Goal: Task Accomplishment & Management: Manage account settings

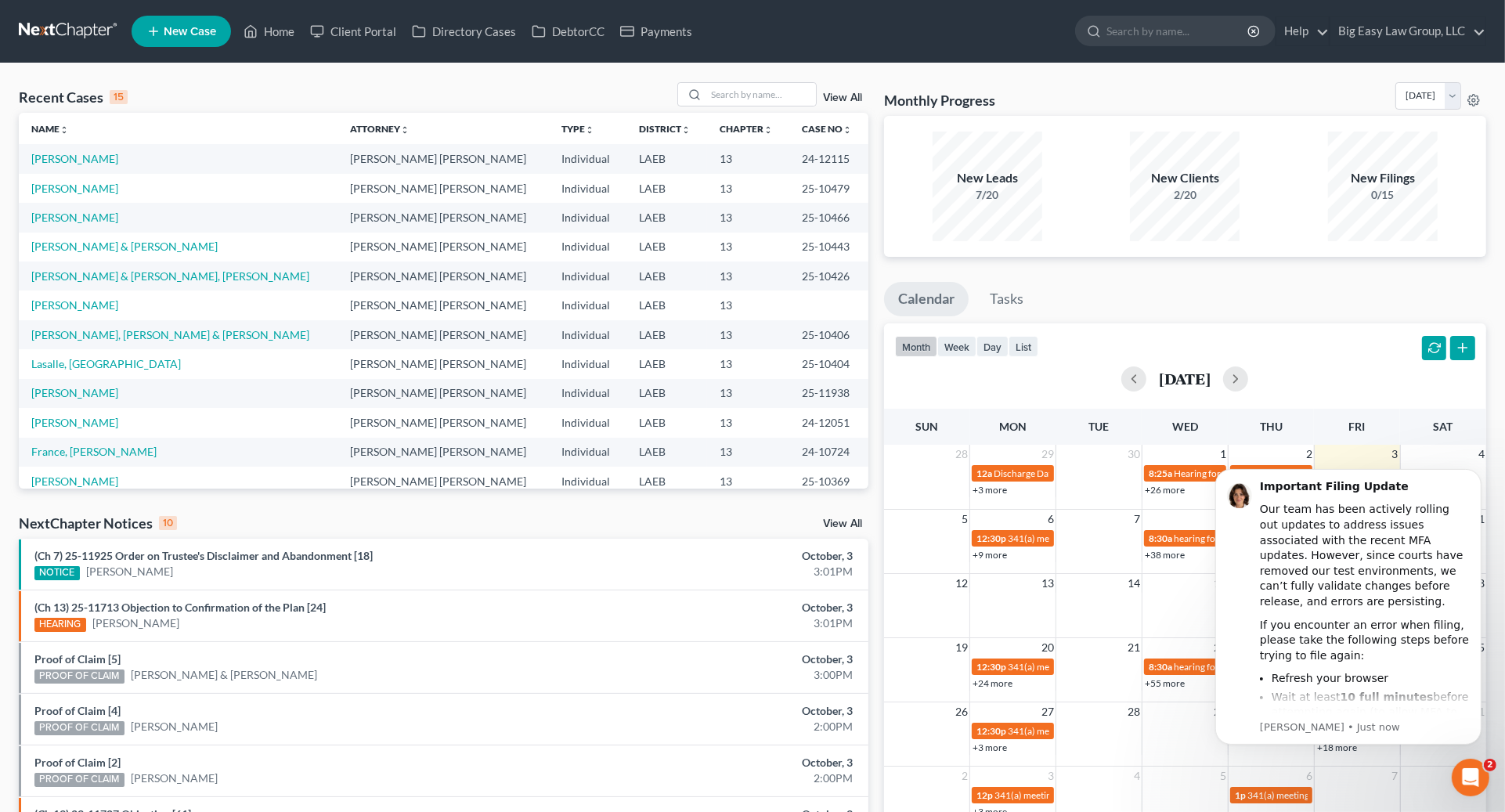
click at [759, 110] on div "Recent Cases 15 View All" at bounding box center [444, 97] width 850 height 31
click at [774, 99] on input "search" at bounding box center [761, 94] width 110 height 23
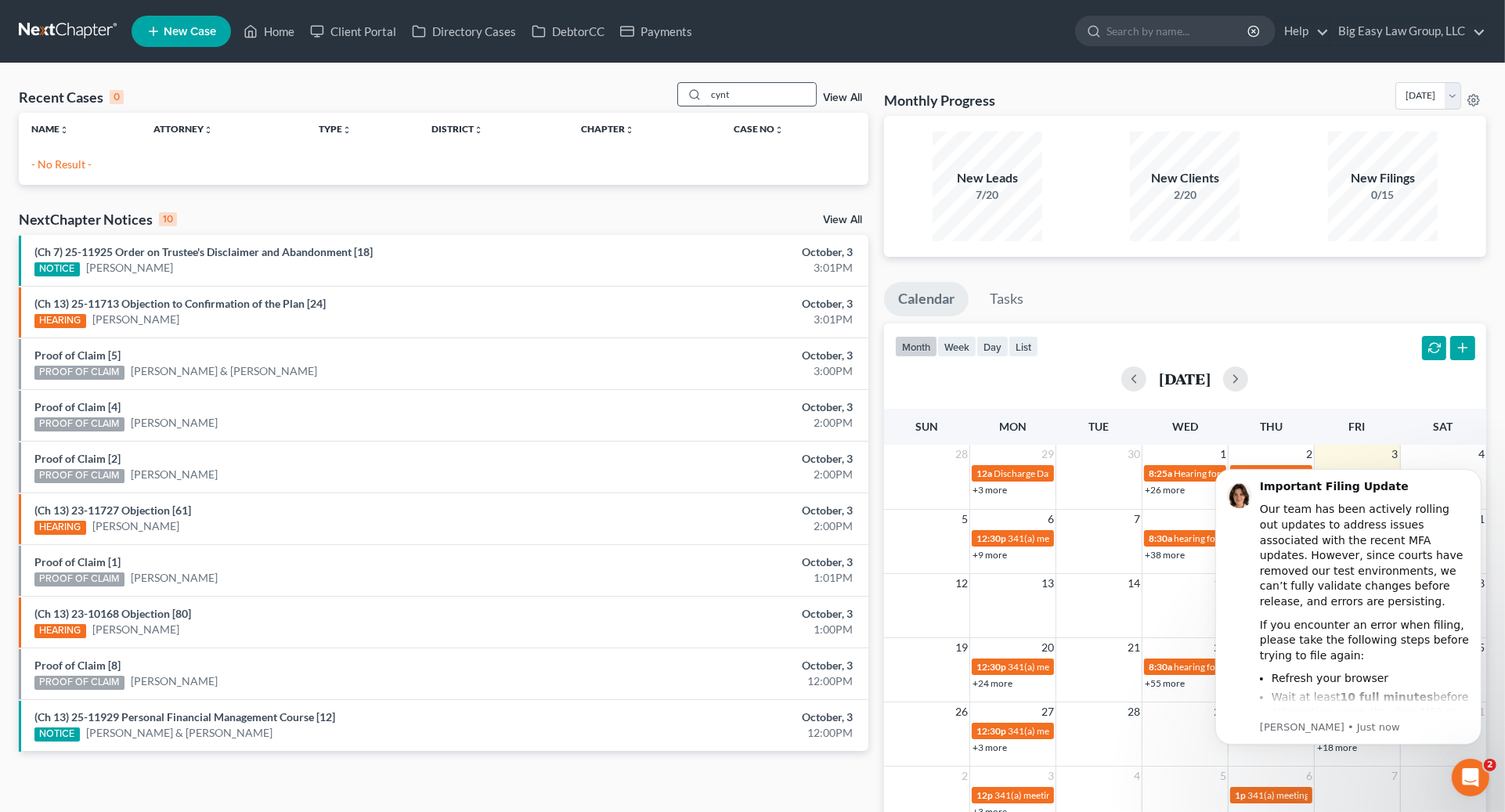
type input "cynt"
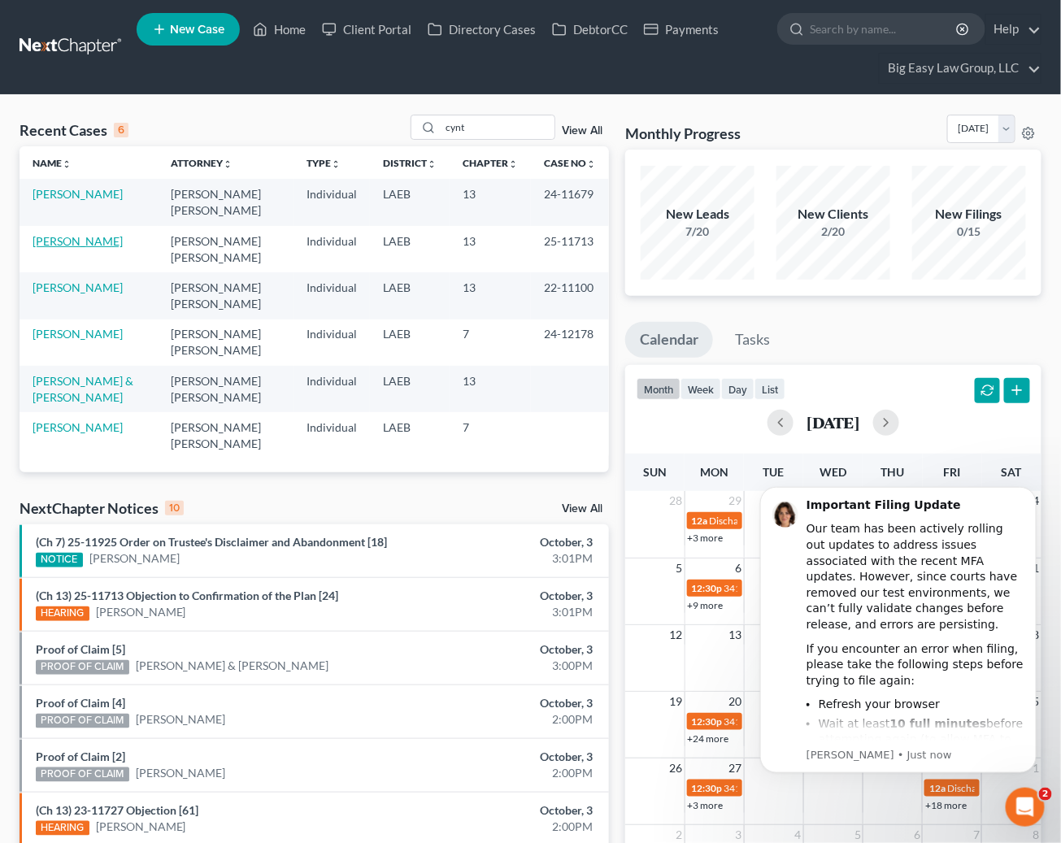
click at [89, 239] on link "[PERSON_NAME]" at bounding box center [78, 241] width 90 height 14
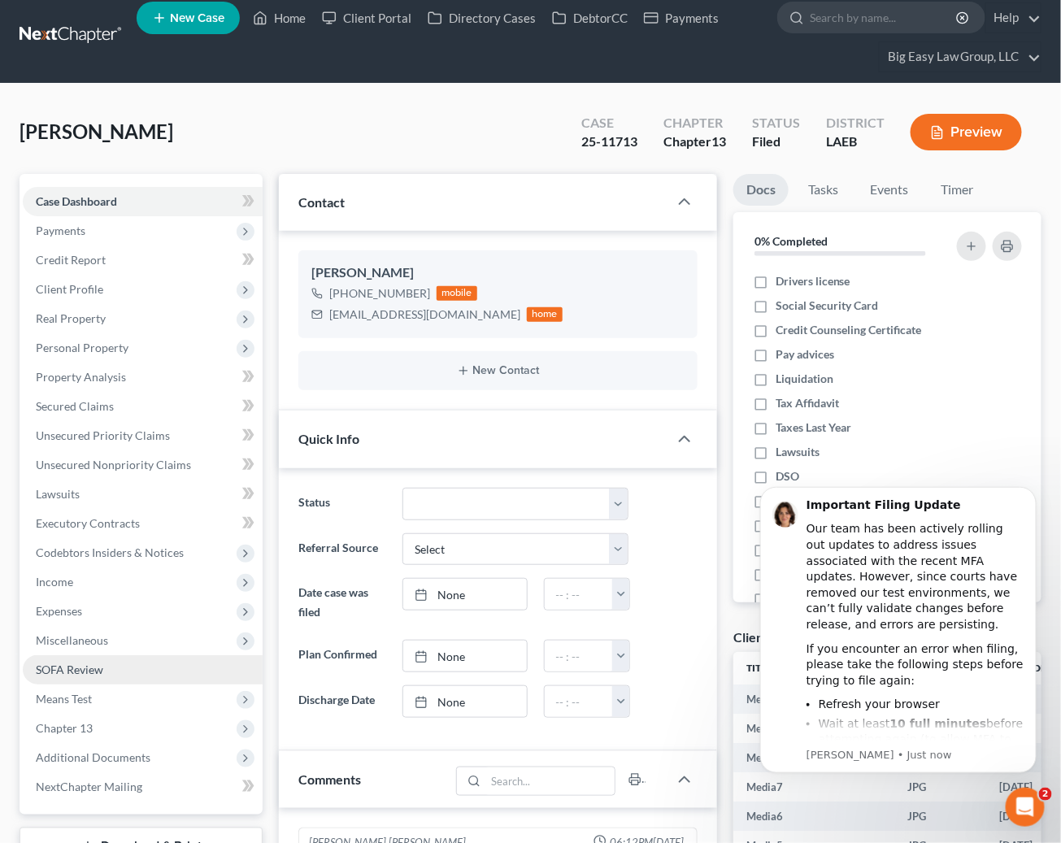
scroll to position [167, 0]
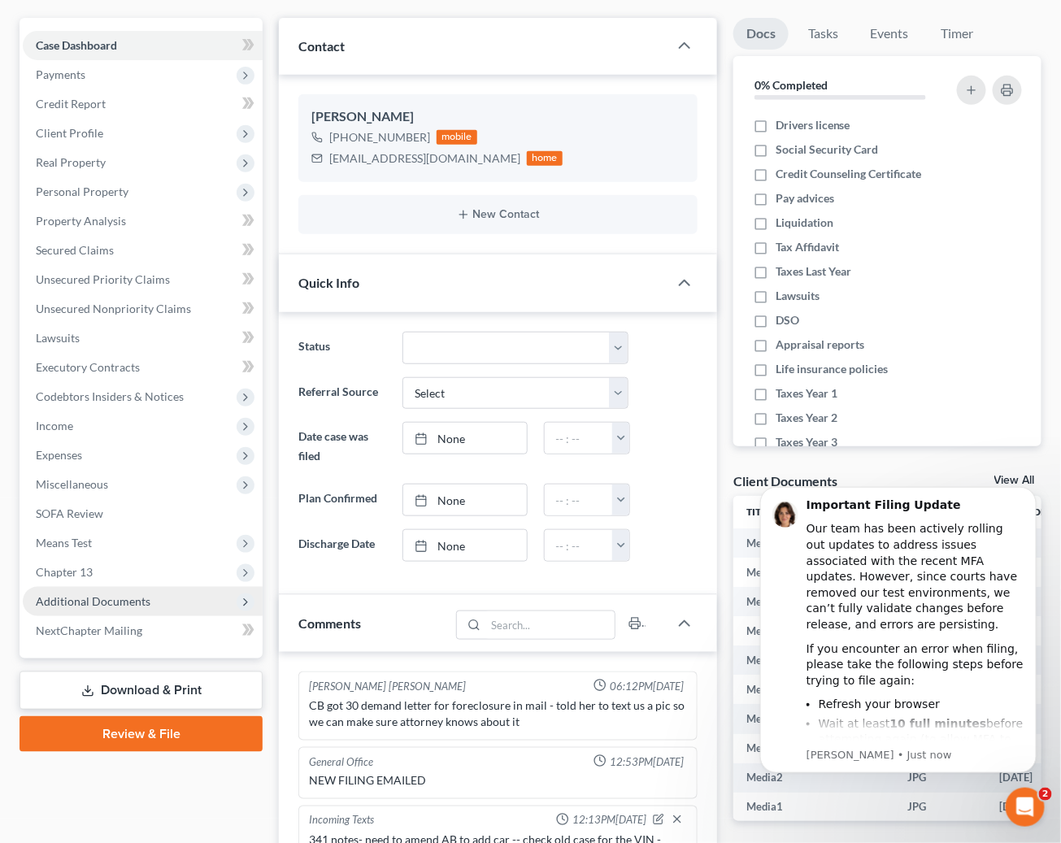
click at [147, 609] on span "Additional Documents" at bounding box center [143, 601] width 240 height 29
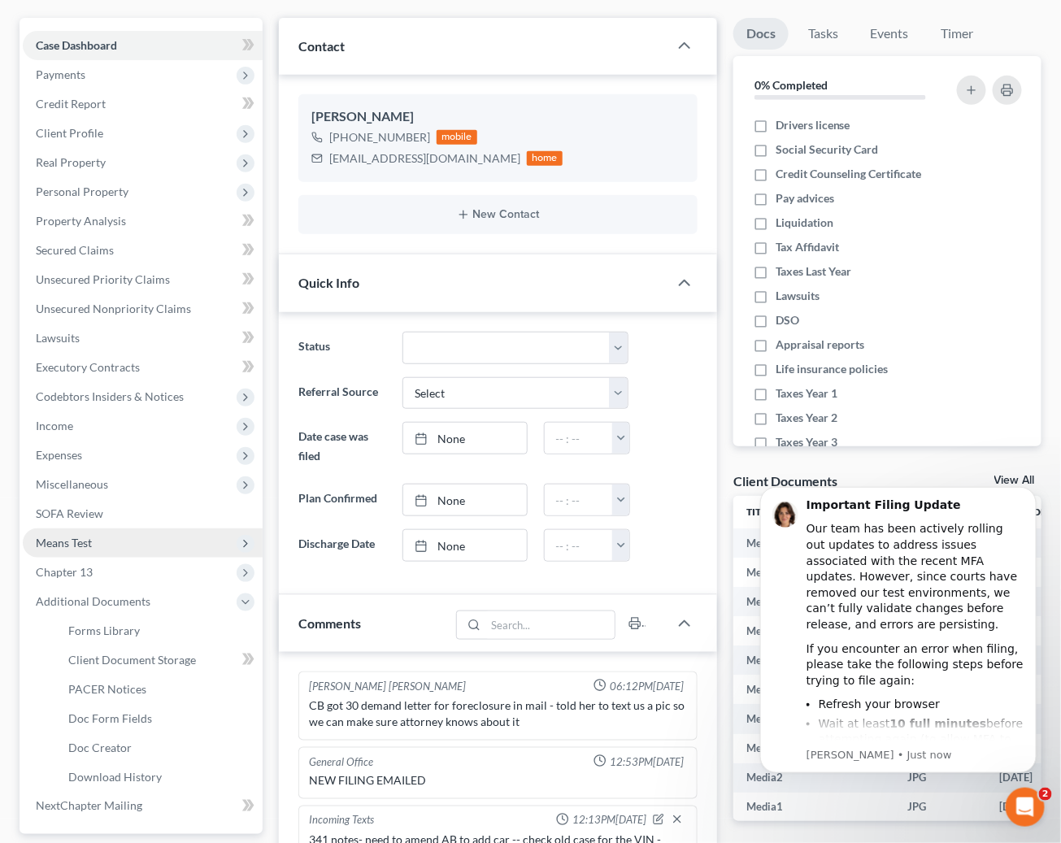
click at [125, 536] on span "Means Test" at bounding box center [143, 542] width 240 height 29
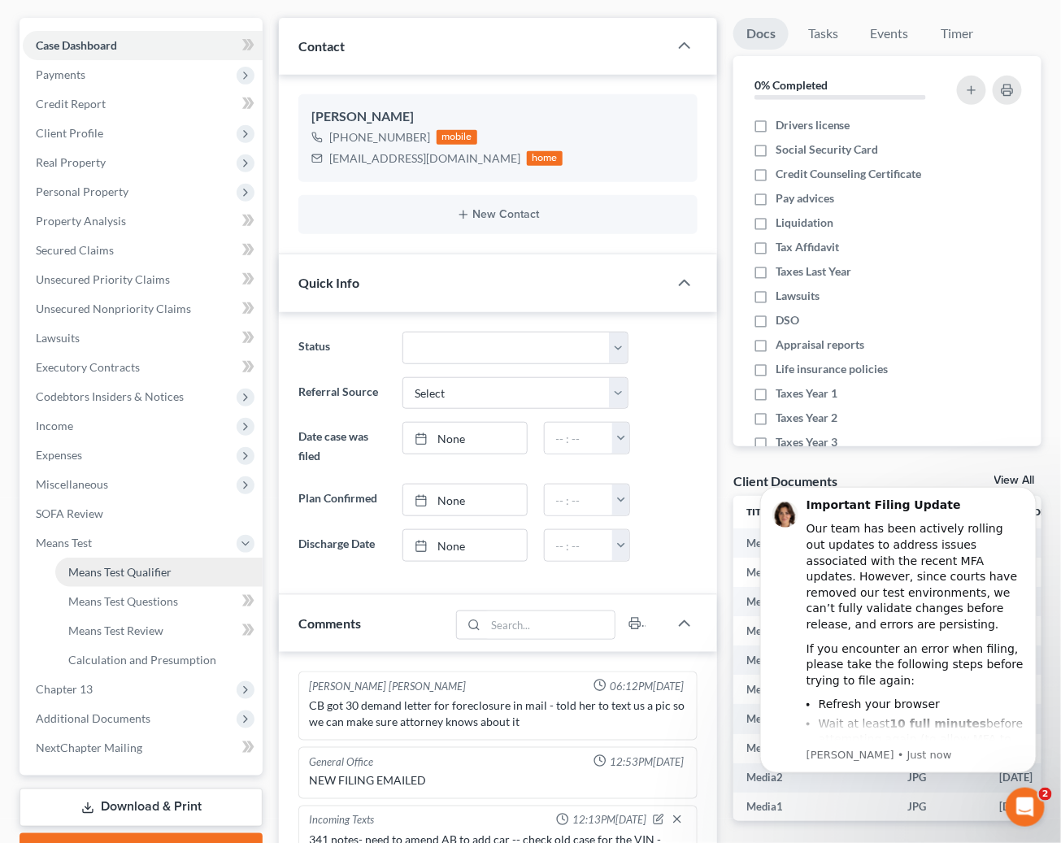
click at [137, 573] on span "Means Test Qualifier" at bounding box center [119, 572] width 103 height 14
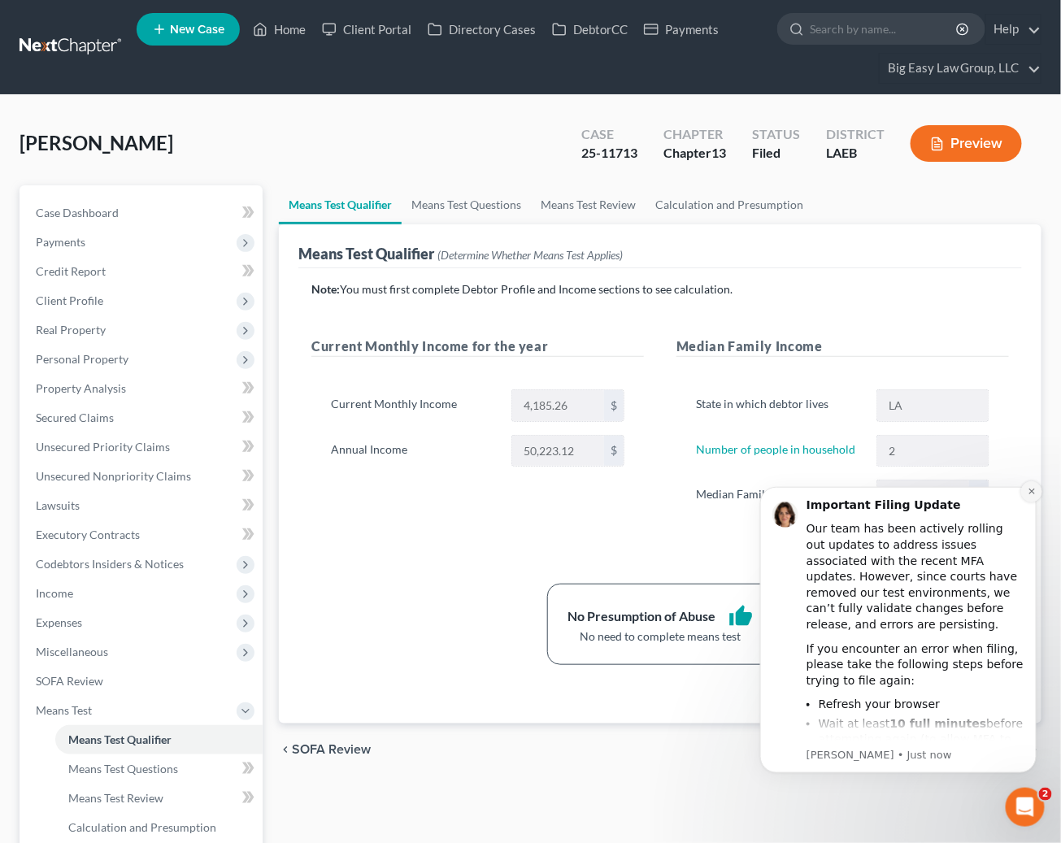
click at [1031, 492] on icon "Dismiss notification" at bounding box center [1030, 491] width 6 height 6
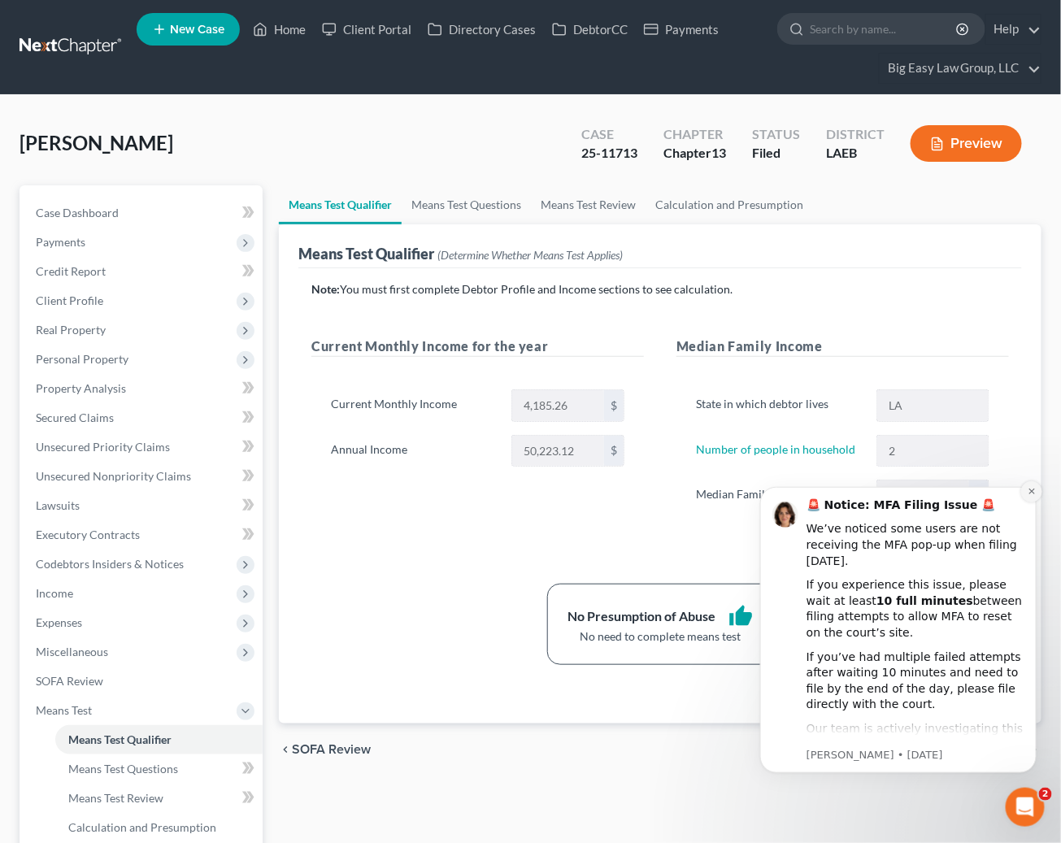
click at [1026, 489] on icon "Dismiss notification" at bounding box center [1030, 490] width 9 height 9
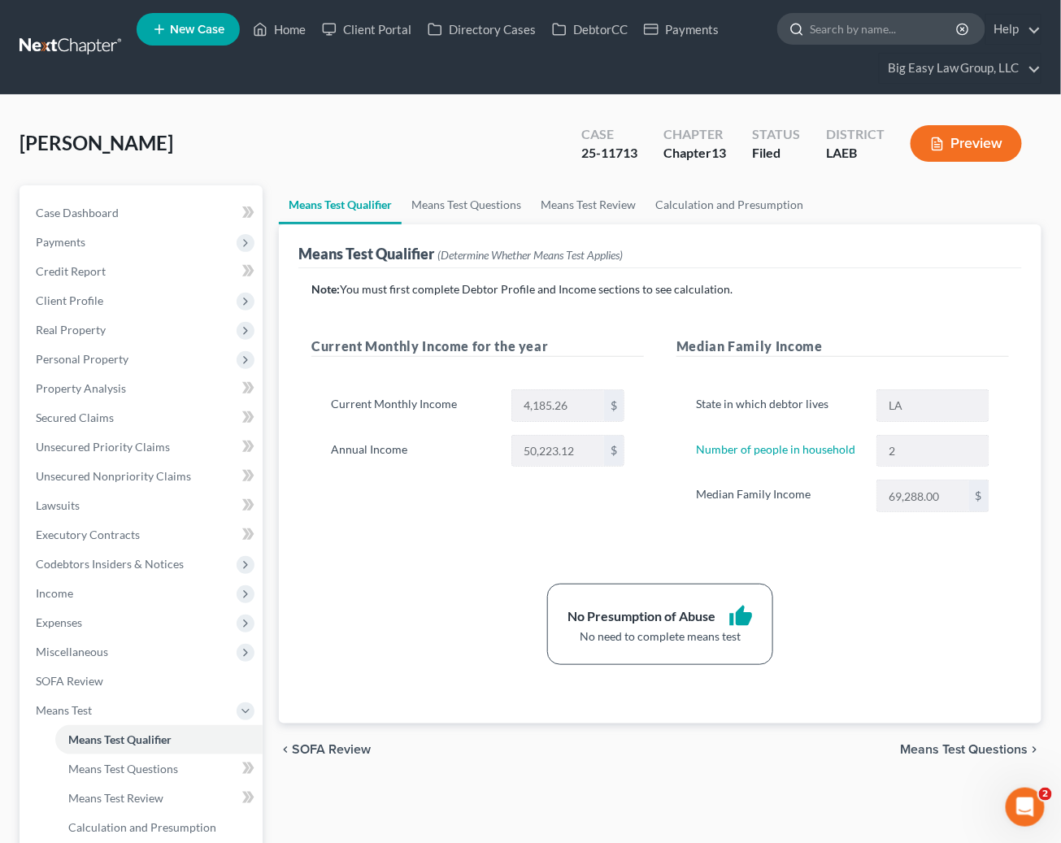
click at [895, 33] on input "search" at bounding box center [883, 29] width 149 height 30
type input "[PERSON_NAME]"
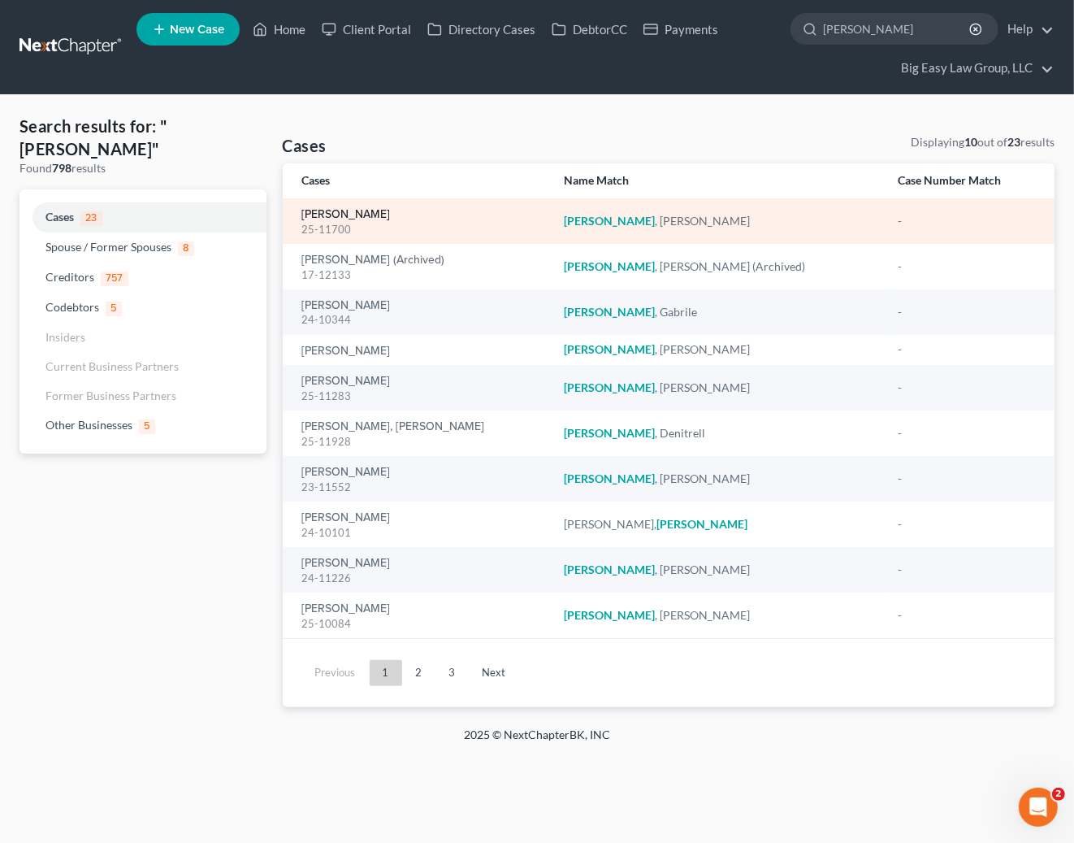
click at [391, 210] on link "[PERSON_NAME]" at bounding box center [346, 214] width 89 height 11
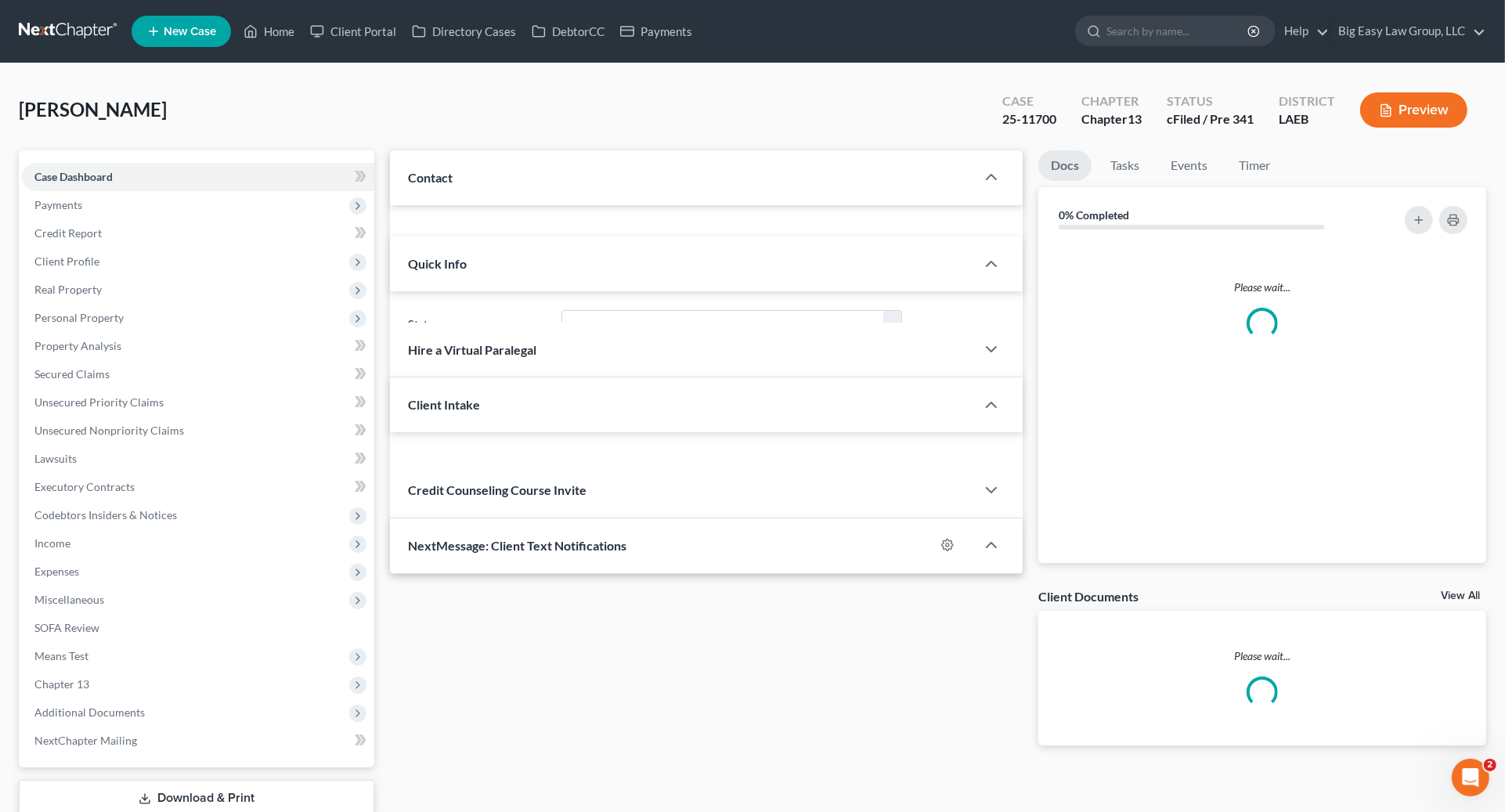
drag, startPoint x: 257, startPoint y: 165, endPoint x: 503, endPoint y: 179, distance: 246.4
click at [503, 179] on div "Contact" at bounding box center [683, 177] width 587 height 54
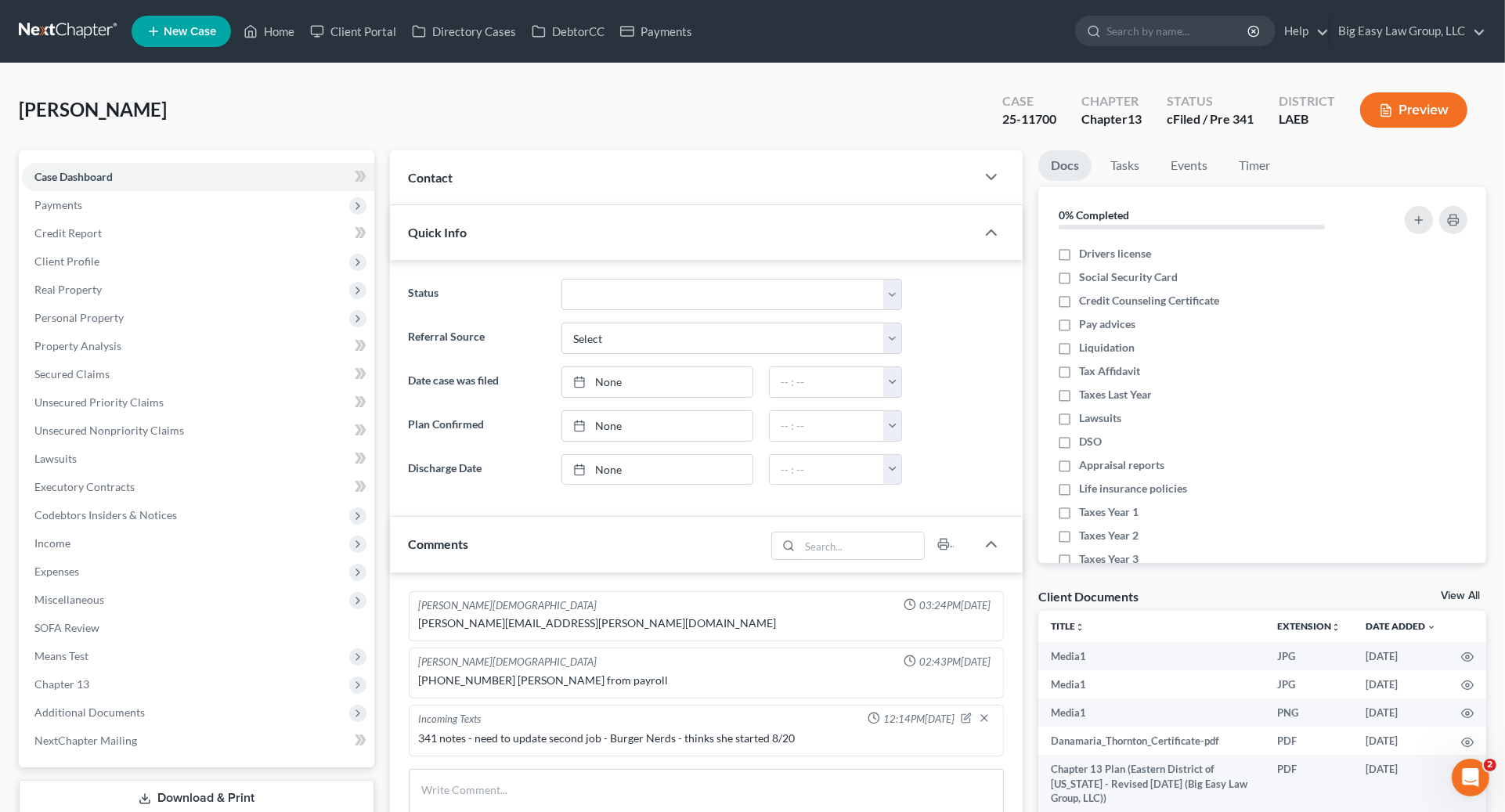
click at [530, 188] on div "Contact" at bounding box center [683, 177] width 587 height 54
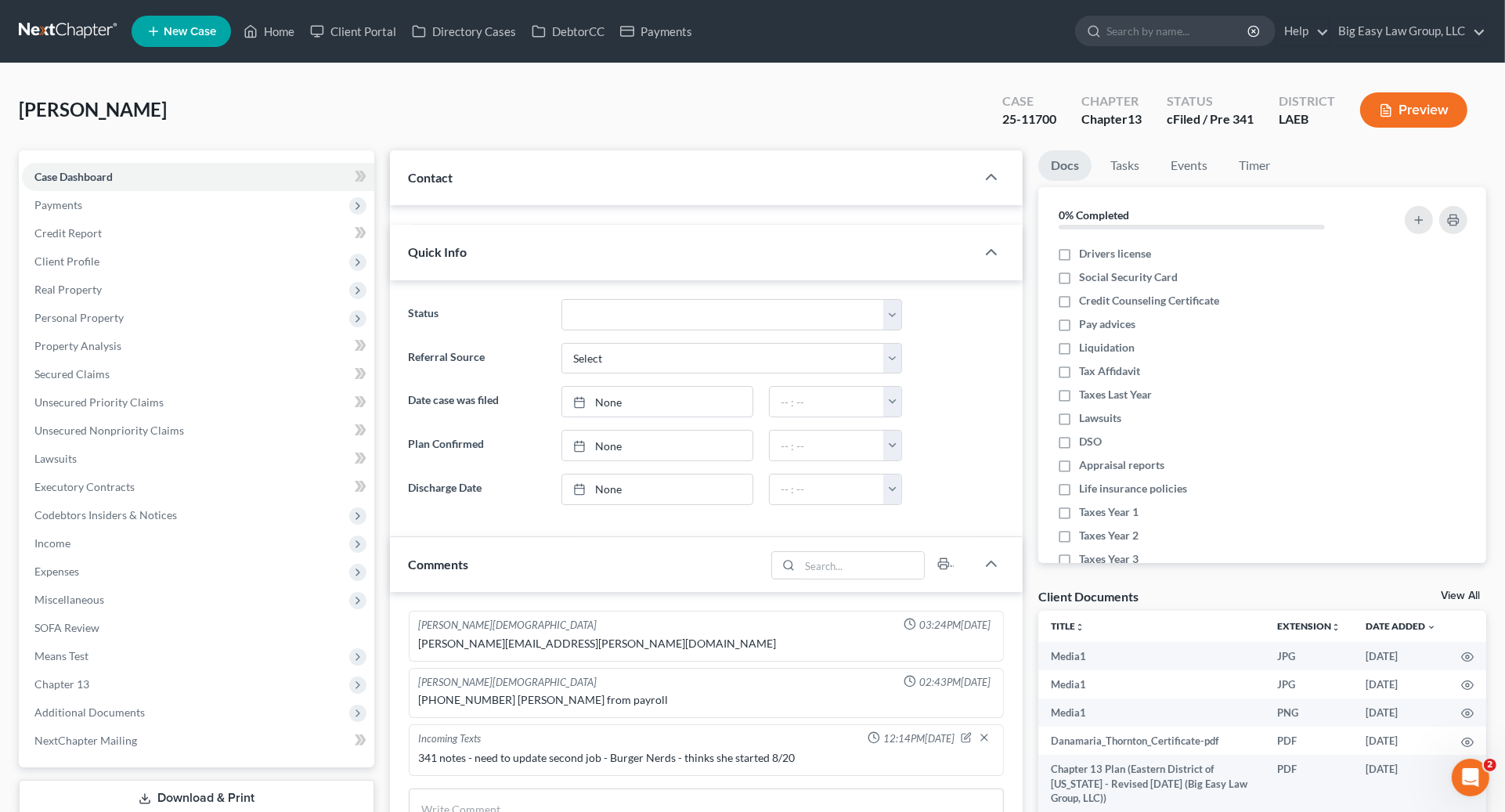
scroll to position [6957, 0]
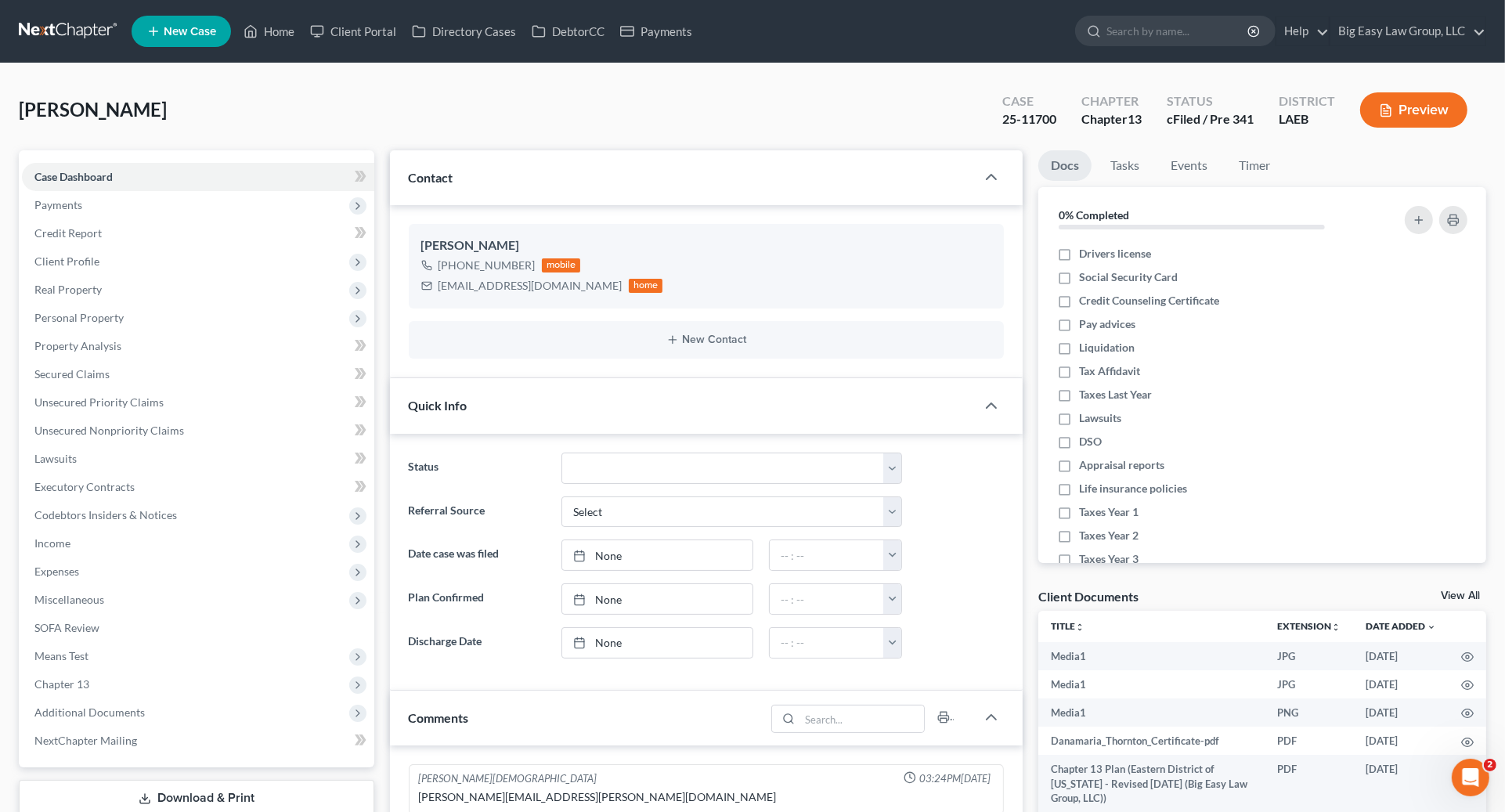
drag, startPoint x: 535, startPoint y: 420, endPoint x: 542, endPoint y: 406, distance: 15.7
click at [536, 420] on div "Quick Info" at bounding box center [683, 406] width 587 height 54
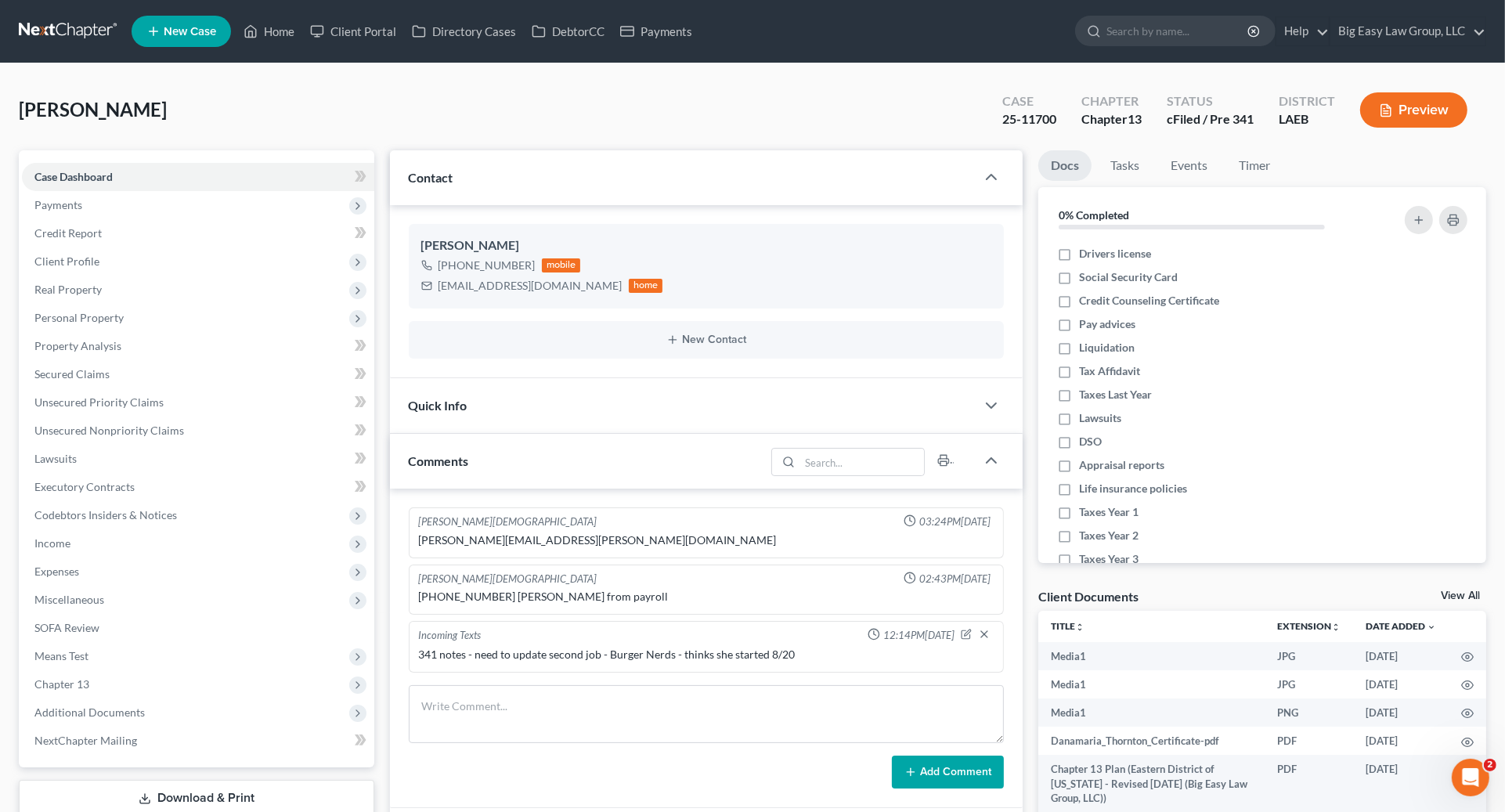
drag, startPoint x: 487, startPoint y: 463, endPoint x: 515, endPoint y: 426, distance: 46.4
click at [488, 459] on div "Comments" at bounding box center [578, 460] width 376 height 54
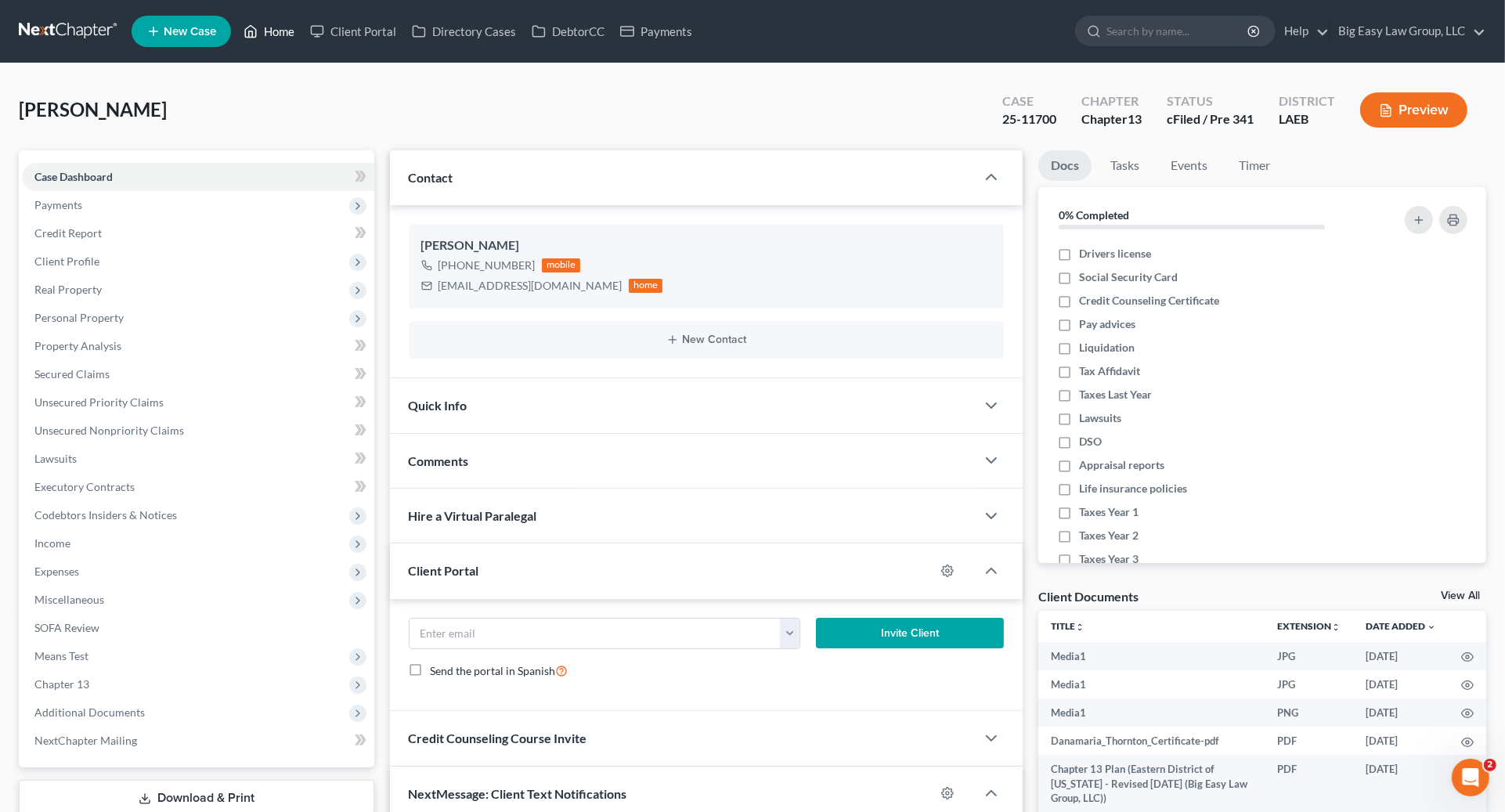
click at [270, 39] on link "Home" at bounding box center [269, 31] width 66 height 28
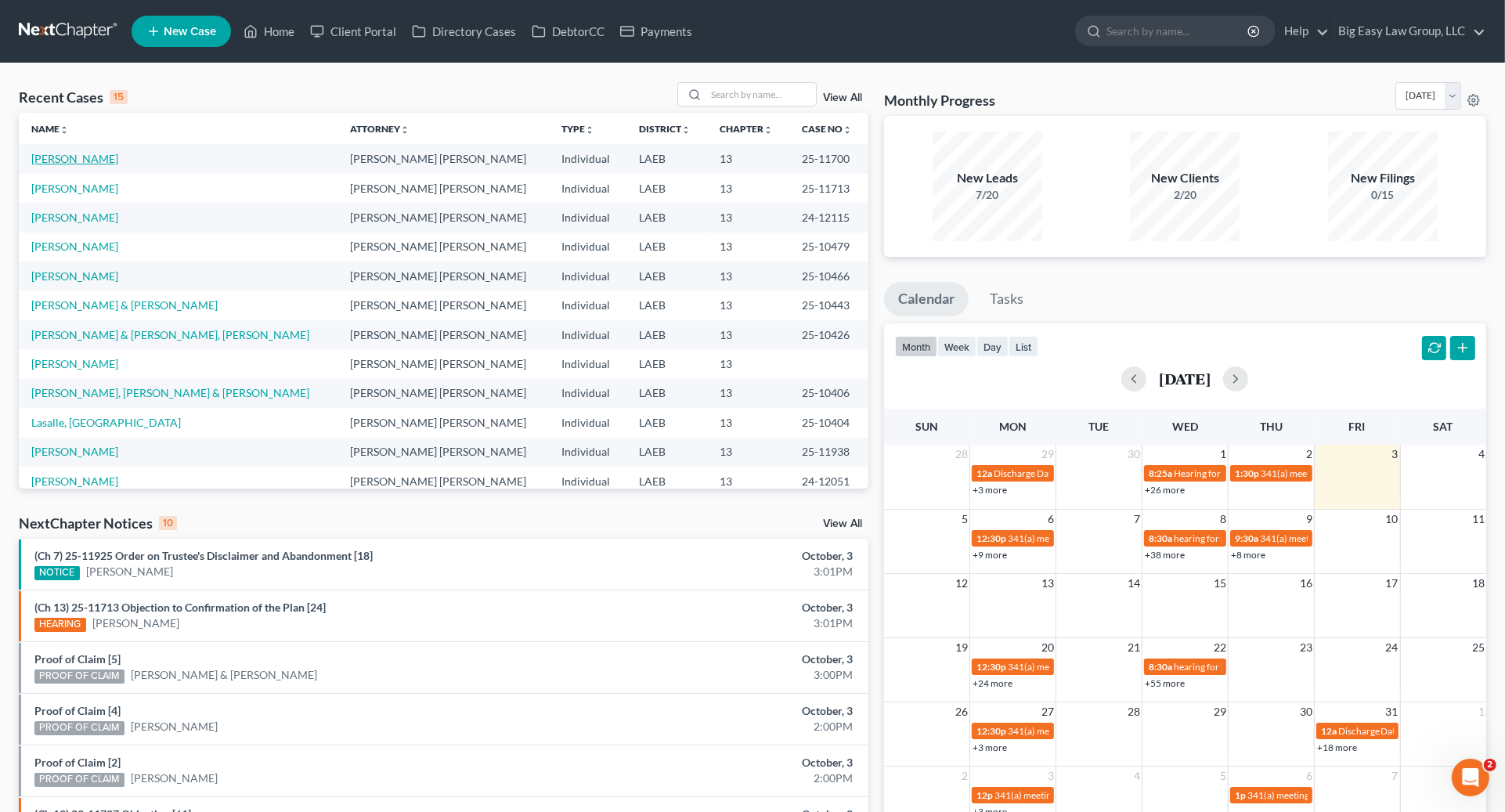
click at [88, 159] on link "[PERSON_NAME]" at bounding box center [75, 159] width 87 height 13
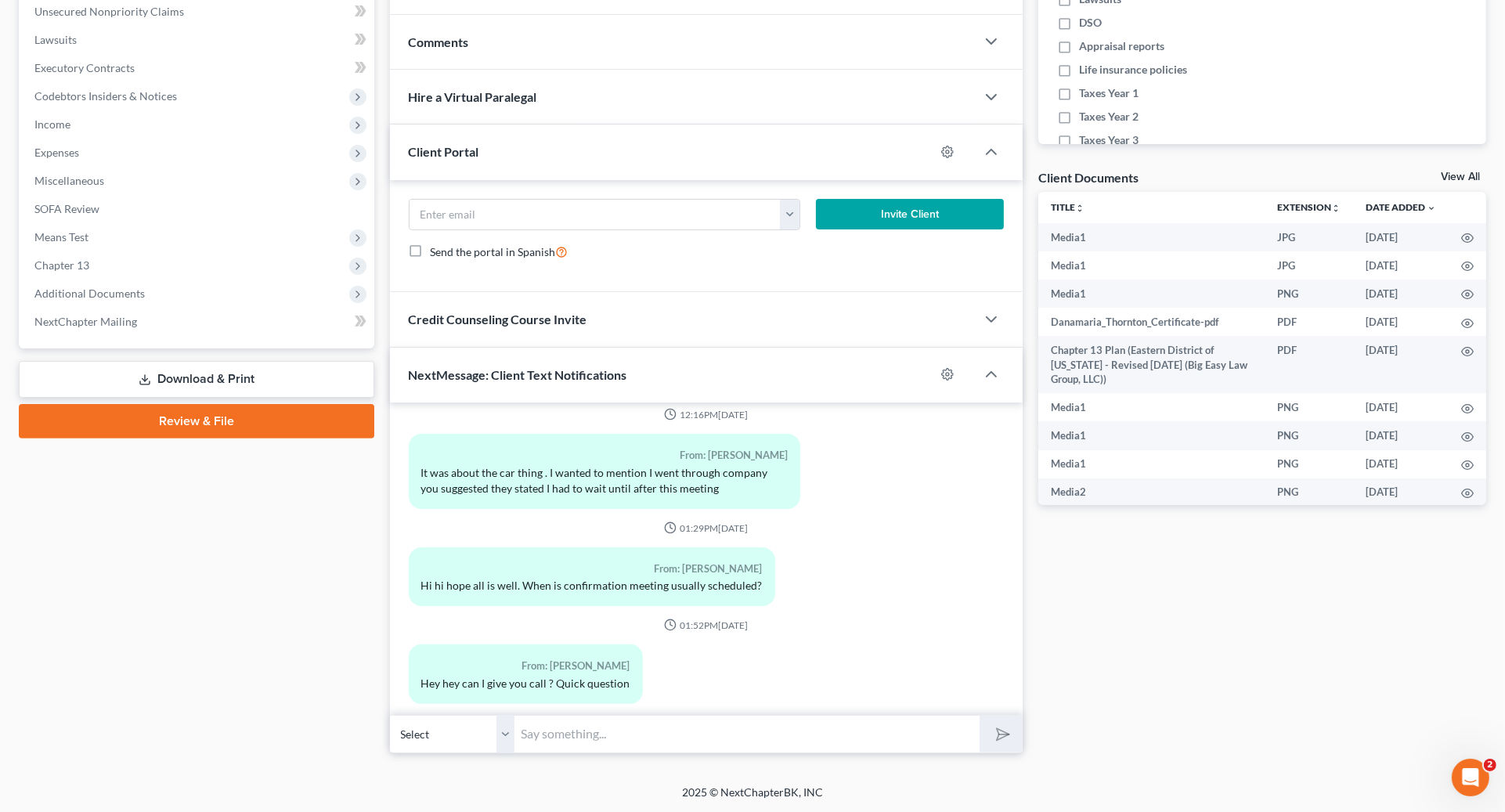
scroll to position [6957, 0]
drag, startPoint x: 85, startPoint y: 285, endPoint x: 278, endPoint y: 328, distance: 197.7
click at [86, 286] on span "Additional Documents" at bounding box center [90, 293] width 111 height 13
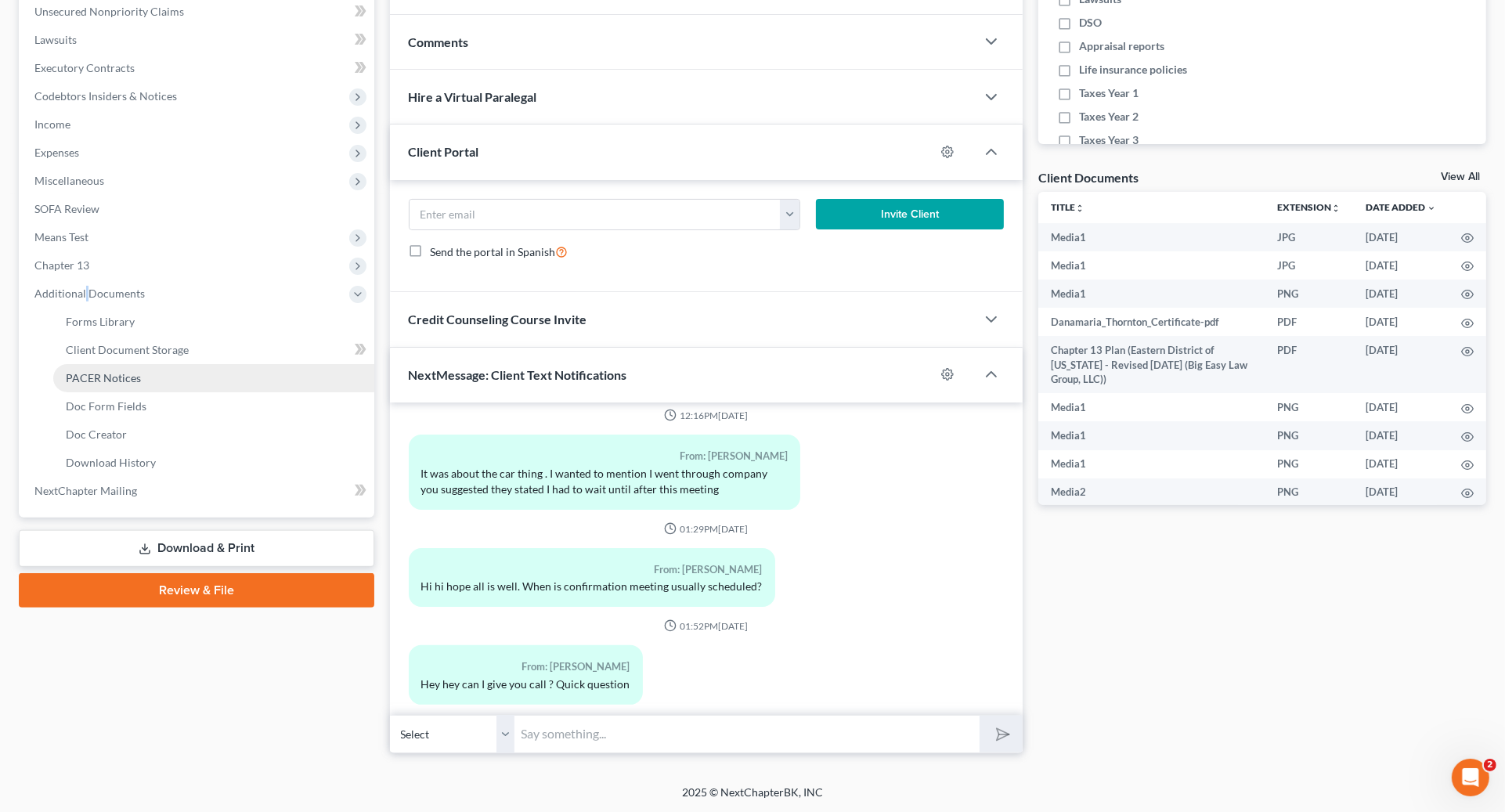
click at [124, 375] on span "PACER Notices" at bounding box center [103, 378] width 75 height 13
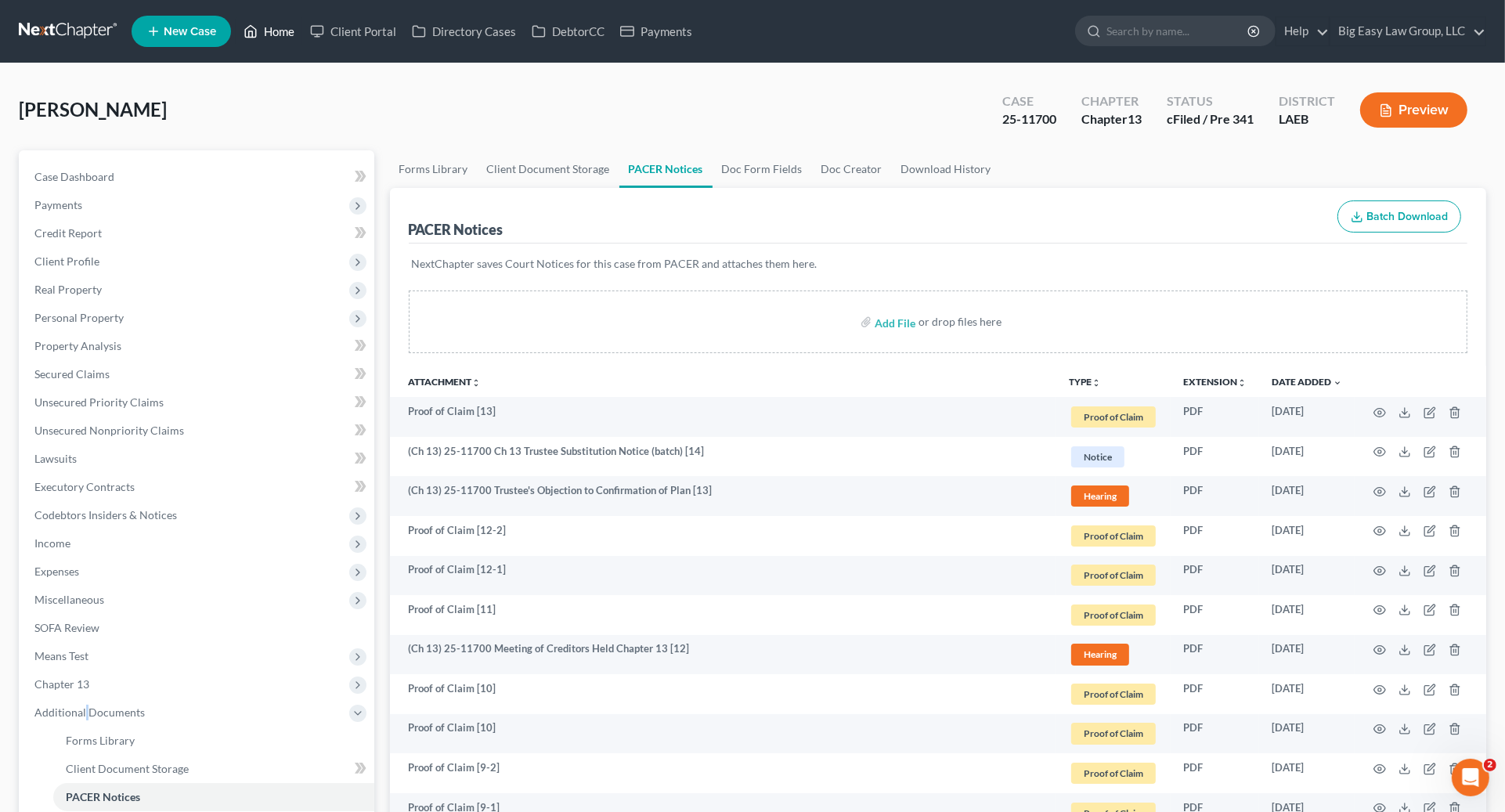
click at [291, 39] on link "Home" at bounding box center [269, 31] width 66 height 28
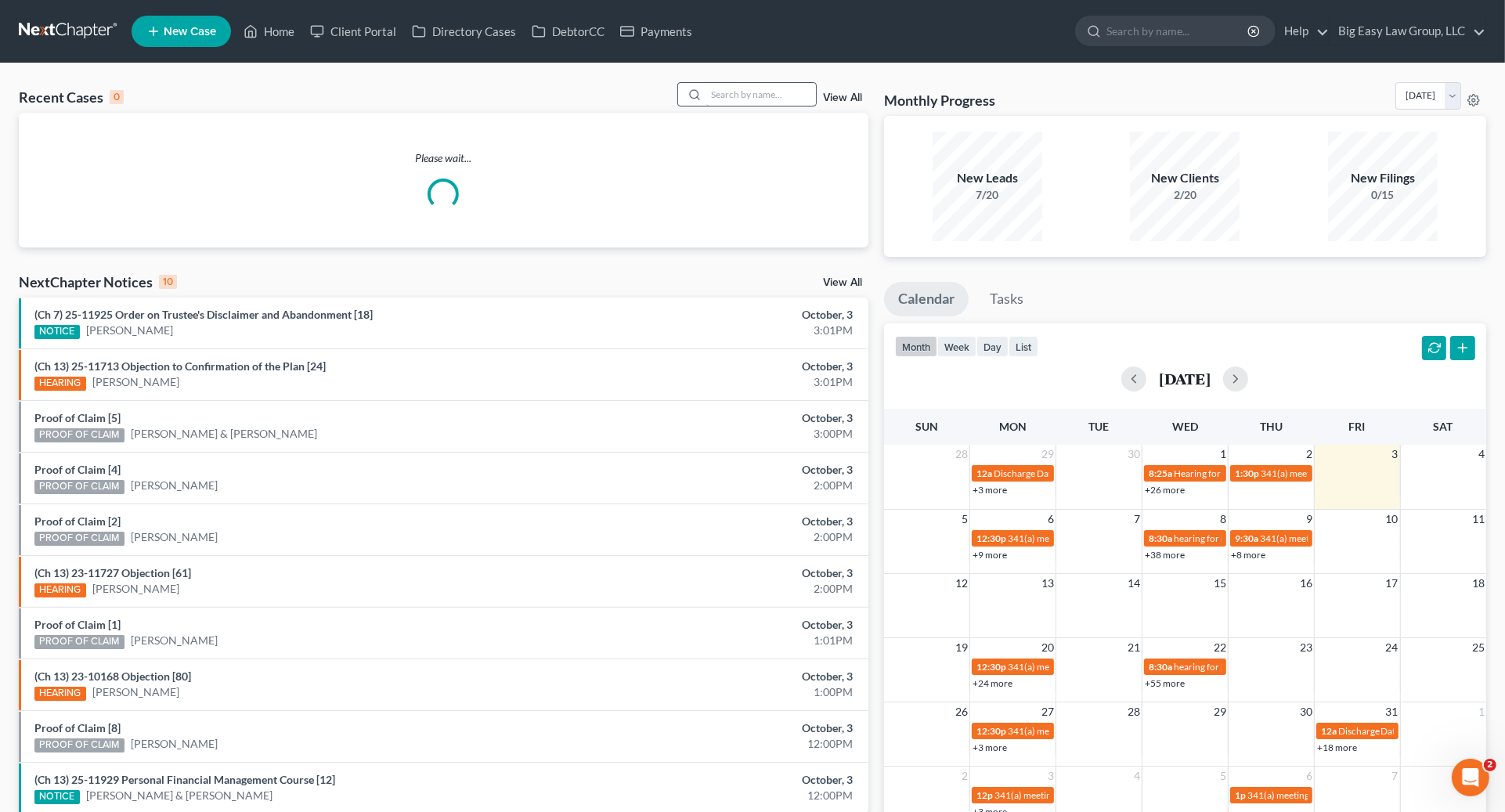
click at [755, 100] on input "search" at bounding box center [761, 94] width 110 height 23
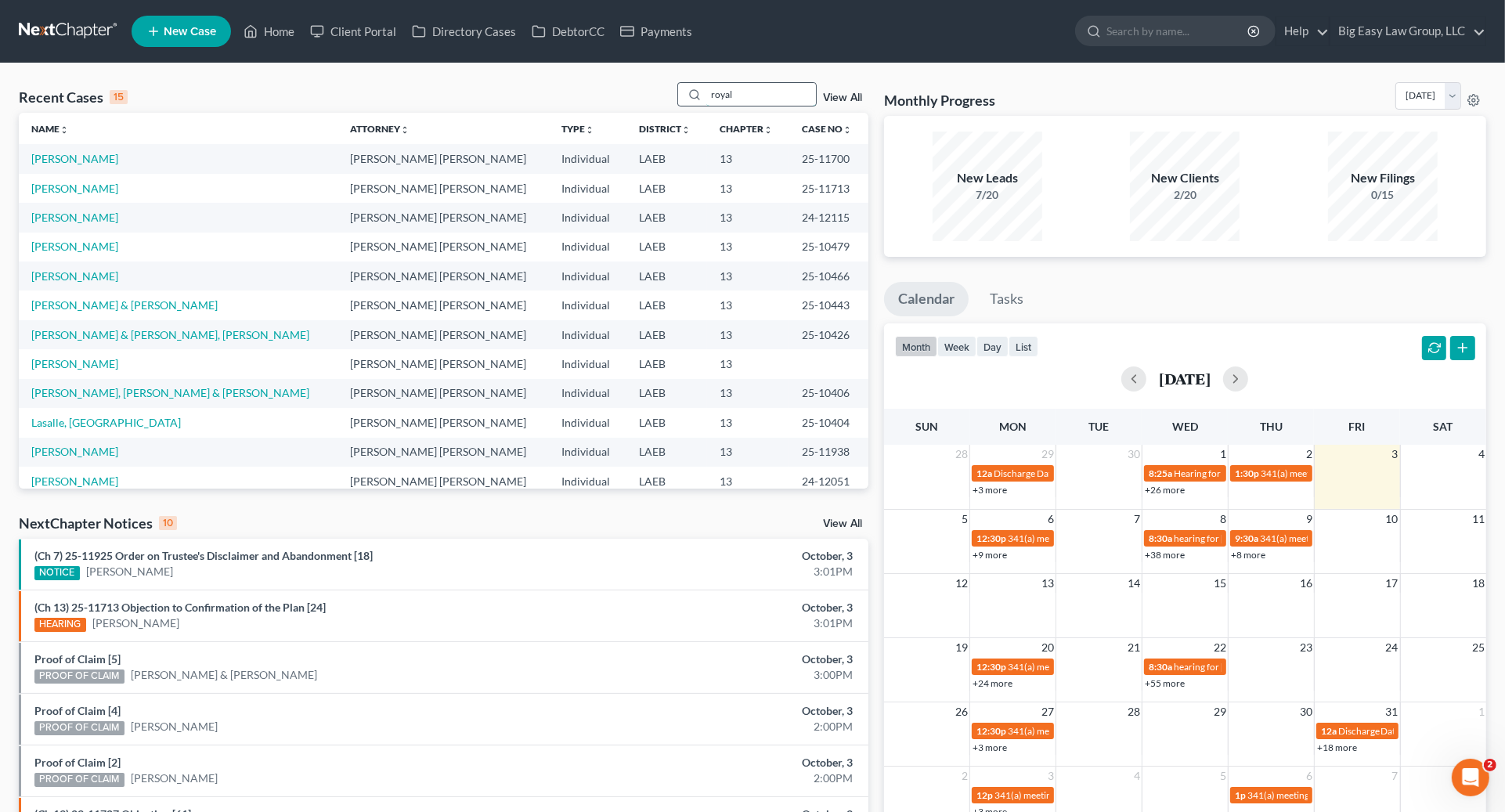
type input "royal"
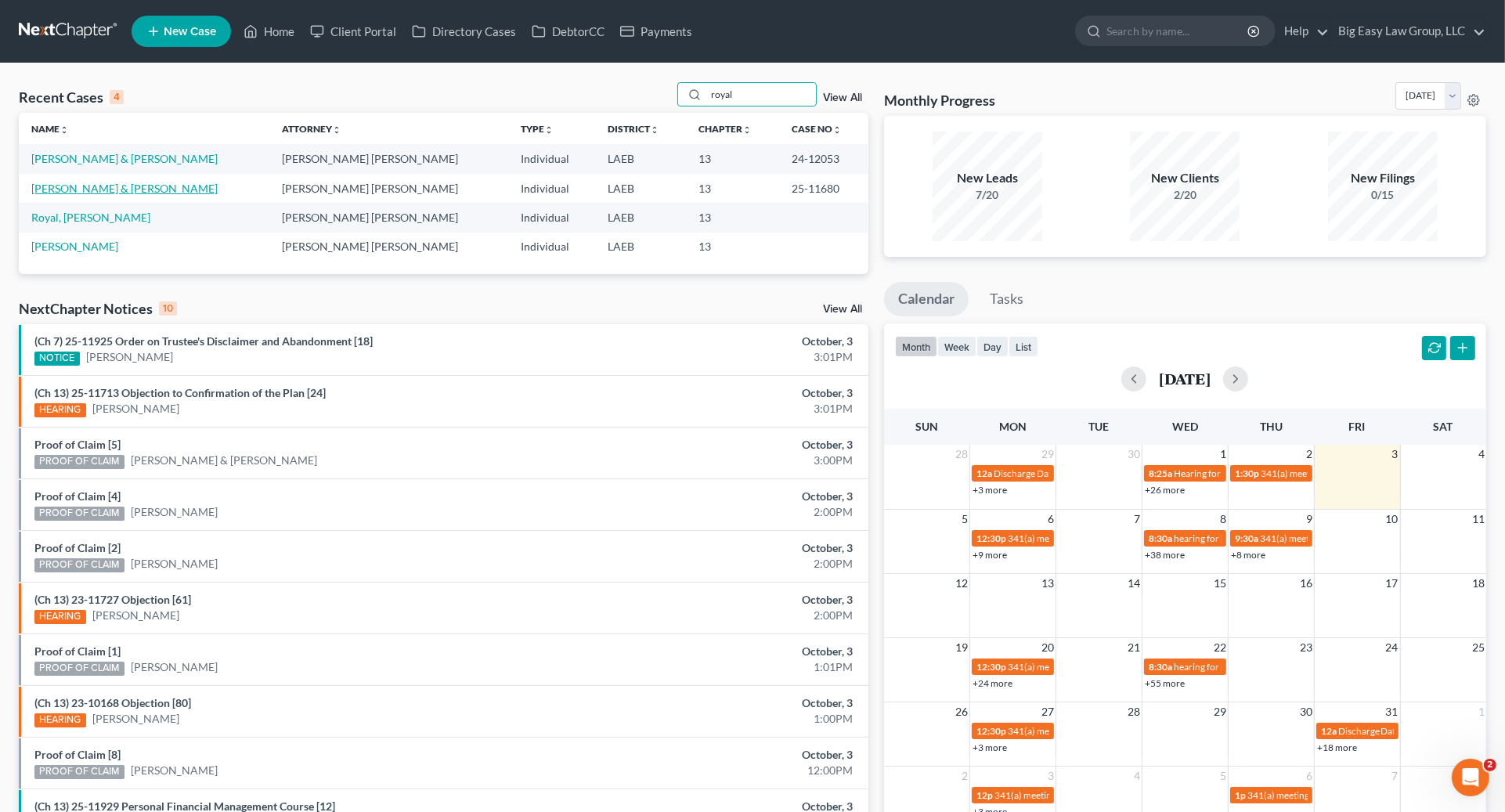
click at [90, 187] on link "[PERSON_NAME] & [PERSON_NAME]" at bounding box center [124, 189] width 186 height 13
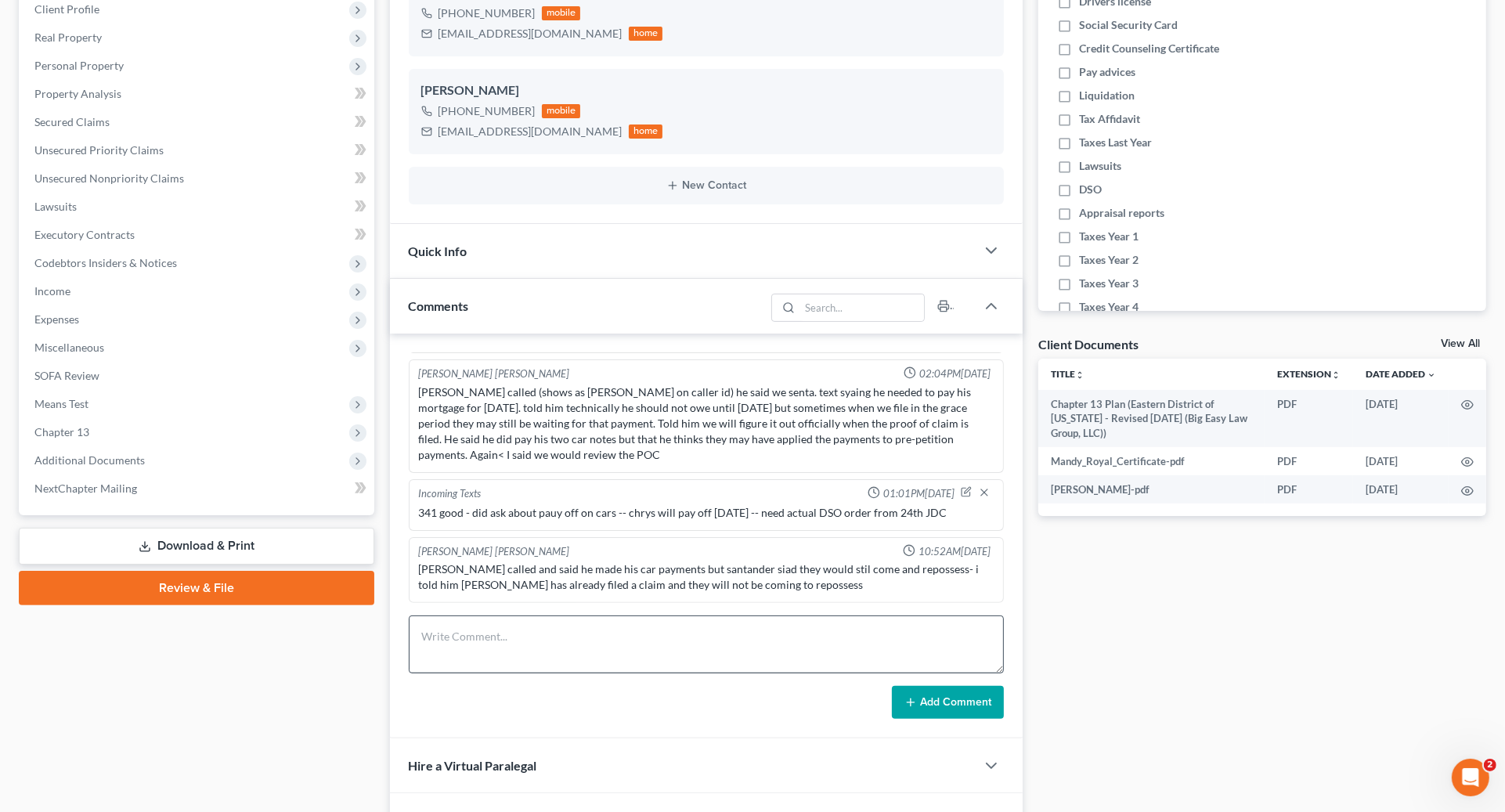
scroll to position [374, 0]
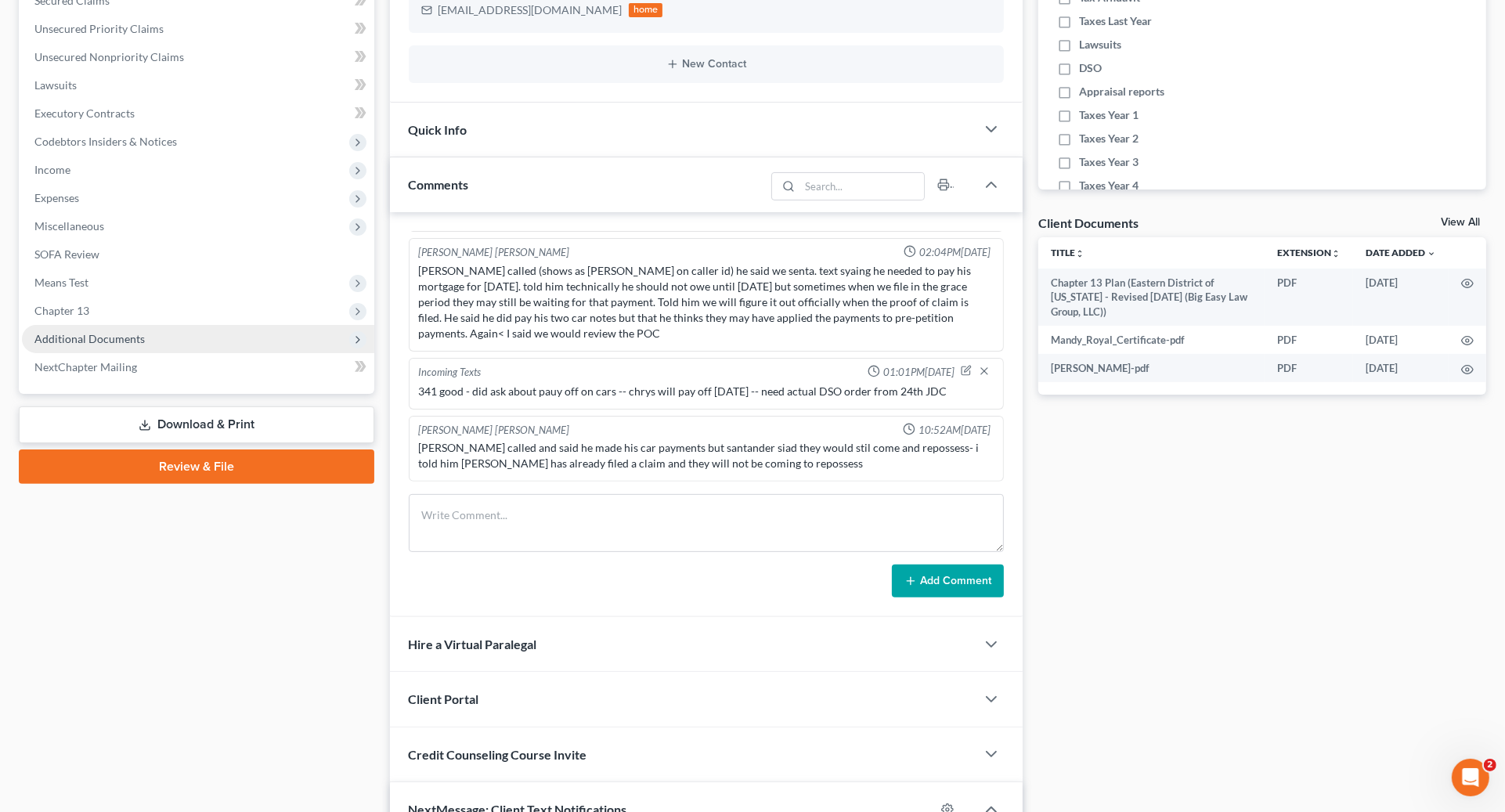
click at [133, 347] on span "Additional Documents" at bounding box center [198, 338] width 353 height 28
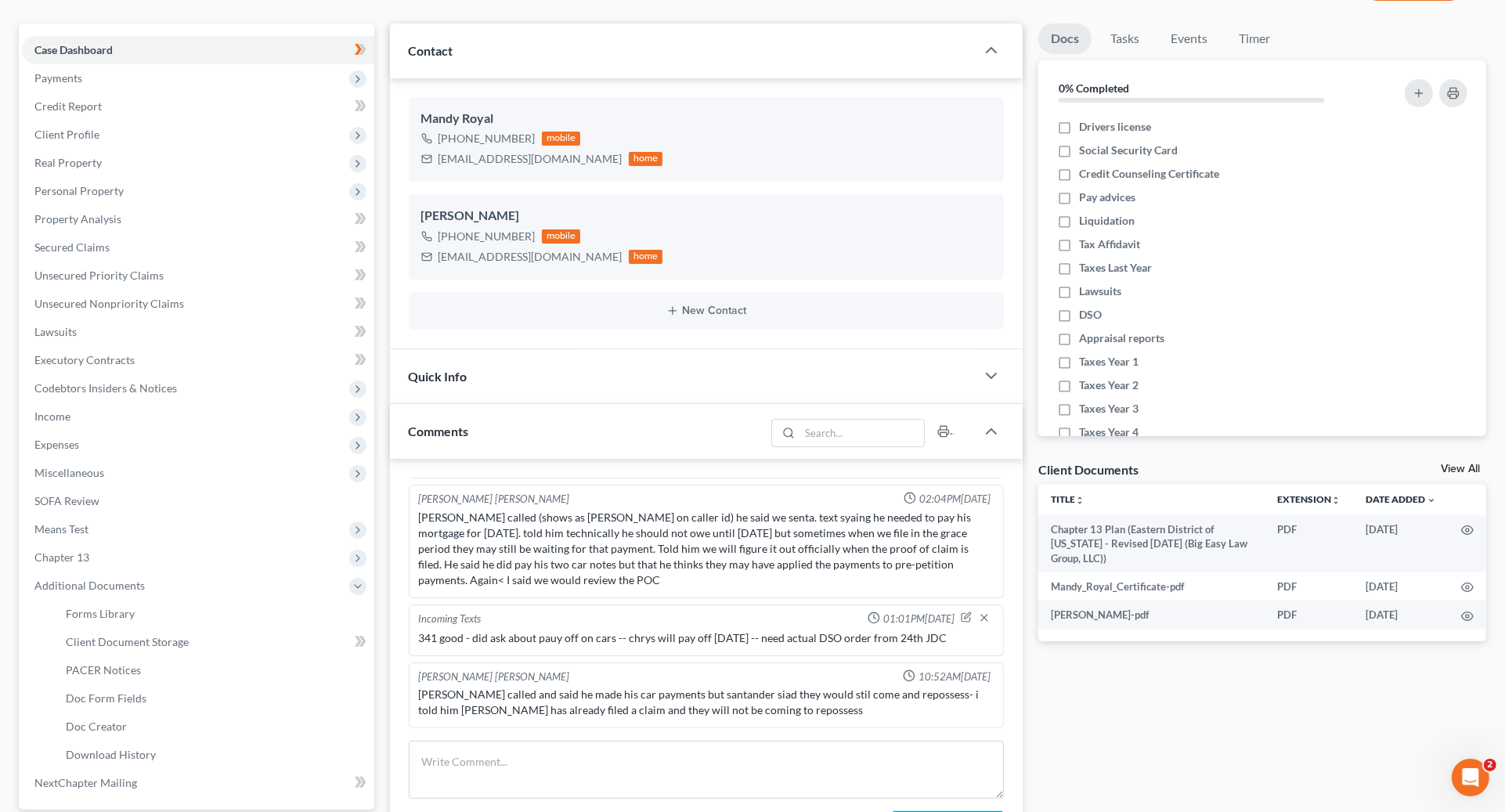
scroll to position [0, 0]
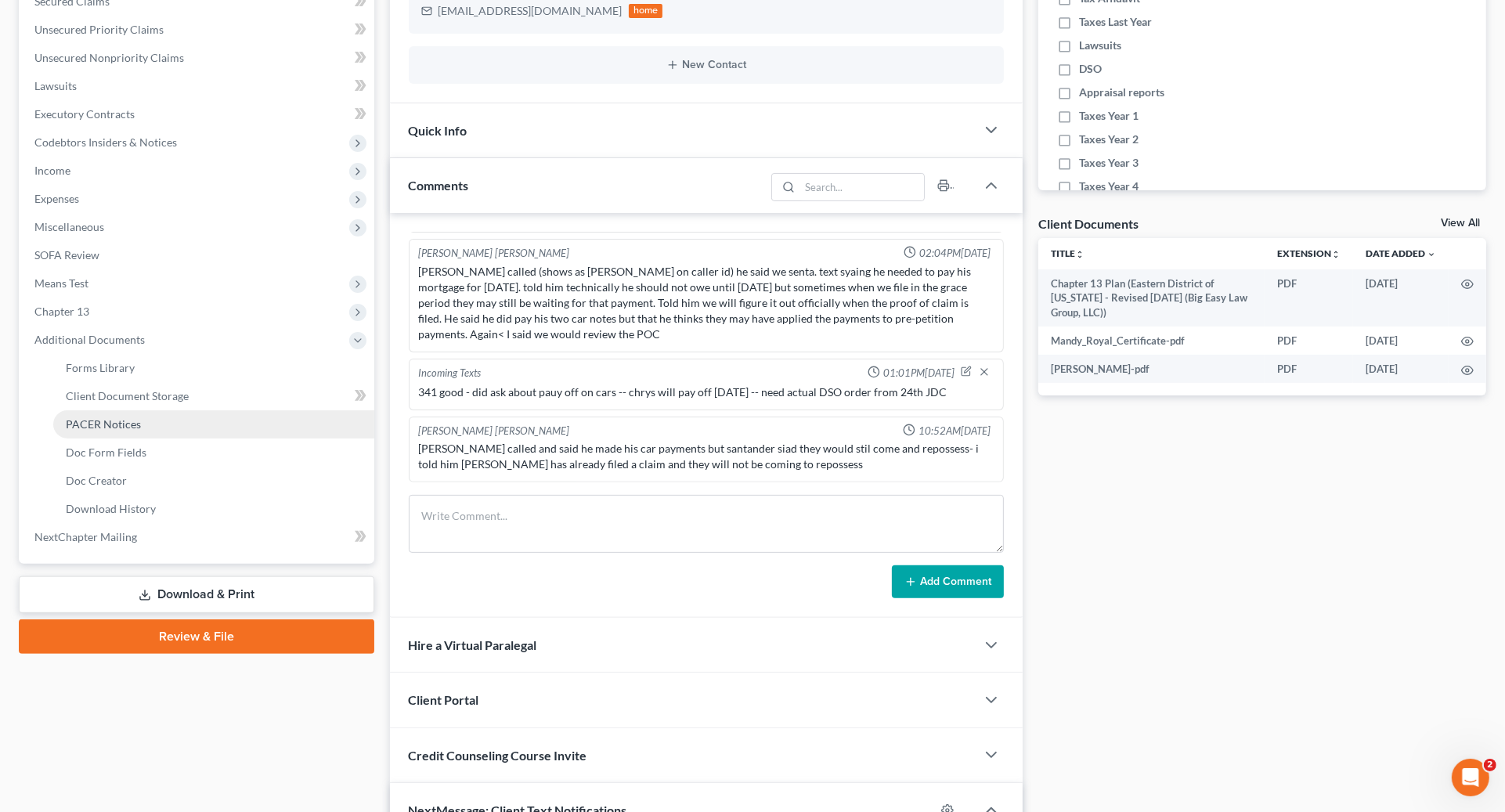
drag, startPoint x: 152, startPoint y: 416, endPoint x: 196, endPoint y: 427, distance: 45.4
click at [152, 416] on link "PACER Notices" at bounding box center [213, 424] width 321 height 28
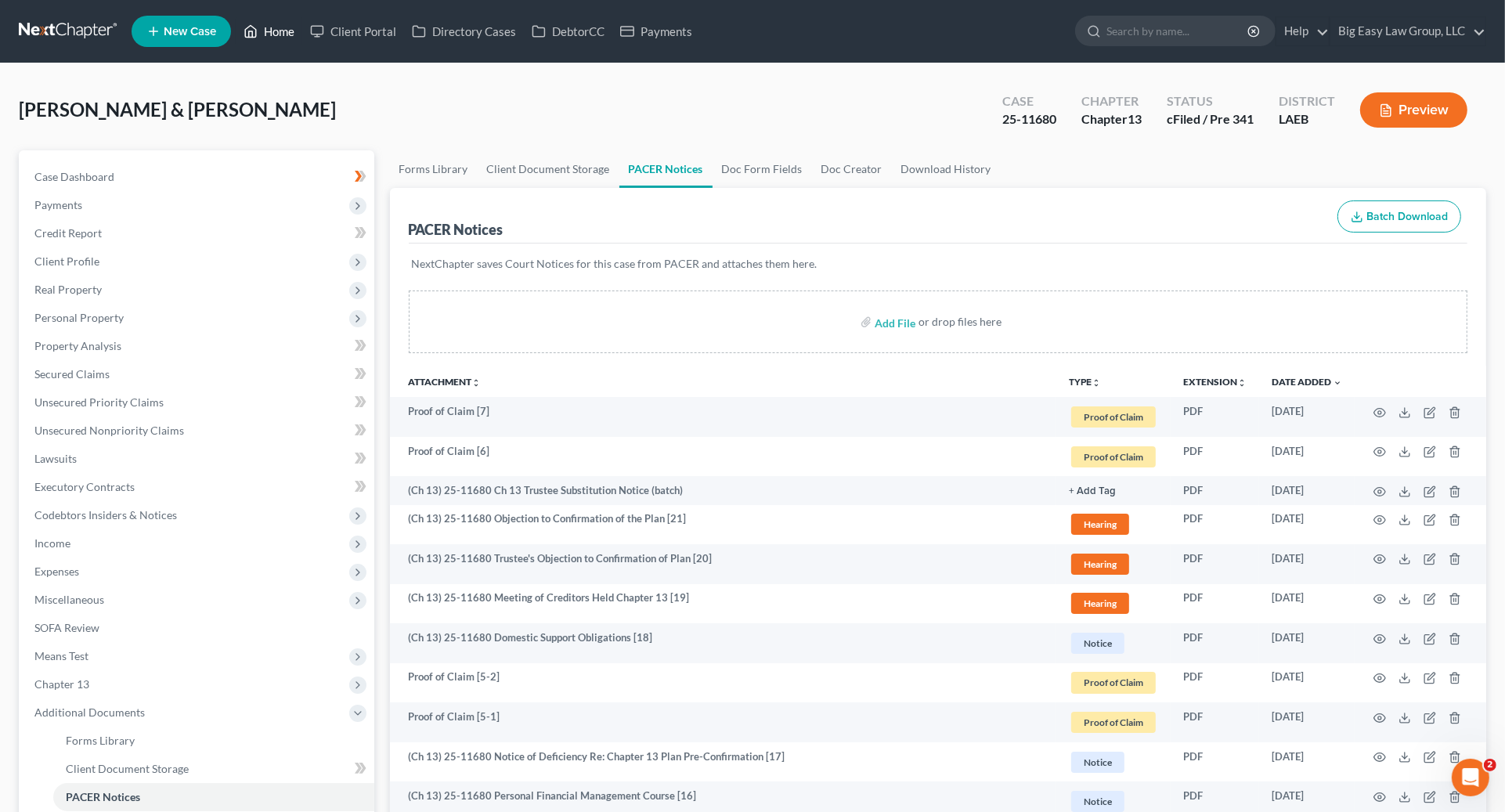
click at [274, 18] on ul "New Case Home Client Portal Directory Cases DebtorCC Payments - No Result - See…" at bounding box center [809, 31] width 1355 height 40
click at [277, 17] on link "Home" at bounding box center [269, 31] width 66 height 28
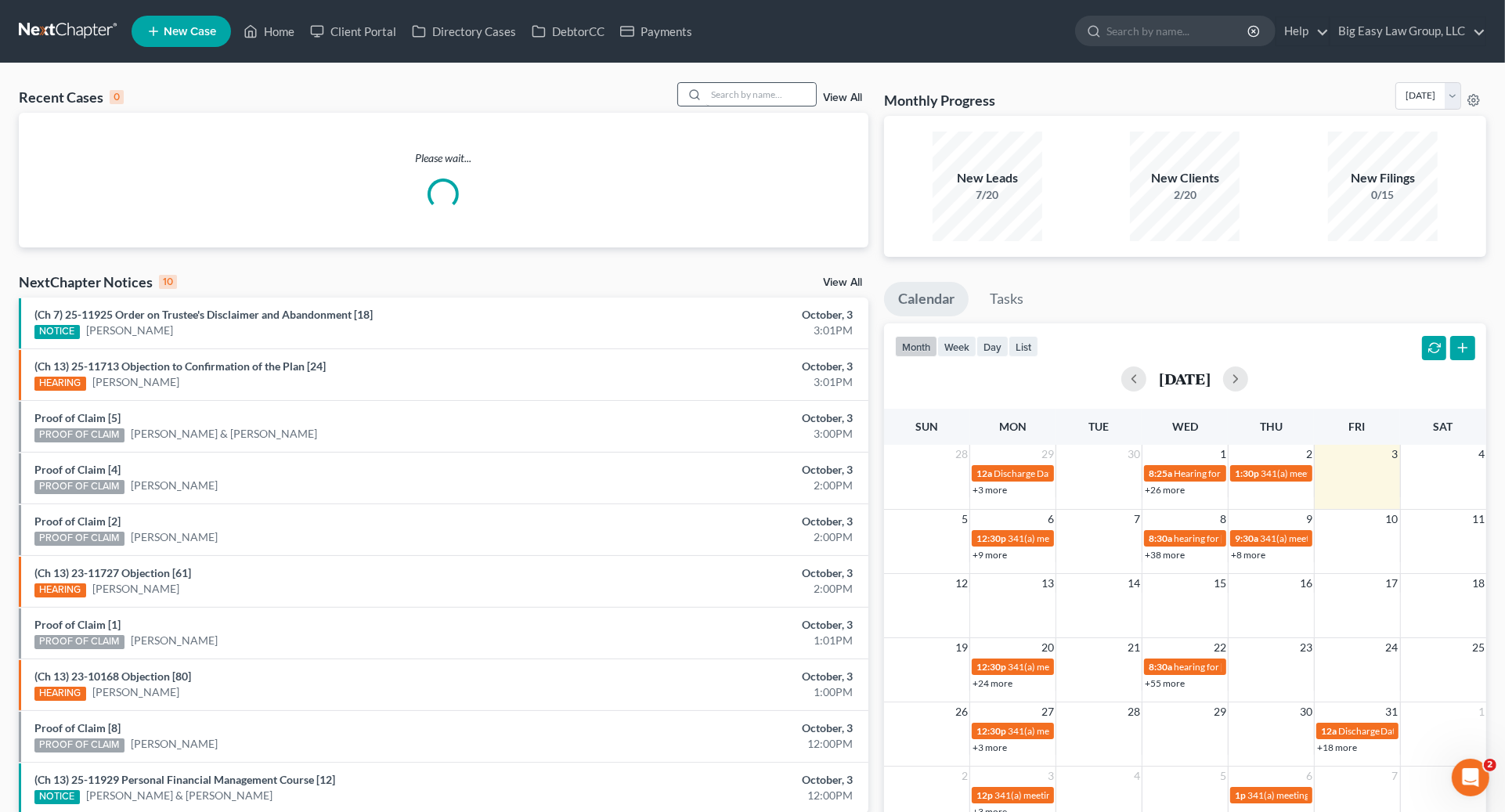
drag, startPoint x: 737, startPoint y: 62, endPoint x: 750, endPoint y: 88, distance: 29.1
click at [738, 76] on main "Recent Cases 0 View All Please wait... NextChapter Notices 10 View All (Ch 7) 2…" at bounding box center [752, 469] width 1505 height 813
click at [750, 87] on input "search" at bounding box center [761, 94] width 110 height 23
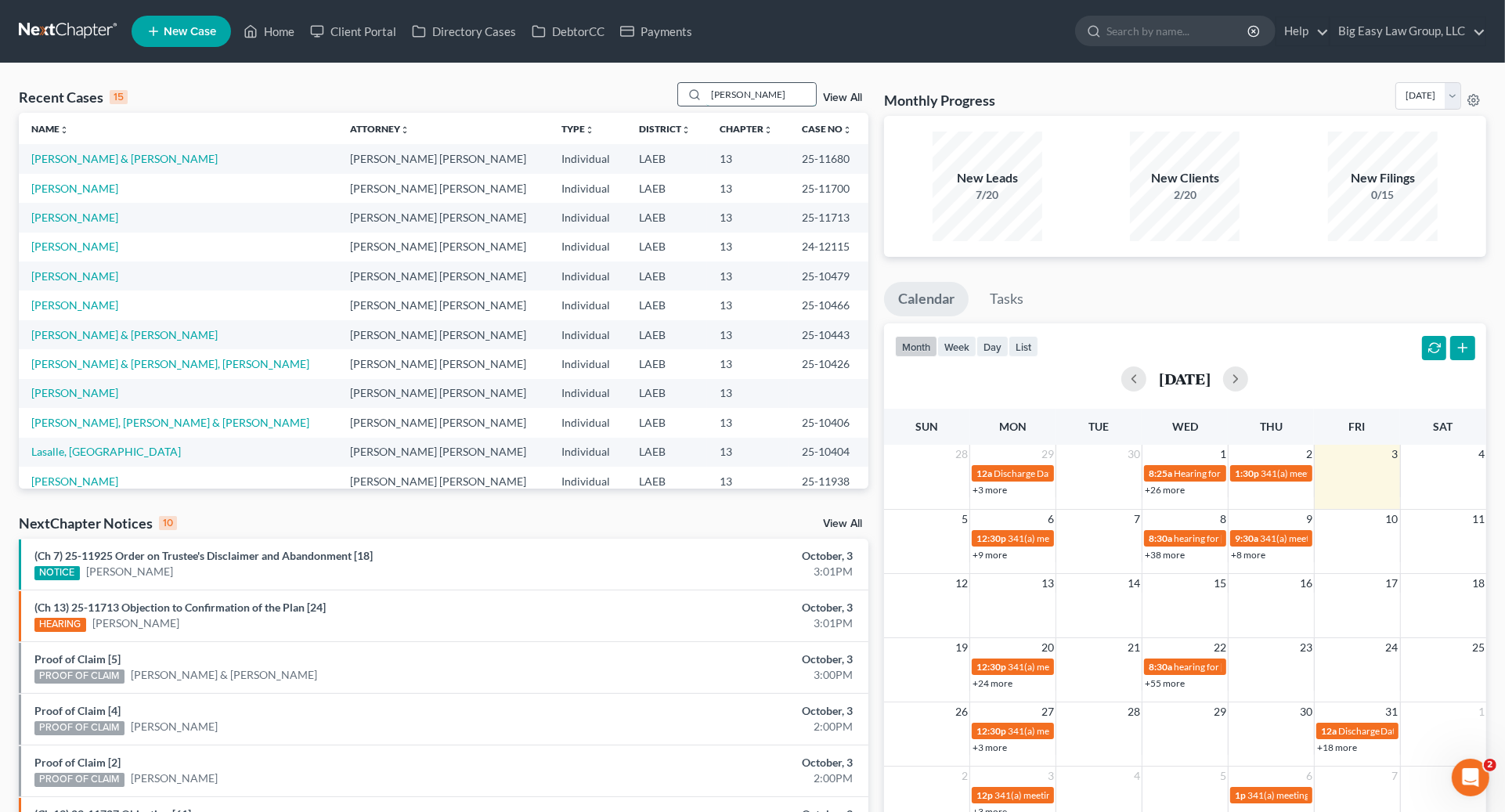
type input "[PERSON_NAME]"
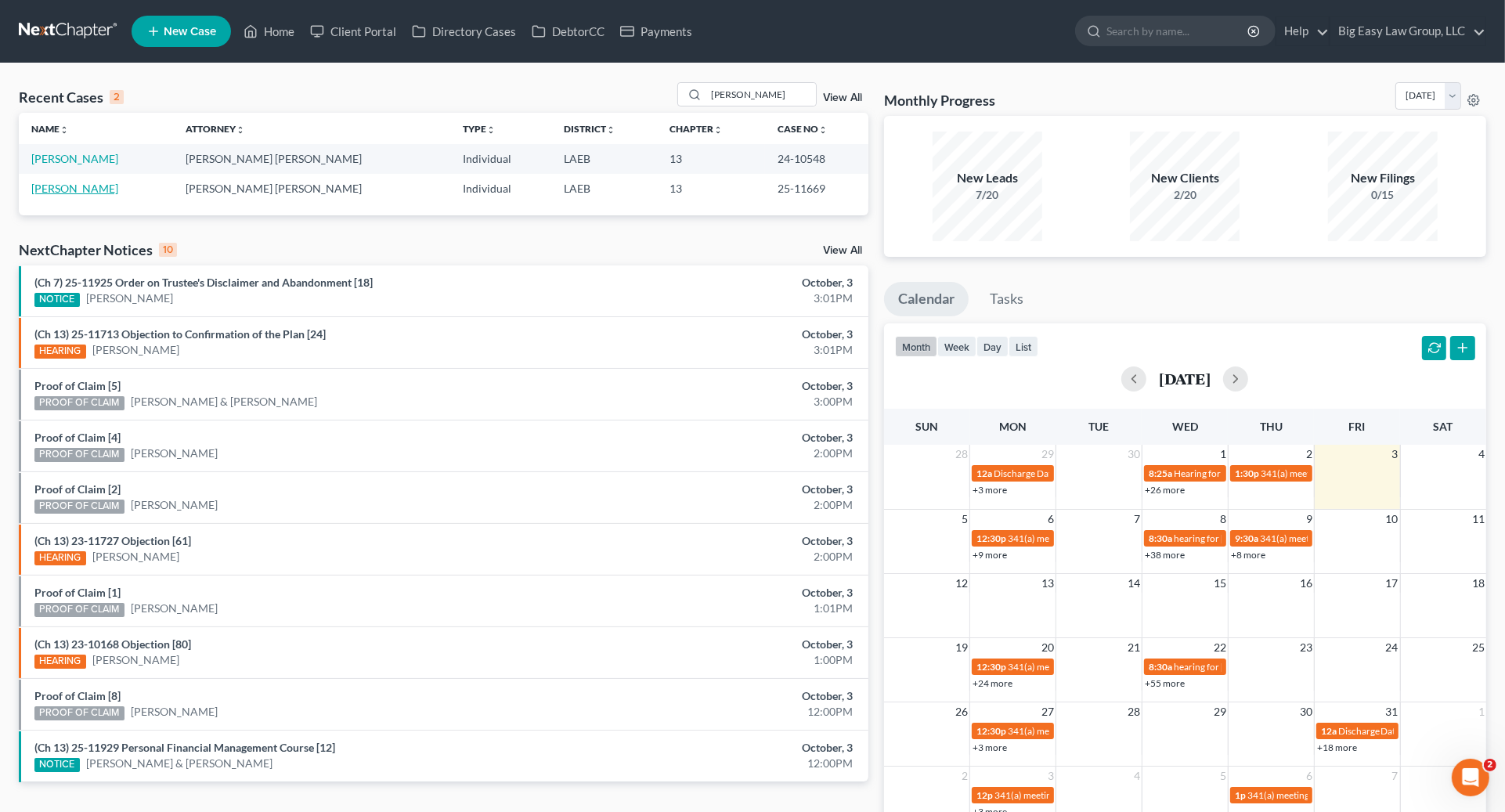
click at [67, 190] on link "[PERSON_NAME]" at bounding box center [75, 189] width 87 height 13
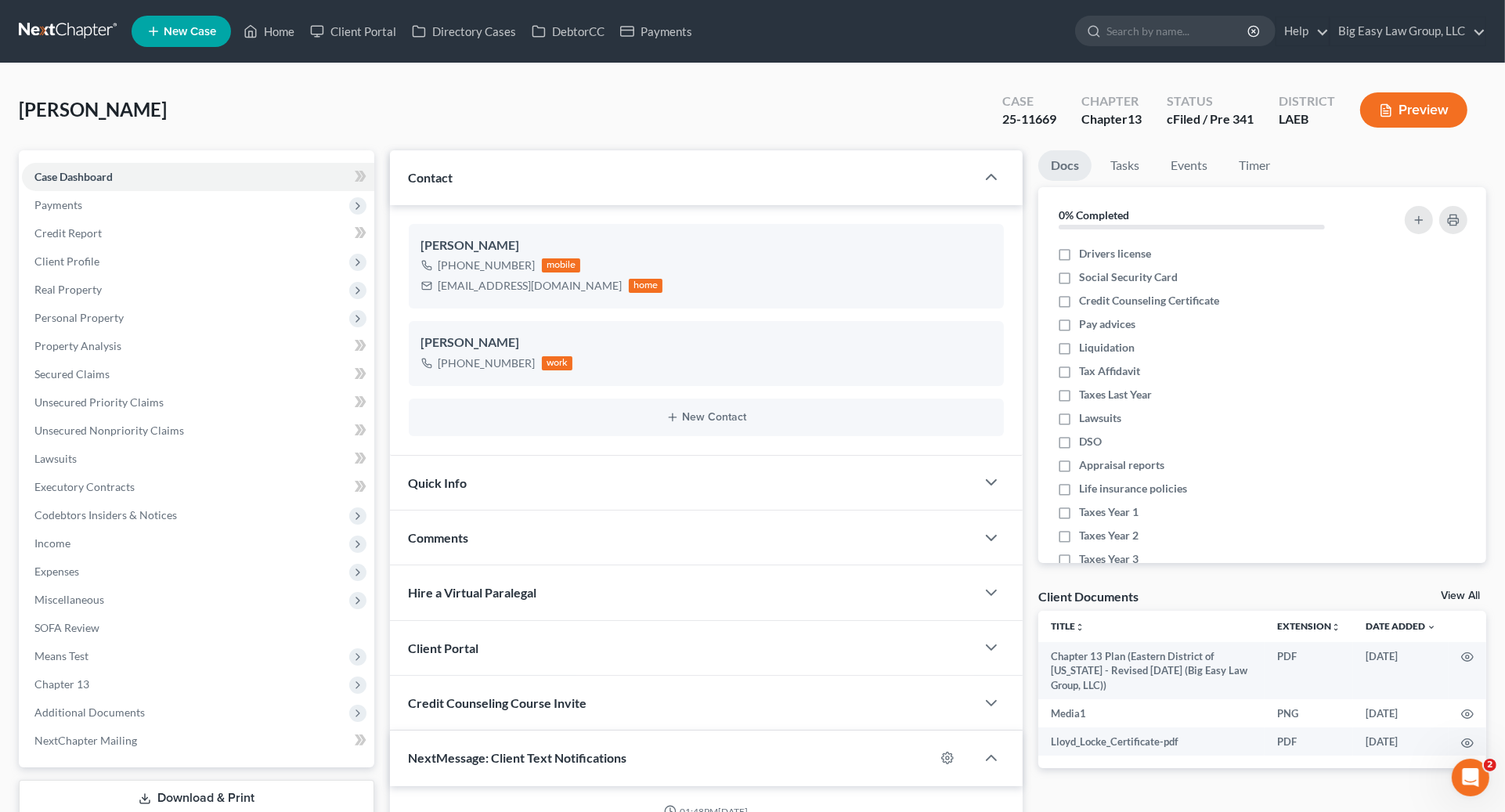
scroll to position [2008, 0]
click at [215, 703] on span "Additional Documents" at bounding box center [198, 712] width 353 height 28
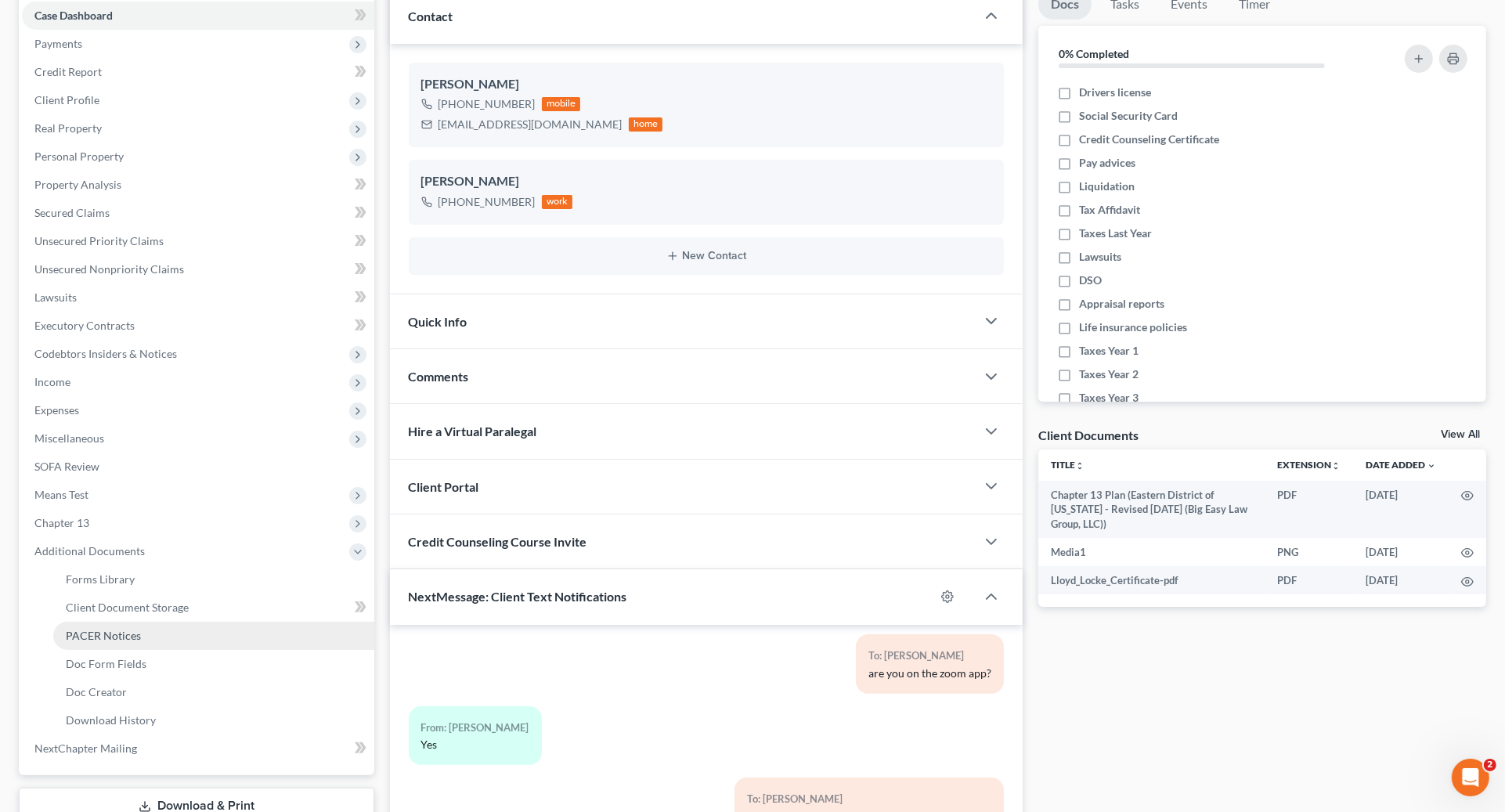
click at [150, 645] on link "PACER Notices" at bounding box center [213, 635] width 321 height 28
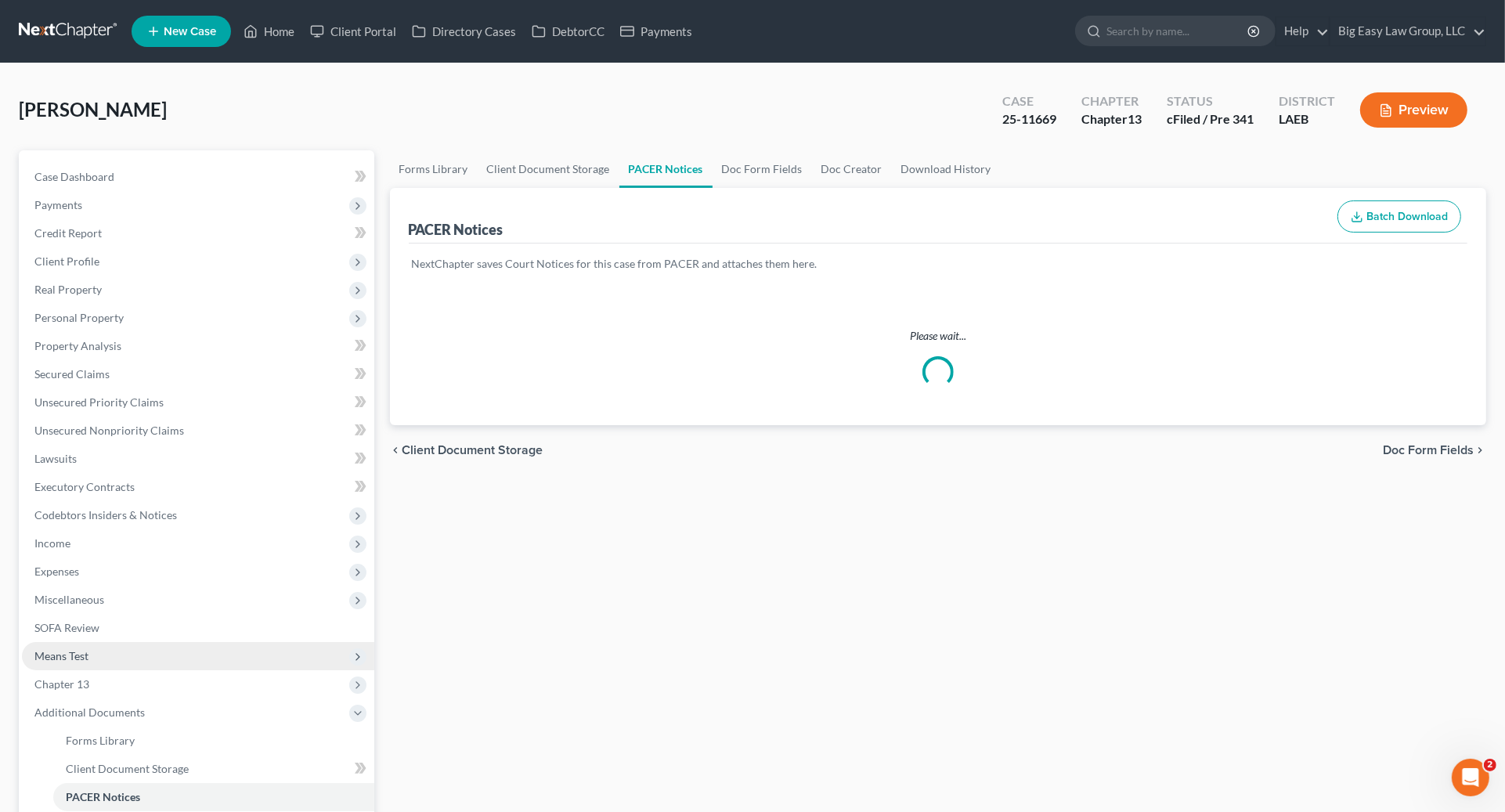
click at [152, 642] on span "Means Test" at bounding box center [198, 655] width 353 height 28
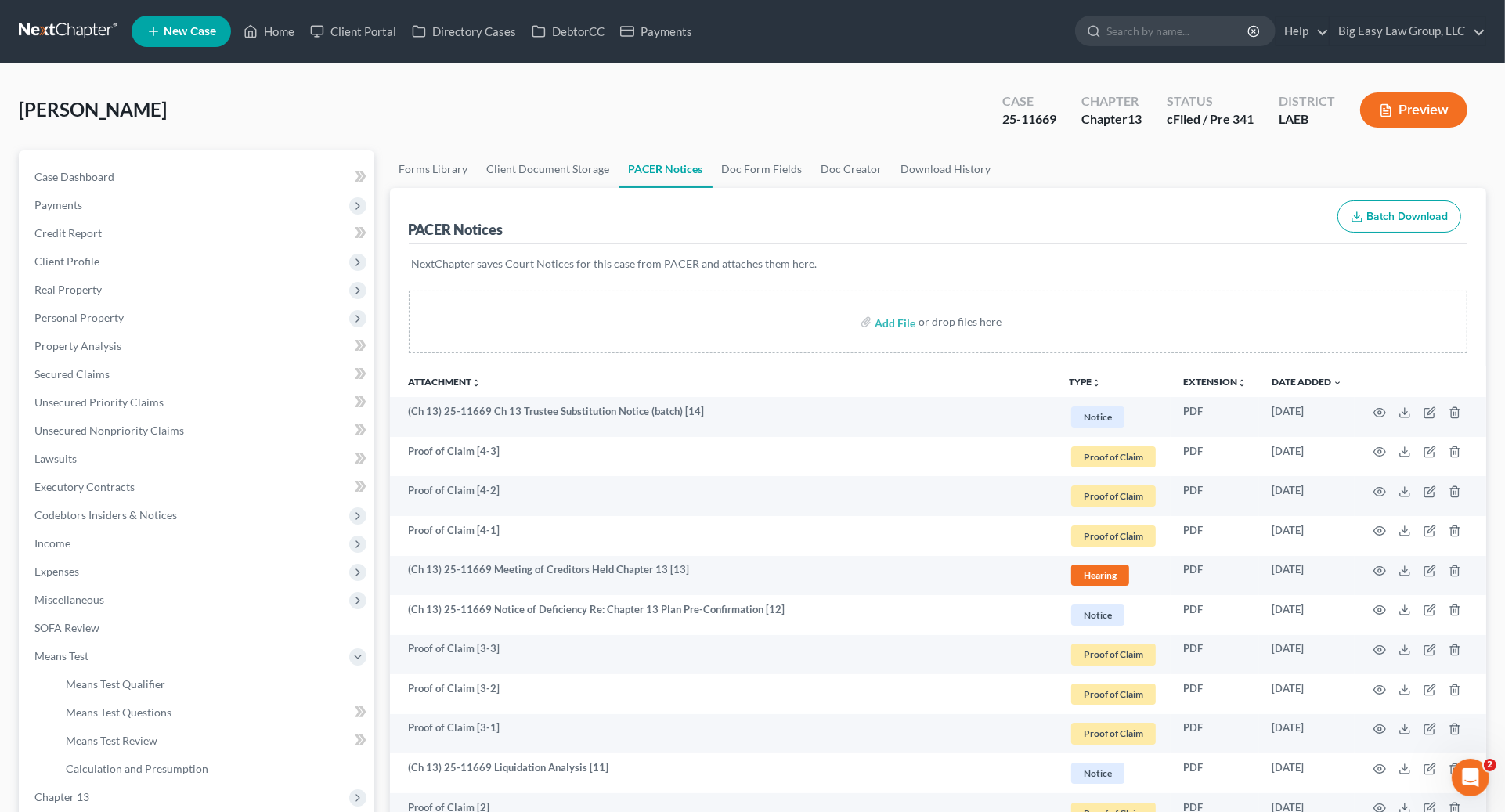
click at [273, 11] on nav "Home New Case Client Portal Directory Cases DebtorCC Payments Big Easy Law Grou…" at bounding box center [752, 31] width 1505 height 63
drag, startPoint x: 267, startPoint y: 23, endPoint x: 397, endPoint y: 88, distance: 145.3
click at [268, 23] on link "Home" at bounding box center [269, 31] width 66 height 28
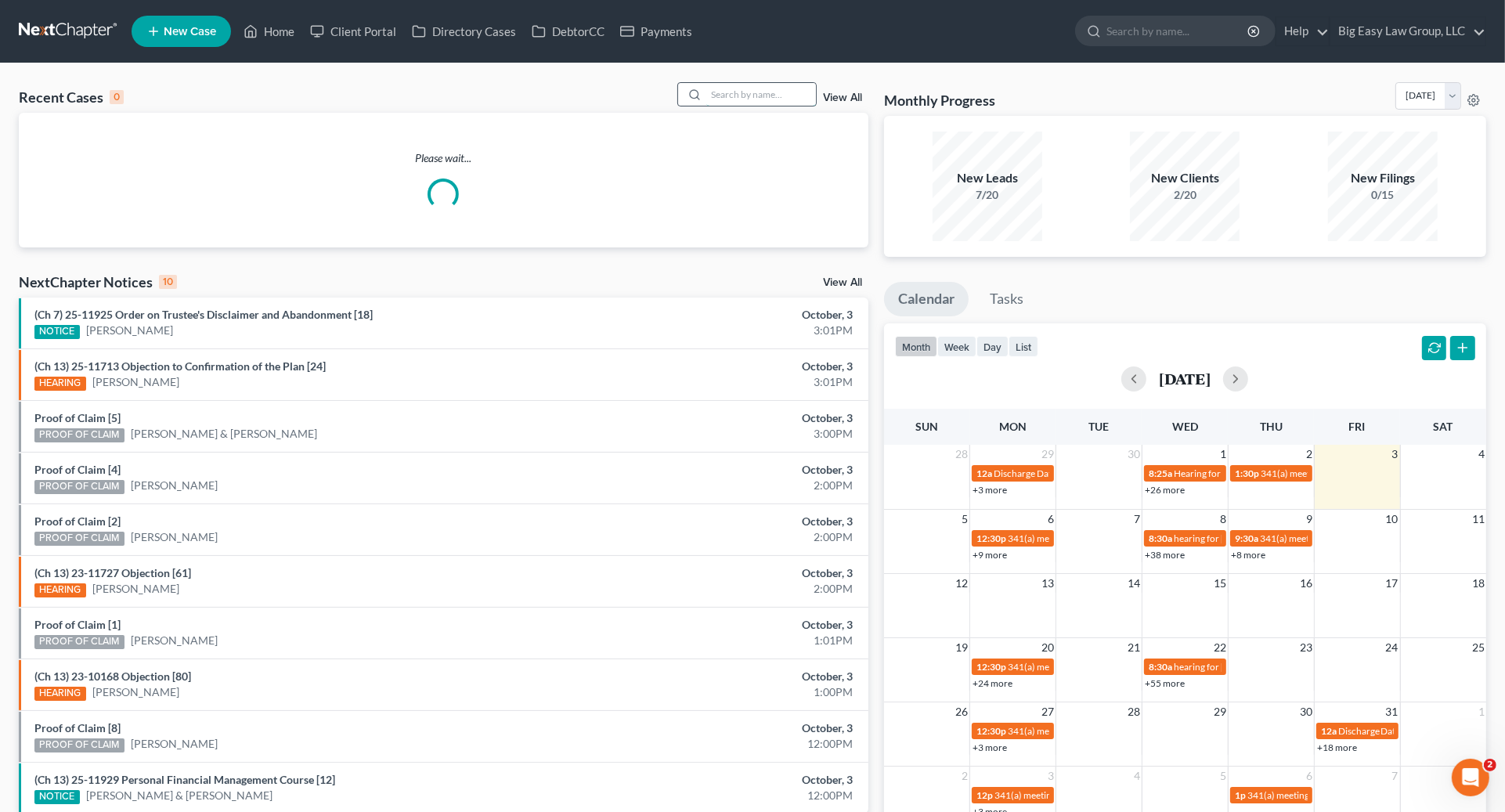
click at [790, 100] on input "search" at bounding box center [761, 94] width 110 height 23
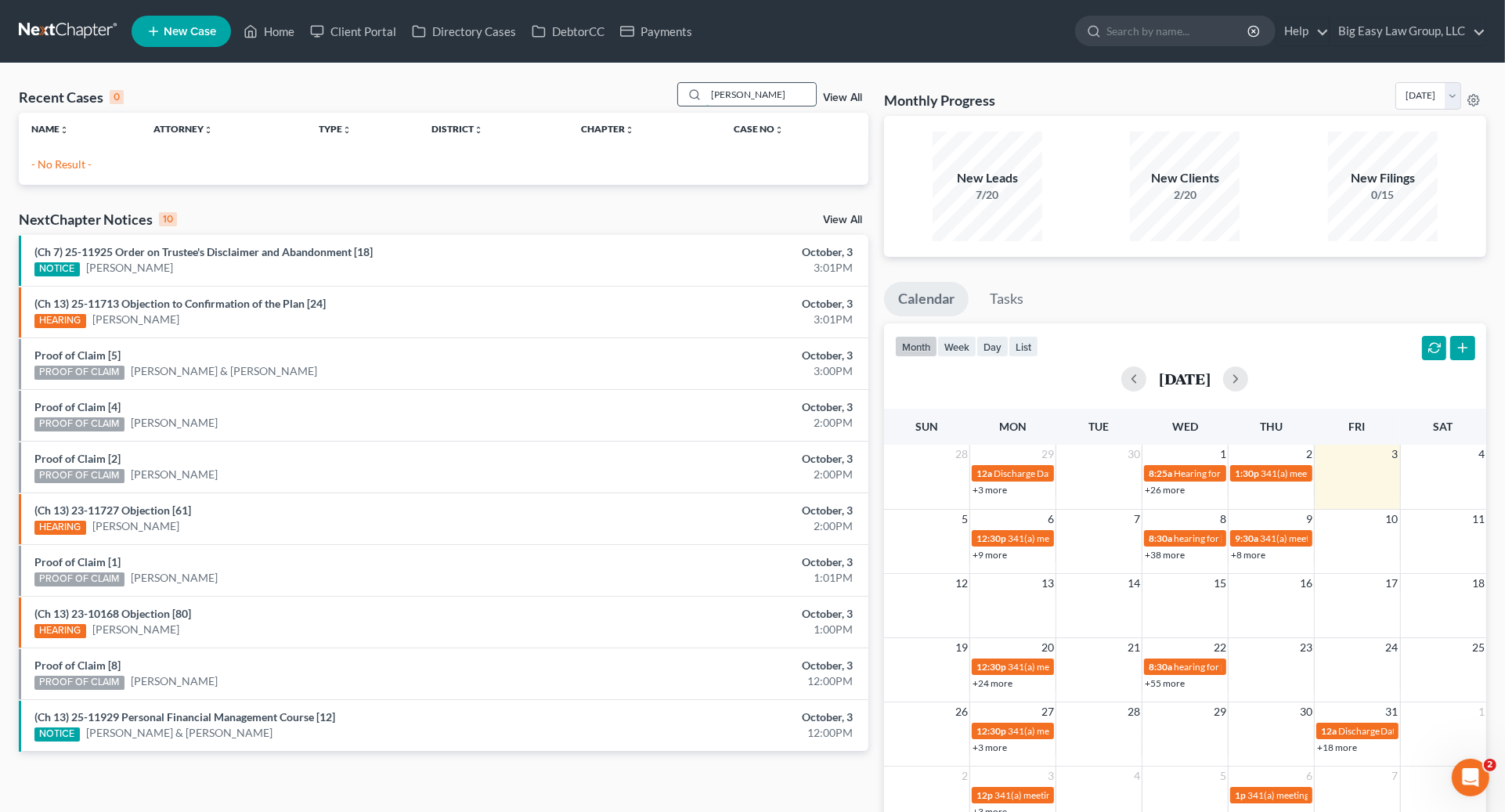
click at [783, 90] on input "[PERSON_NAME]" at bounding box center [761, 94] width 110 height 23
type input "[PERSON_NAME]"
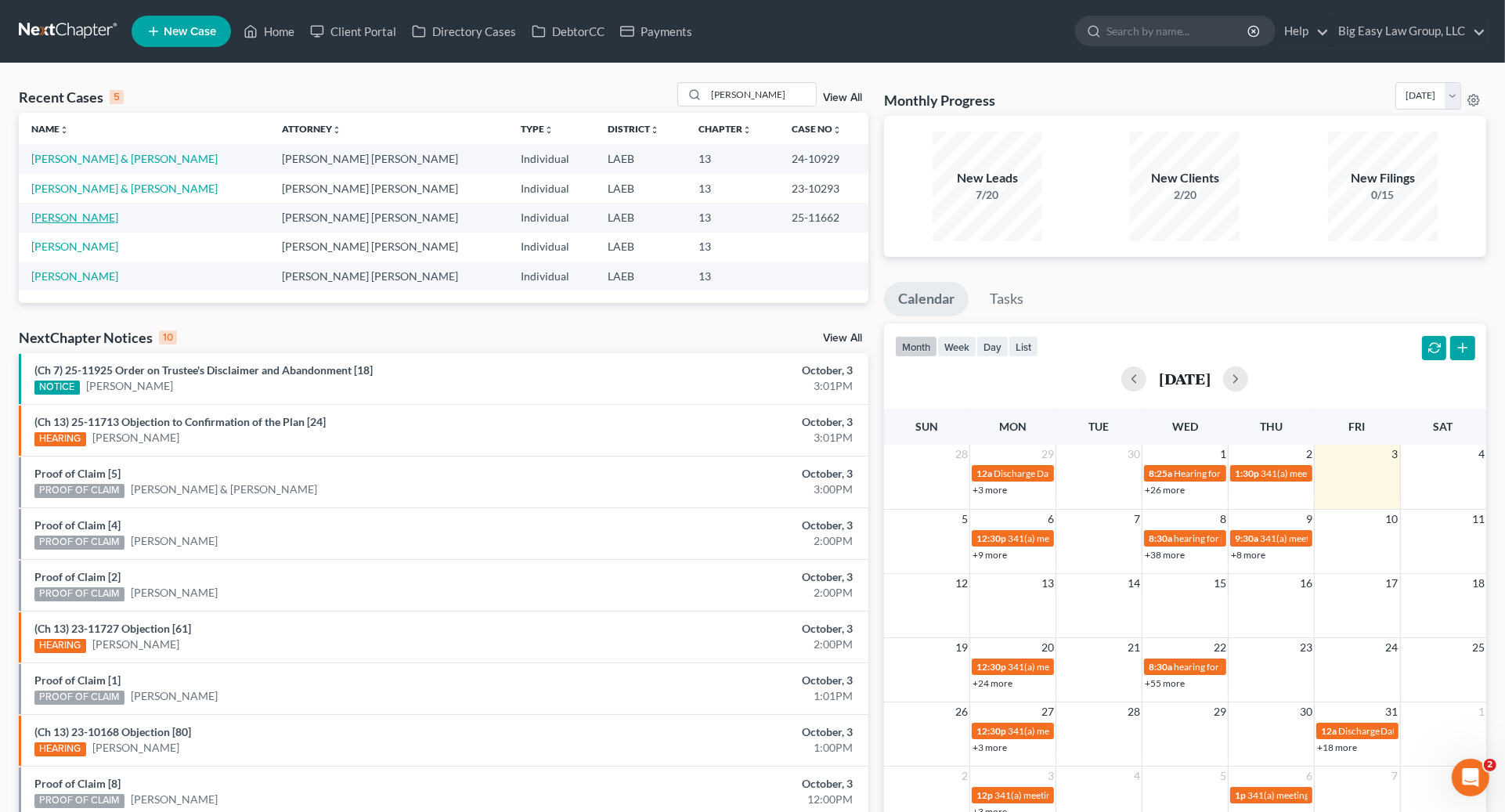
click at [69, 218] on link "[PERSON_NAME]" at bounding box center [75, 218] width 87 height 13
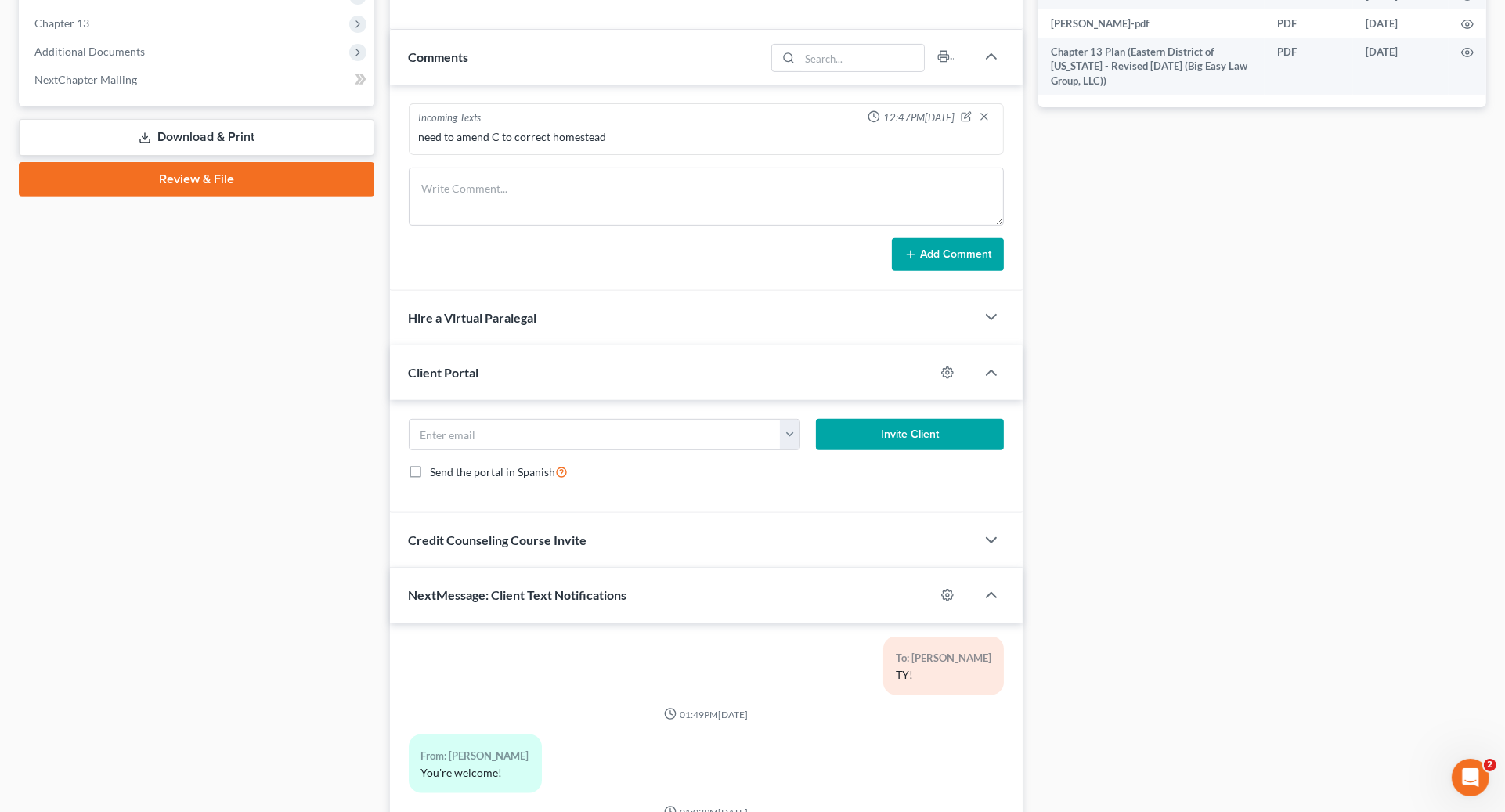
scroll to position [391, 0]
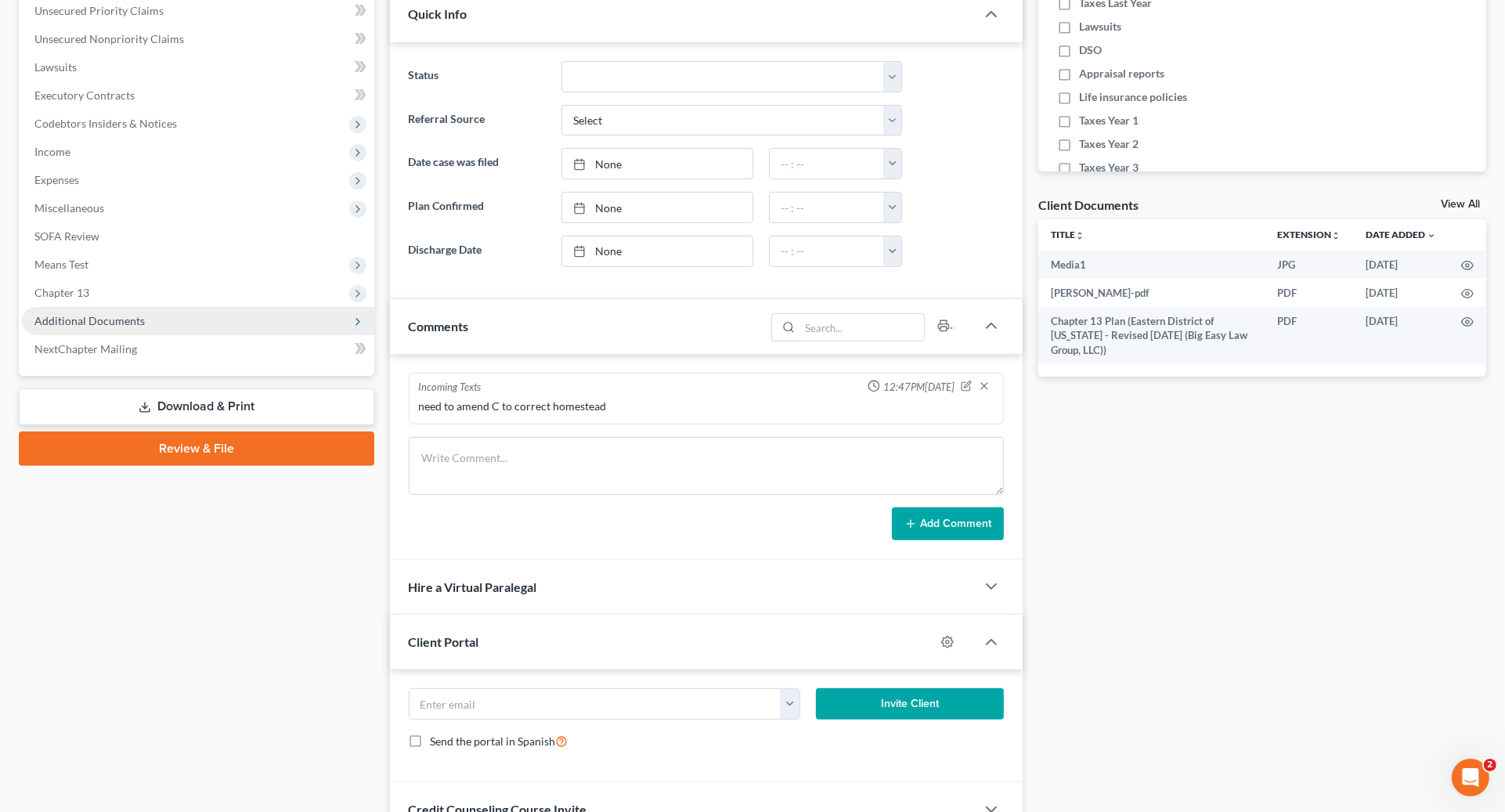
click at [97, 309] on span "Additional Documents" at bounding box center [198, 321] width 353 height 28
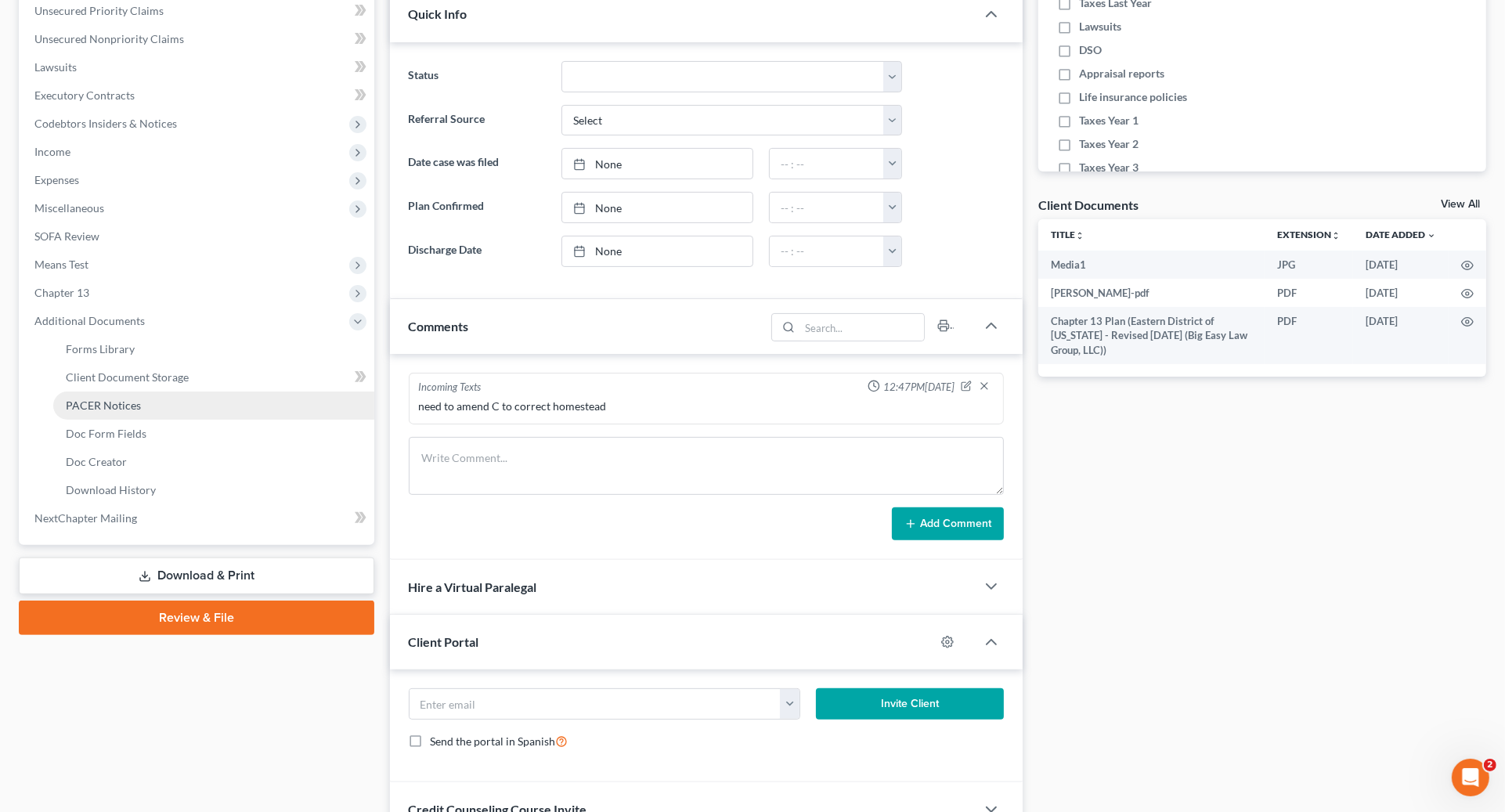
click at [95, 408] on span "PACER Notices" at bounding box center [103, 406] width 75 height 13
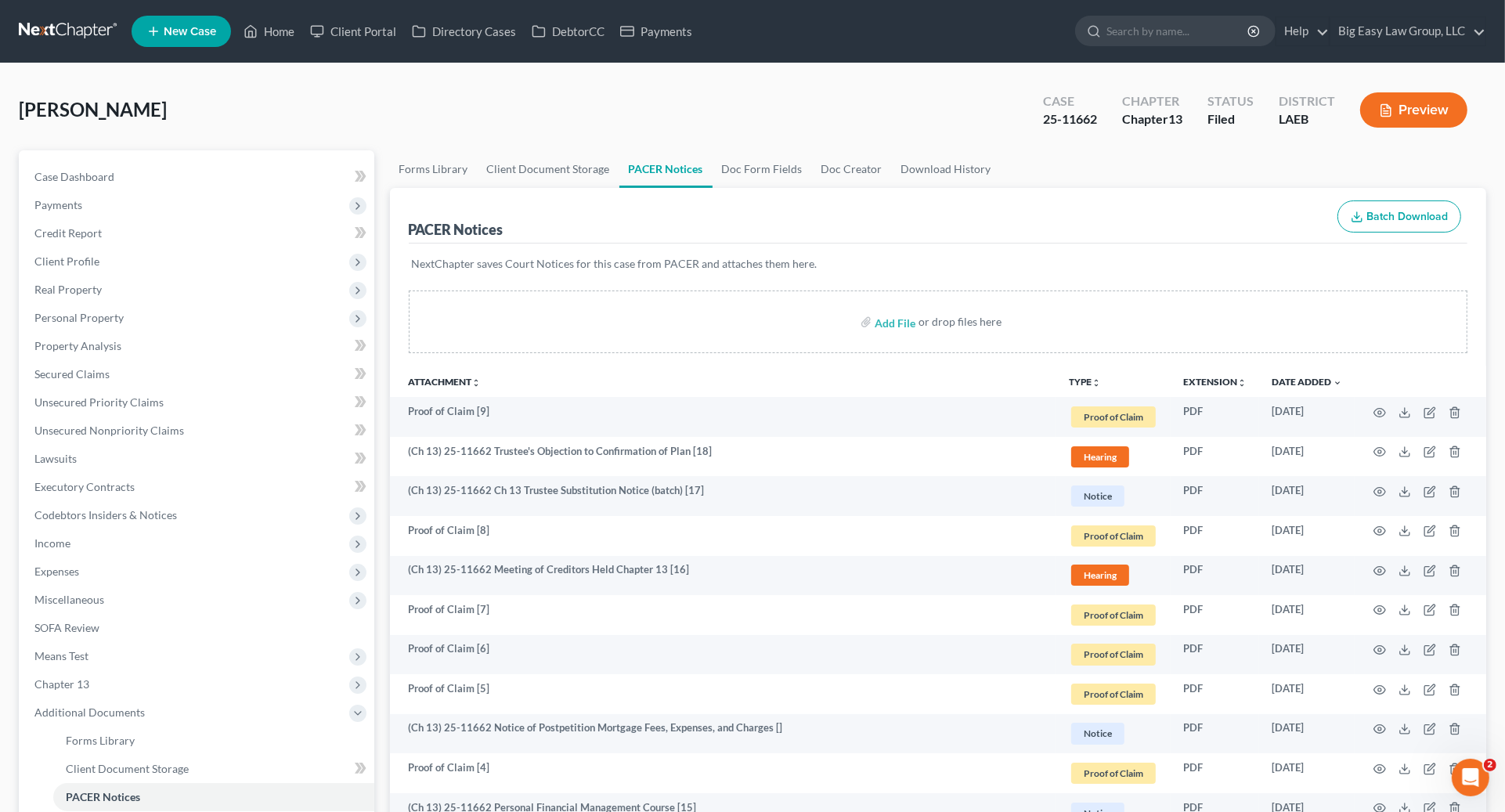
click at [287, 45] on ul "New Case Home Client Portal Directory Cases DebtorCC Payments - No Result - See…" at bounding box center [809, 31] width 1355 height 40
click at [270, 22] on link "Home" at bounding box center [269, 31] width 66 height 28
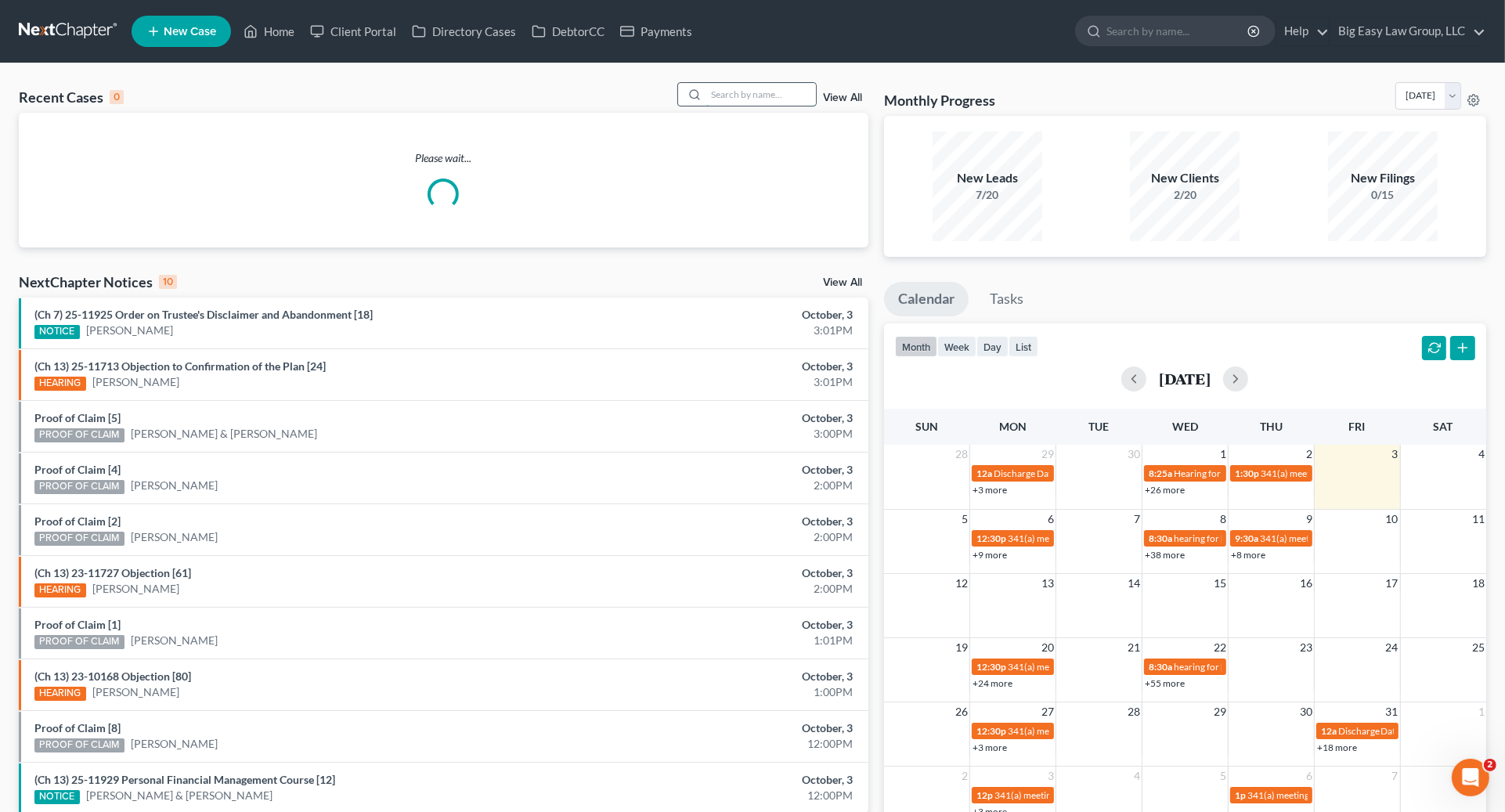
click at [784, 94] on input "search" at bounding box center [761, 94] width 110 height 23
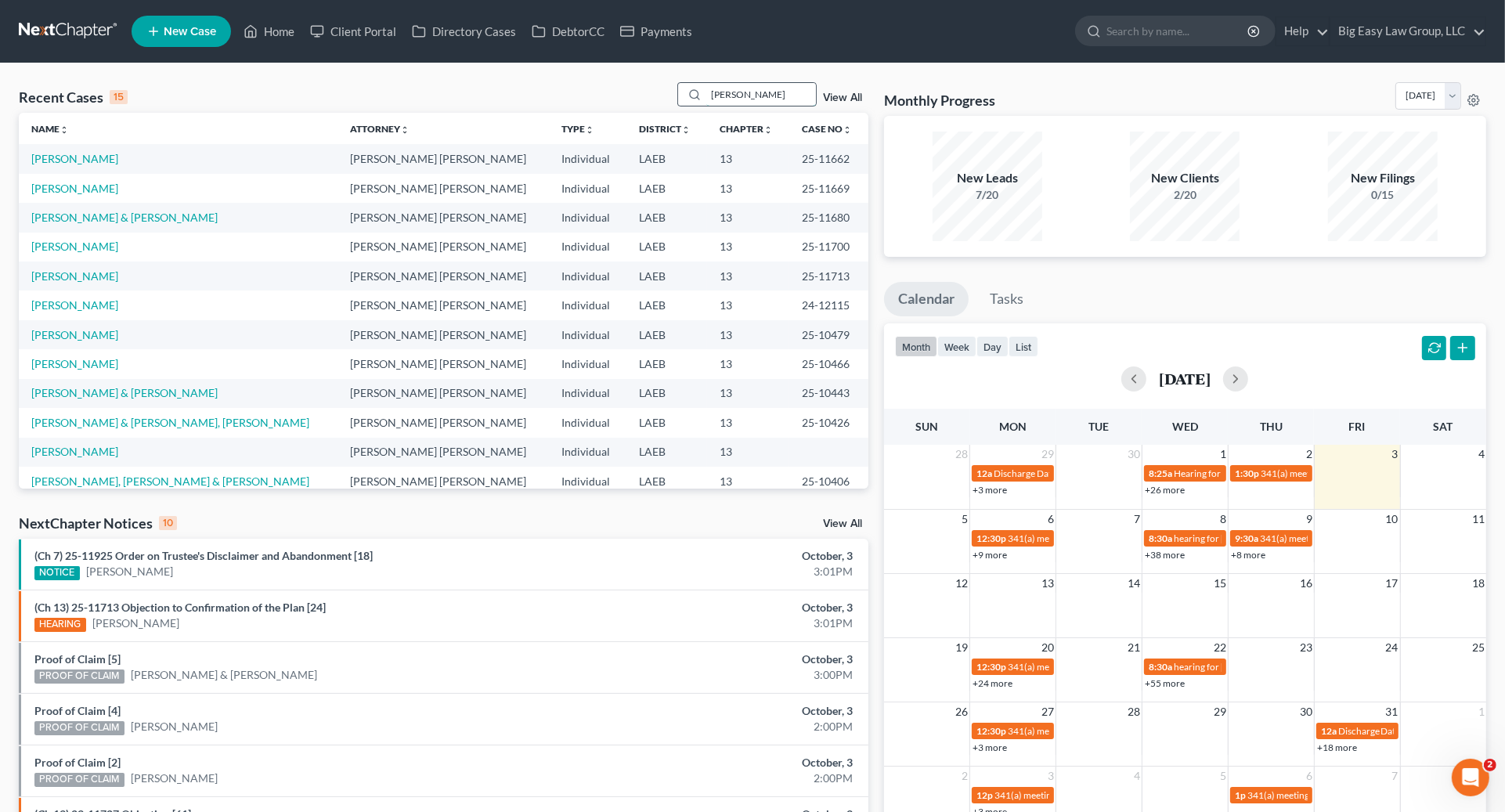
type input "[PERSON_NAME]"
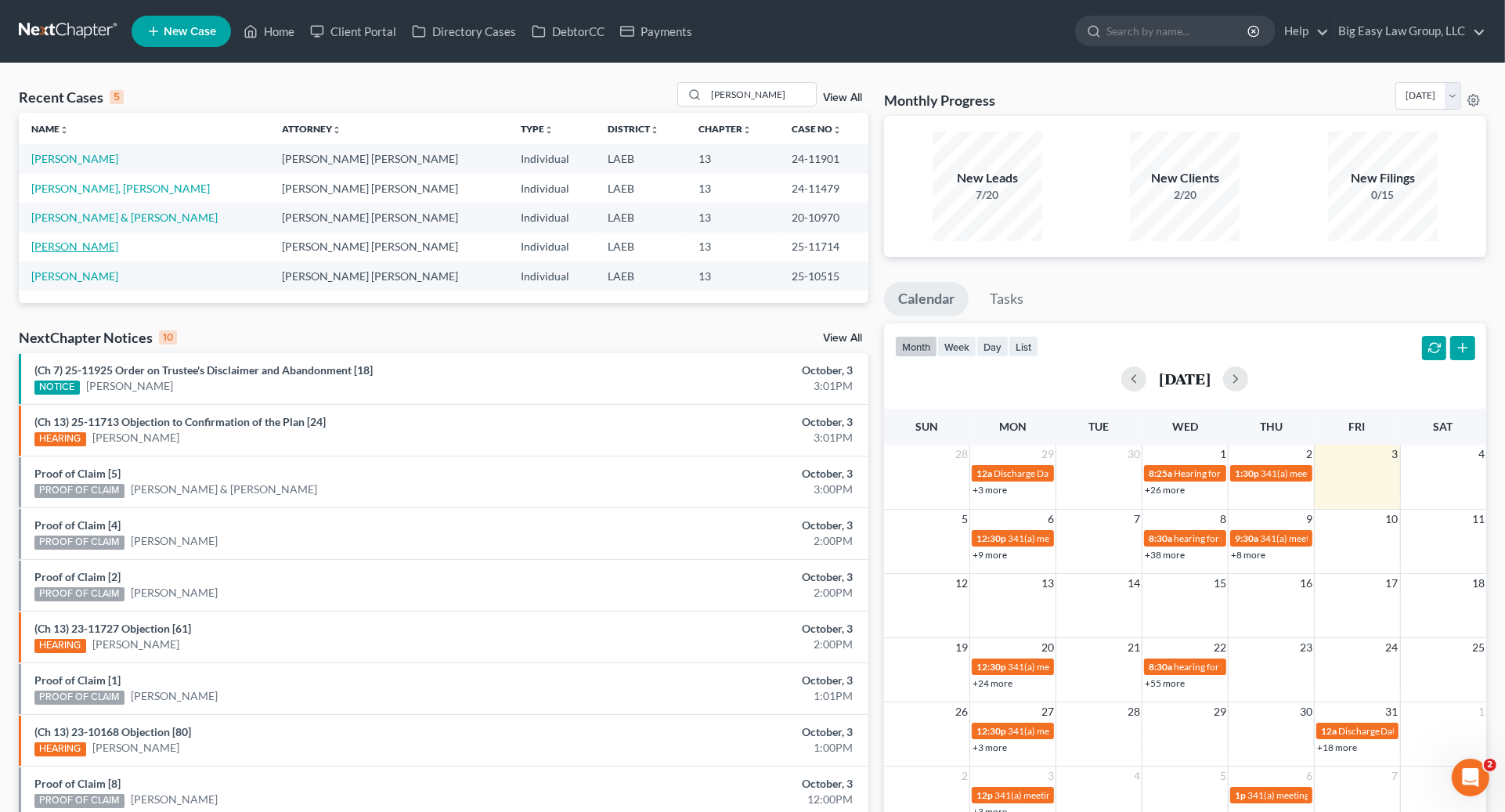
click at [90, 241] on link "[PERSON_NAME]" at bounding box center [75, 247] width 87 height 13
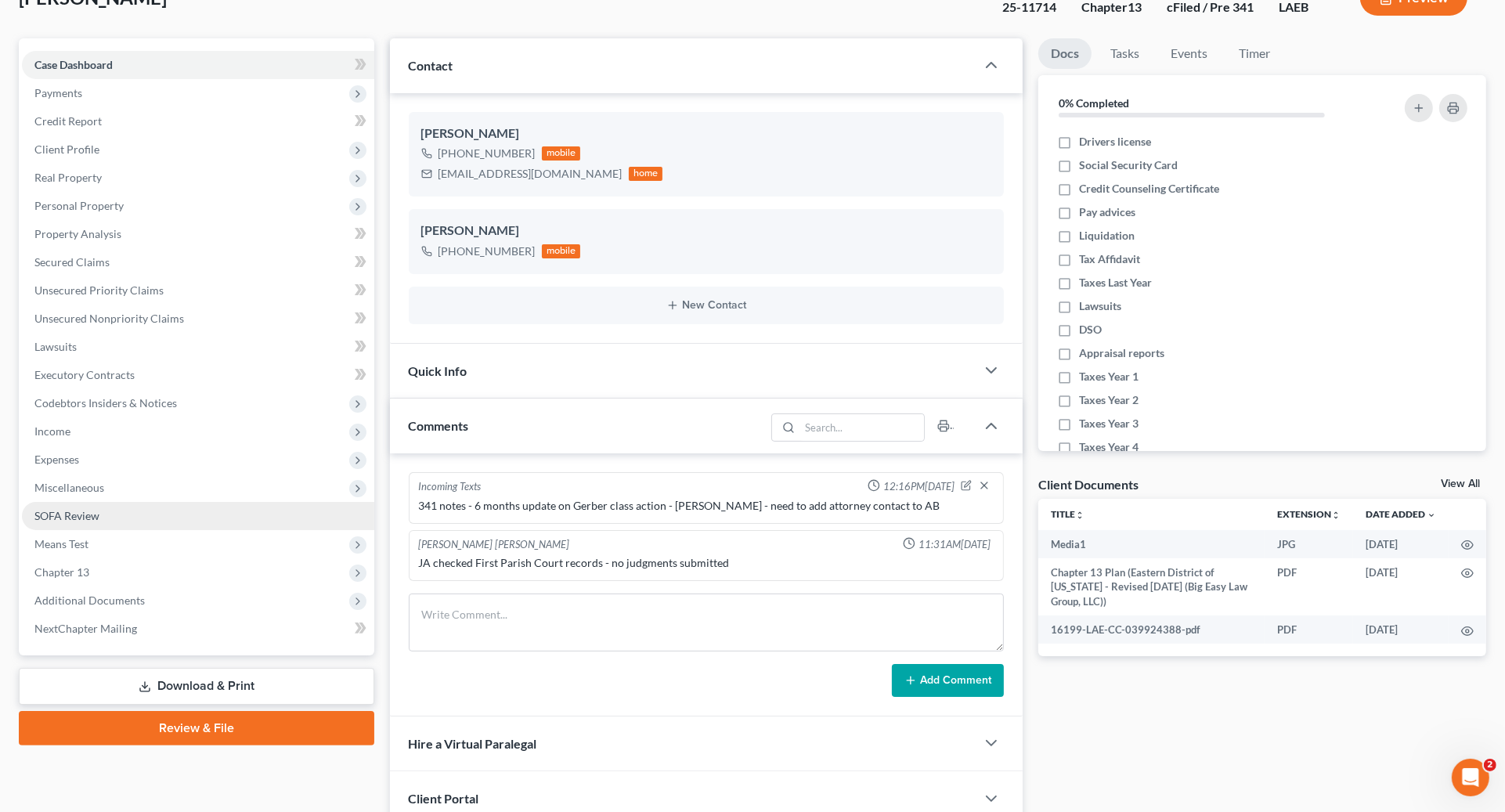
scroll to position [144, 0]
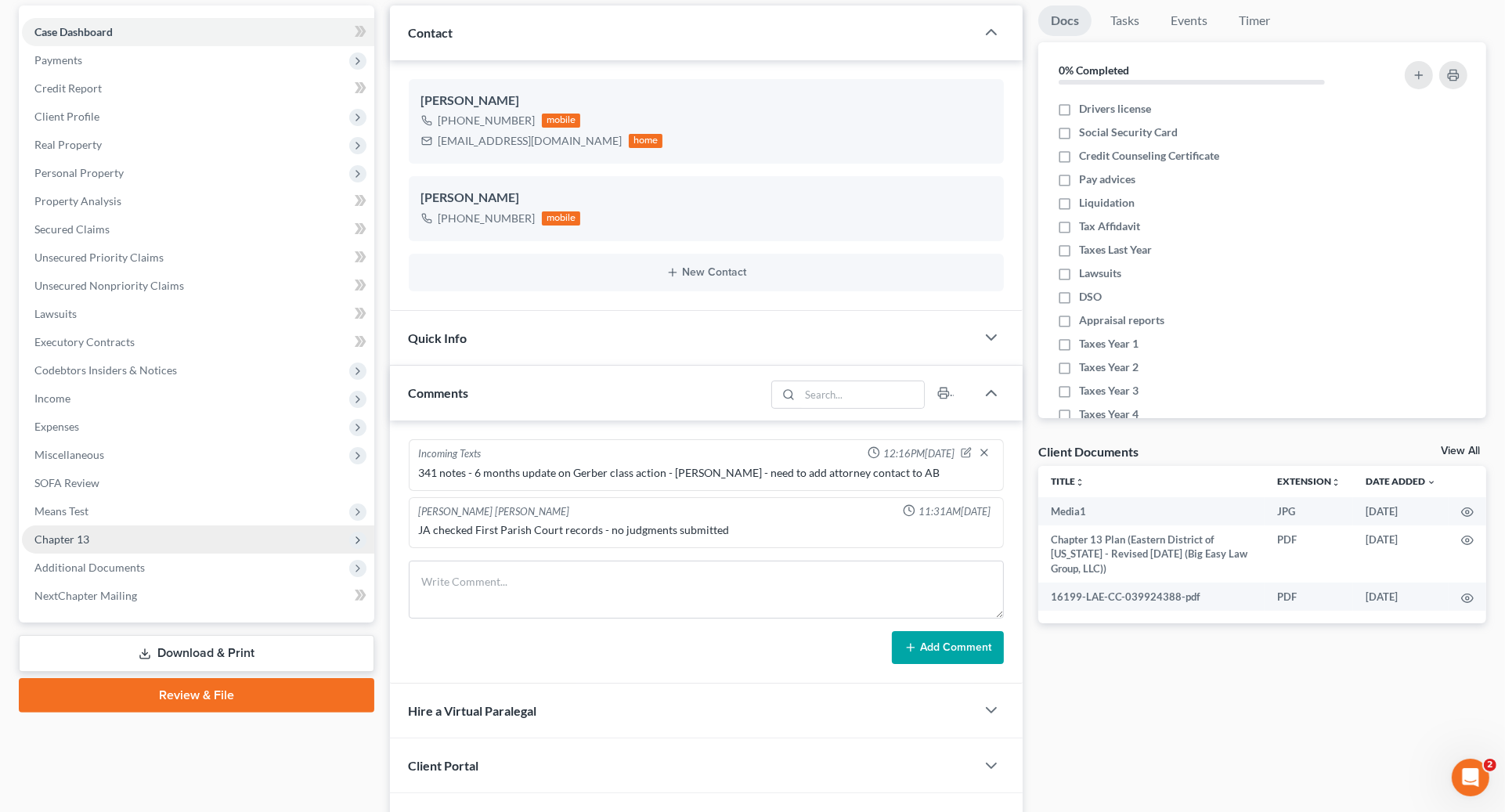
click at [120, 545] on span "Chapter 13" at bounding box center [198, 538] width 353 height 28
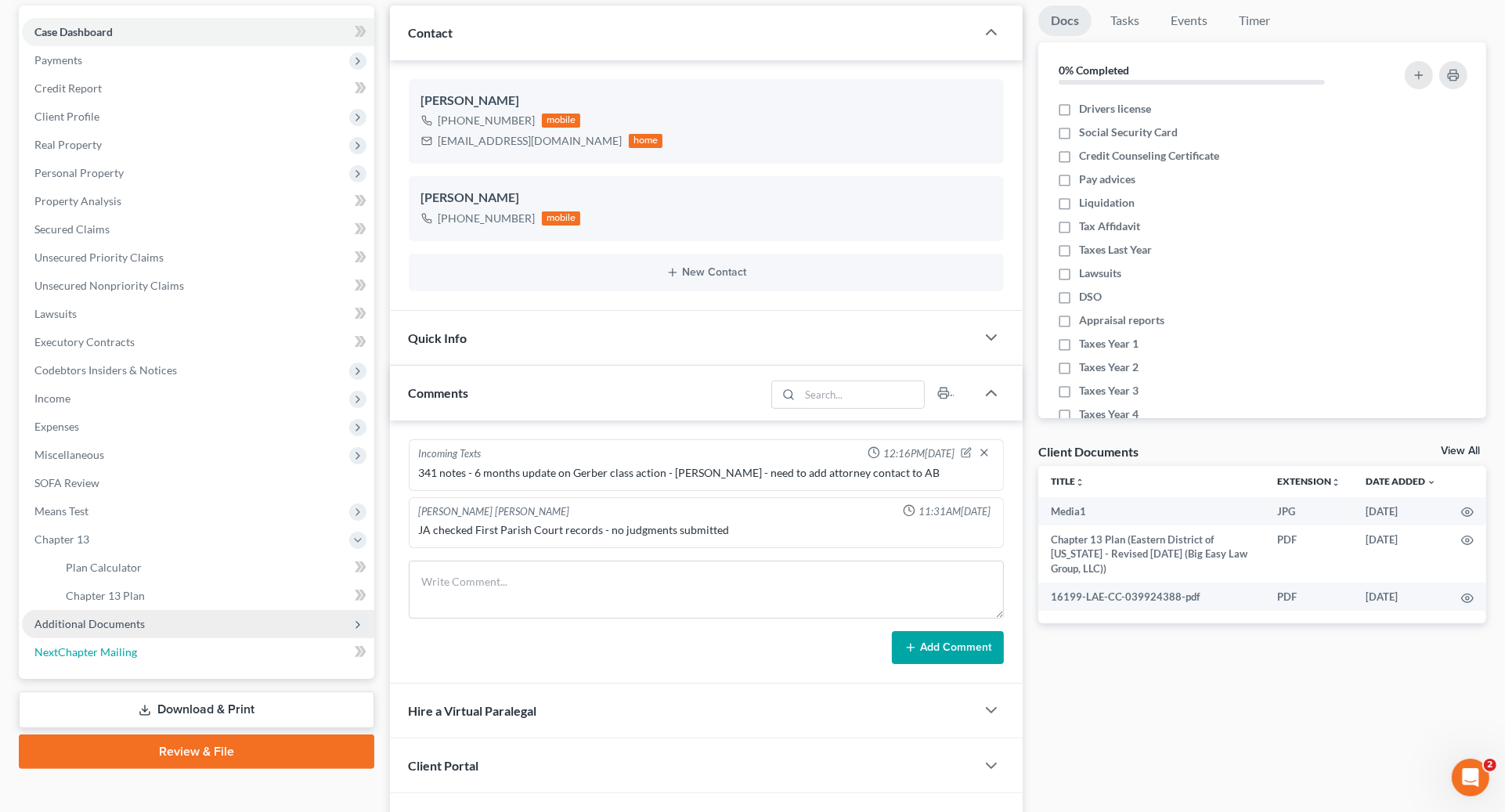
drag, startPoint x: 149, startPoint y: 637, endPoint x: 166, endPoint y: 624, distance: 21.4
click at [149, 638] on link "NextChapter Mailing" at bounding box center [198, 651] width 353 height 28
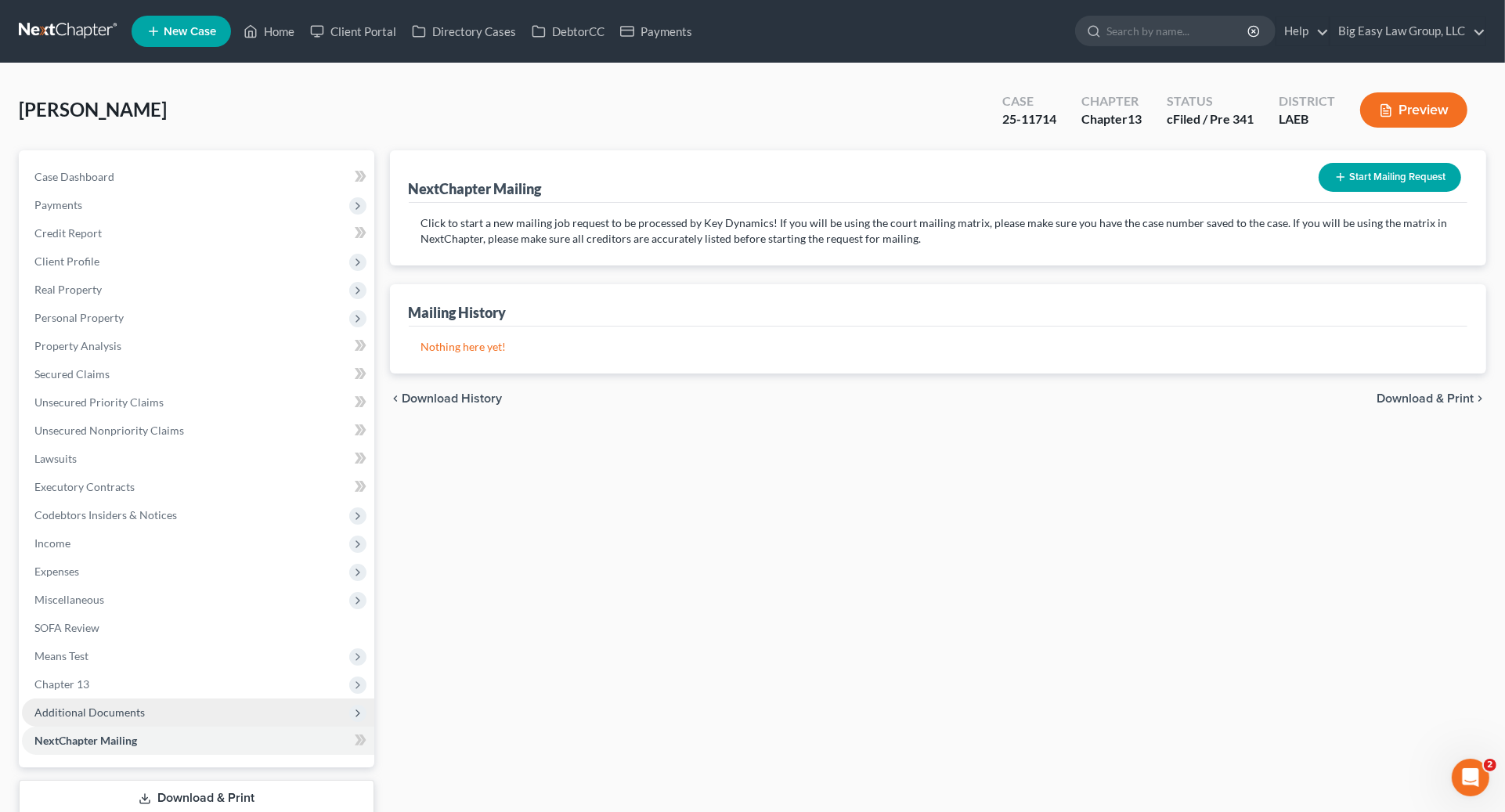
click at [162, 700] on span "Additional Documents" at bounding box center [198, 712] width 353 height 28
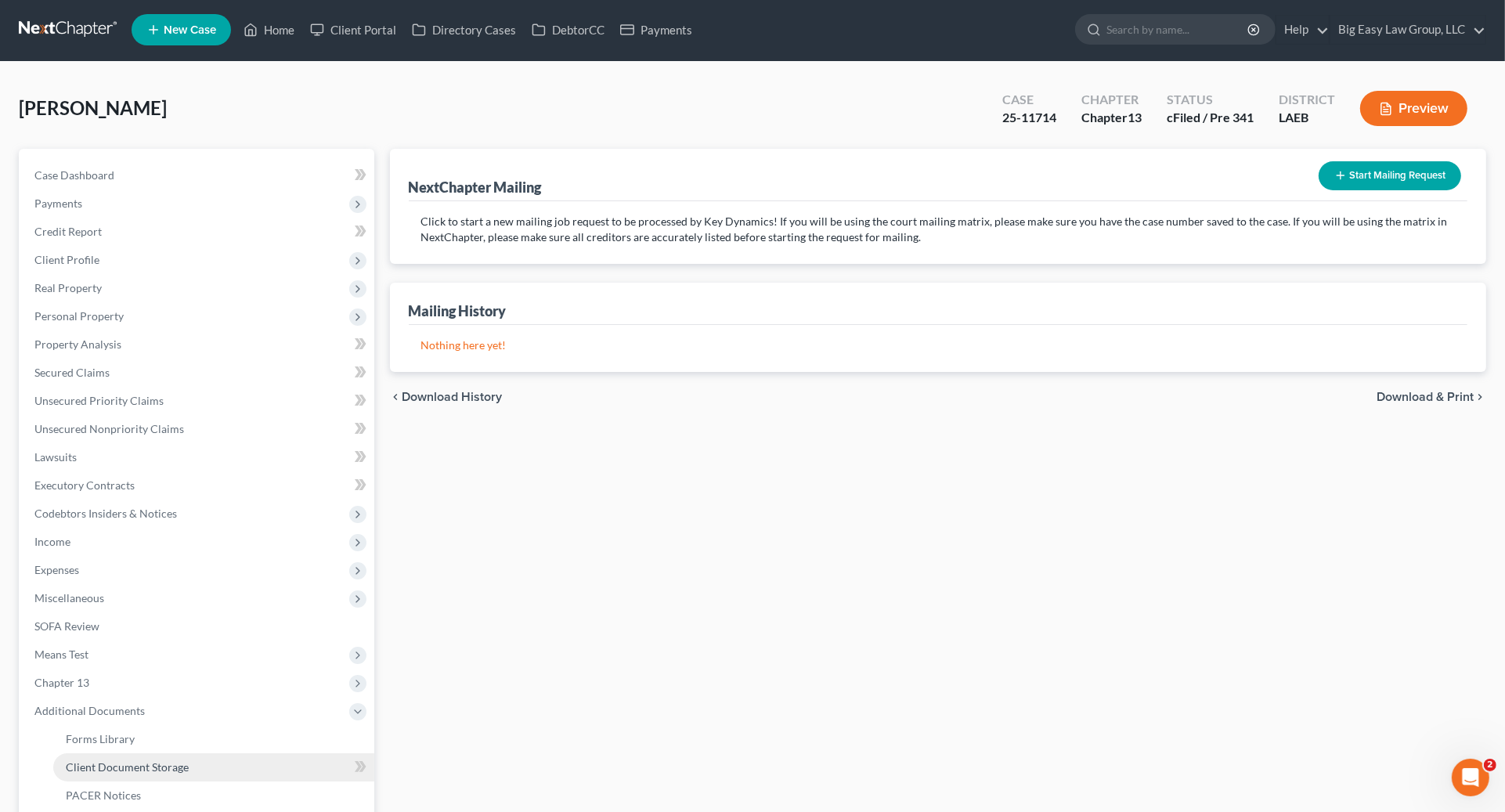
scroll to position [3, 0]
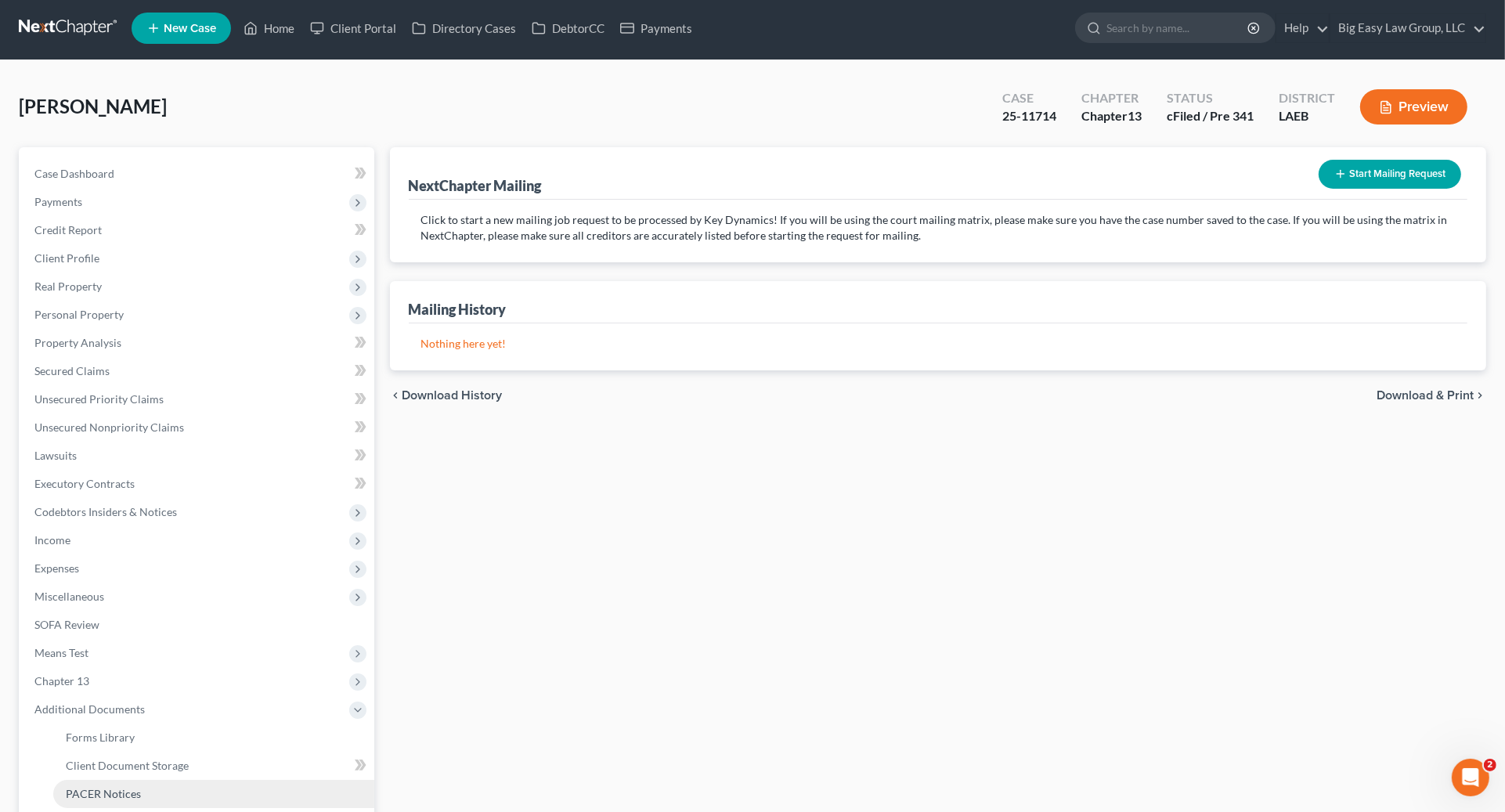
drag, startPoint x: 203, startPoint y: 784, endPoint x: 212, endPoint y: 780, distance: 9.8
click at [203, 784] on link "PACER Notices" at bounding box center [213, 793] width 321 height 28
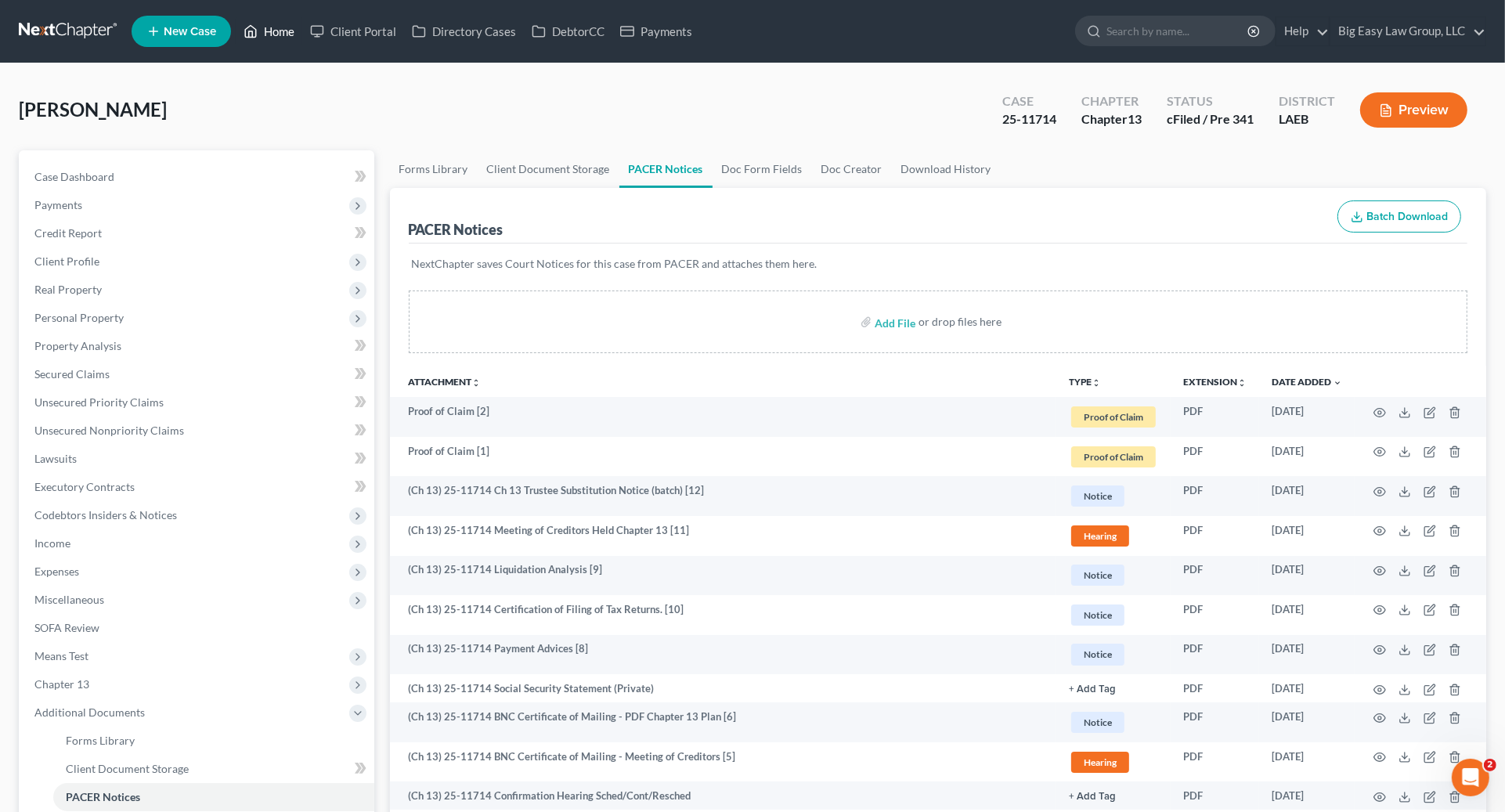
click at [296, 38] on link "Home" at bounding box center [269, 31] width 66 height 28
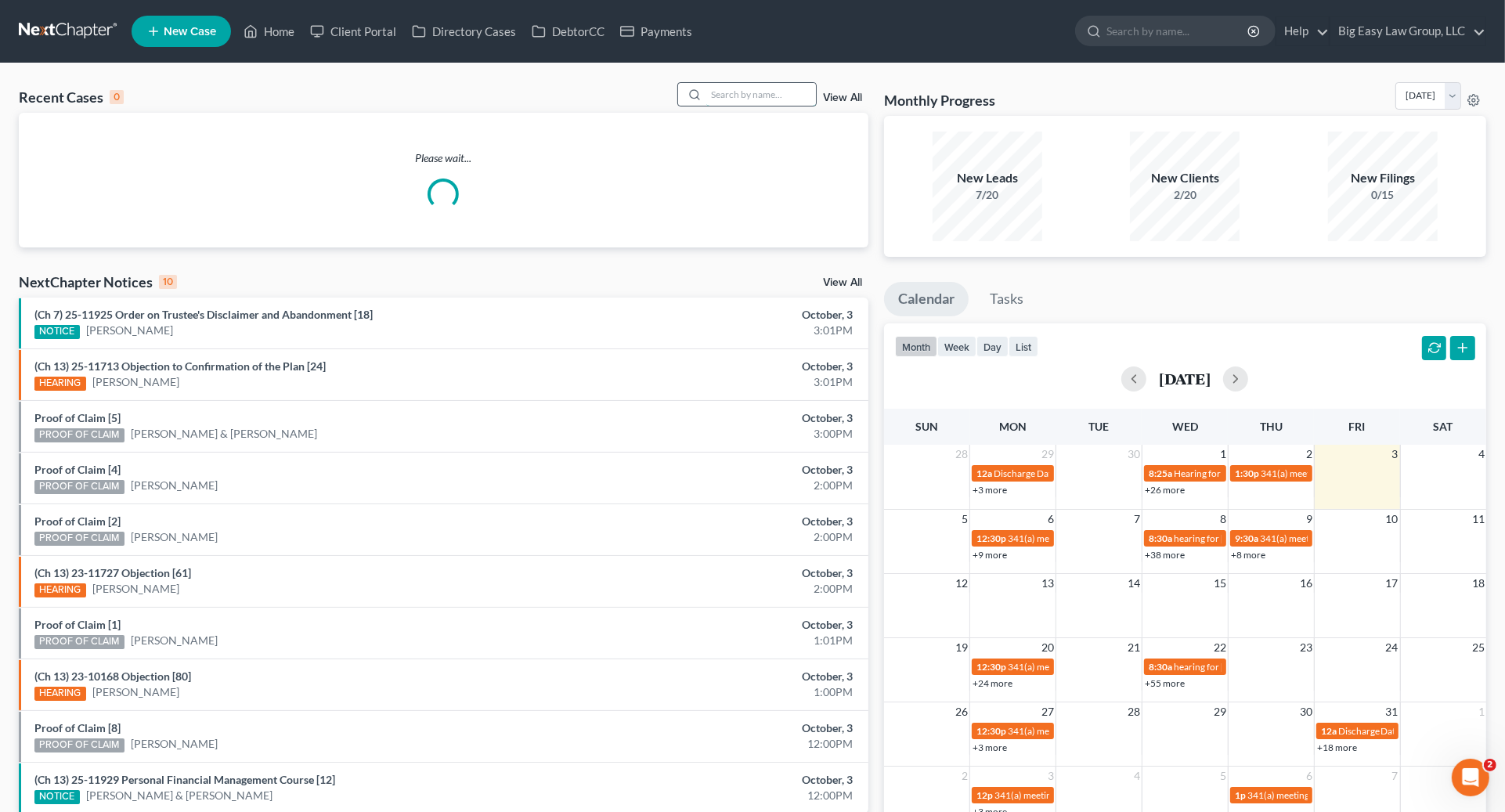
click at [739, 95] on input "search" at bounding box center [761, 94] width 110 height 23
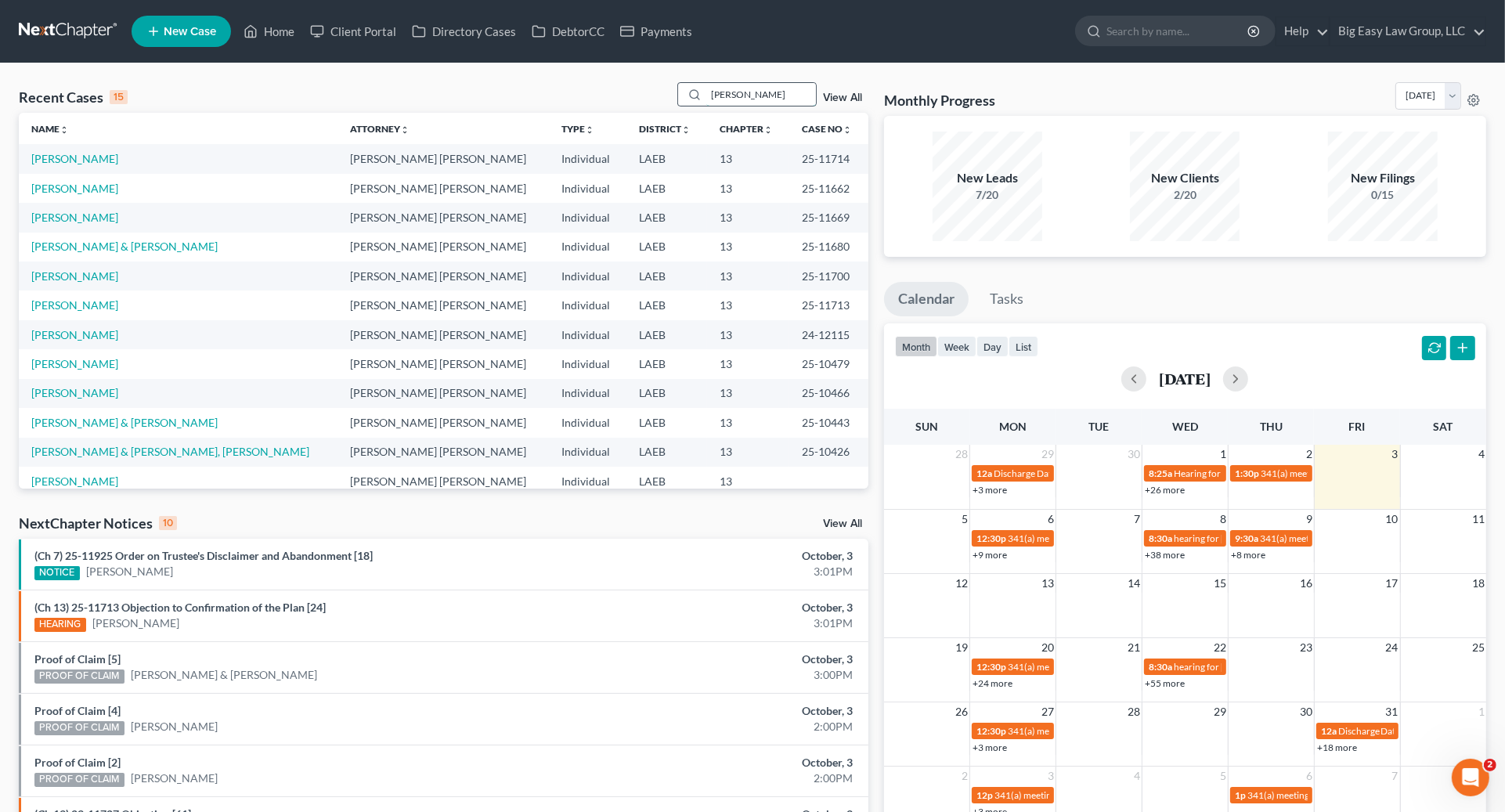
type input "[PERSON_NAME]"
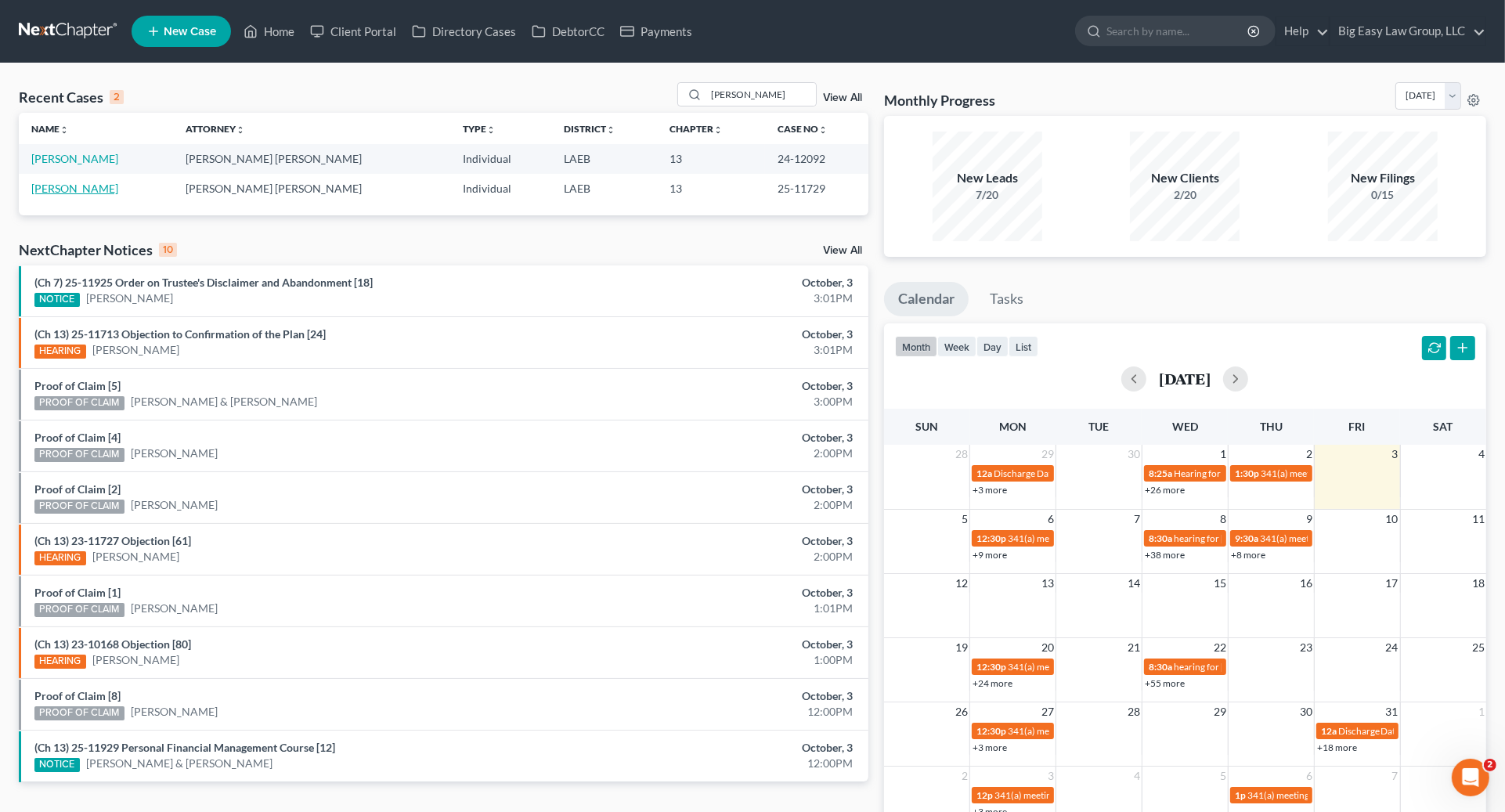
click at [72, 190] on link "[PERSON_NAME]" at bounding box center [75, 189] width 87 height 13
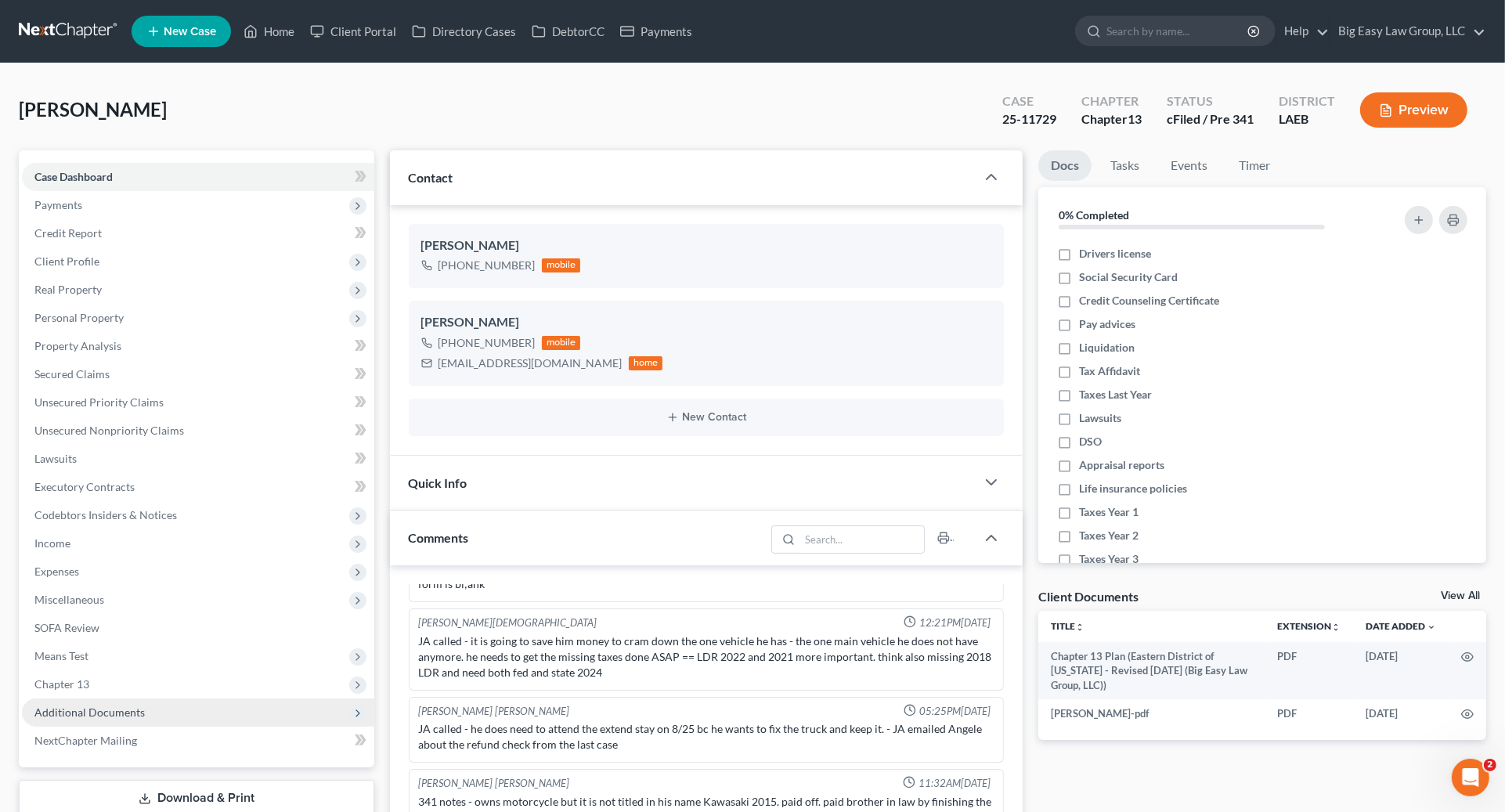
drag, startPoint x: 170, startPoint y: 701, endPoint x: 249, endPoint y: 704, distance: 79.1
click at [169, 701] on span "Additional Documents" at bounding box center [198, 712] width 353 height 28
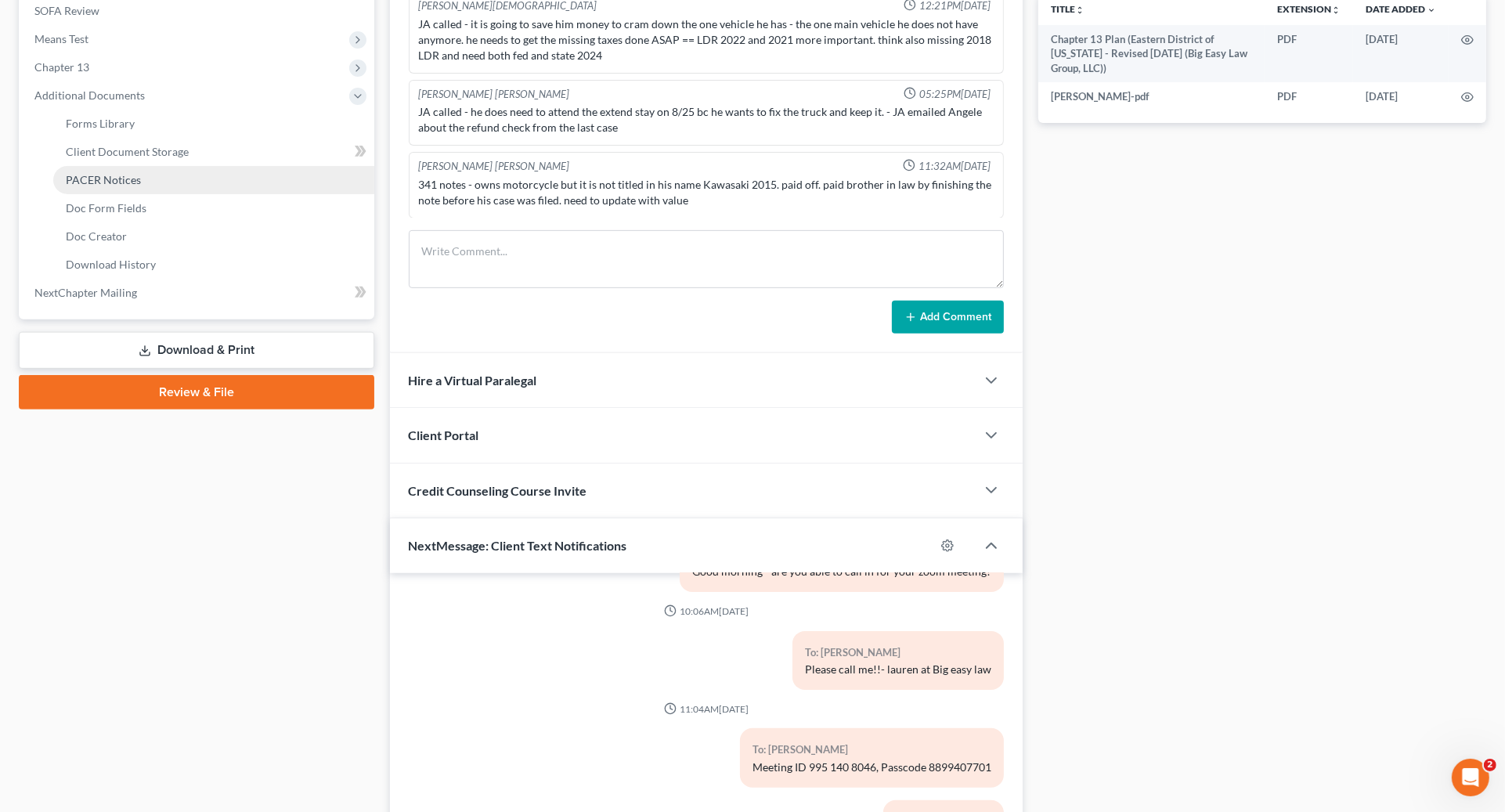
click at [167, 181] on link "PACER Notices" at bounding box center [213, 179] width 321 height 28
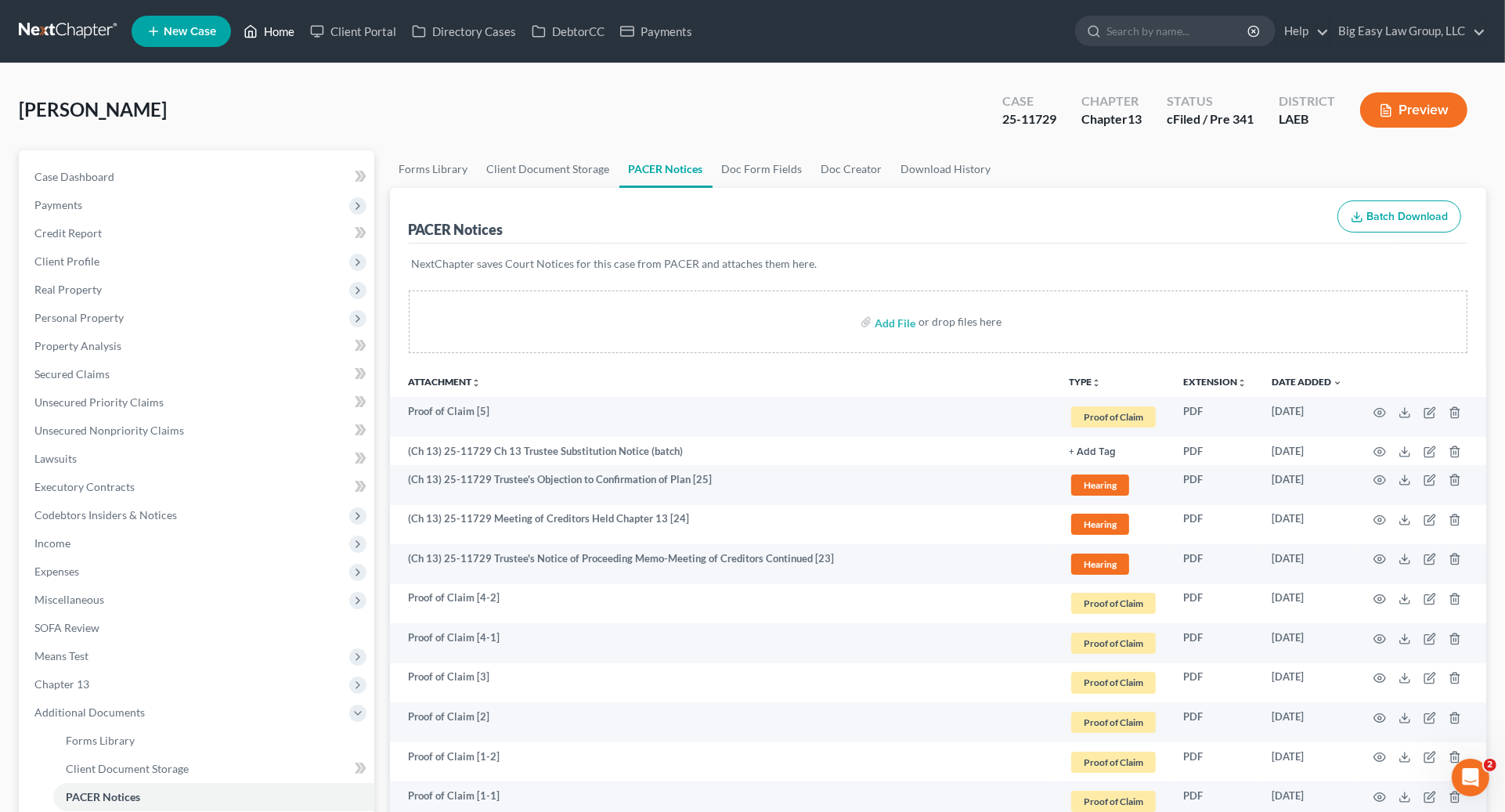
drag, startPoint x: 240, startPoint y: 32, endPoint x: 257, endPoint y: 33, distance: 17.0
click at [241, 32] on ul "New Case Home Client Portal Directory Cases DebtorCC Payments - No Result - See…" at bounding box center [809, 31] width 1355 height 40
drag, startPoint x: 264, startPoint y: 30, endPoint x: 302, endPoint y: 51, distance: 43.4
click at [266, 30] on link "Home" at bounding box center [269, 31] width 66 height 28
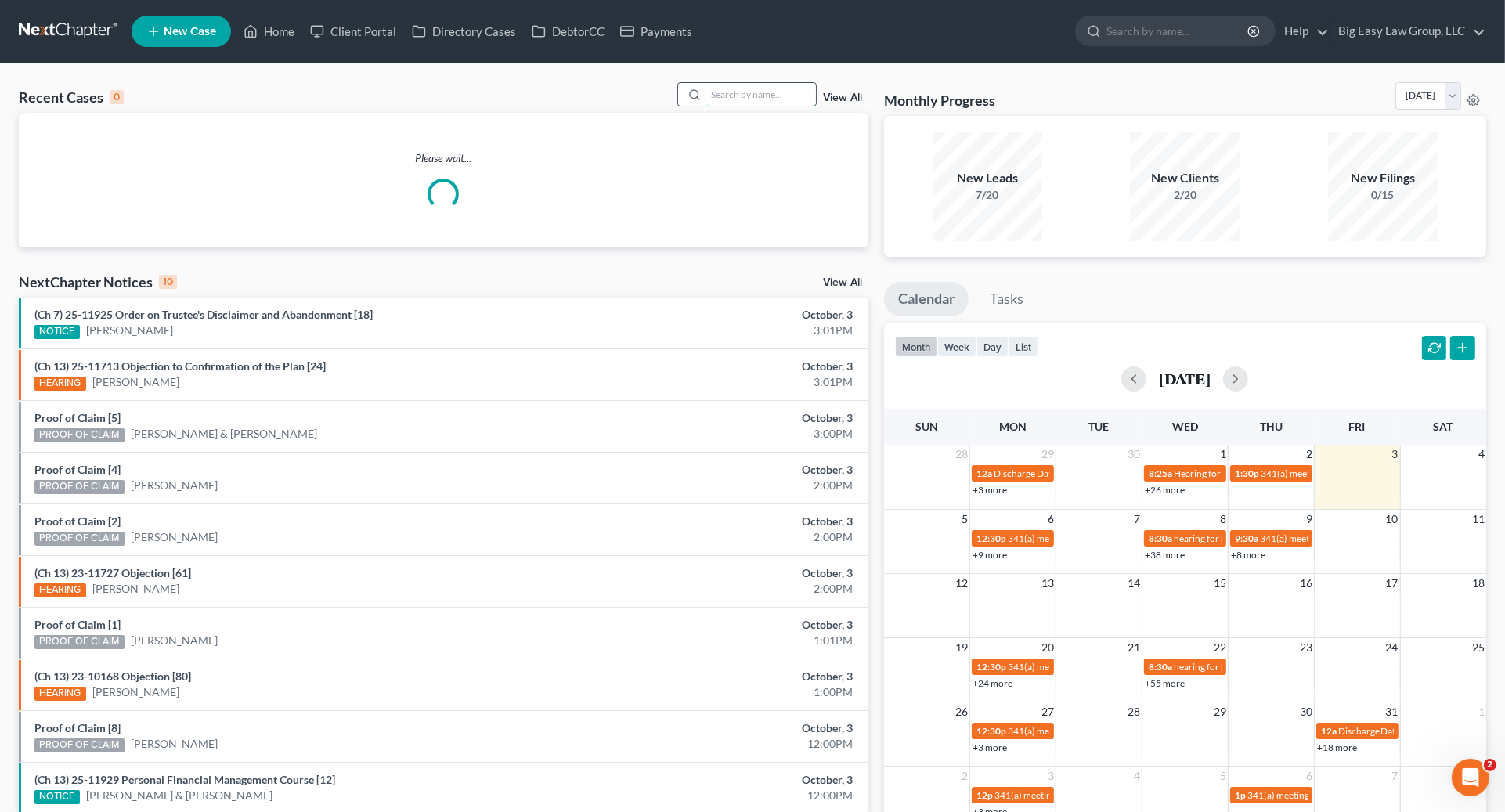
click at [781, 94] on div "Recent Cases 0 View All" at bounding box center [444, 97] width 850 height 31
click at [781, 93] on input "search" at bounding box center [761, 94] width 110 height 23
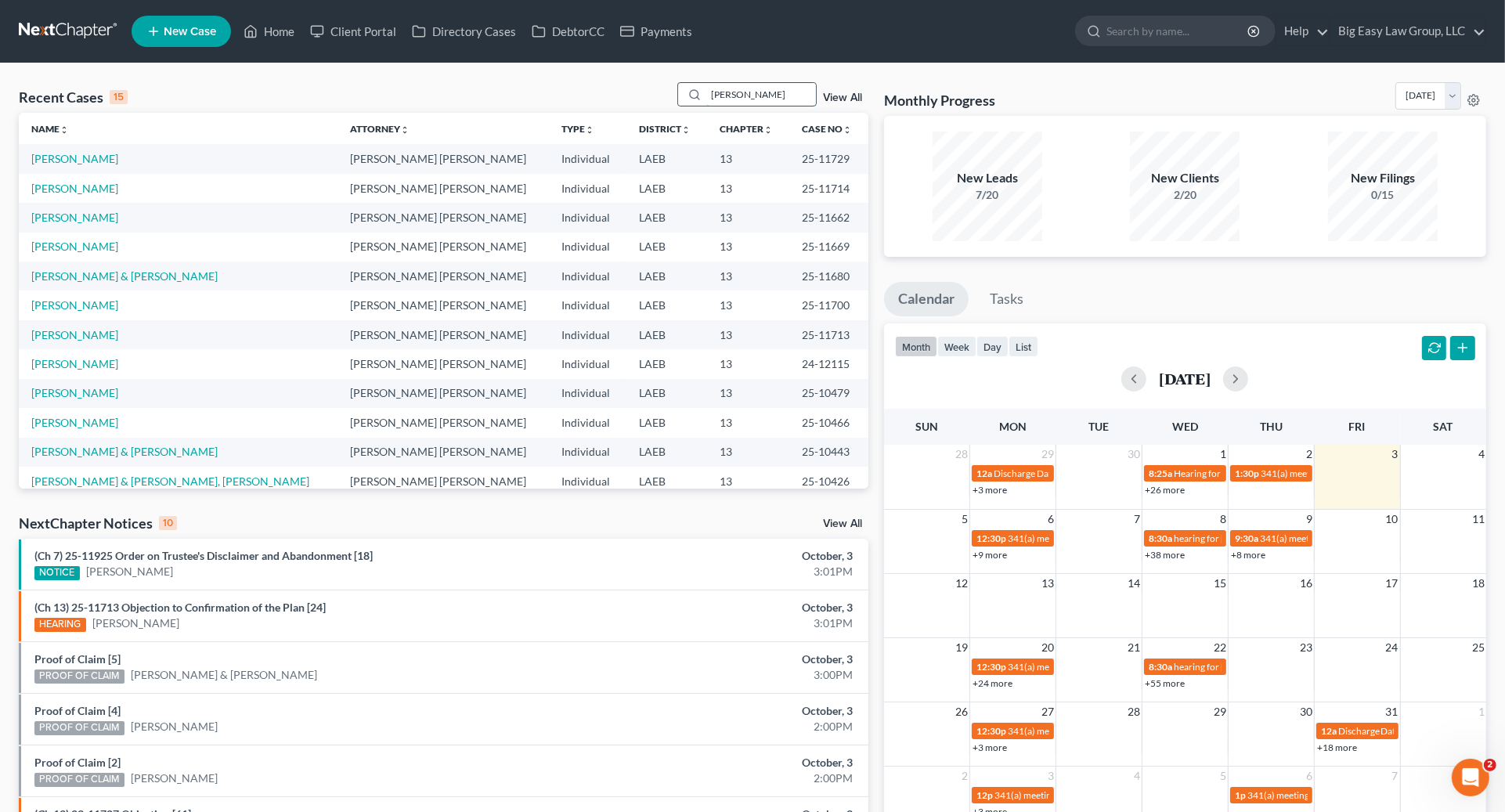
type input "[PERSON_NAME]"
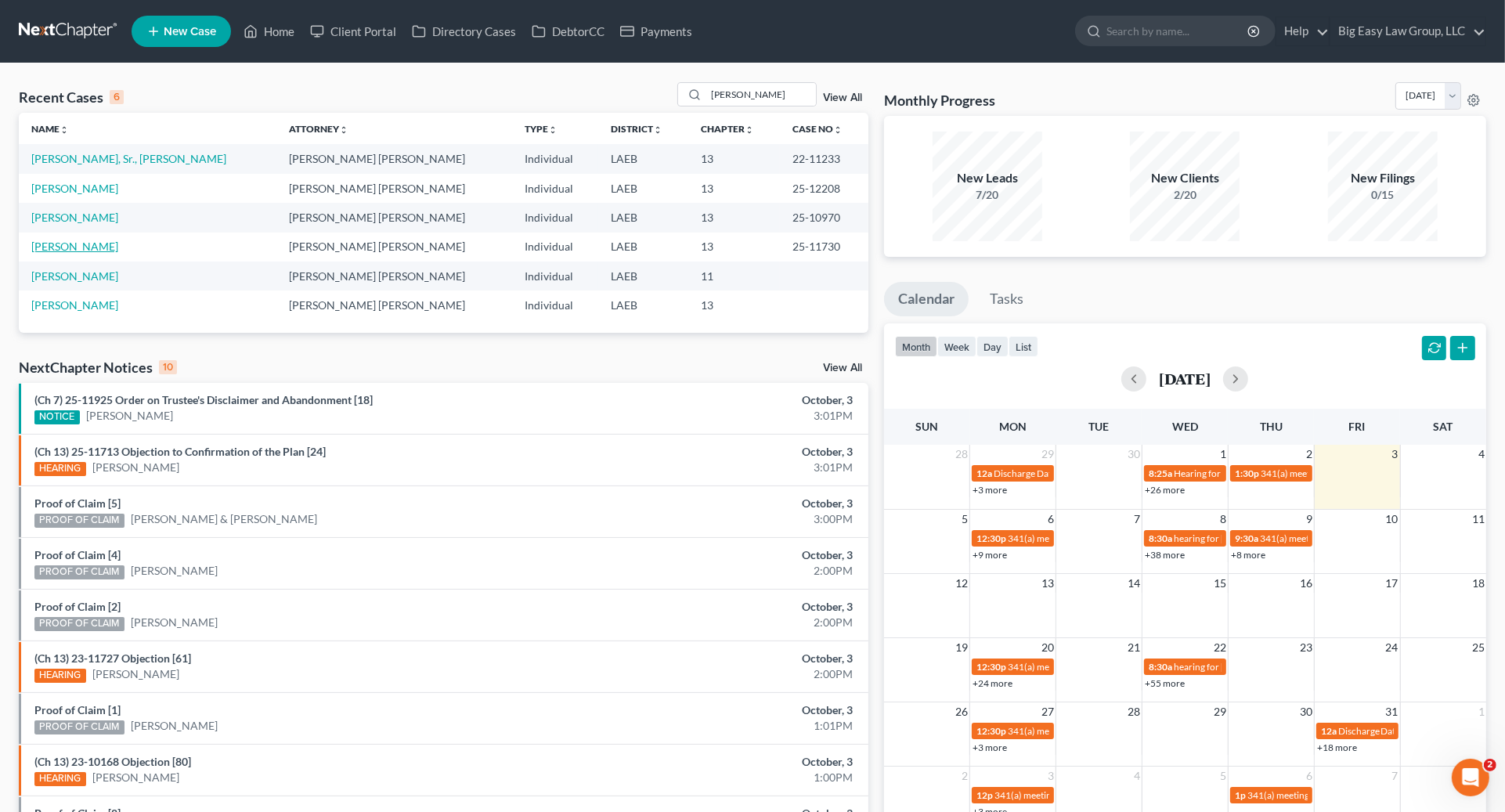
click at [86, 243] on link "[PERSON_NAME]" at bounding box center [75, 247] width 87 height 13
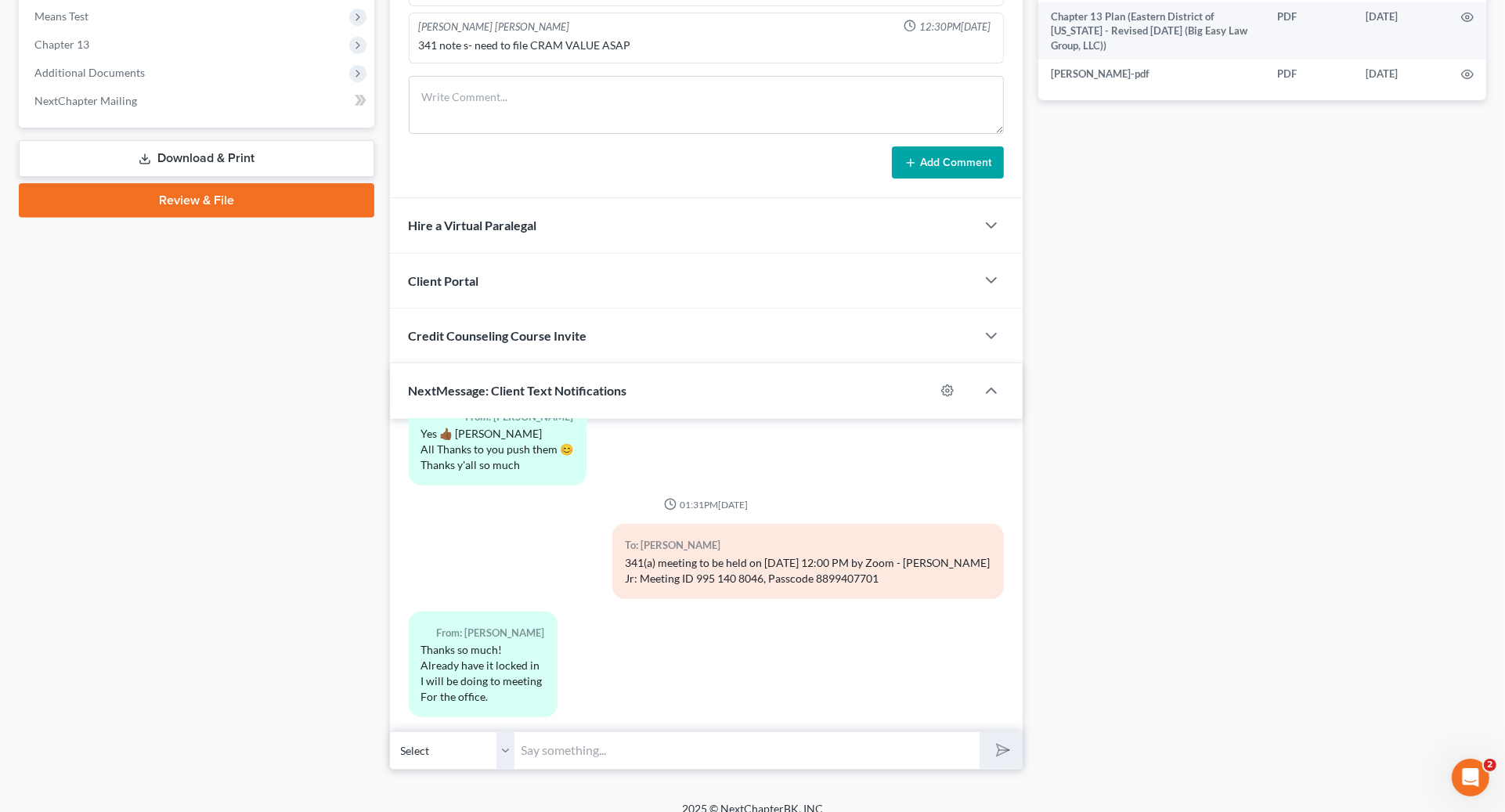
scroll to position [466, 0]
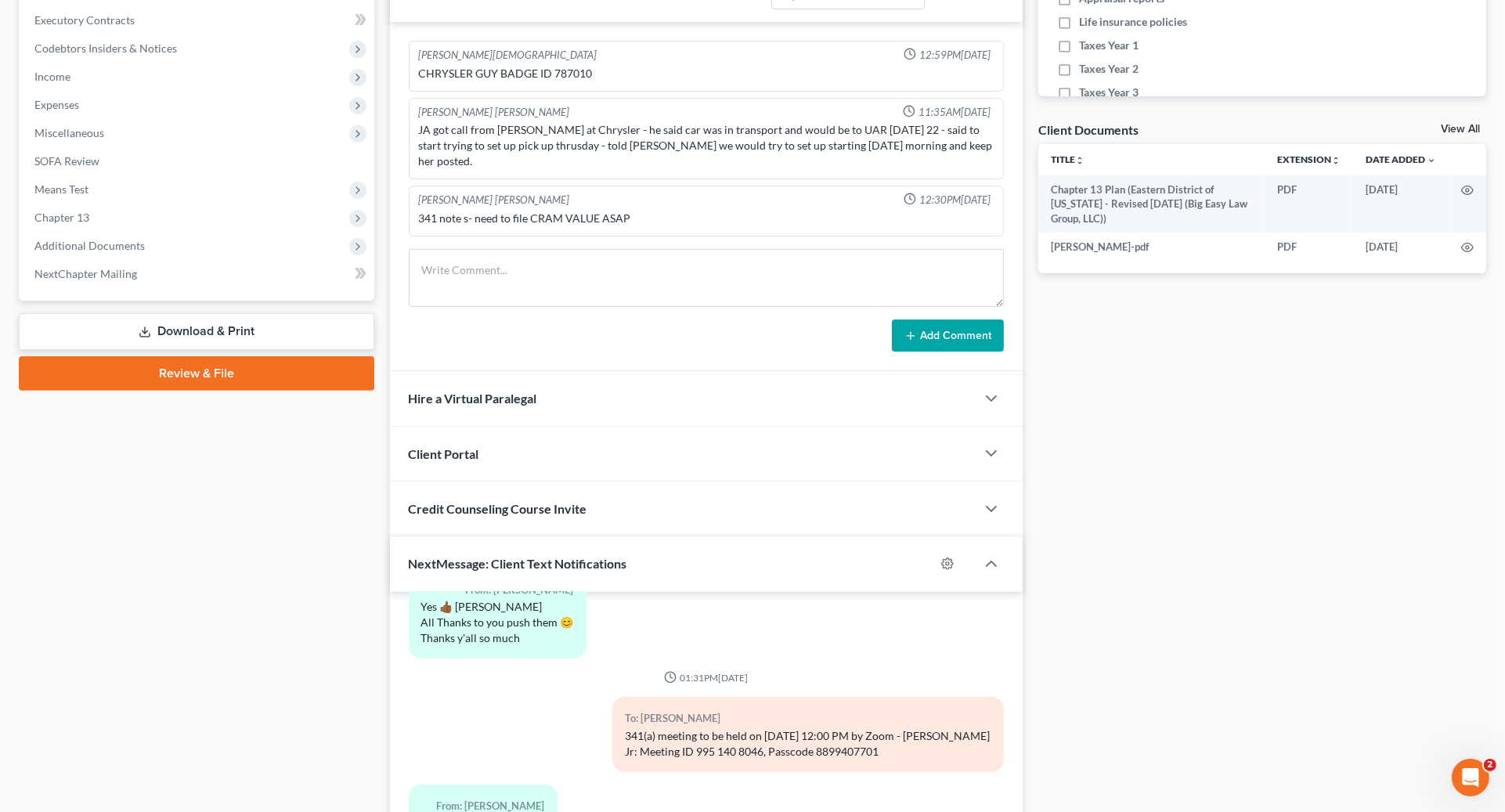
drag, startPoint x: 131, startPoint y: 238, endPoint x: 375, endPoint y: 395, distance: 290.1
click at [132, 239] on span "Additional Documents" at bounding box center [90, 246] width 111 height 13
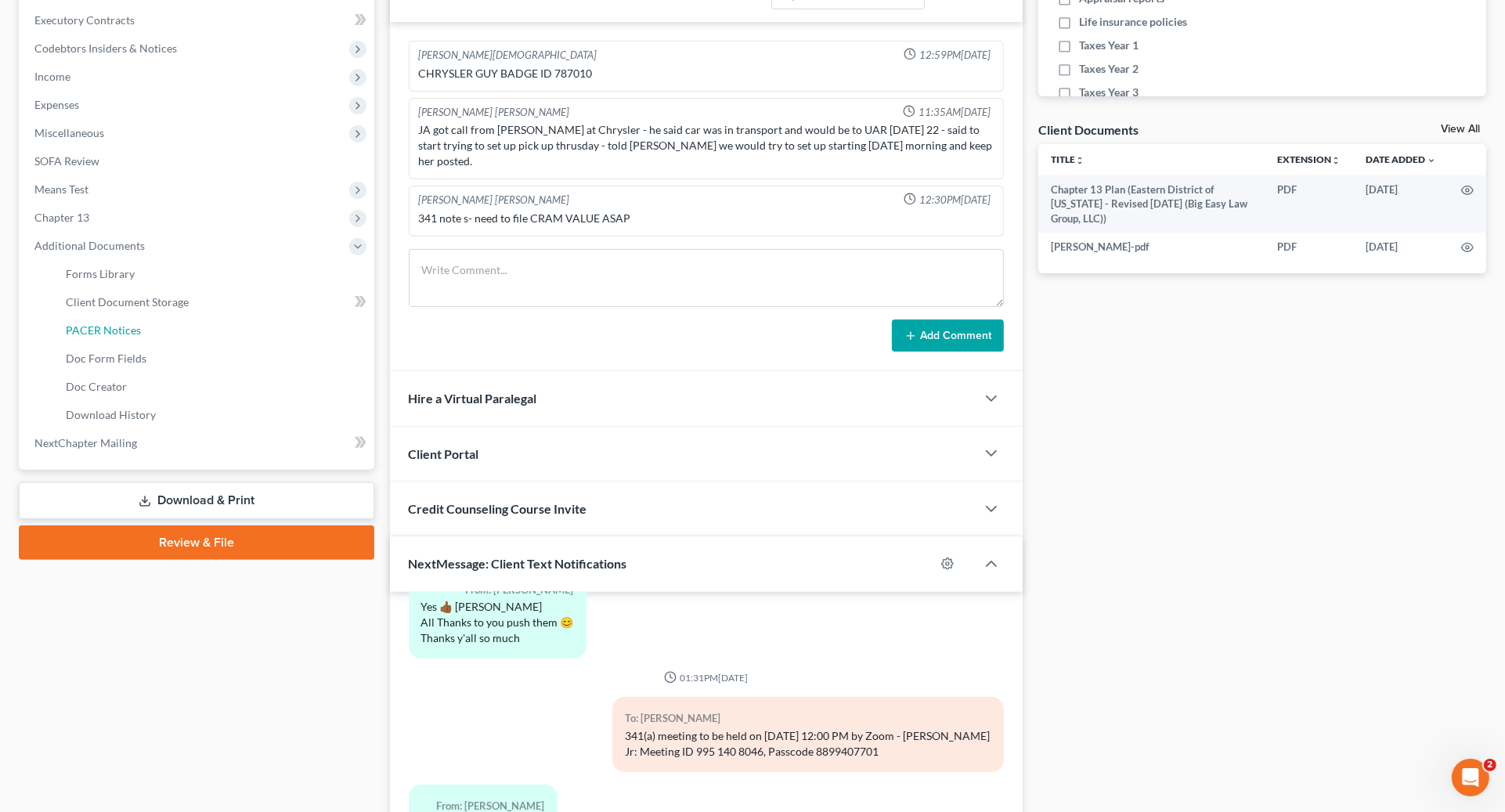
drag, startPoint x: 107, startPoint y: 332, endPoint x: 429, endPoint y: 349, distance: 322.4
click at [106, 332] on span "PACER Notices" at bounding box center [103, 330] width 75 height 13
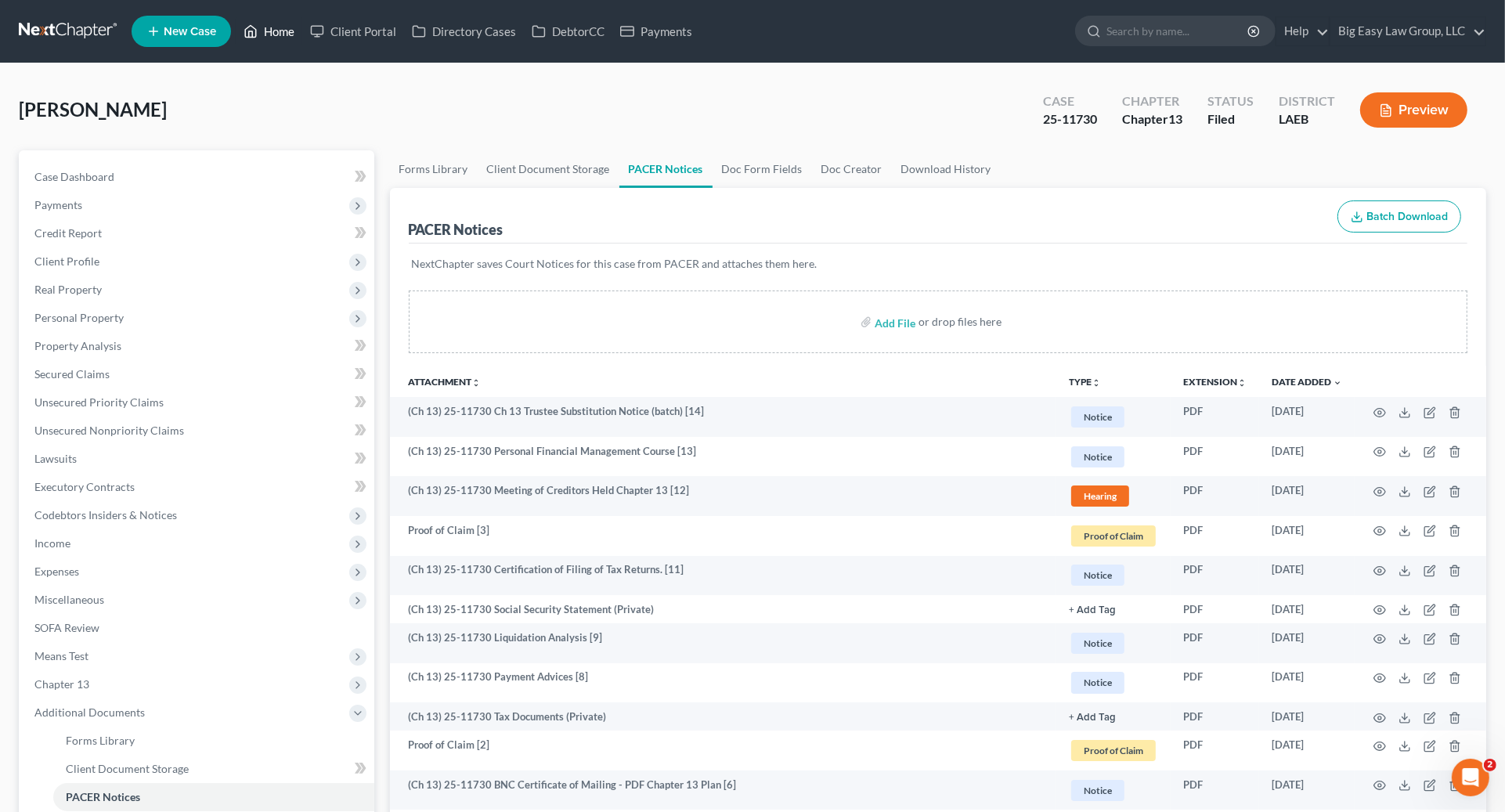
drag, startPoint x: 264, startPoint y: 30, endPoint x: 597, endPoint y: 3, distance: 334.1
click at [265, 30] on link "Home" at bounding box center [269, 31] width 66 height 28
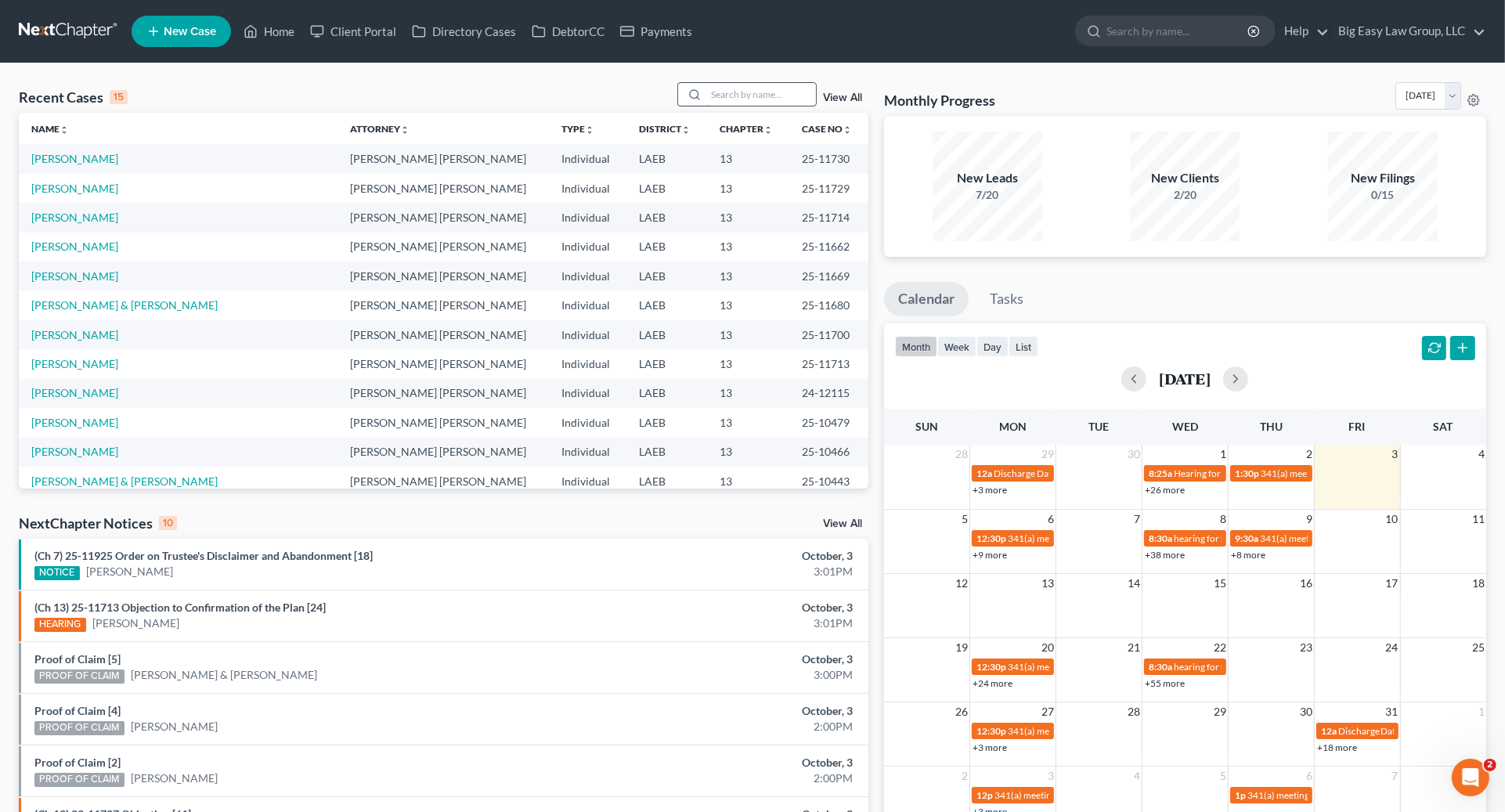
click at [774, 94] on input "search" at bounding box center [761, 94] width 110 height 23
type input "[PERSON_NAME]"
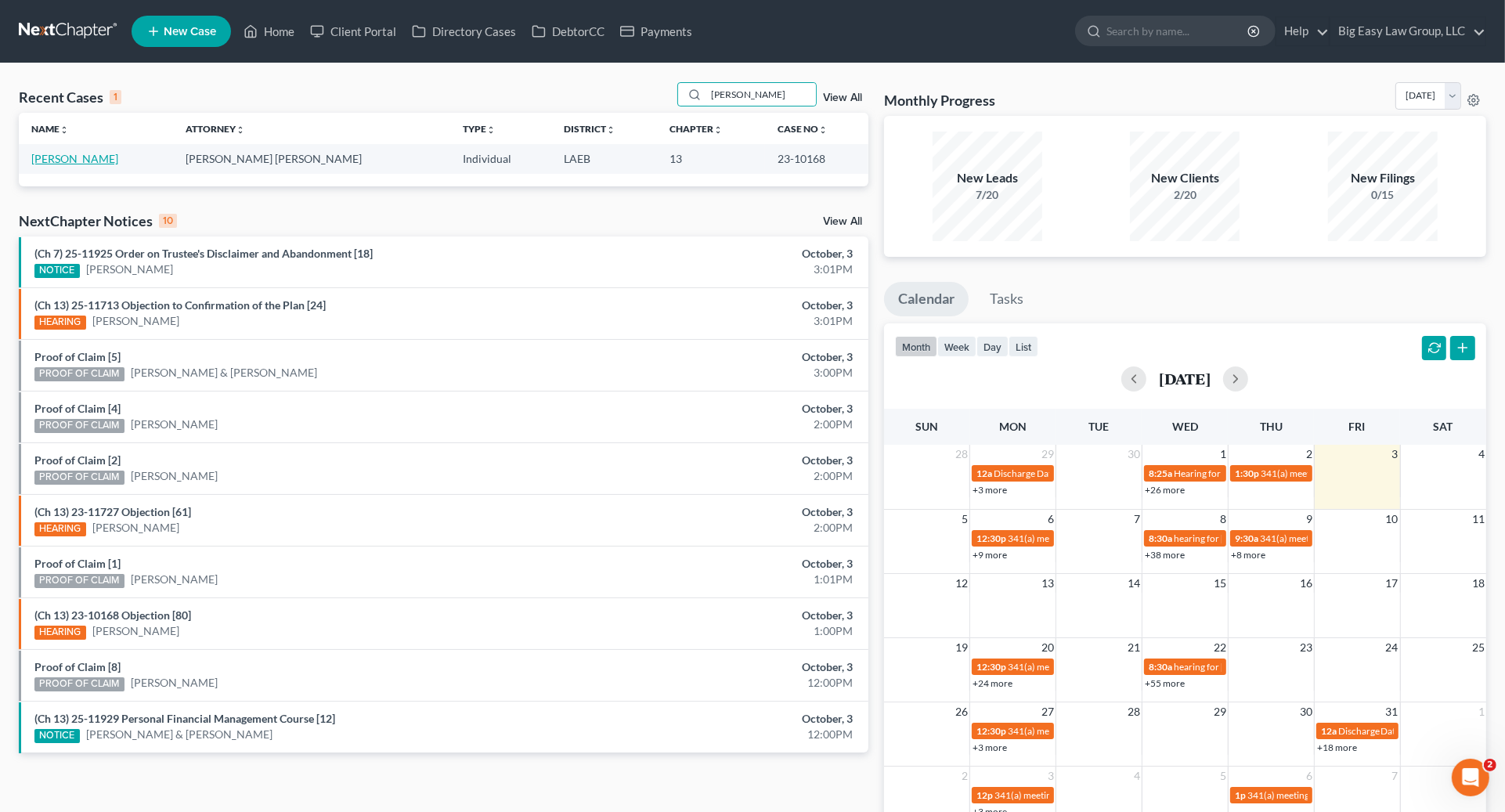
click at [44, 157] on link "[PERSON_NAME]" at bounding box center [75, 159] width 87 height 13
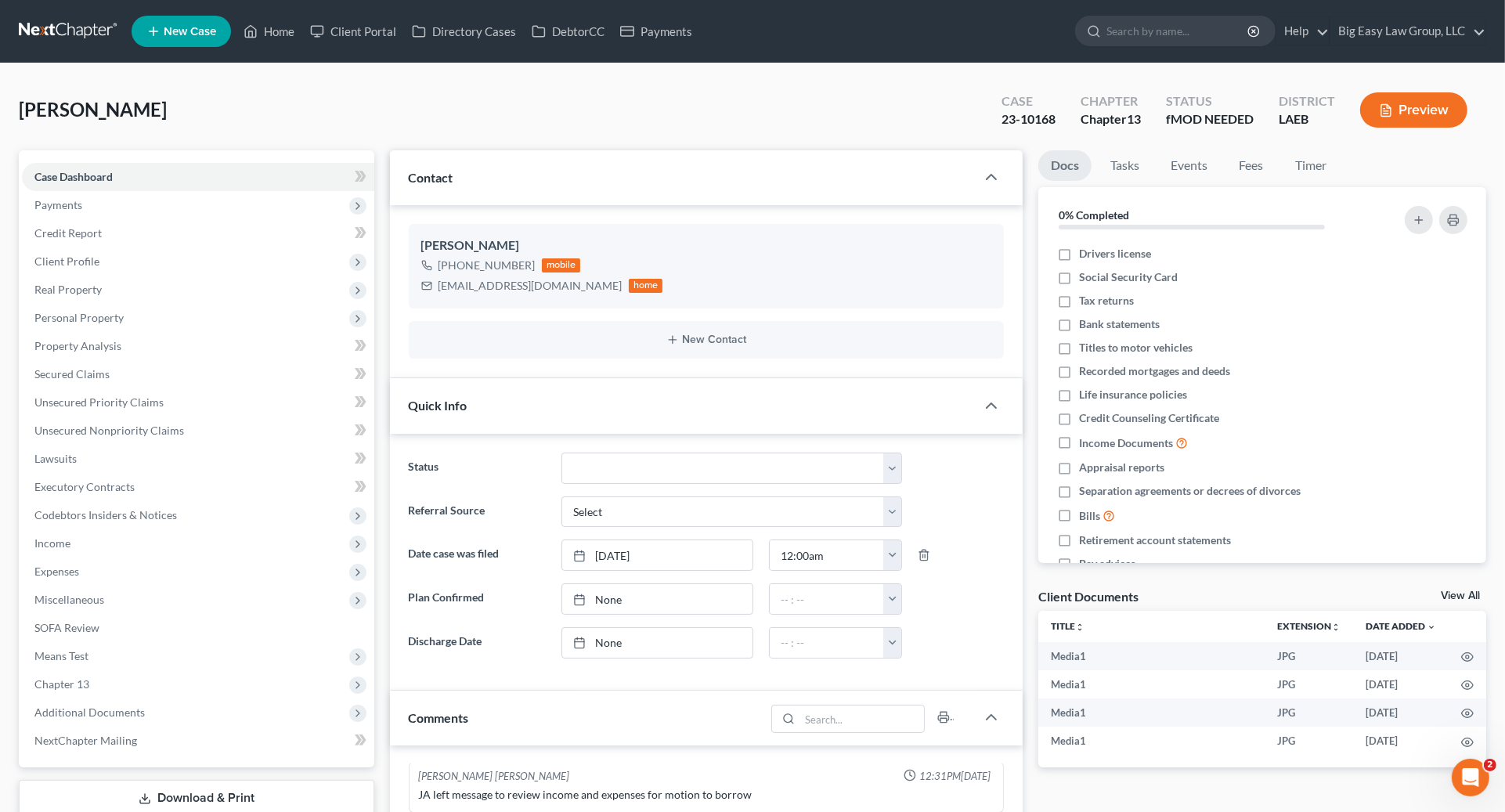
scroll to position [7553, 0]
click at [121, 713] on span "Additional Documents" at bounding box center [90, 712] width 111 height 13
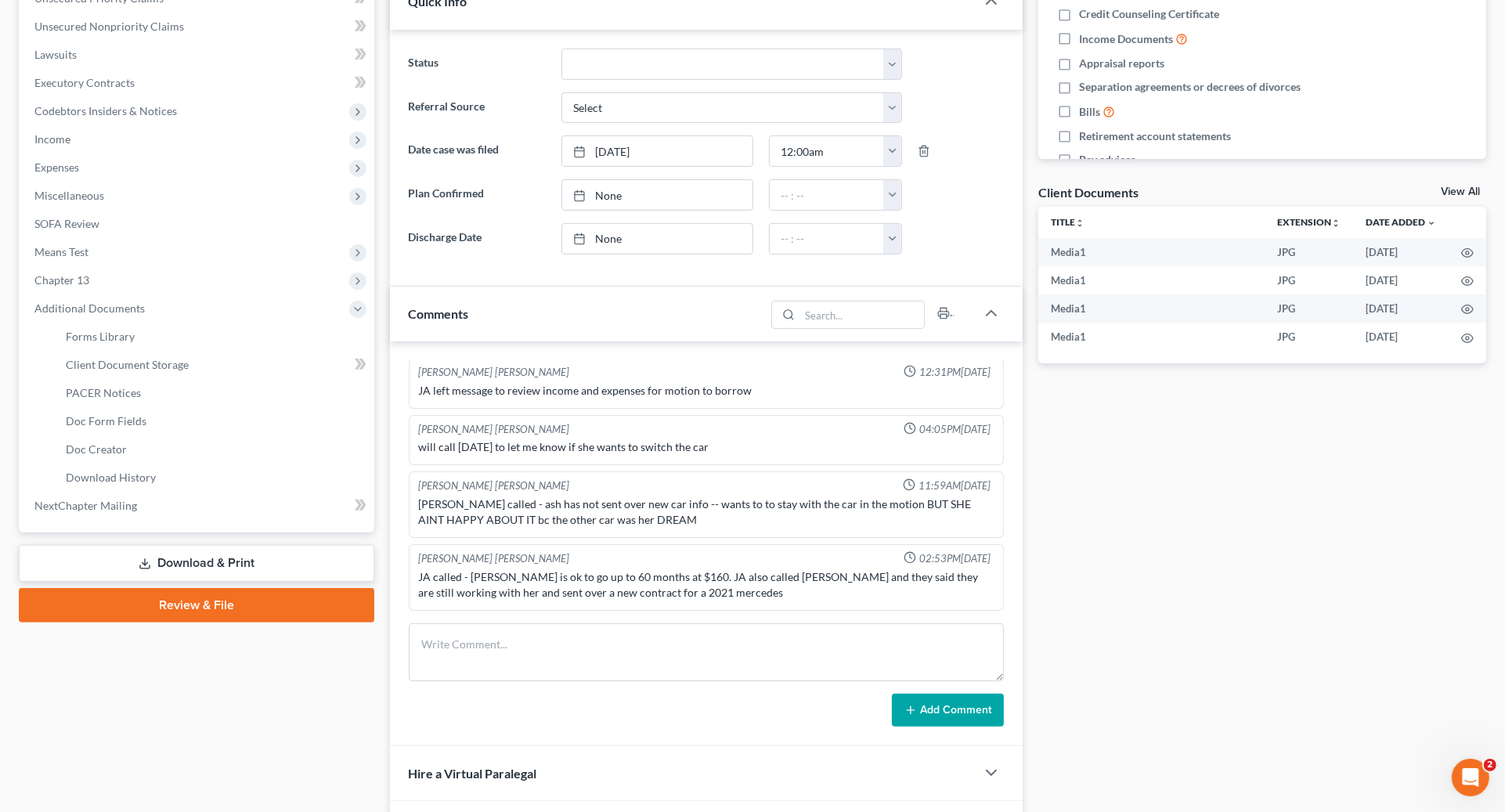
scroll to position [616, 0]
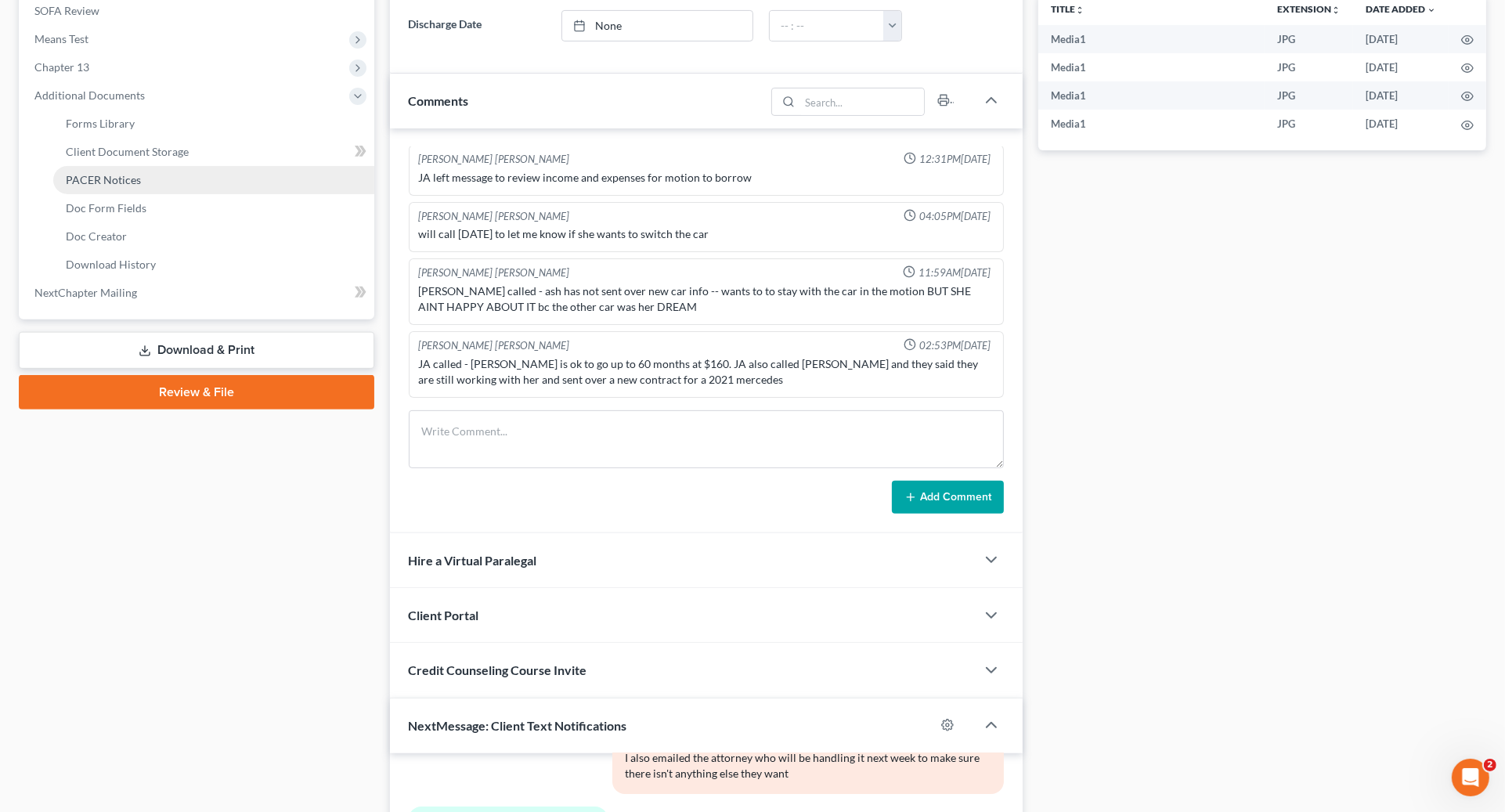
click at [185, 173] on link "PACER Notices" at bounding box center [213, 179] width 321 height 28
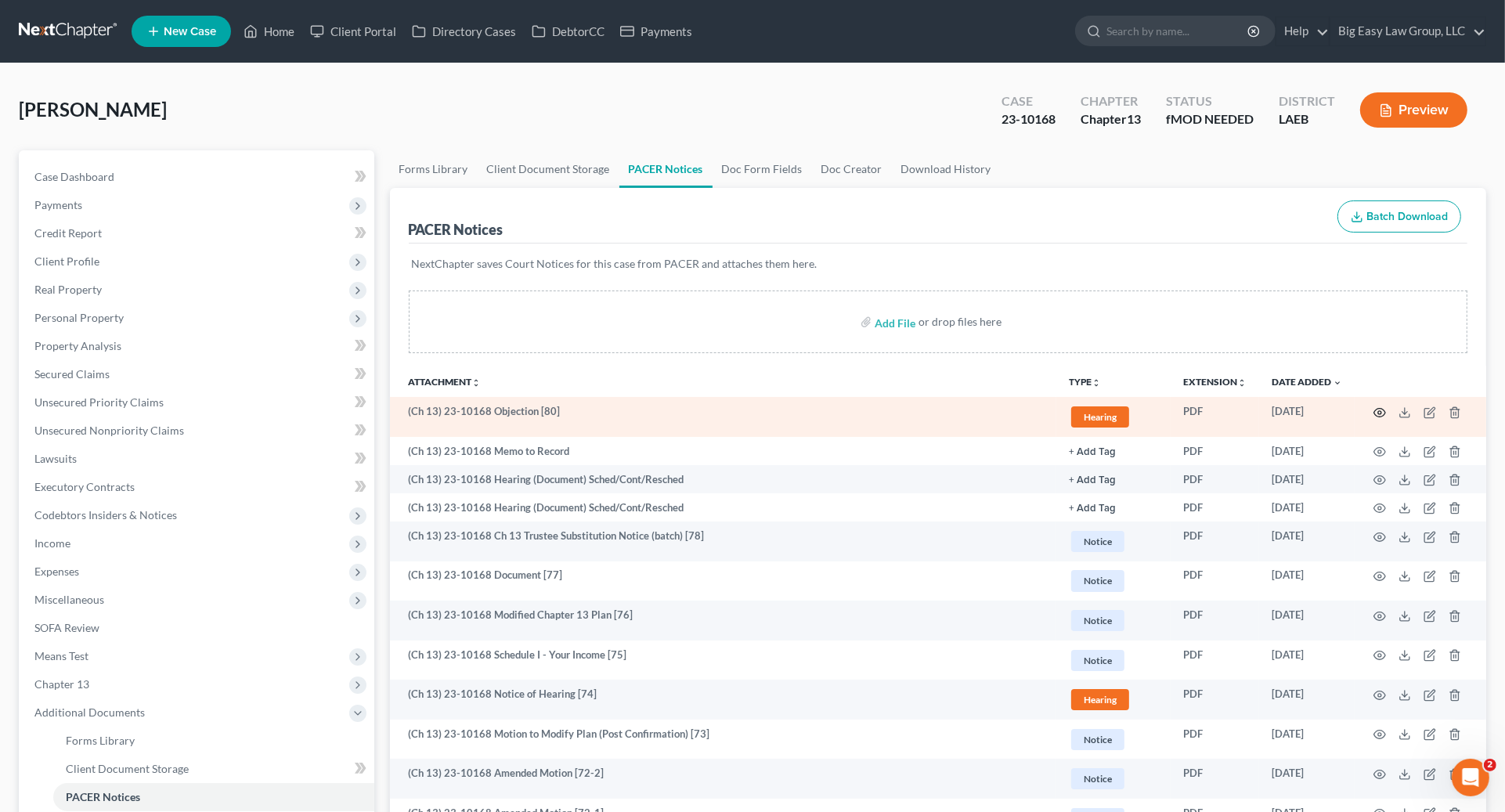
click at [1379, 409] on icon "button" at bounding box center [1380, 412] width 13 height 13
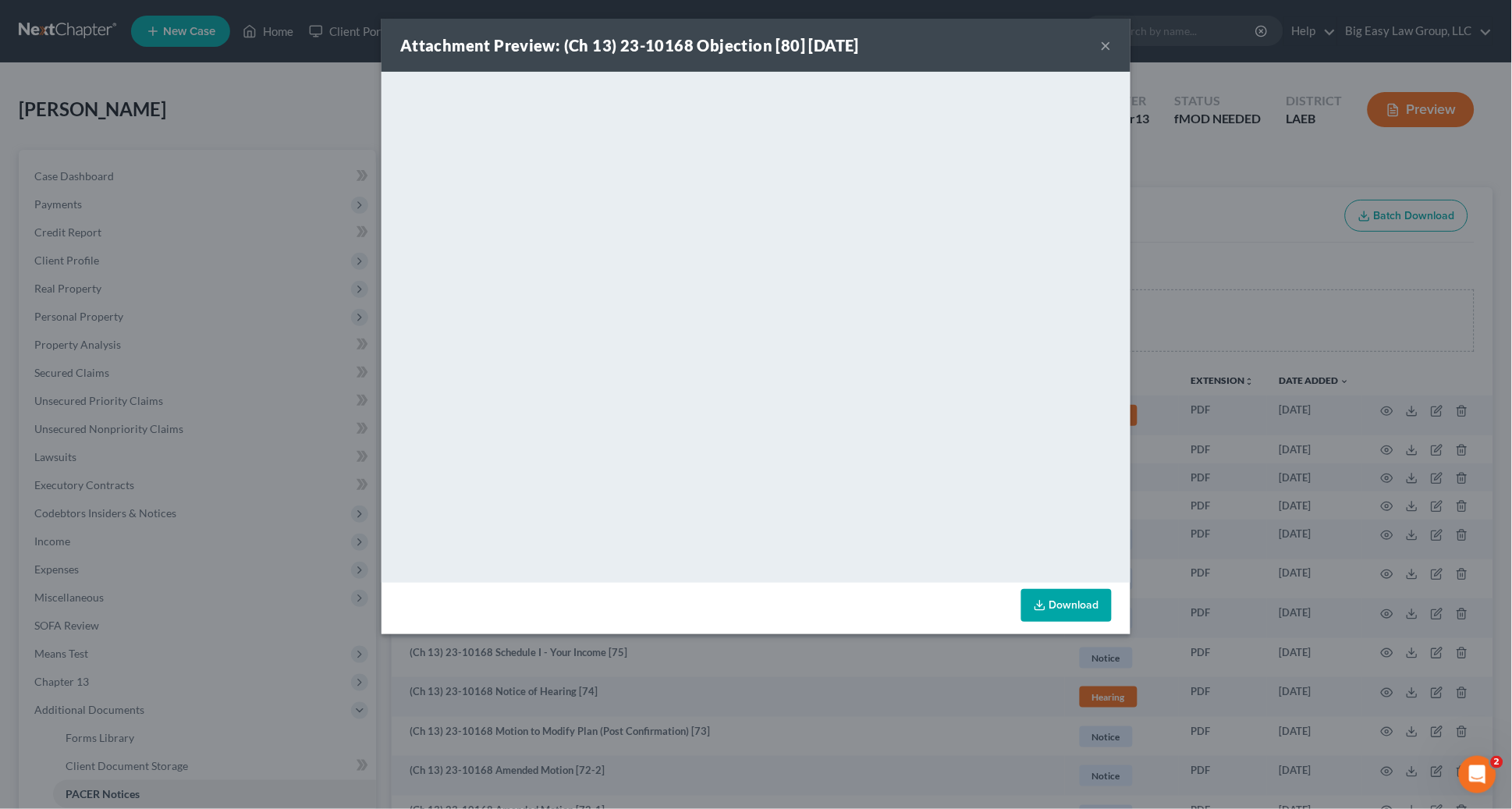
click at [1105, 47] on button "×" at bounding box center [1106, 45] width 11 height 19
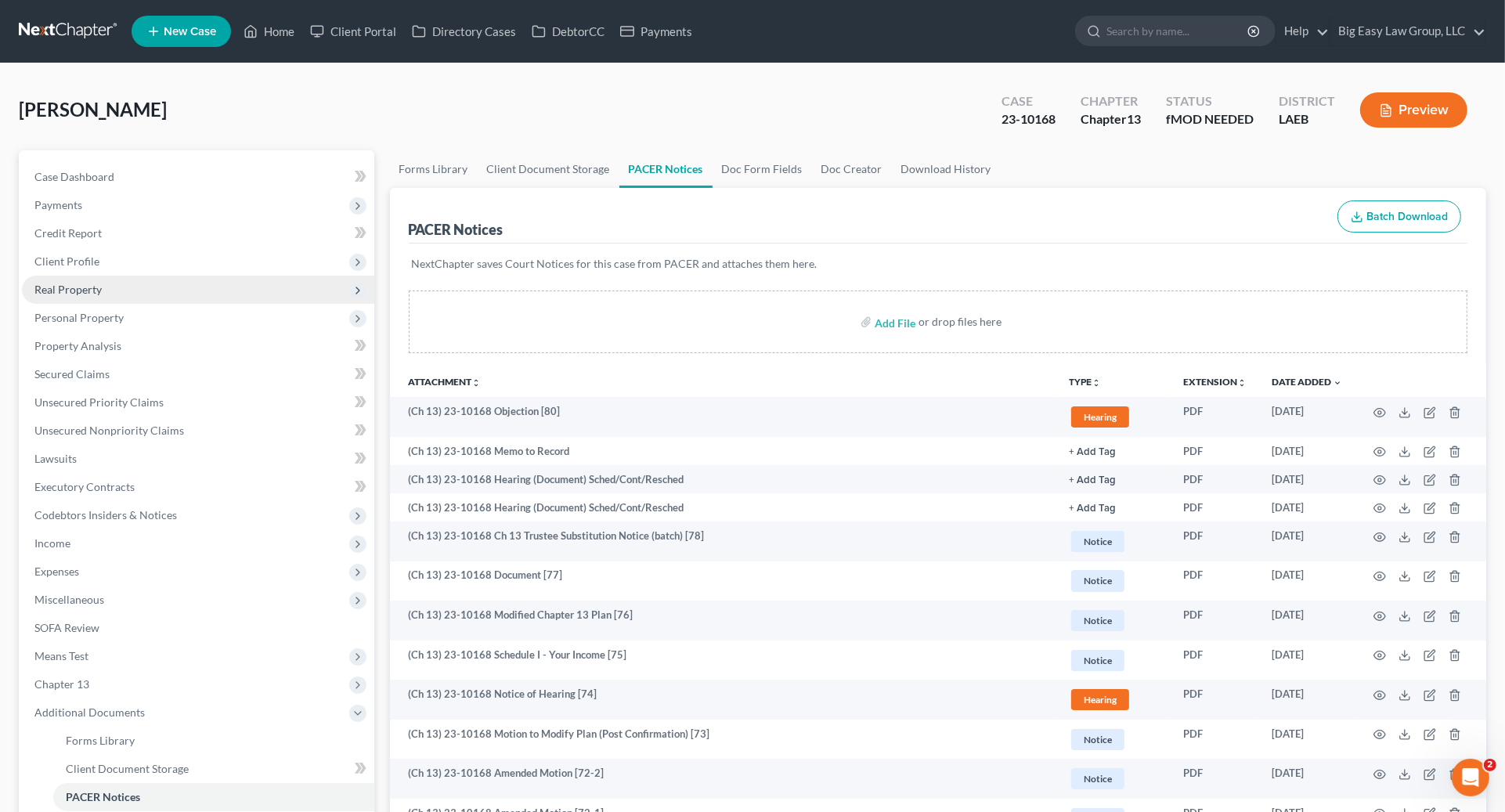
click at [162, 301] on span "Real Property" at bounding box center [198, 289] width 353 height 28
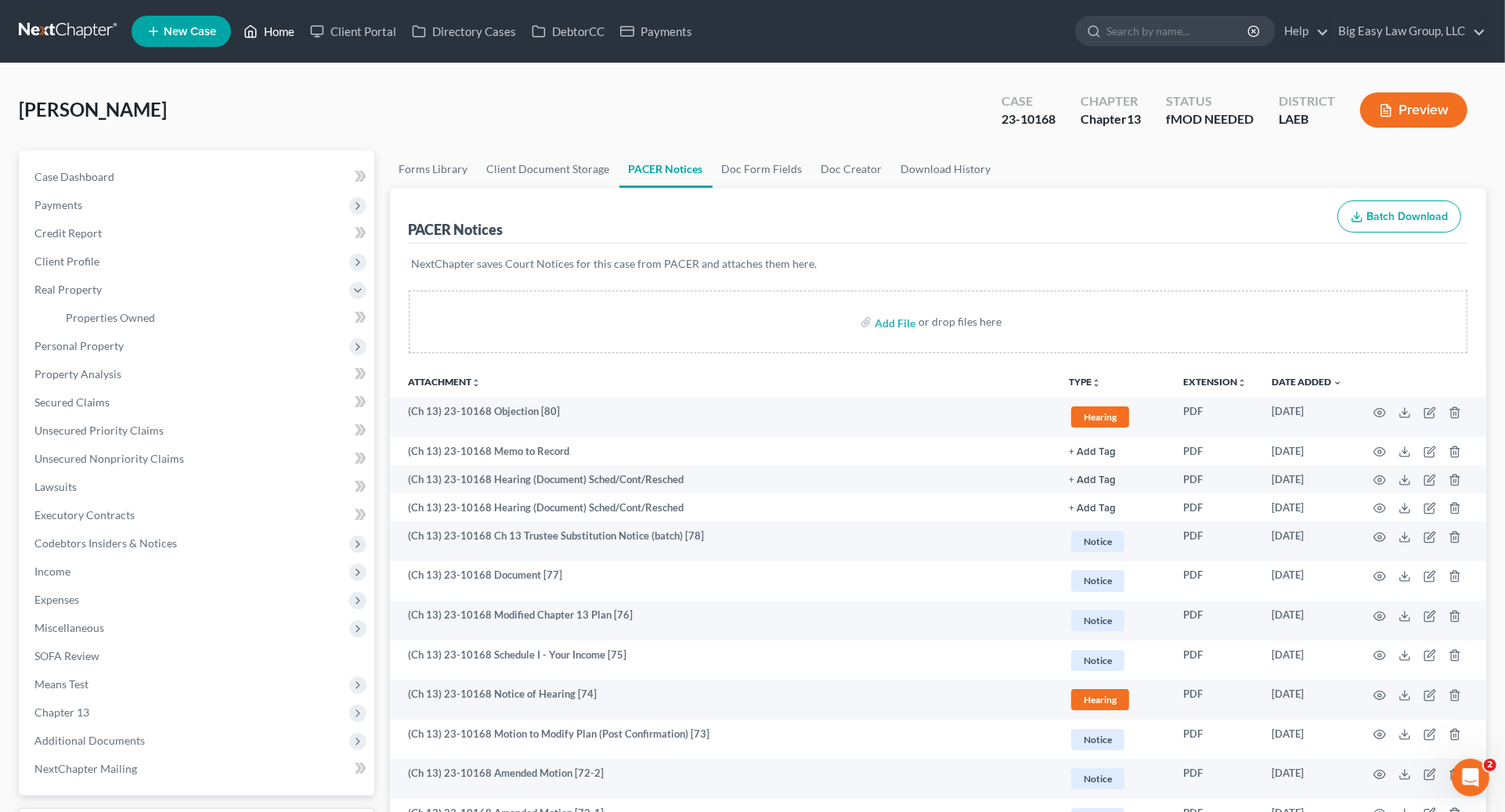
click at [264, 39] on link "Home" at bounding box center [269, 31] width 66 height 28
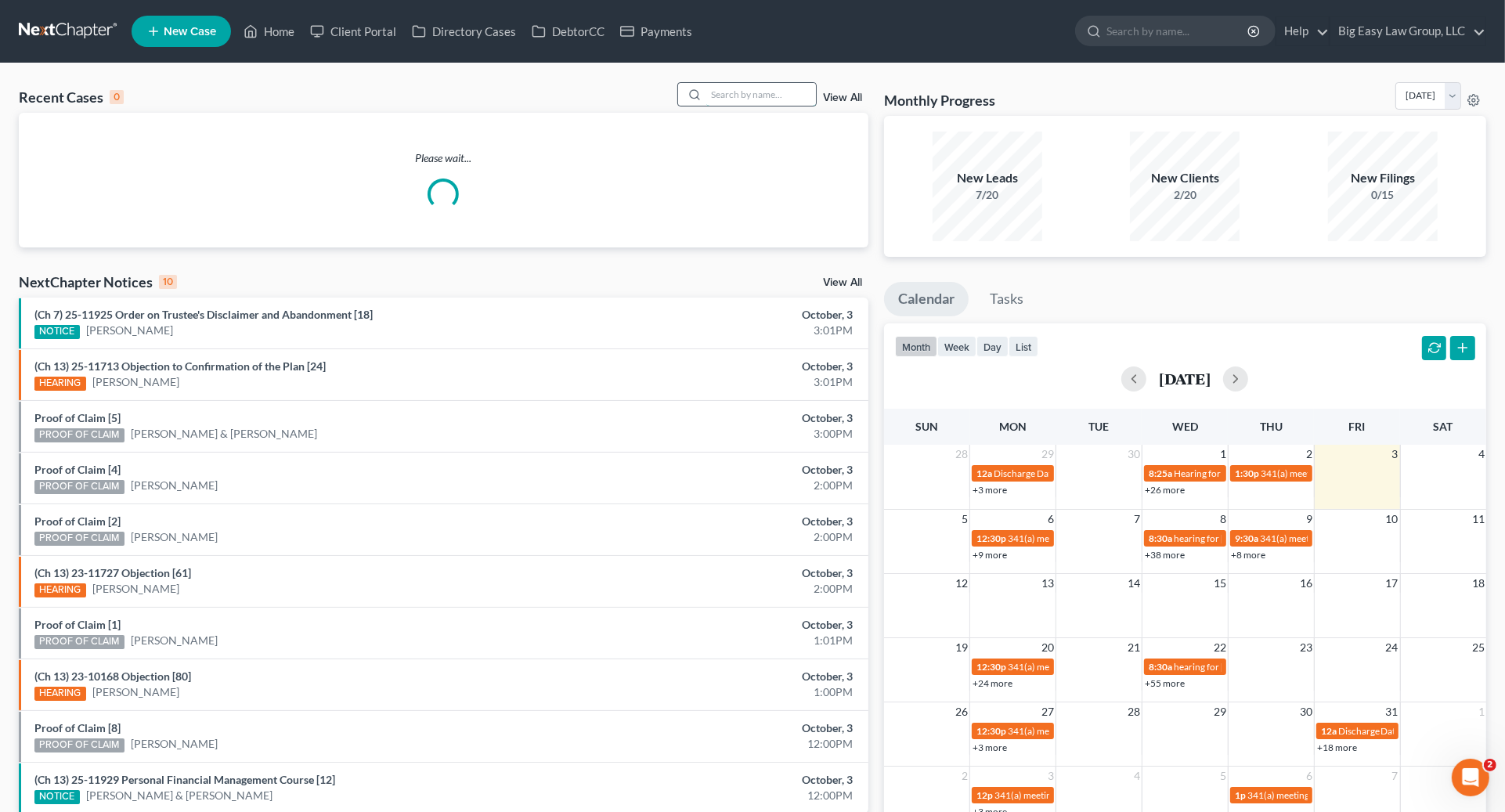
click at [746, 97] on input "search" at bounding box center [761, 94] width 110 height 23
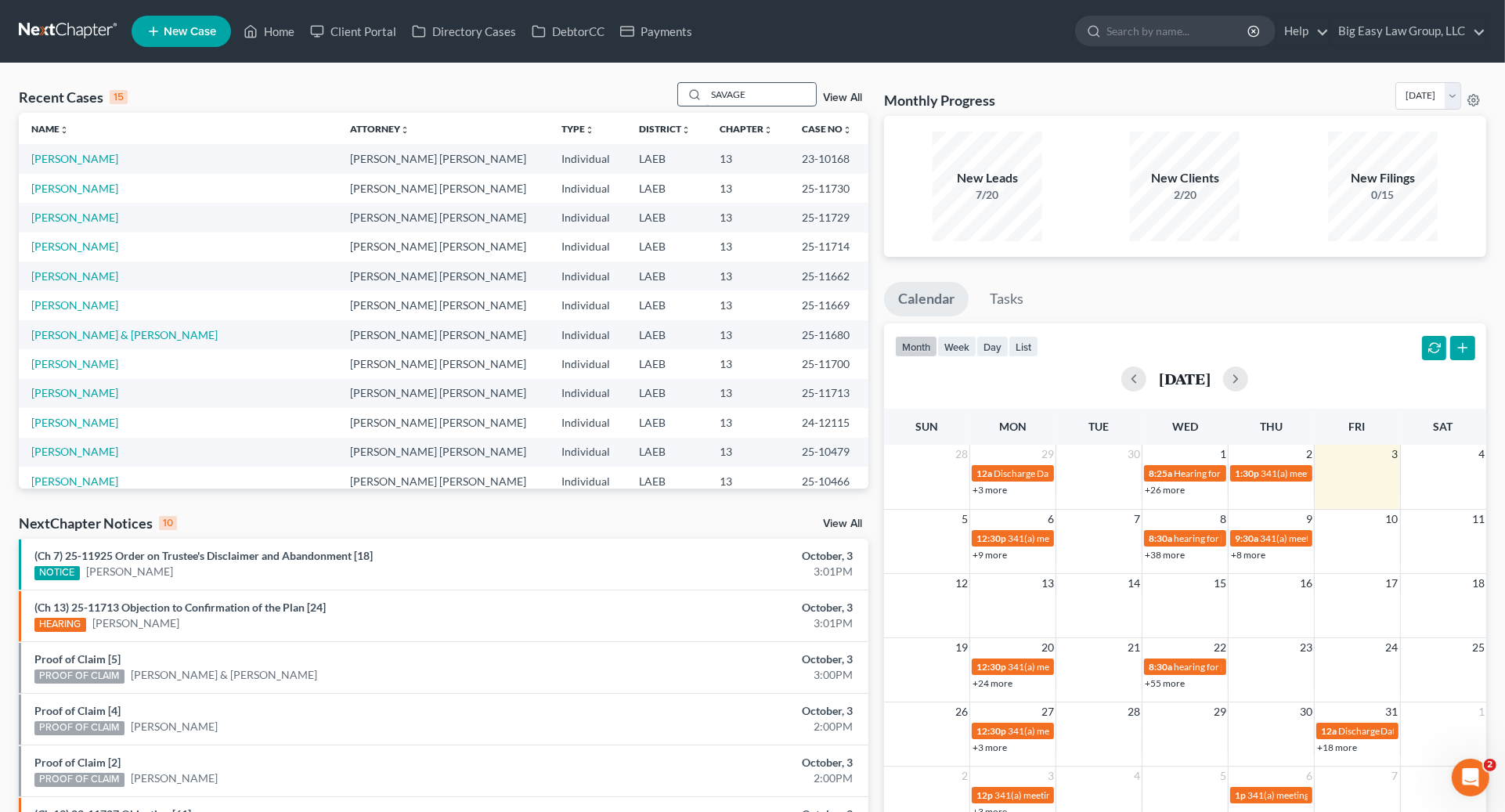
type input "SAVAGE"
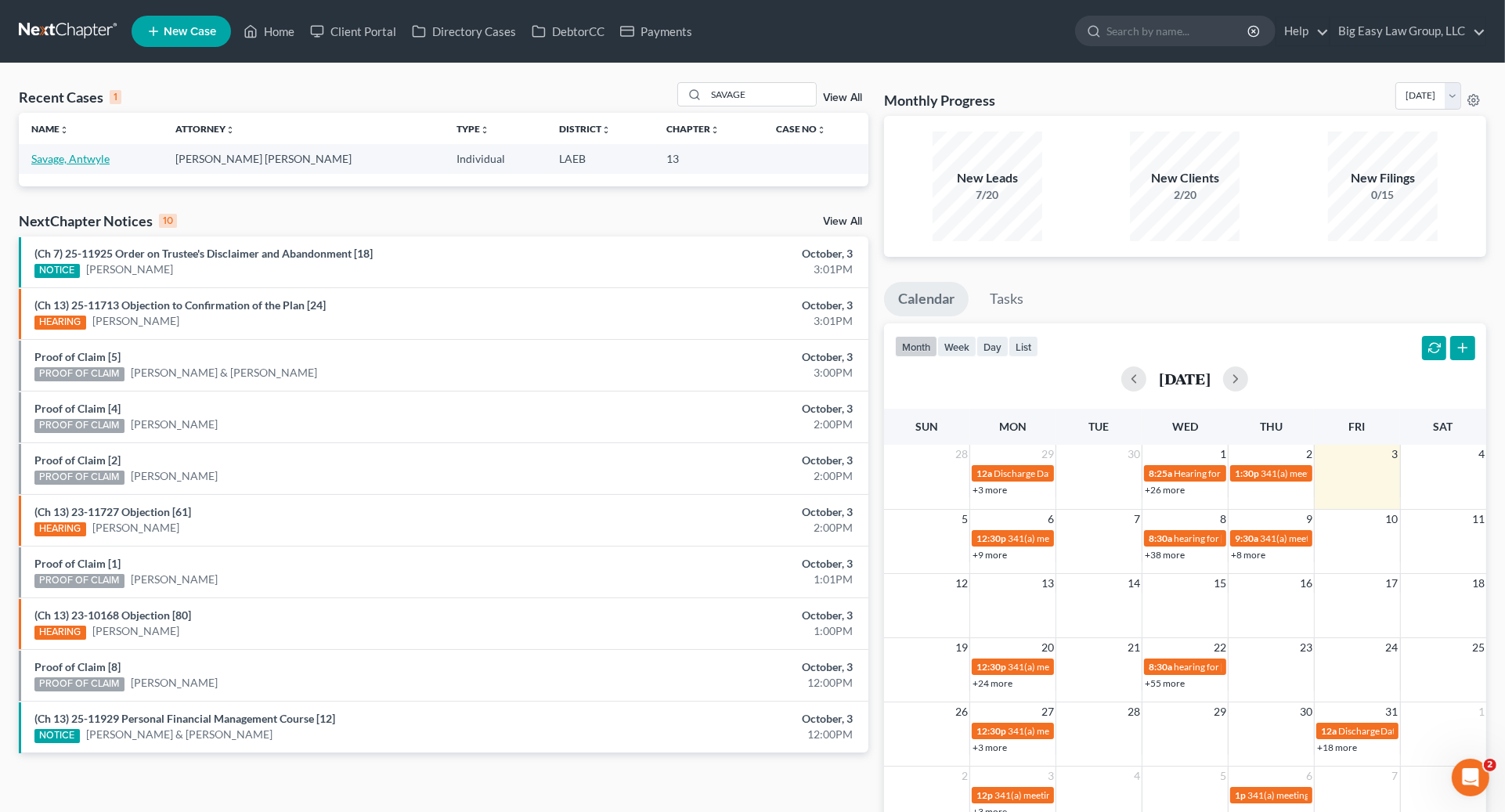
drag, startPoint x: 39, startPoint y: 157, endPoint x: 77, endPoint y: 178, distance: 43.4
click at [39, 157] on link "Savage, Antwyle" at bounding box center [70, 159] width 78 height 13
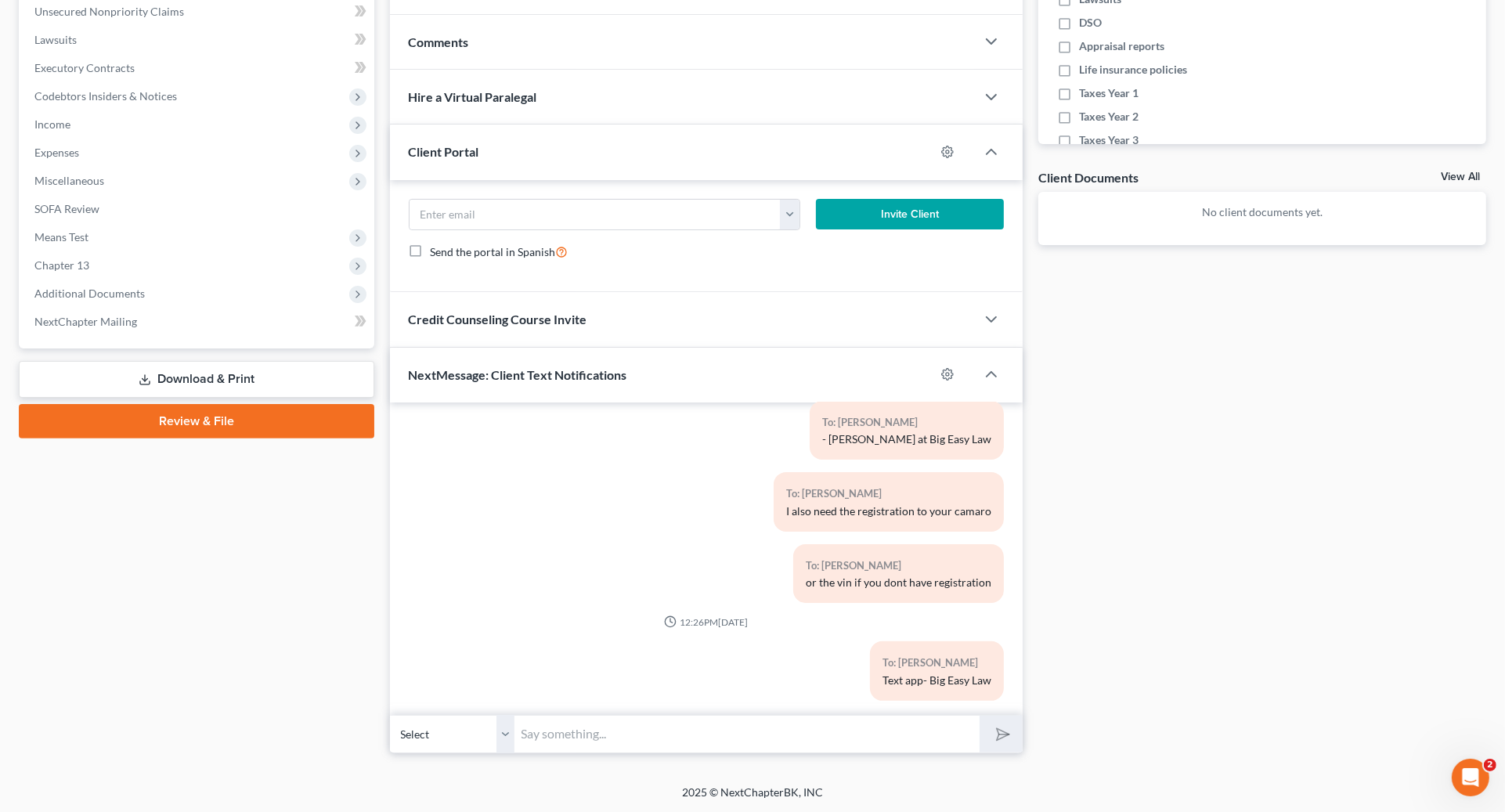
scroll to position [558, 0]
click at [736, 727] on input "text" at bounding box center [748, 734] width 464 height 39
type input "[PERSON_NAME]: [PERSON_NAME] will be sending you the case number [DATE]! This w…"
click at [980, 716] on button "submit" at bounding box center [1001, 734] width 43 height 37
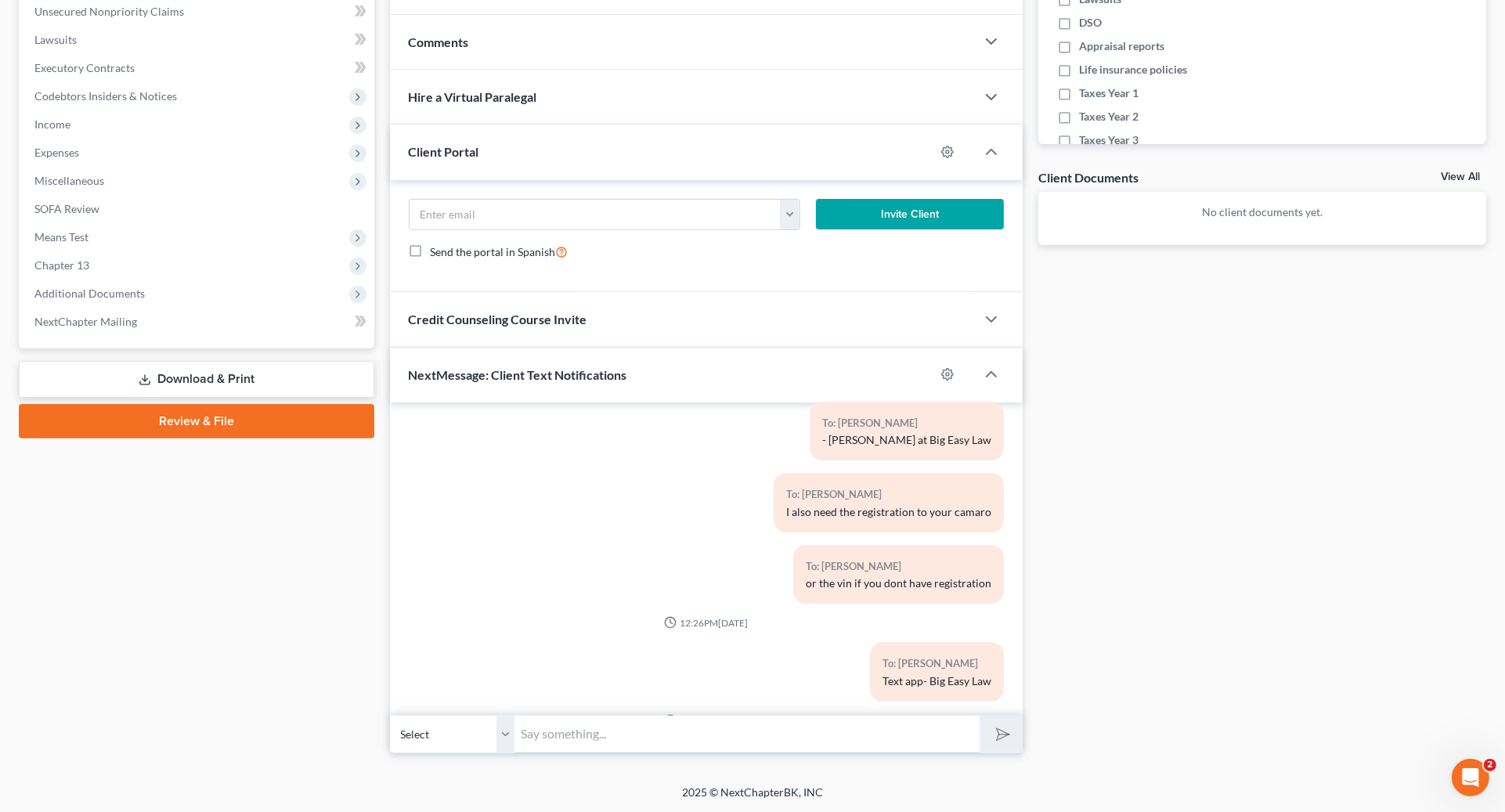
scroll to position [671, 0]
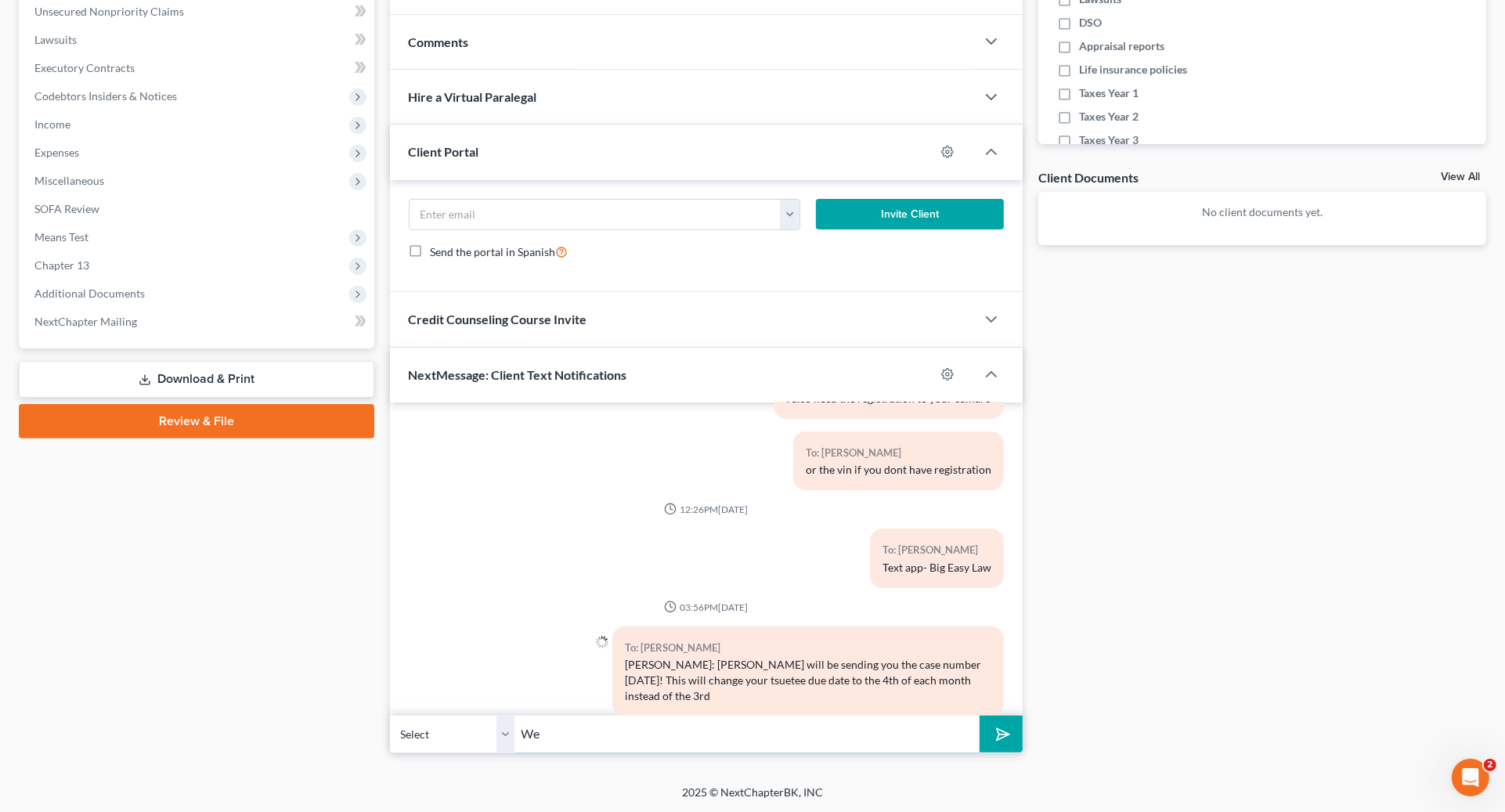
type input "W"
type input "I will send you the trustee Zoom hearing [DATE] as well! Have a good weekend"
click at [980, 716] on button "submit" at bounding box center [1001, 734] width 43 height 37
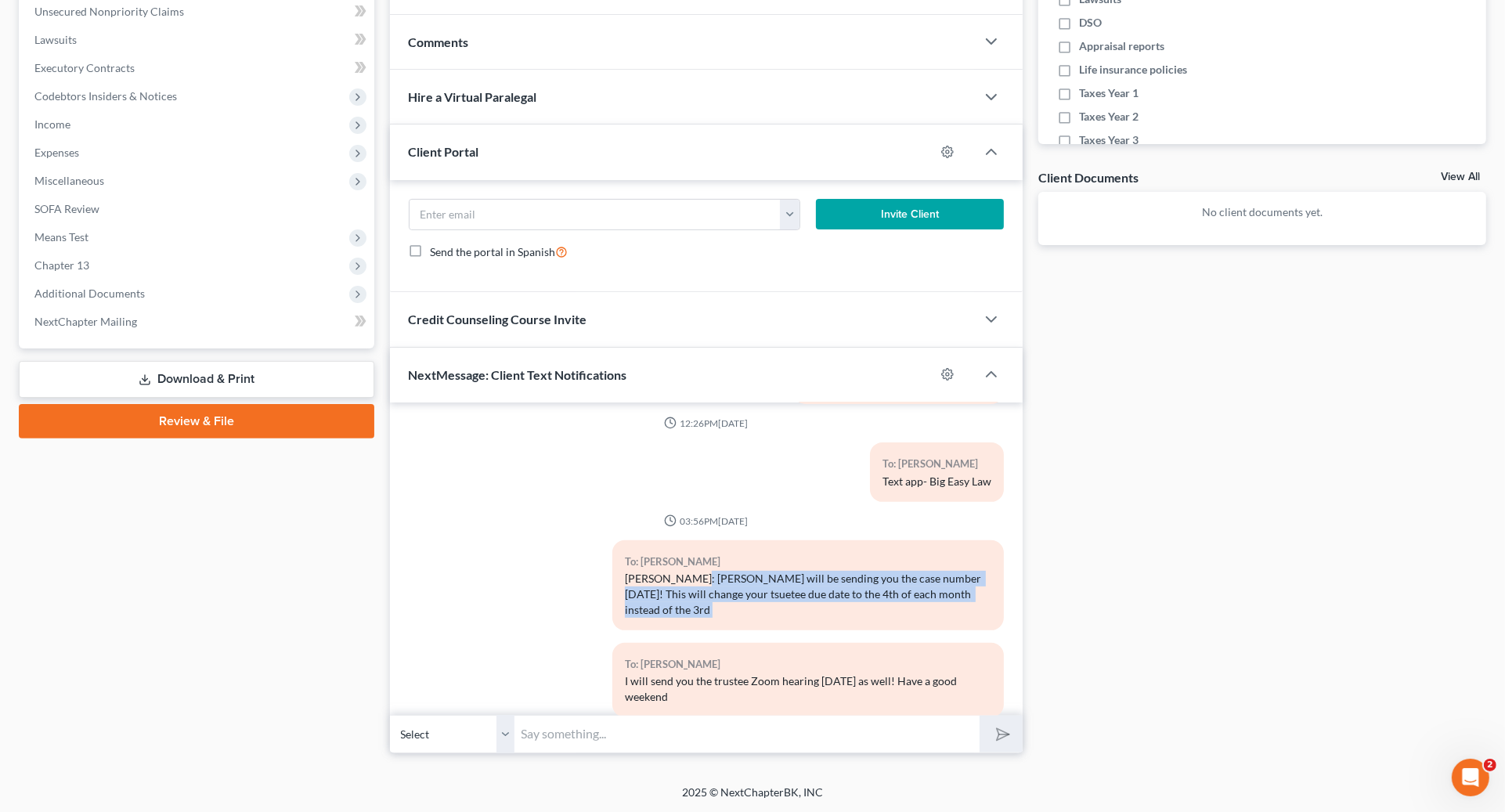
drag, startPoint x: 693, startPoint y: 573, endPoint x: 899, endPoint y: 600, distance: 207.8
click at [901, 613] on div "12:00PM[DATE] To: [PERSON_NAME] This is [PERSON_NAME] - your appt is set for [D…" at bounding box center [706, 196] width 595 height 1066
drag, startPoint x: 900, startPoint y: 599, endPoint x: 847, endPoint y: 592, distance: 53.5
click at [900, 600] on div "To: [PERSON_NAME] [PERSON_NAME]: [PERSON_NAME] will be sending you the case num…" at bounding box center [807, 591] width 408 height 102
drag, startPoint x: 690, startPoint y: 558, endPoint x: 796, endPoint y: 584, distance: 109.1
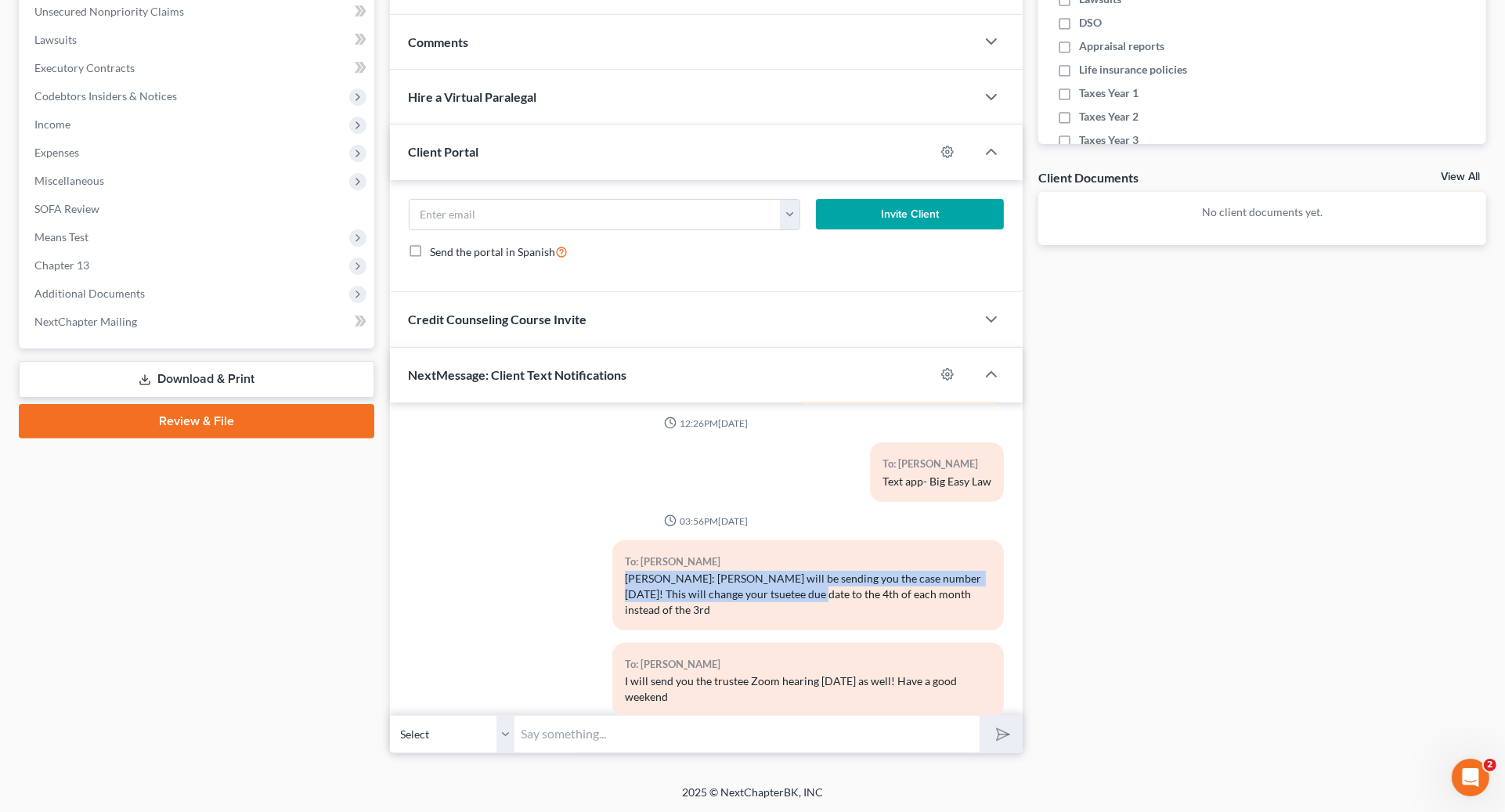
click at [786, 581] on div "[PERSON_NAME]: [PERSON_NAME] will be sending you the case number [DATE]! This w…" at bounding box center [808, 593] width 366 height 47
drag, startPoint x: 796, startPoint y: 584, endPoint x: 788, endPoint y: 582, distance: 8.2
click at [788, 582] on div "[PERSON_NAME]: [PERSON_NAME] will be sending you the case number [DATE]! This w…" at bounding box center [808, 593] width 366 height 47
drag, startPoint x: 679, startPoint y: 563, endPoint x: 946, endPoint y: 583, distance: 267.7
click at [936, 609] on div "12:00PM[DATE] To: [PERSON_NAME] This is [PERSON_NAME] - your appt is set for [D…" at bounding box center [706, 196] width 595 height 1066
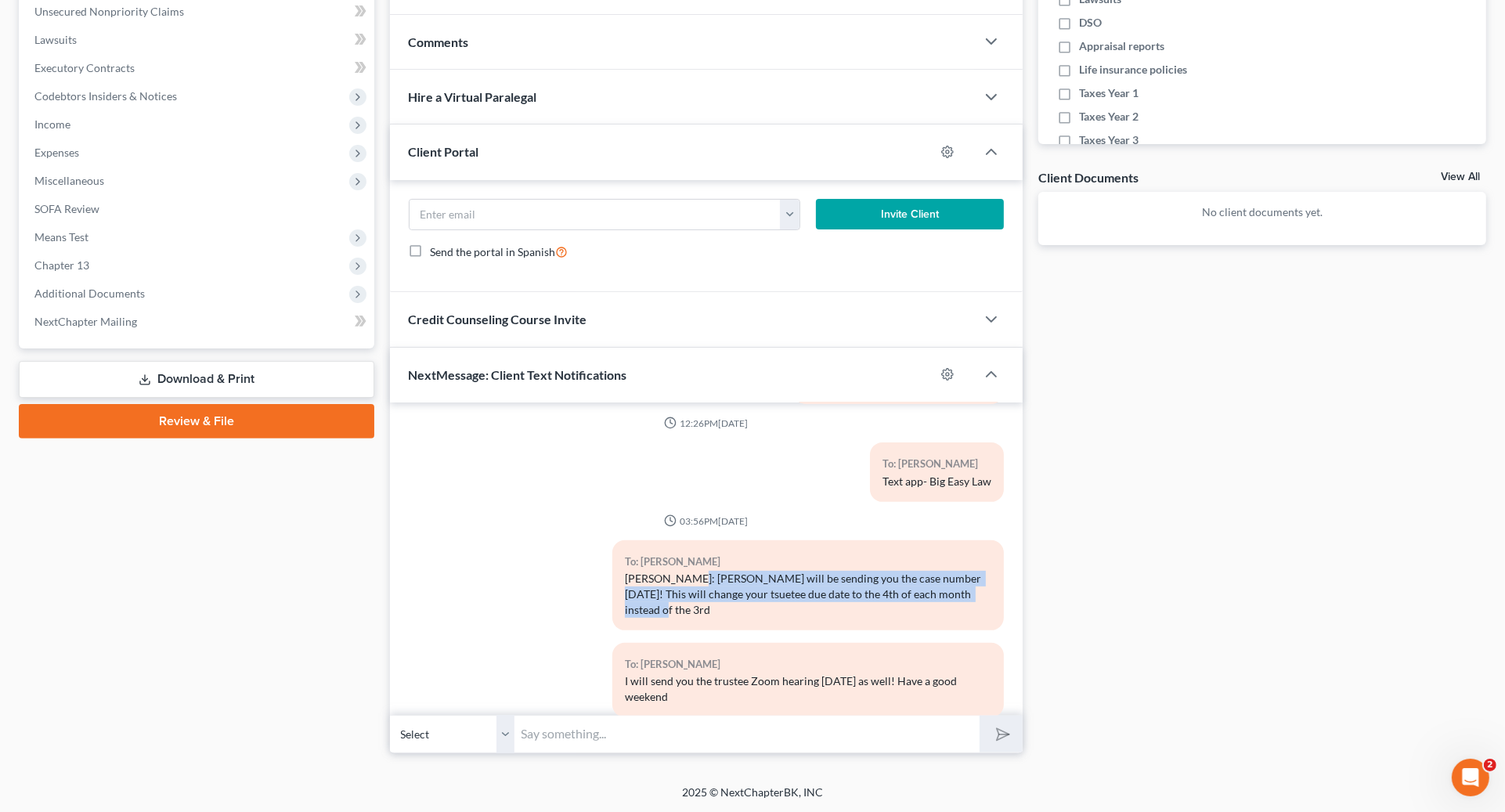
copy div "[PERSON_NAME] will be sending you the case number [DATE]! This will change your…"
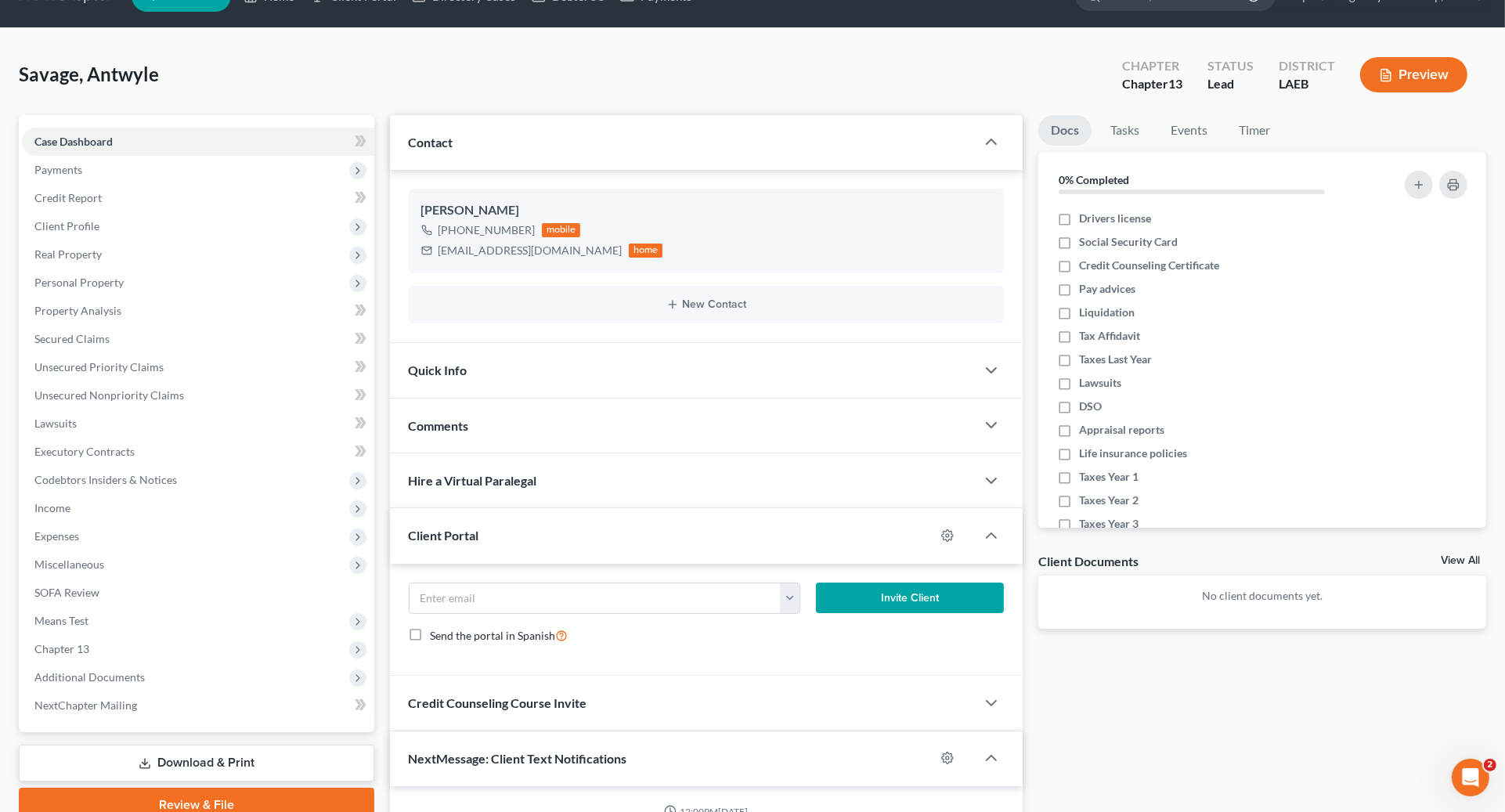
scroll to position [0, 0]
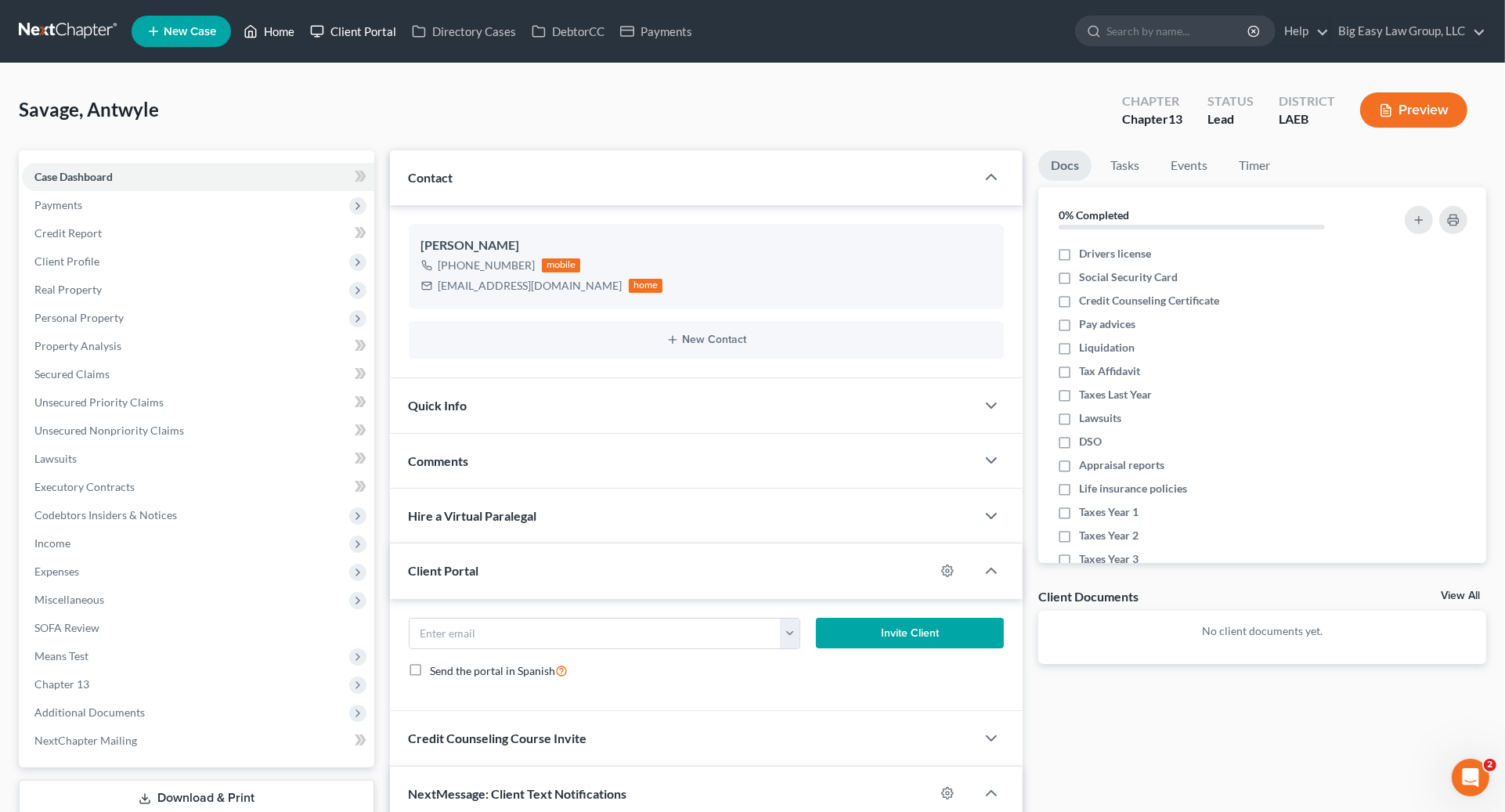
drag, startPoint x: 259, startPoint y: 24, endPoint x: 338, endPoint y: 44, distance: 81.5
click at [260, 24] on link "Home" at bounding box center [269, 31] width 66 height 28
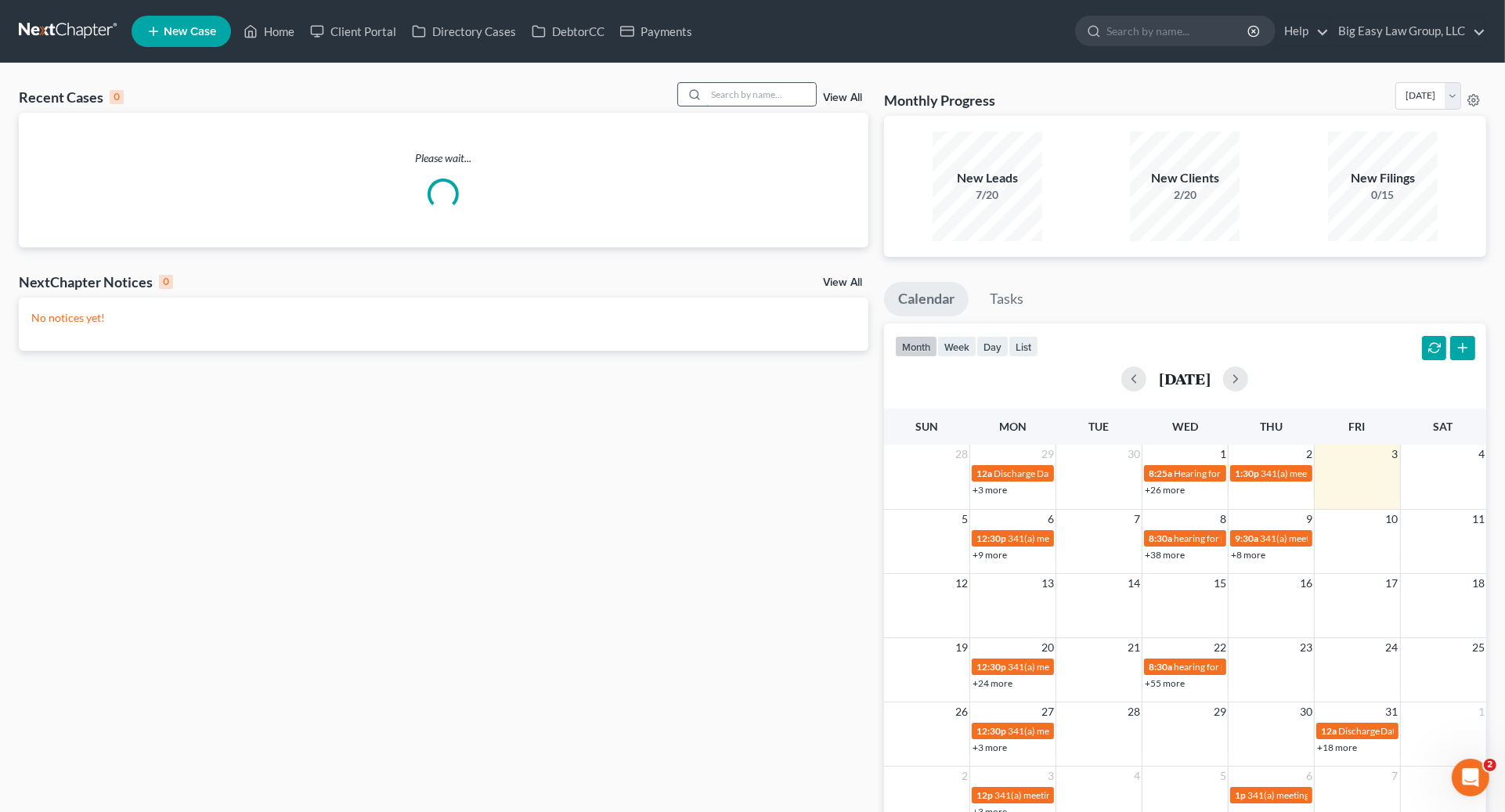
click at [752, 105] on input "search" at bounding box center [761, 94] width 110 height 23
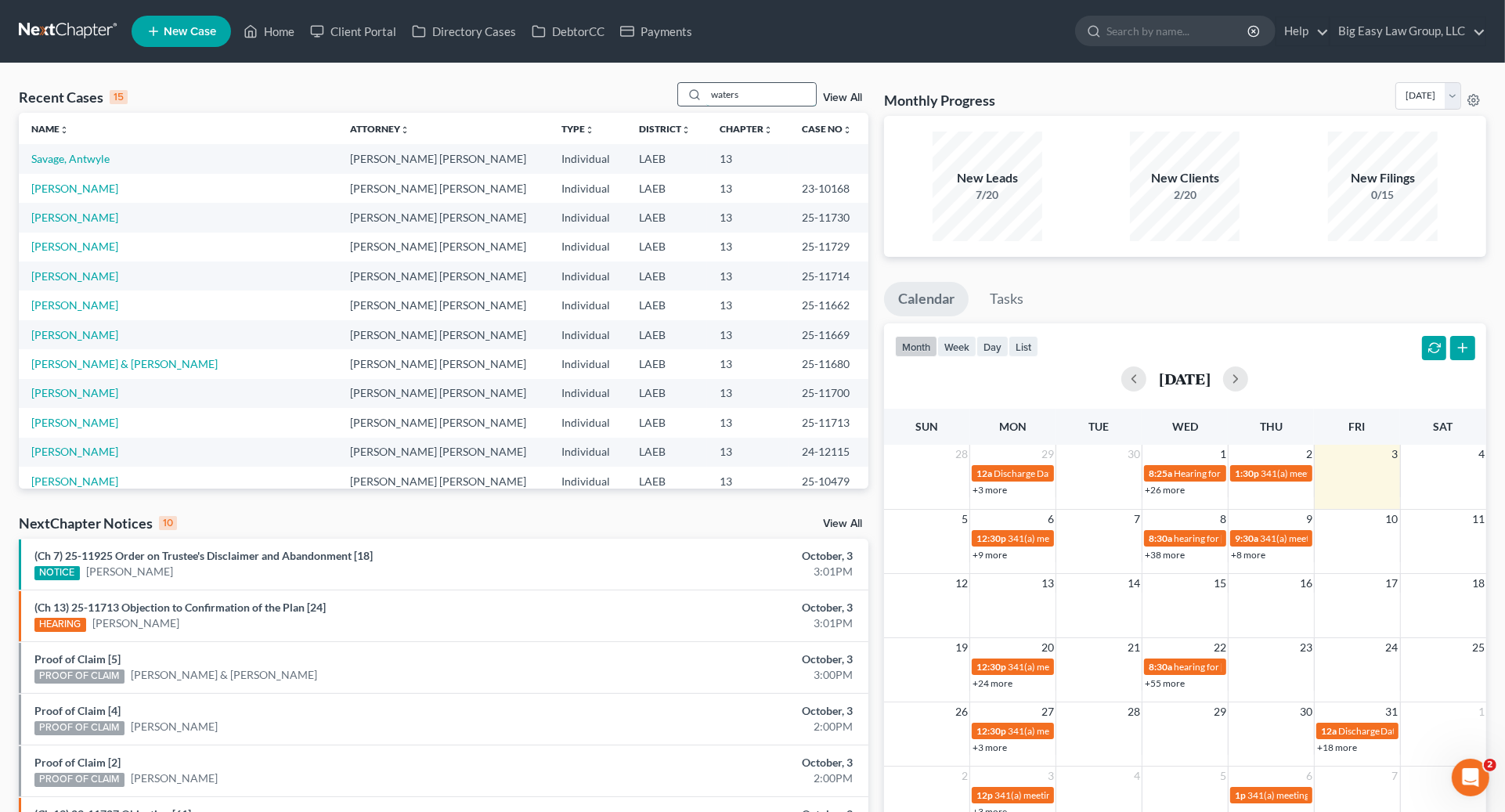
type input "waters"
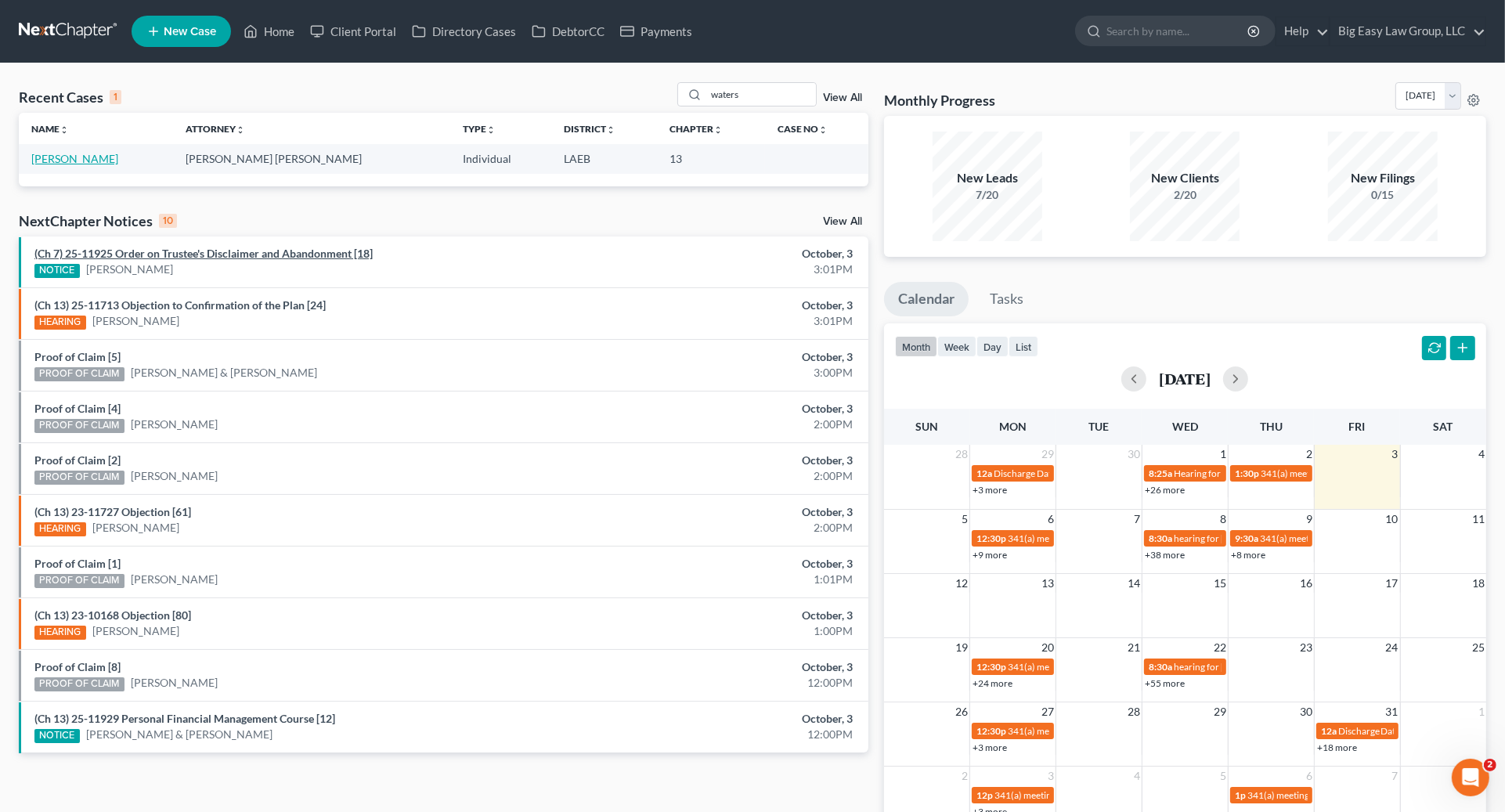
drag, startPoint x: 65, startPoint y: 155, endPoint x: 192, endPoint y: 246, distance: 156.2
click at [65, 155] on link "[PERSON_NAME]" at bounding box center [75, 159] width 87 height 13
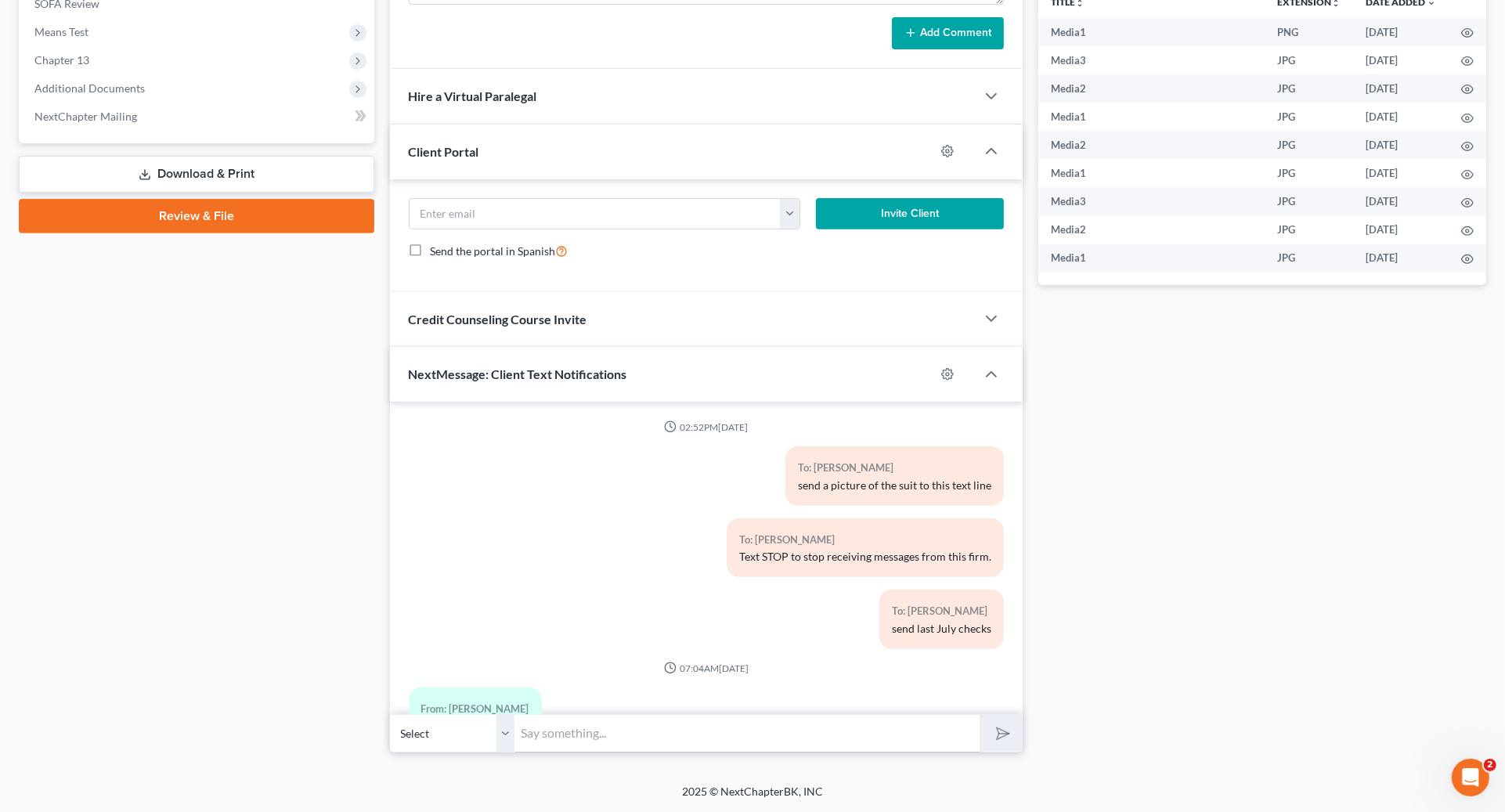
scroll to position [1303, 0]
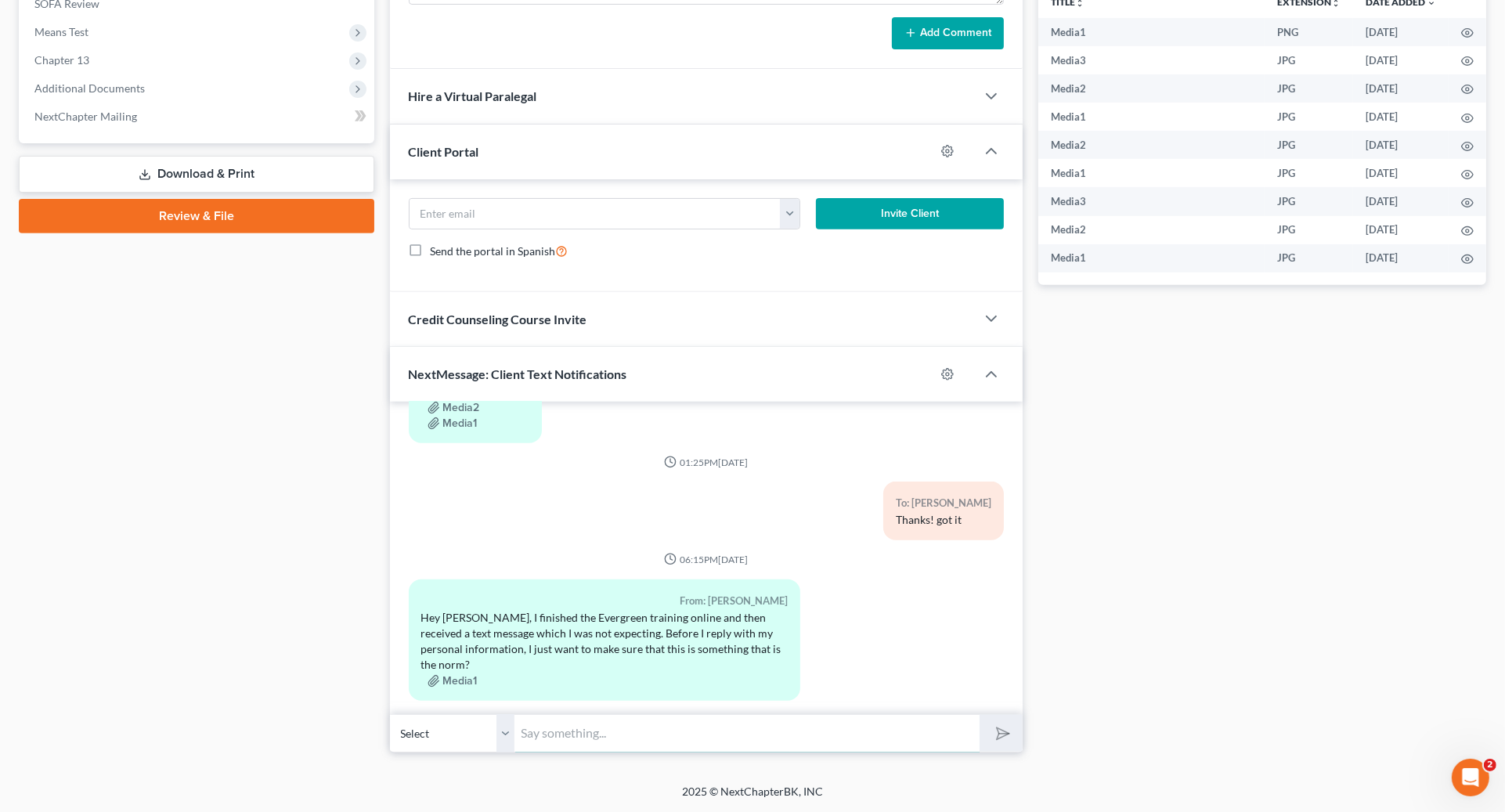
click at [875, 731] on input "text" at bounding box center [748, 733] width 464 height 39
drag, startPoint x: 466, startPoint y: 621, endPoint x: 613, endPoint y: 674, distance: 156.3
click at [475, 622] on div "Hey [PERSON_NAME], I finished the Evergreen training online and then received a…" at bounding box center [604, 641] width 366 height 63
click at [610, 729] on input "text" at bounding box center [748, 733] width 464 height 39
type input "Yes maam- sorry - just seeing that"
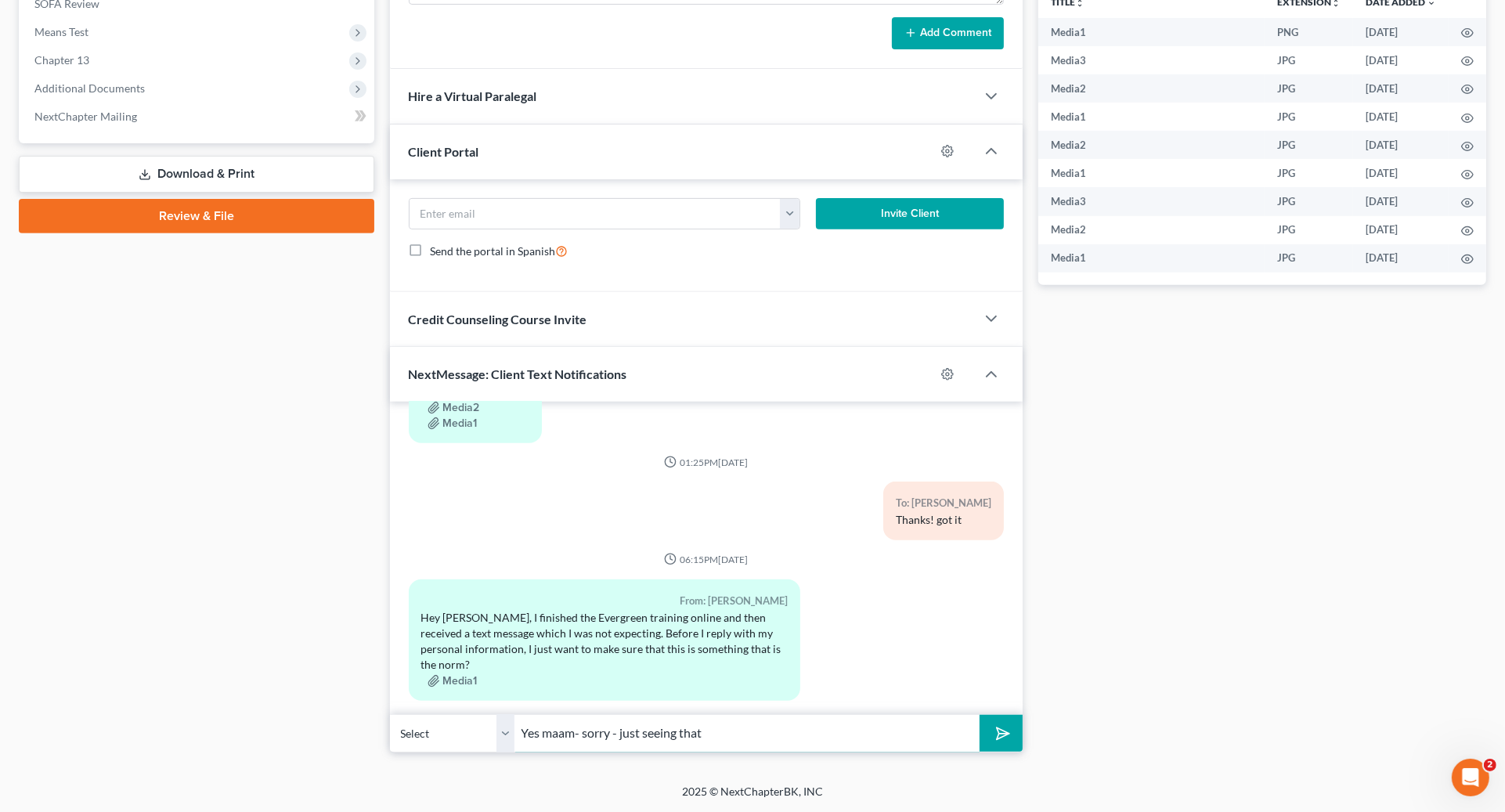
click at [980, 715] on button "submit" at bounding box center [1001, 733] width 43 height 37
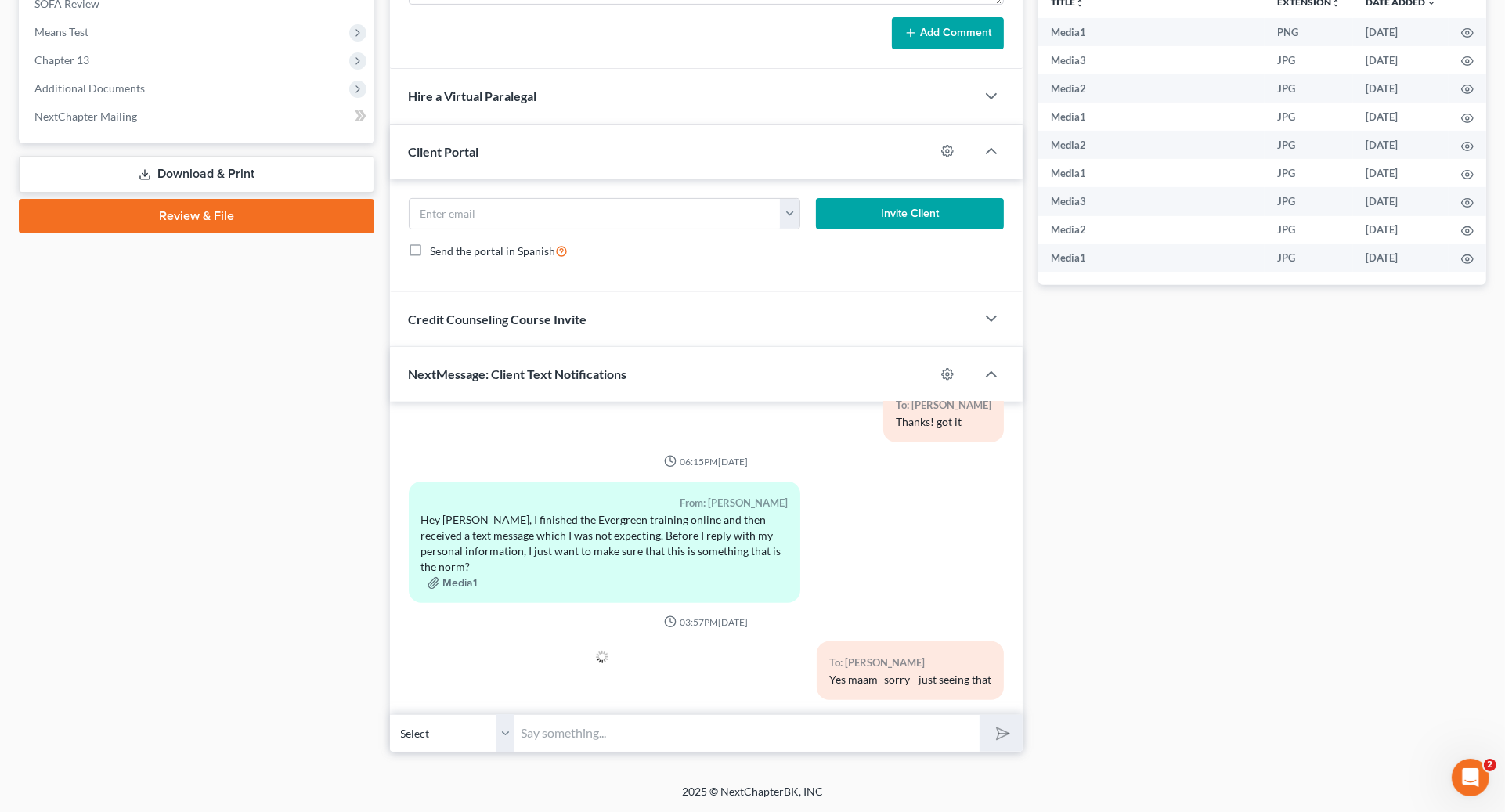
click at [838, 730] on input "text" at bounding box center [748, 733] width 464 height 39
paste input "[PERSON_NAME] will be sending you the case number [DATE]! This will change your…"
drag, startPoint x: 527, startPoint y: 731, endPoint x: 436, endPoint y: 707, distance: 94.1
click at [439, 709] on div "02:52PM[DATE] To: [PERSON_NAME] send a picture of the suit to this text line To…" at bounding box center [706, 576] width 633 height 350
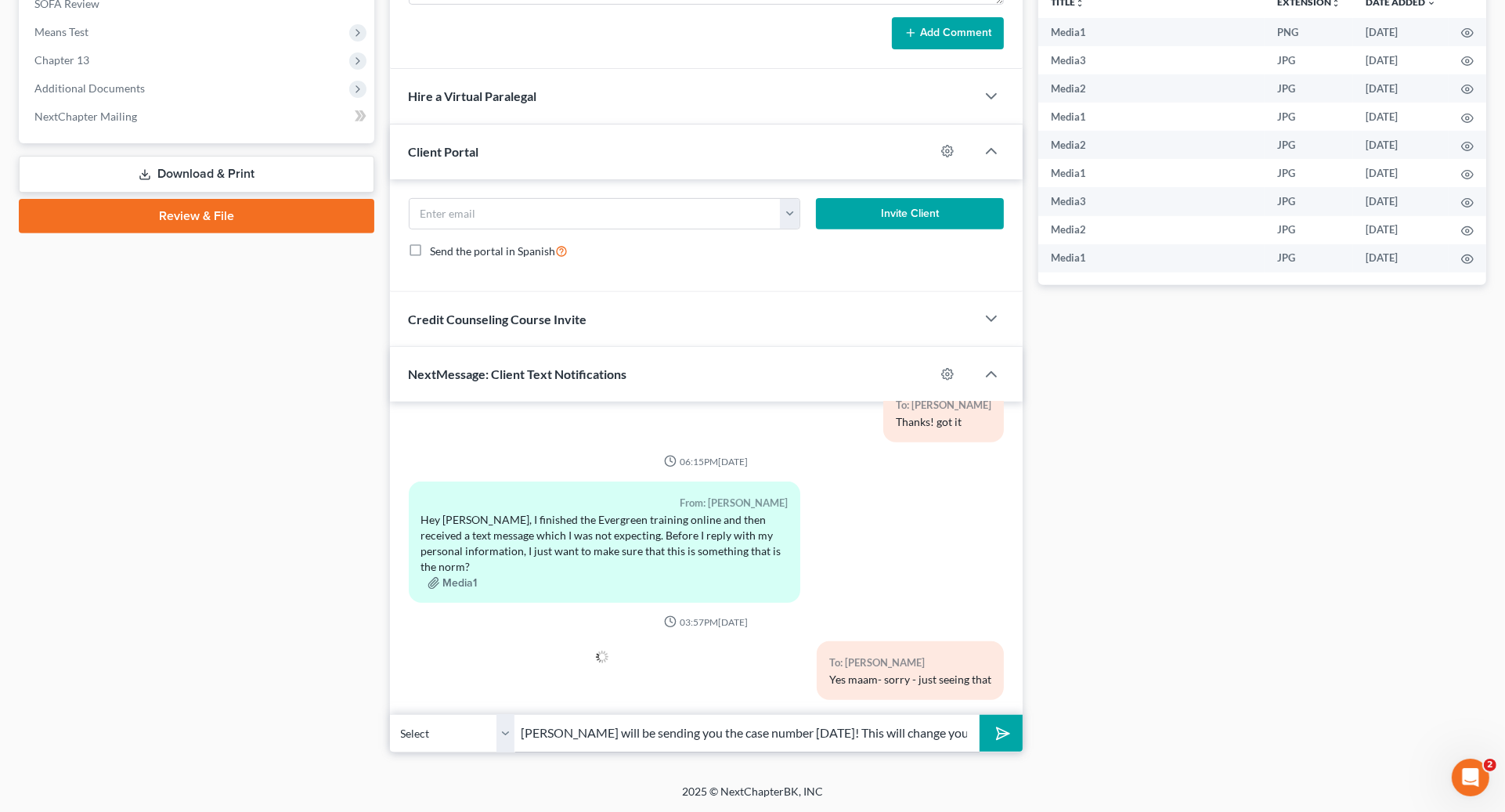
drag, startPoint x: 700, startPoint y: 764, endPoint x: 816, endPoint y: 749, distance: 117.0
click at [700, 762] on div "Petition Navigation Case Dashboard Payments Invoices Payments Payments Credit R…" at bounding box center [752, 145] width 1467 height 1239
drag, startPoint x: 826, startPoint y: 745, endPoint x: 883, endPoint y: 742, distance: 57.1
click at [829, 745] on input "[PERSON_NAME] will be sending you the case number [DATE]! This will change your…" at bounding box center [748, 733] width 464 height 39
drag, startPoint x: 895, startPoint y: 736, endPoint x: 938, endPoint y: 740, distance: 43.2
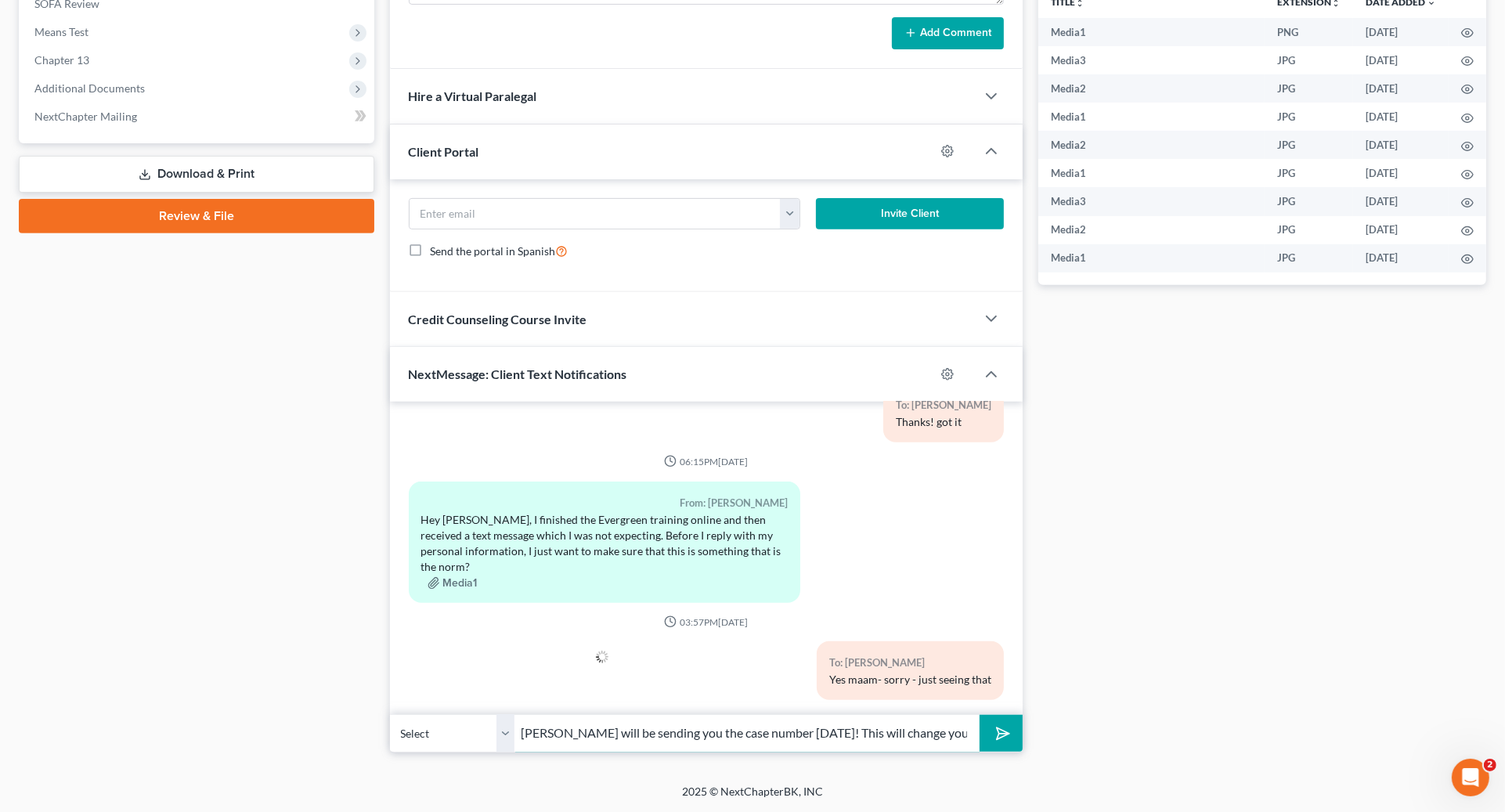
click at [910, 740] on input "[PERSON_NAME] will be sending you the case number [DATE]! This will change your…" at bounding box center [748, 733] width 464 height 39
click at [938, 740] on input "[PERSON_NAME] will be sending you the case number [DATE]! This will change your…" at bounding box center [748, 733] width 464 height 39
click at [942, 734] on input "[PERSON_NAME] will be sending you the case number [DATE]! This will change your…" at bounding box center [748, 733] width 464 height 39
drag, startPoint x: 969, startPoint y: 734, endPoint x: 927, endPoint y: 732, distance: 42.0
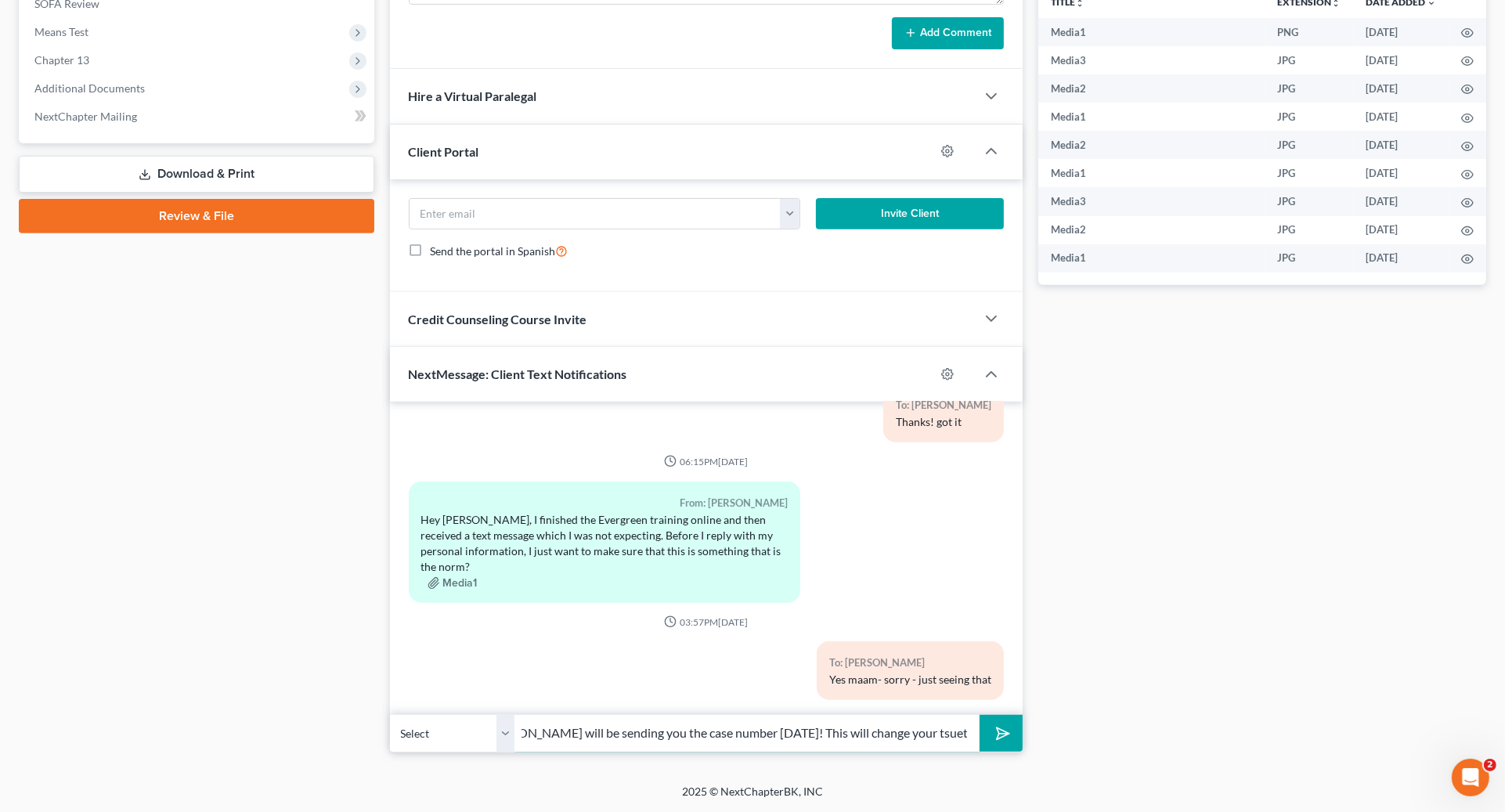
click at [928, 730] on input "[PERSON_NAME] will be sending you the case number [DATE]! This will change your…" at bounding box center [748, 733] width 464 height 39
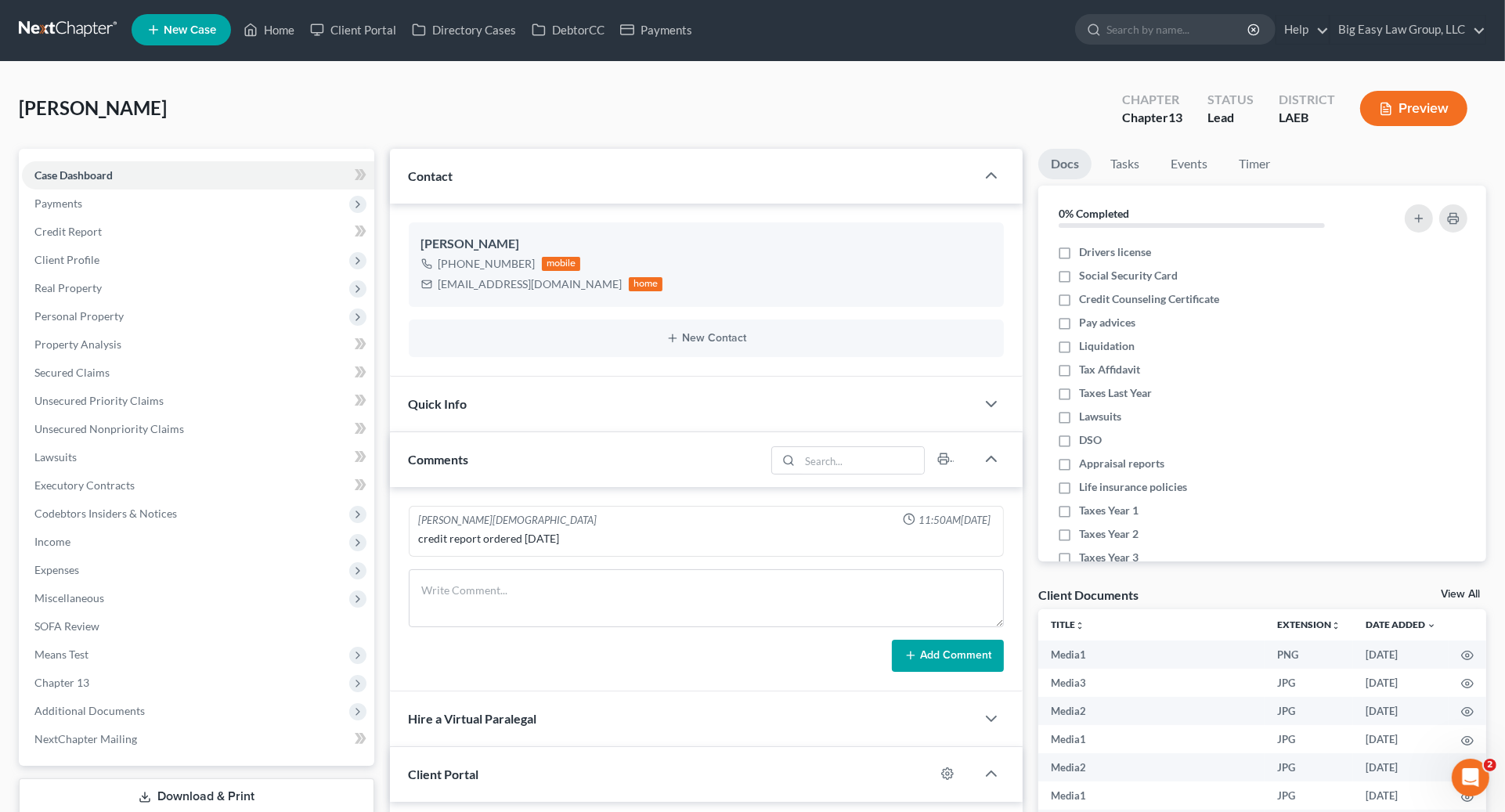
scroll to position [624, 0]
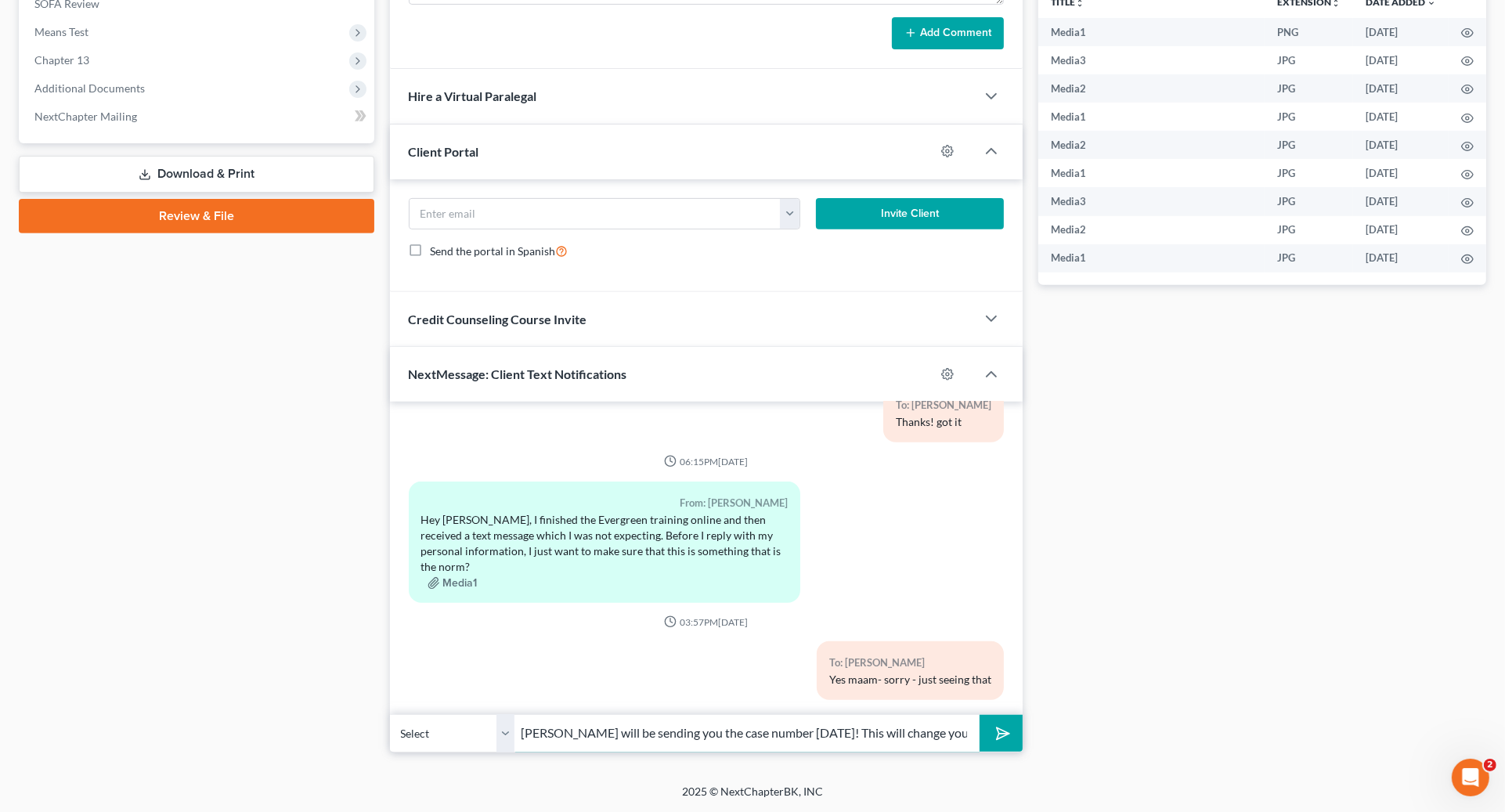
click at [522, 734] on input "[PERSON_NAME] will be sending you the case number [DATE]! This will change your…" at bounding box center [748, 733] width 464 height 39
drag, startPoint x: 528, startPoint y: 734, endPoint x: 788, endPoint y: 737, distance: 260.0
click at [918, 735] on input "Finish that up tongiht and [PERSON_NAME] will be sending you the case number [D…" at bounding box center [748, 733] width 464 height 39
drag, startPoint x: 788, startPoint y: 737, endPoint x: 695, endPoint y: 727, distance: 93.5
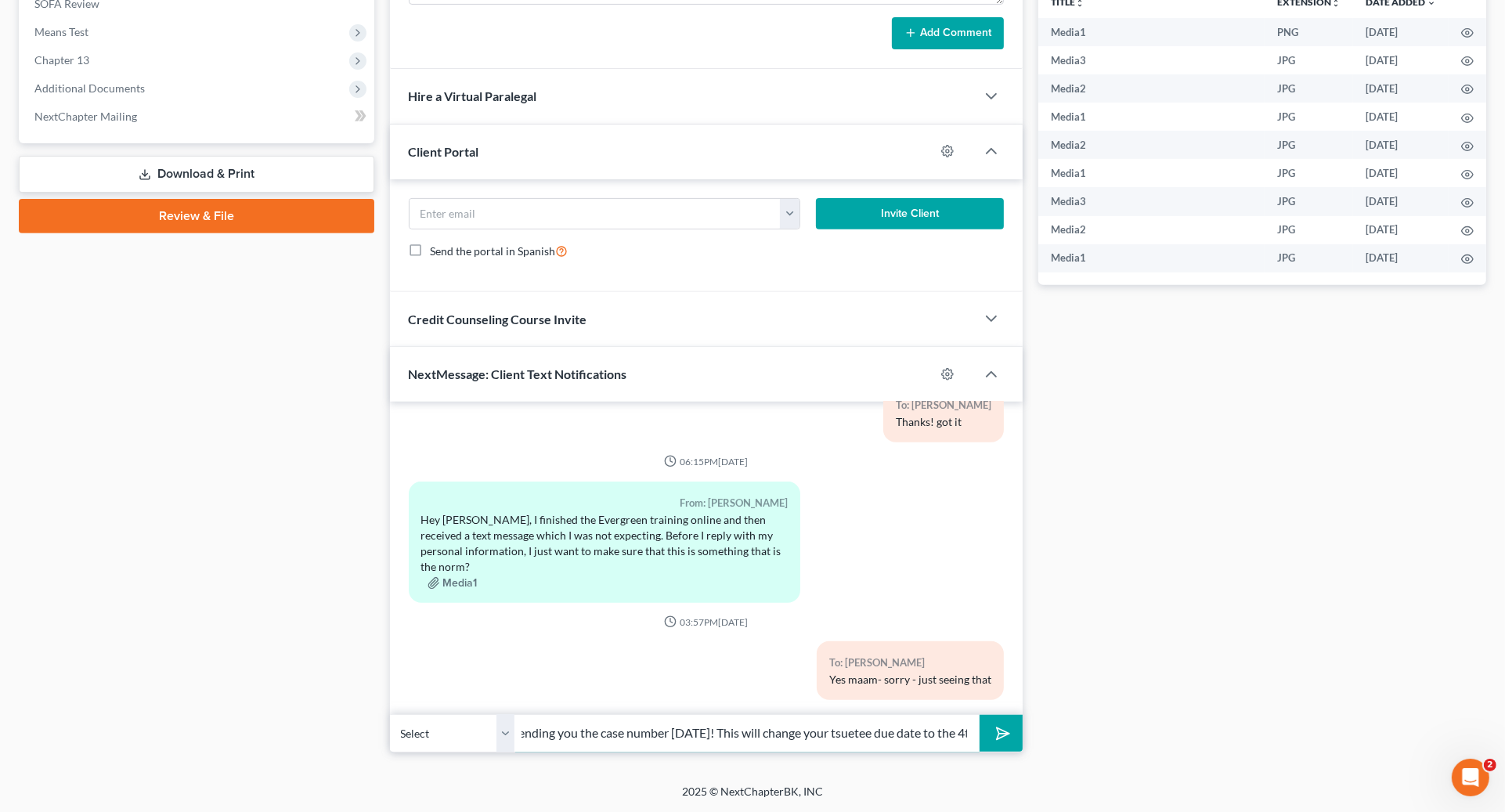
click at [788, 737] on input "Finish that up tongiht and [PERSON_NAME] will be sending you the case number [D…" at bounding box center [748, 733] width 464 height 39
drag, startPoint x: 671, startPoint y: 737, endPoint x: 943, endPoint y: 759, distance: 272.9
click at [1173, 789] on div "Home New Case Client Portal Directory Cases DebtorCC Payments Big Easy Law Grou…" at bounding box center [752, 93] width 1505 height 1436
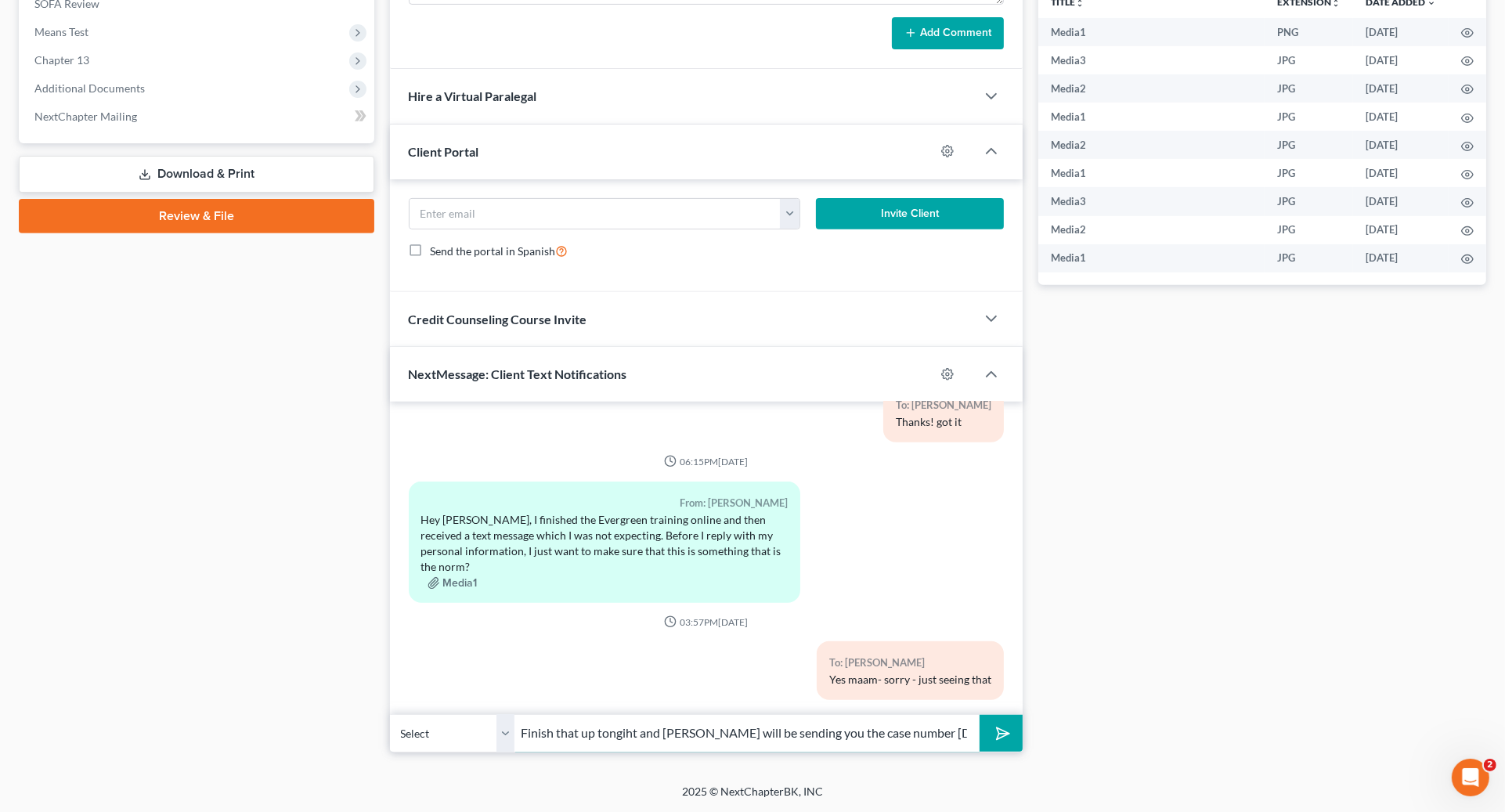
drag, startPoint x: 598, startPoint y: 729, endPoint x: 613, endPoint y: 731, distance: 15.1
click at [602, 727] on input "Finish that up tongiht and [PERSON_NAME] will be sending you the case number [D…" at bounding box center [748, 733] width 464 height 39
click at [626, 727] on input "Finish that up tongiht and [PERSON_NAME] will be sending you the case number [D…" at bounding box center [748, 733] width 464 height 39
type input "Finish that up tonghgt and [PERSON_NAME] will be sending you the case number [D…"
drag, startPoint x: 994, startPoint y: 727, endPoint x: 1014, endPoint y: 729, distance: 20.1
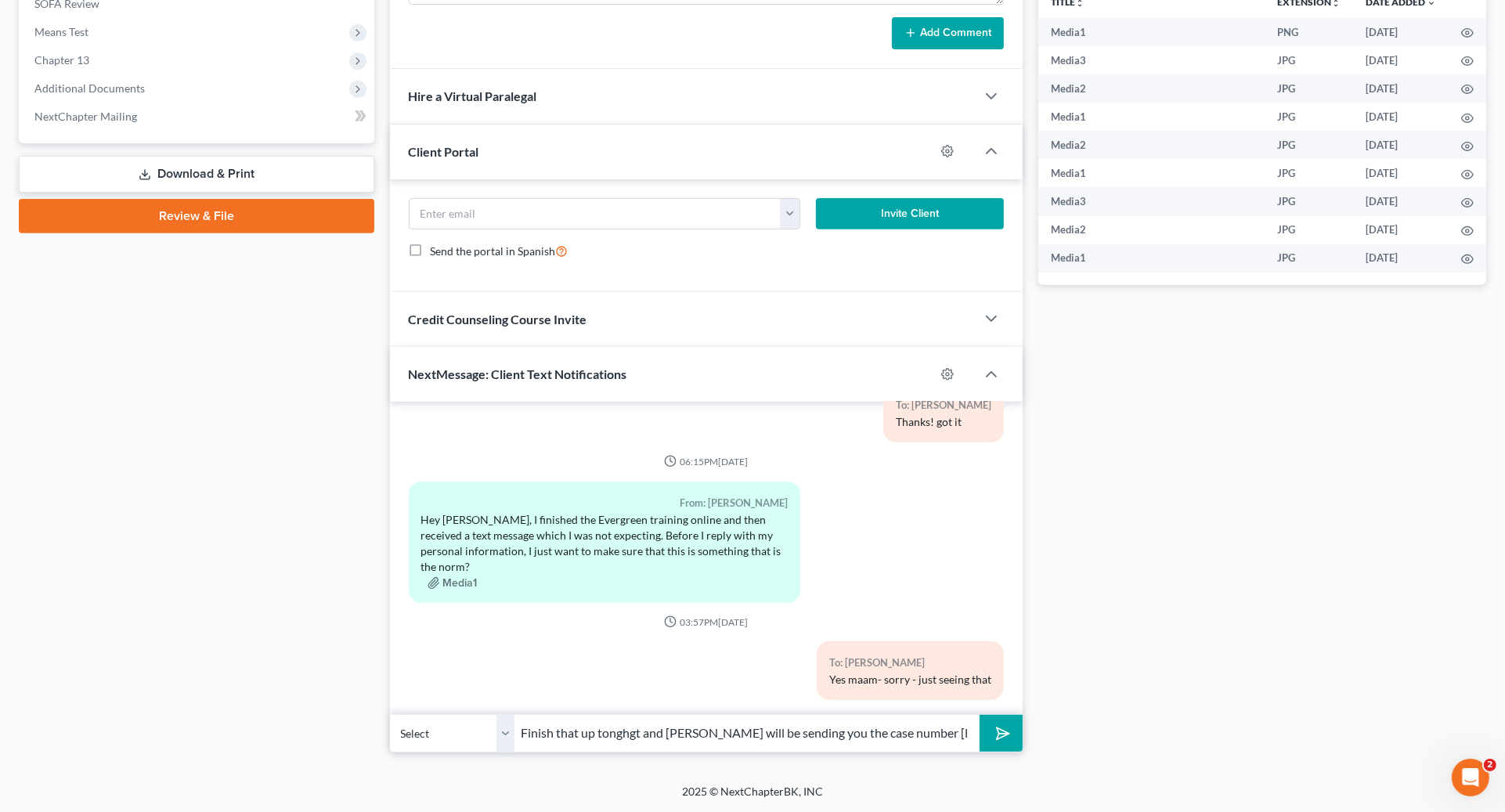
click at [999, 725] on icon "submit" at bounding box center [999, 733] width 22 height 22
drag, startPoint x: 911, startPoint y: 733, endPoint x: 913, endPoint y: 742, distance: 9.2
click at [911, 734] on input "text" at bounding box center [748, 733] width 464 height 39
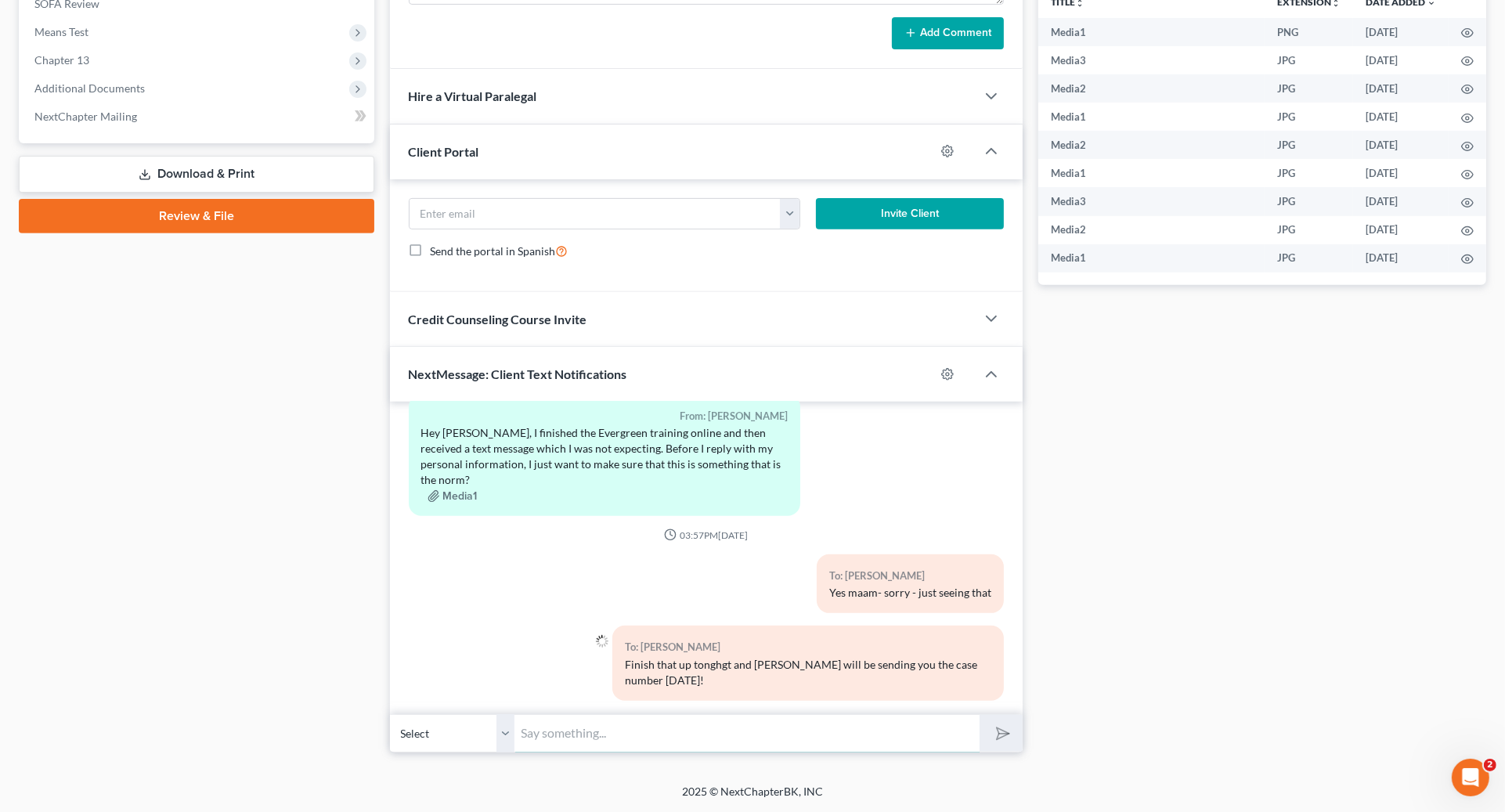
paste input "This will change your tsuetee due date to the 4th of each month instead of the …"
drag, startPoint x: 650, startPoint y: 731, endPoint x: 668, endPoint y: 734, distance: 18.2
click at [654, 731] on input "This will change your tsuetee due date to the 4th of each month instead of the …" at bounding box center [748, 733] width 464 height 39
drag, startPoint x: 948, startPoint y: 738, endPoint x: 1025, endPoint y: 749, distance: 77.8
click at [950, 738] on input "This will change your trutee due date to the 4th of each month instead of the 3r" at bounding box center [748, 733] width 464 height 39
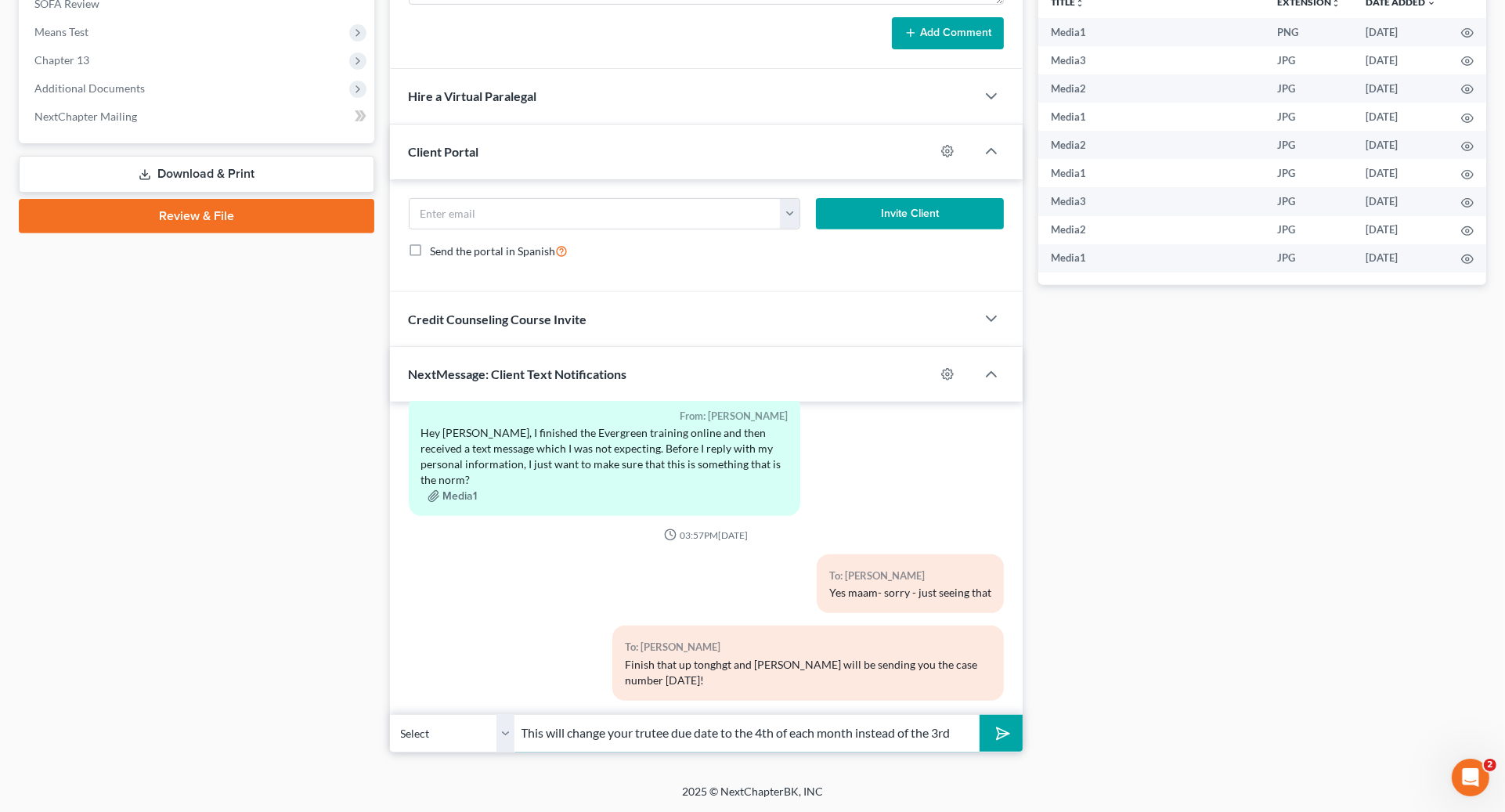
click at [658, 732] on input "This will change your trutee due date to the 4th of each month instead of the 3…" at bounding box center [748, 733] width 464 height 39
drag, startPoint x: 654, startPoint y: 735, endPoint x: 734, endPoint y: 716, distance: 82.2
click at [671, 729] on input "This will change your trutee due date to the 4th of each month instead of the 3…" at bounding box center [748, 733] width 464 height 39
click at [658, 720] on input "This will change your trutee due date to the 4th of each month instead of the 3…" at bounding box center [748, 733] width 464 height 39
drag, startPoint x: 651, startPoint y: 739, endPoint x: 695, endPoint y: 747, distance: 44.7
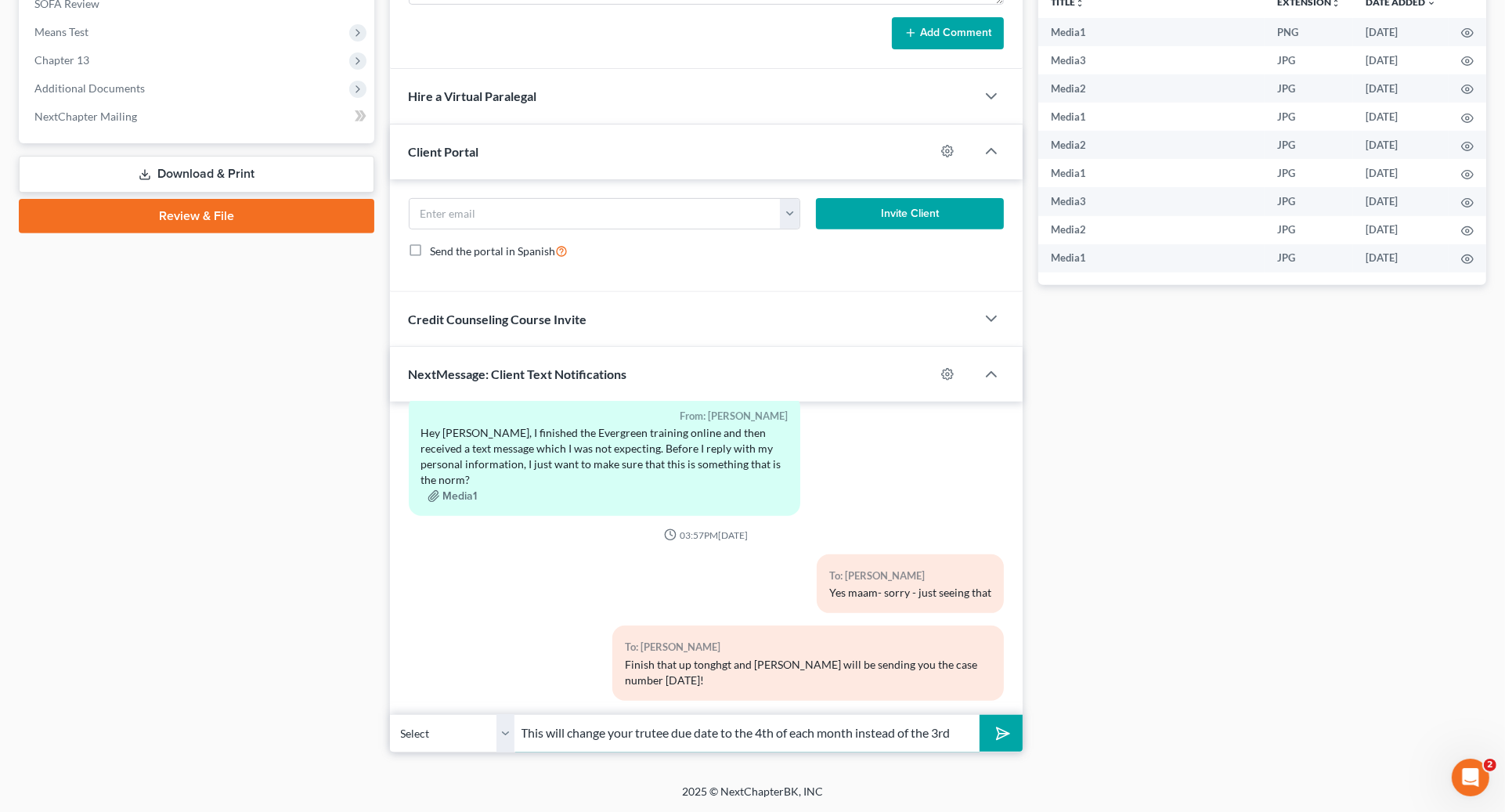
click at [653, 739] on input "This will change your trutee due date to the 4th of each month instead of the 3…" at bounding box center [748, 733] width 464 height 39
type input "This will change your trustee due date to the 4th of each month instead of the …"
click at [995, 742] on button "submit" at bounding box center [1001, 733] width 43 height 37
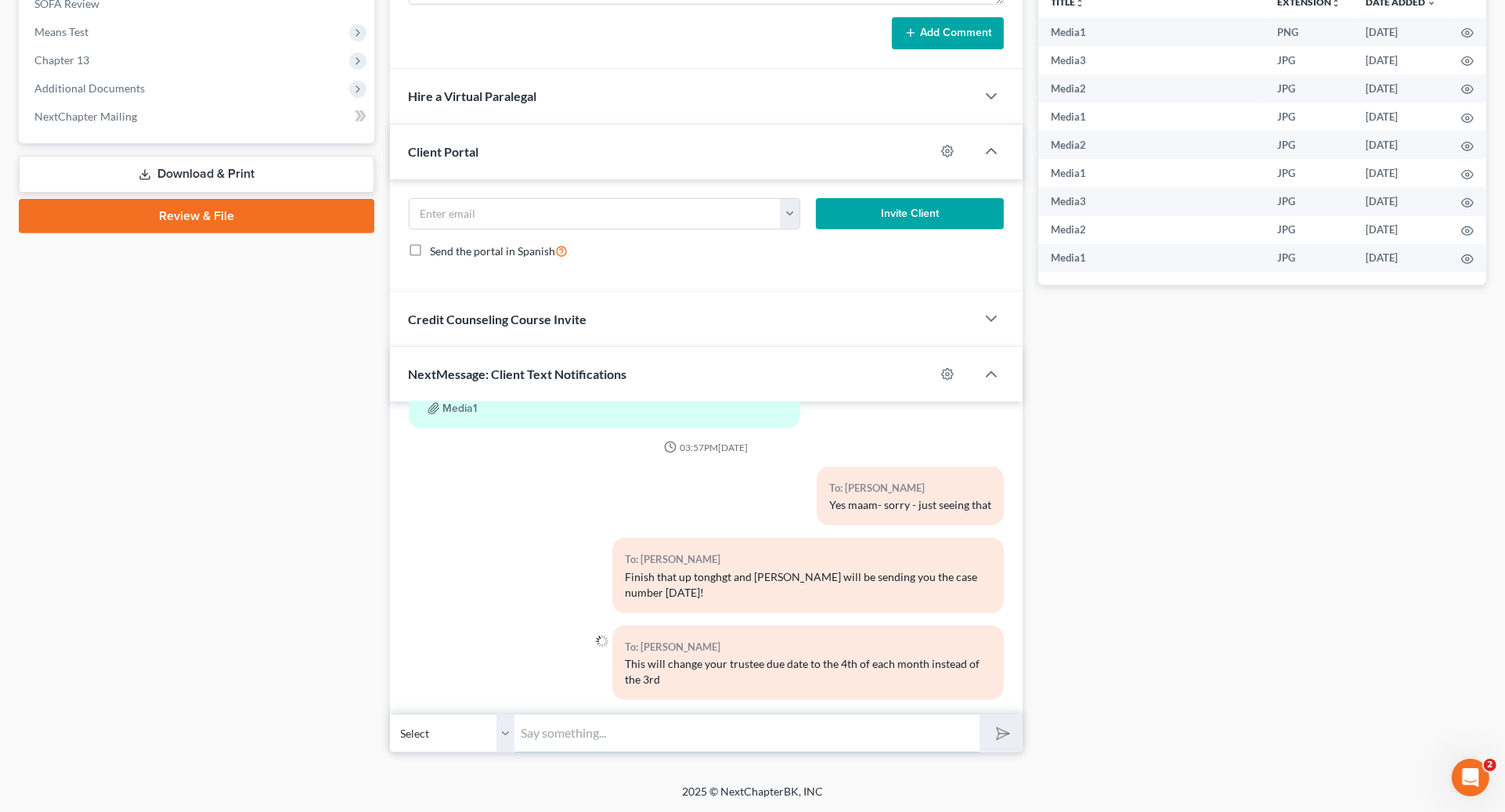
click at [943, 746] on input "text" at bounding box center [748, 733] width 464 height 39
type input "H"
type input "This is an app that goes to your folder- not a cell. No worries on finishing it…"
click at [980, 715] on button "submit" at bounding box center [1001, 733] width 43 height 37
type input "H"
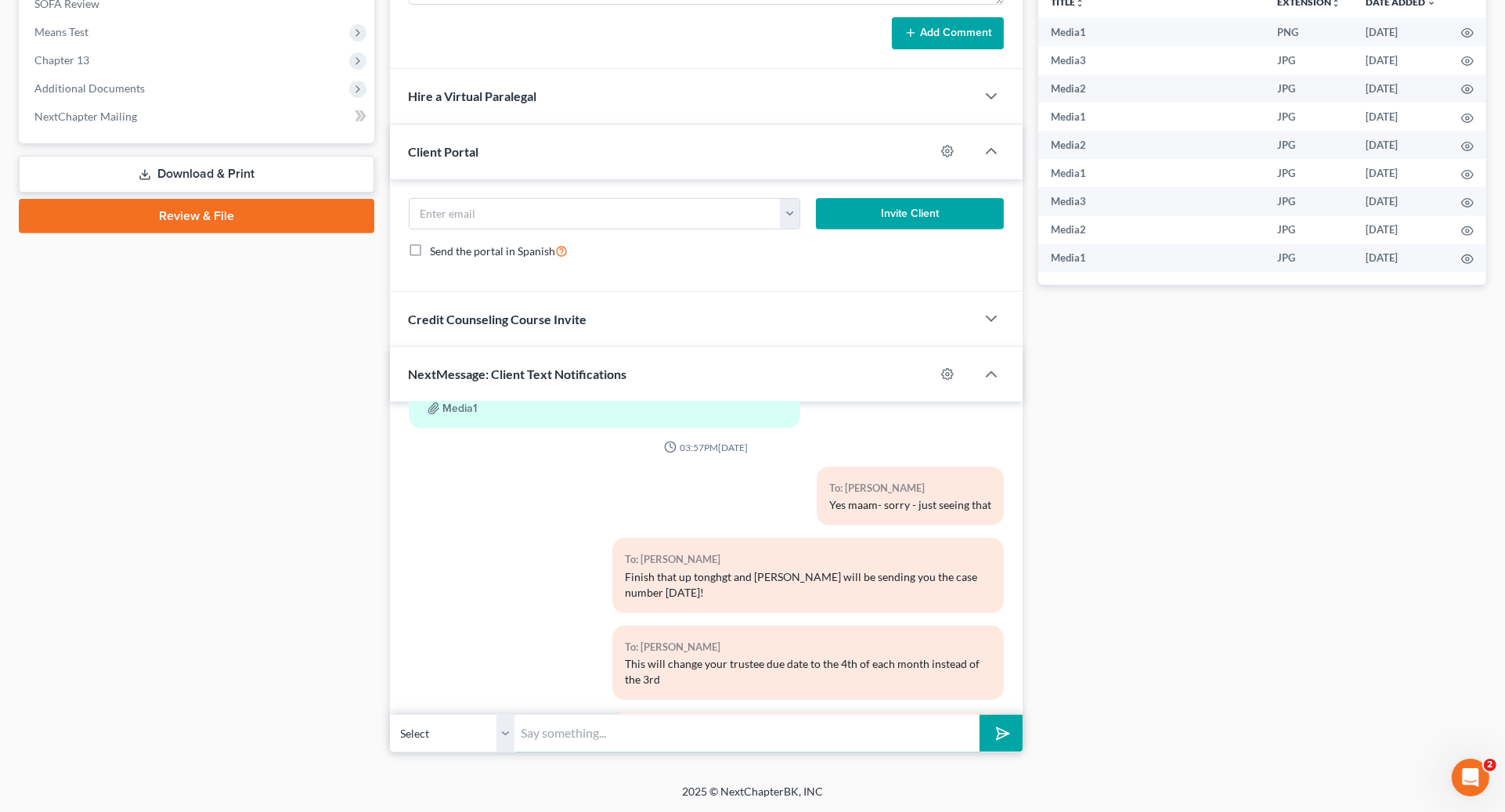
scroll to position [1663, 0]
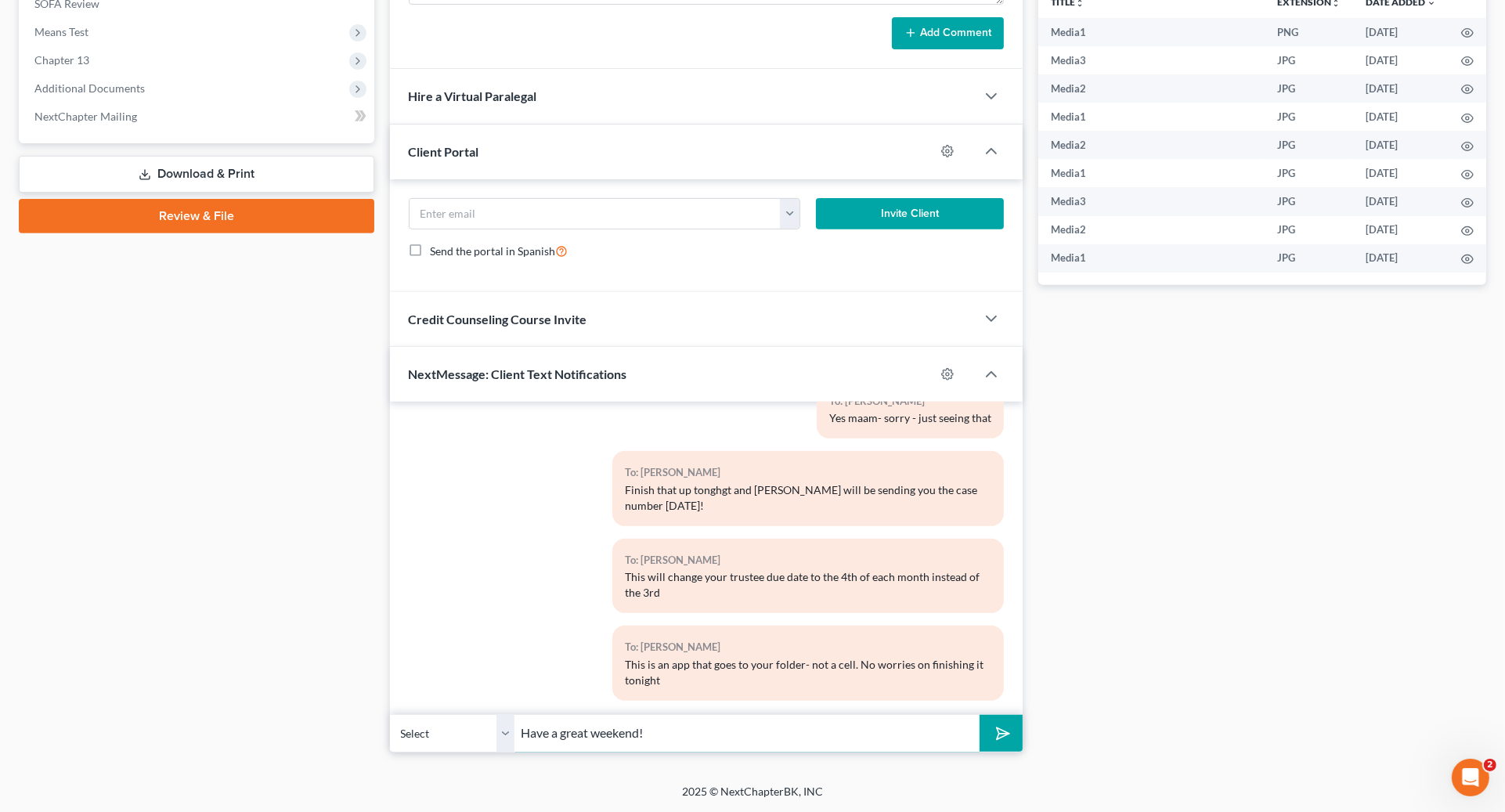
type input "Have a great weekend!"
click at [980, 715] on button "submit" at bounding box center [1001, 733] width 43 height 37
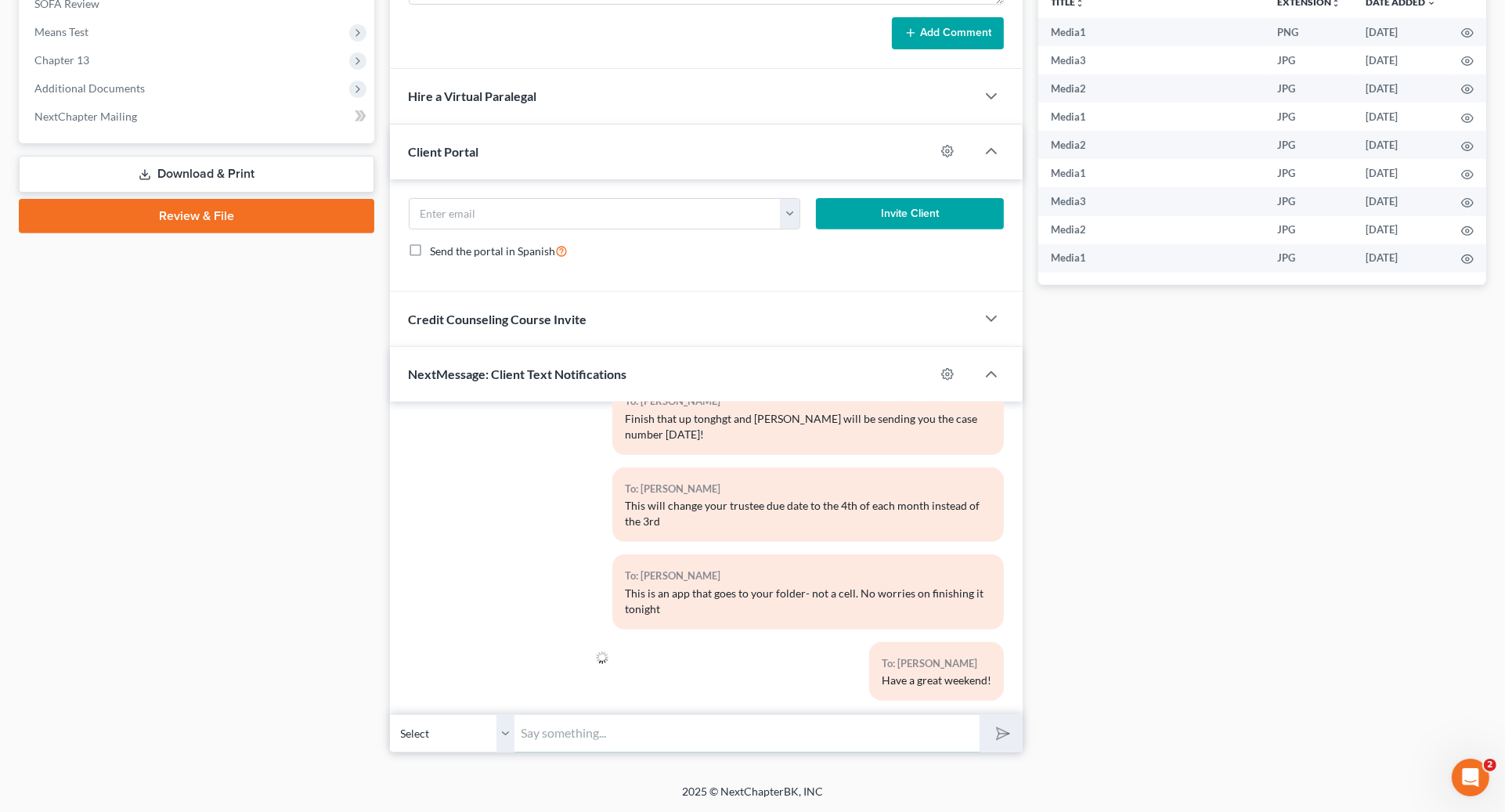
scroll to position [0, 0]
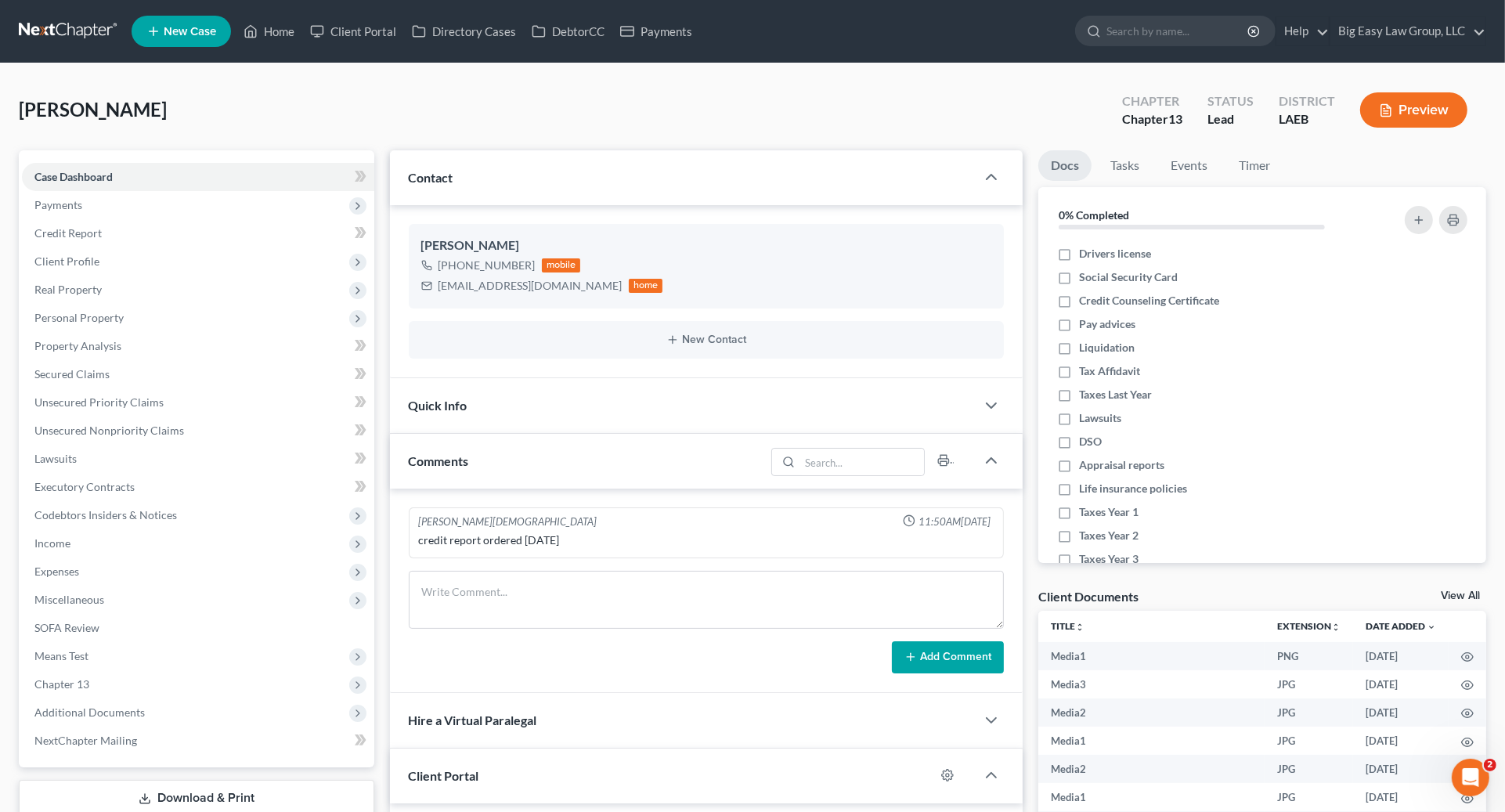
drag, startPoint x: 255, startPoint y: 14, endPoint x: 428, endPoint y: 59, distance: 178.8
click at [261, 13] on ul "New Case Home Client Portal Directory Cases DebtorCC Payments - No Result - See…" at bounding box center [809, 31] width 1355 height 40
click at [287, 29] on link "Home" at bounding box center [269, 31] width 66 height 28
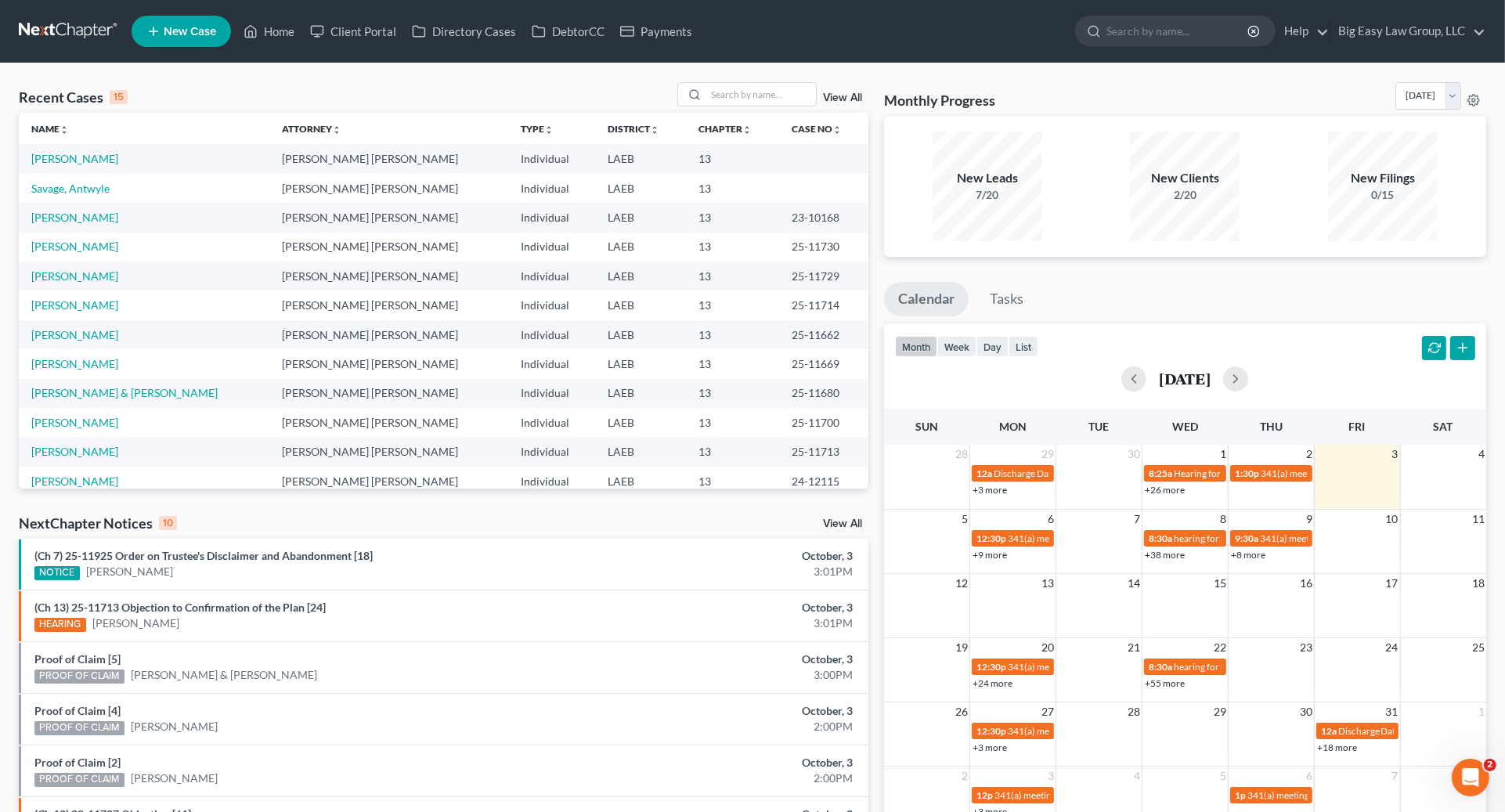
click at [791, 107] on div "Recent Cases 15 View All" at bounding box center [444, 97] width 850 height 31
click at [791, 103] on input "search" at bounding box center [761, 94] width 110 height 23
type input "[PERSON_NAME]"
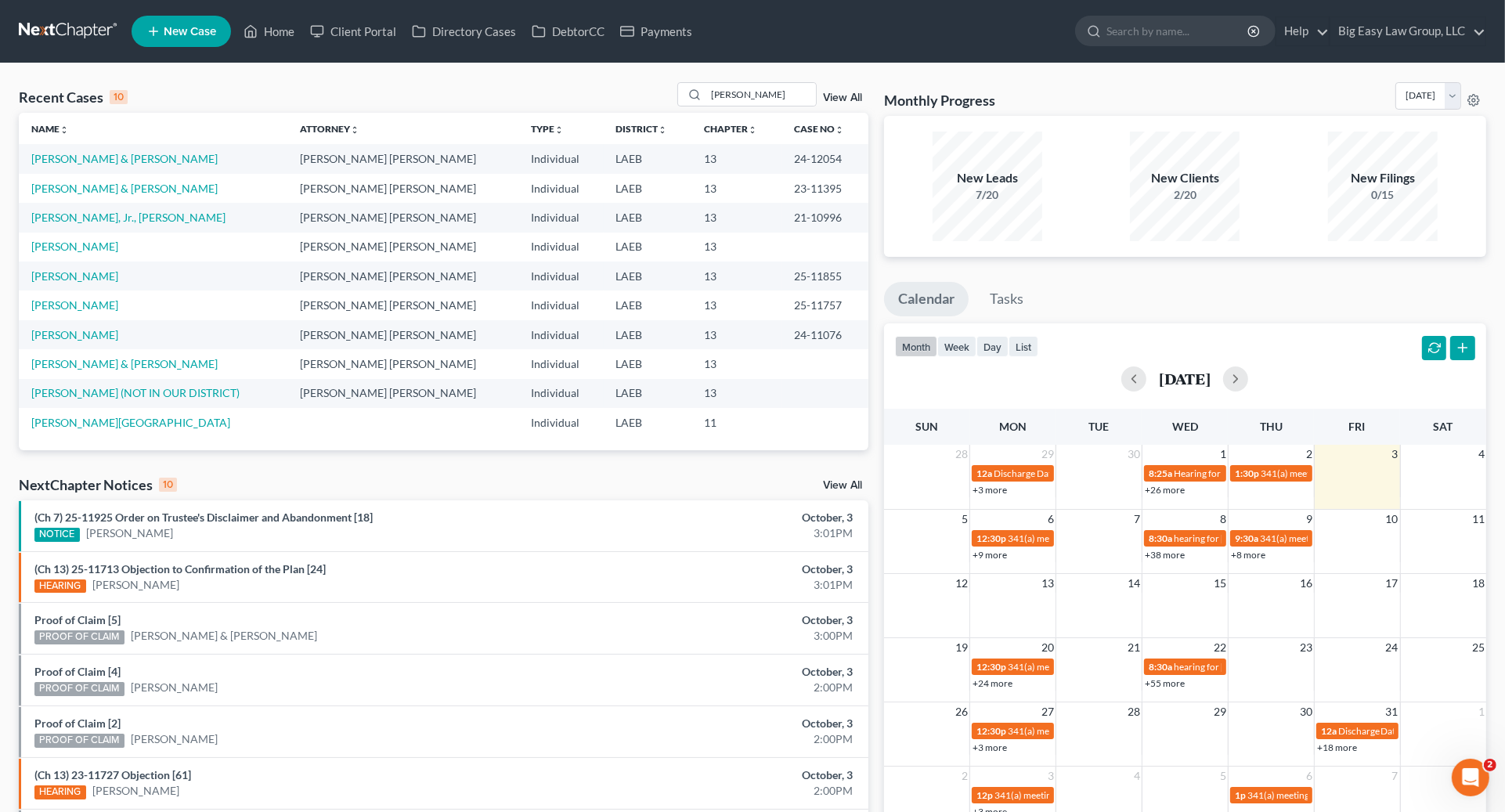
click at [90, 266] on td "[PERSON_NAME]" at bounding box center [153, 275] width 269 height 29
click at [90, 268] on td "[PERSON_NAME]" at bounding box center [153, 275] width 269 height 29
click at [94, 278] on link "[PERSON_NAME]" at bounding box center [75, 276] width 87 height 13
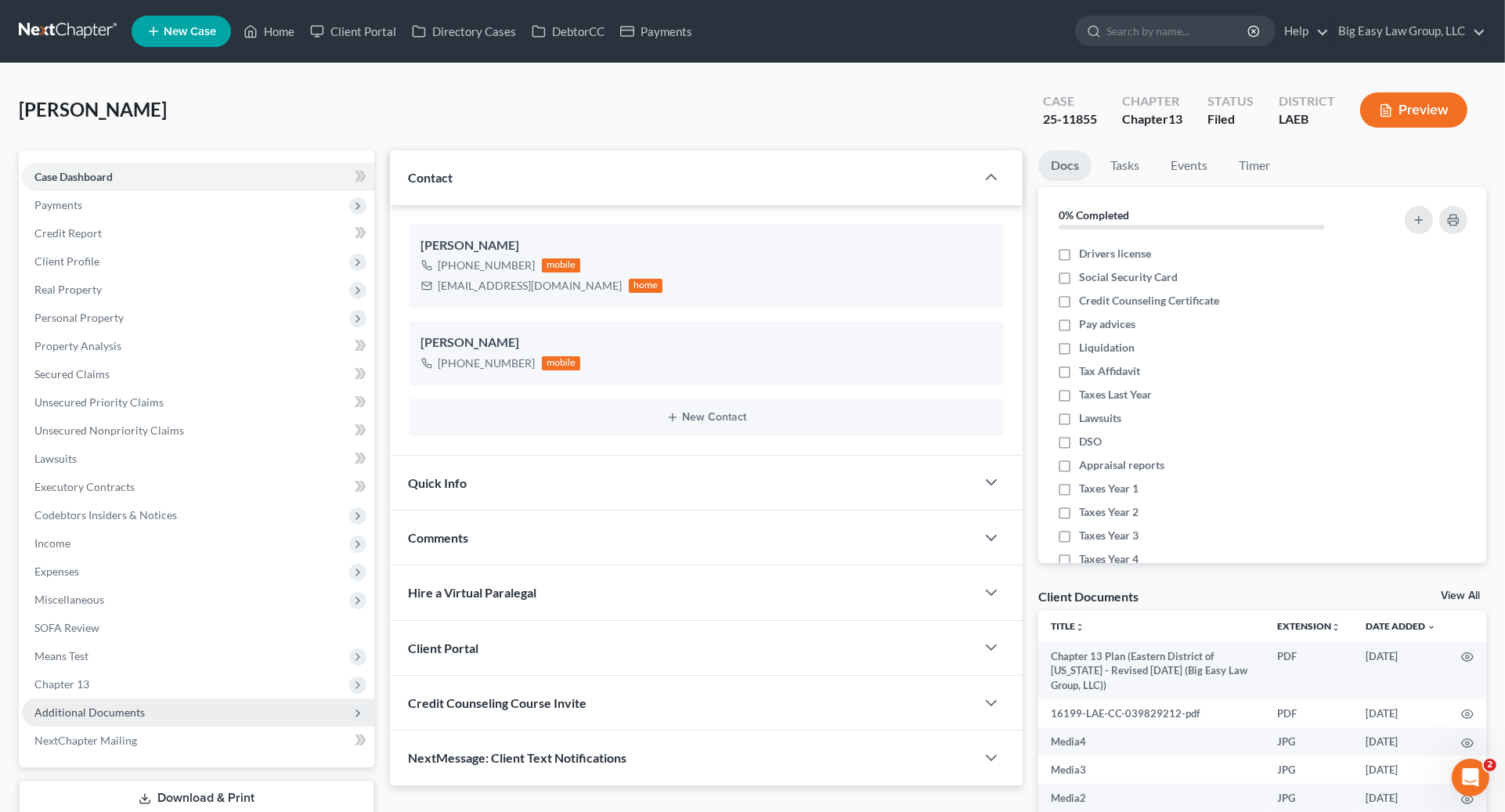
click at [202, 713] on span "Additional Documents" at bounding box center [198, 712] width 353 height 28
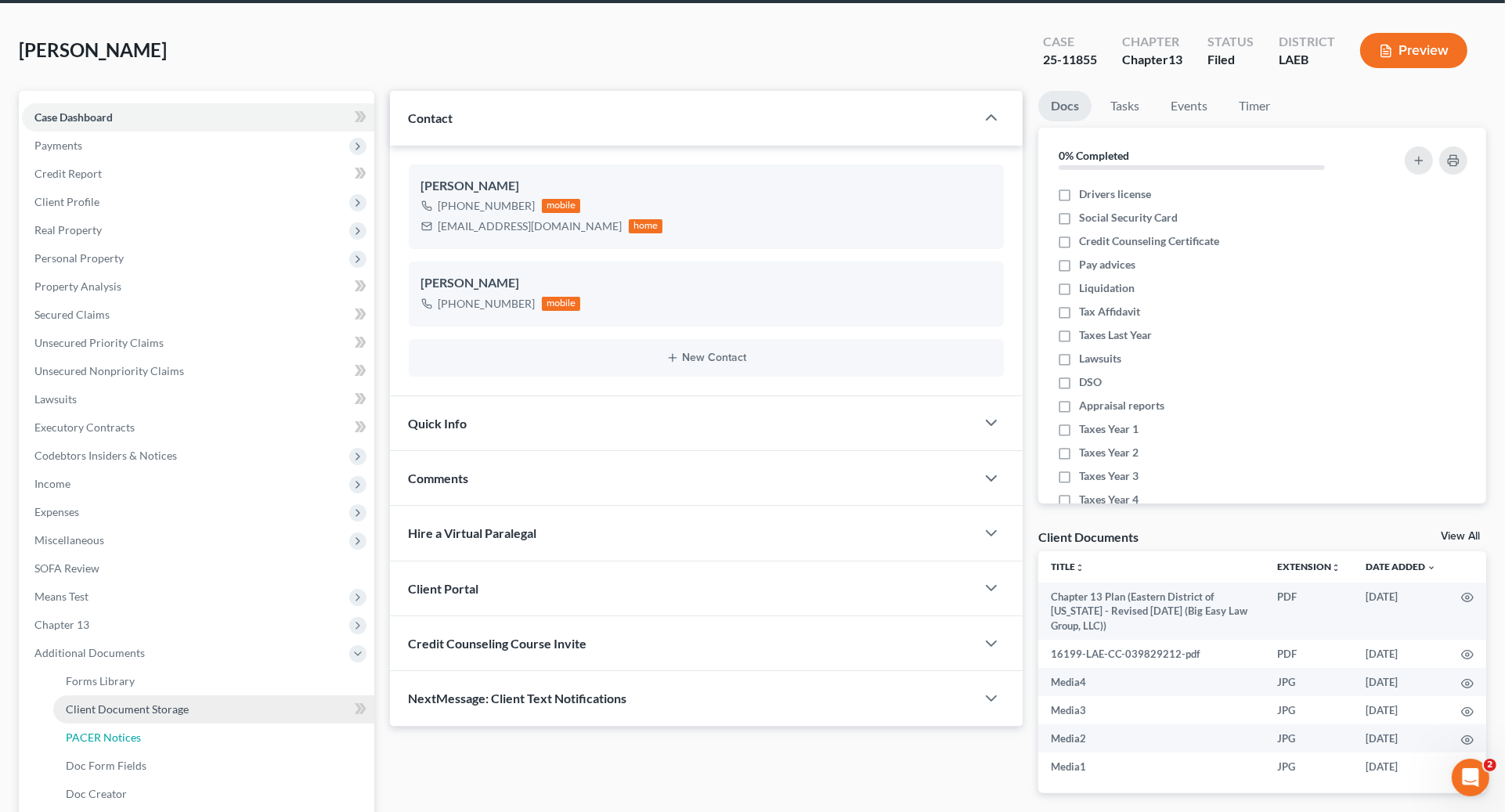
drag, startPoint x: 165, startPoint y: 724, endPoint x: 307, endPoint y: 714, distance: 142.4
click at [166, 724] on link "PACER Notices" at bounding box center [213, 737] width 321 height 28
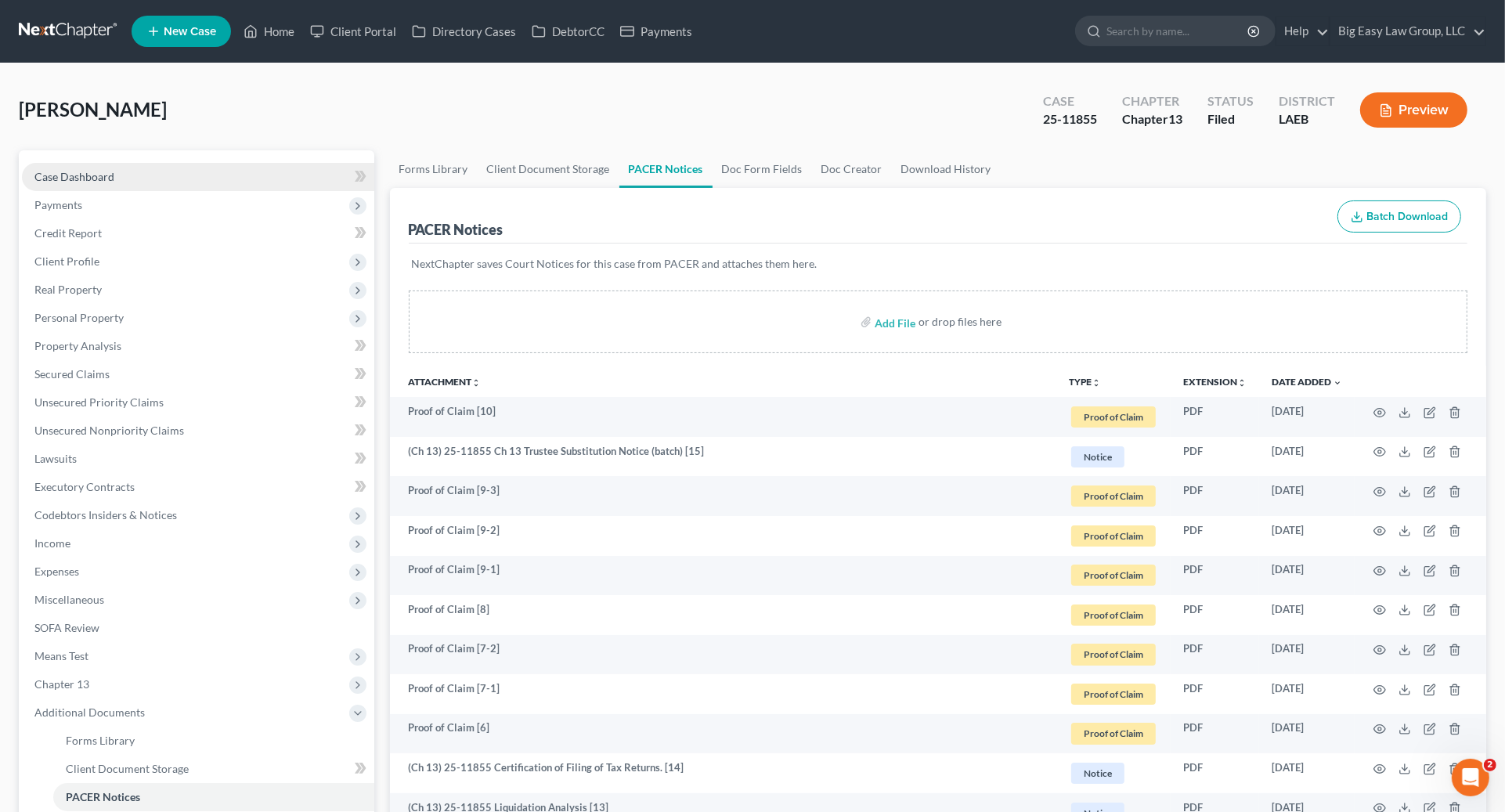
click at [110, 163] on link "Case Dashboard" at bounding box center [198, 176] width 353 height 28
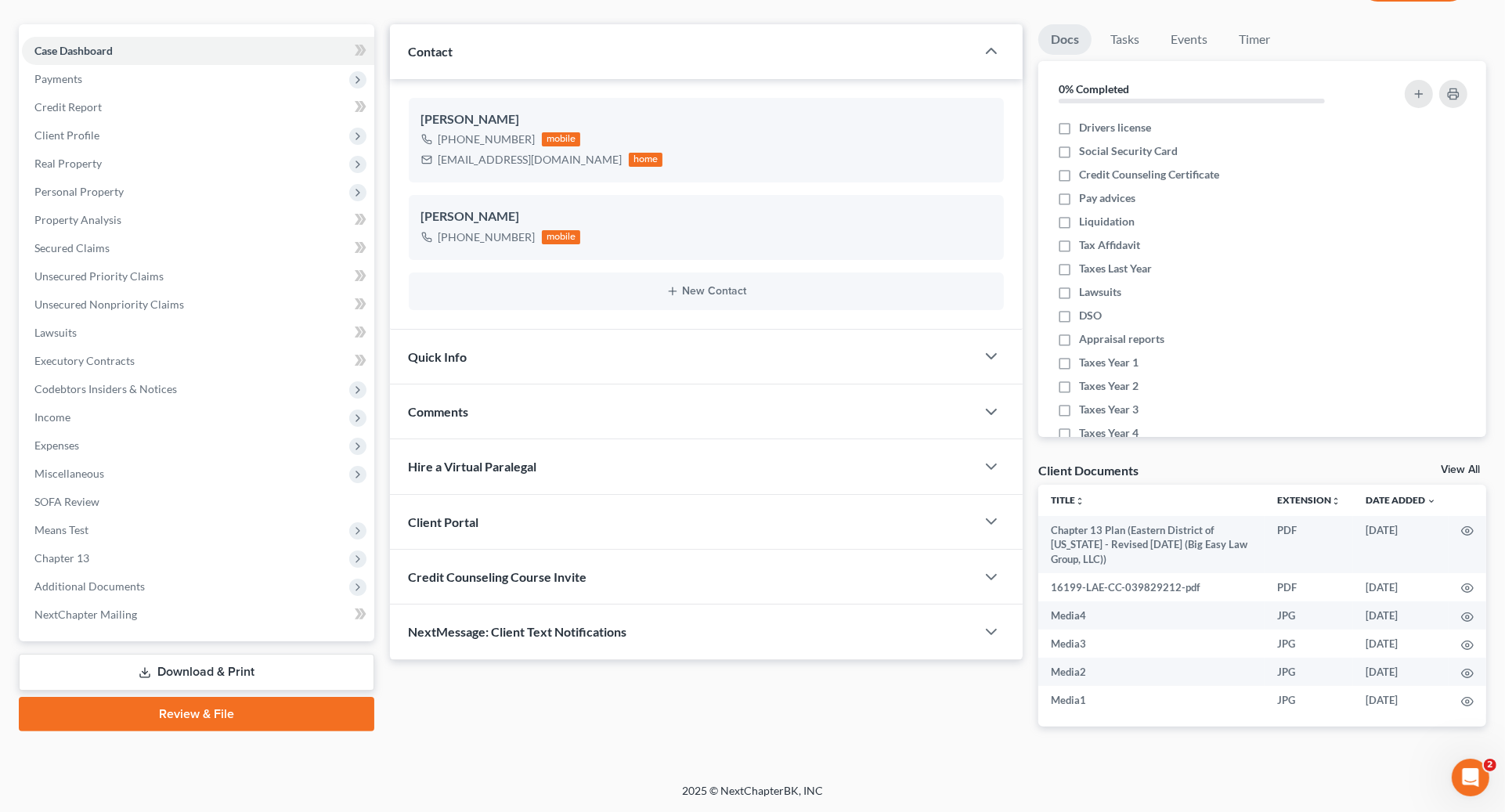
click at [726, 631] on div "NextMessage: Client Text Notifications" at bounding box center [683, 631] width 587 height 54
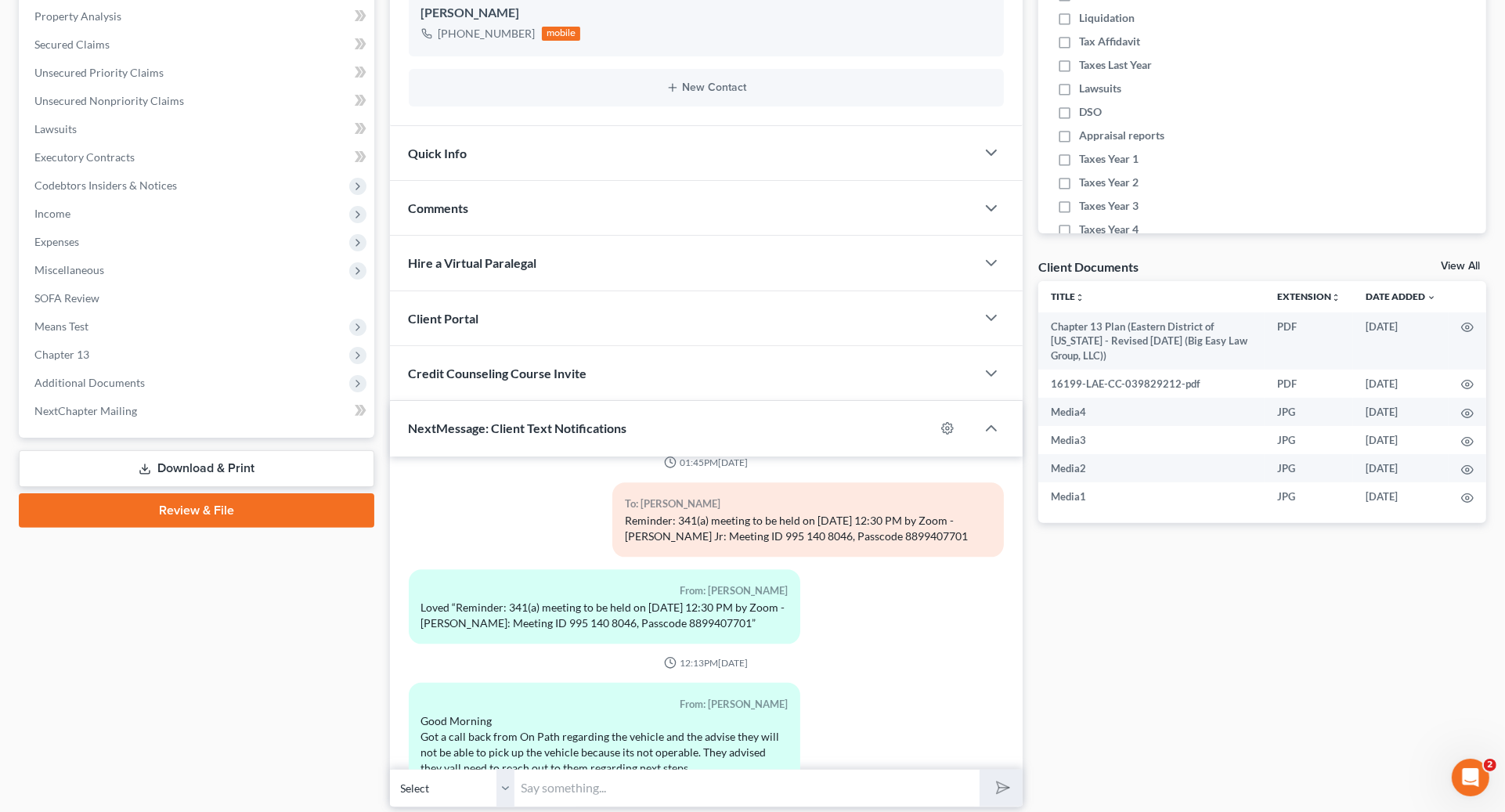
scroll to position [4386, 0]
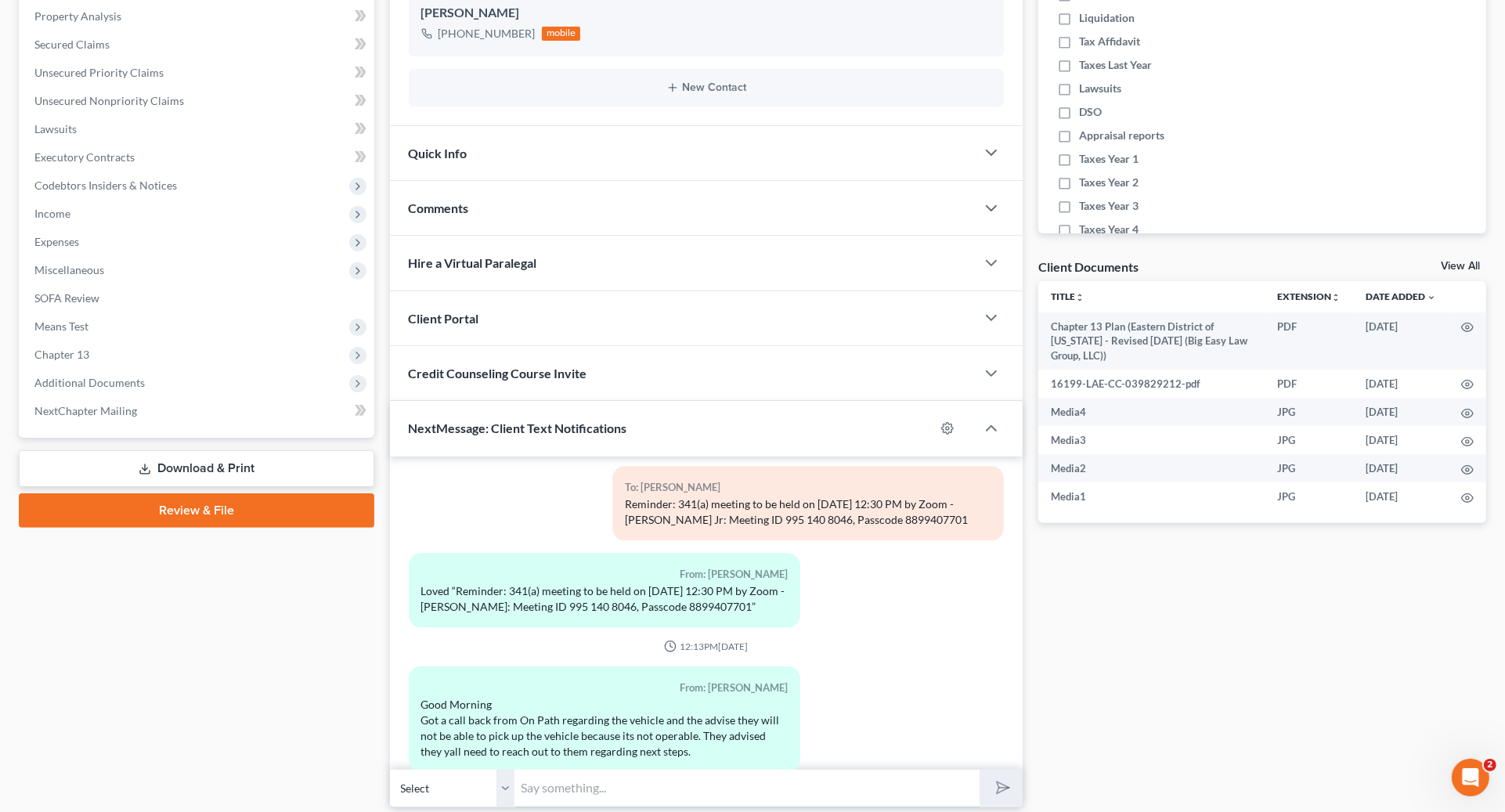
click at [814, 784] on input "text" at bounding box center [748, 788] width 464 height 39
click at [712, 792] on input "text" at bounding box center [748, 788] width 464 height 39
paste input "[DATE] 12:30 PM by [PERSON_NAME]: Meeting ID 995 140 8046, Passcode 8899407701,"
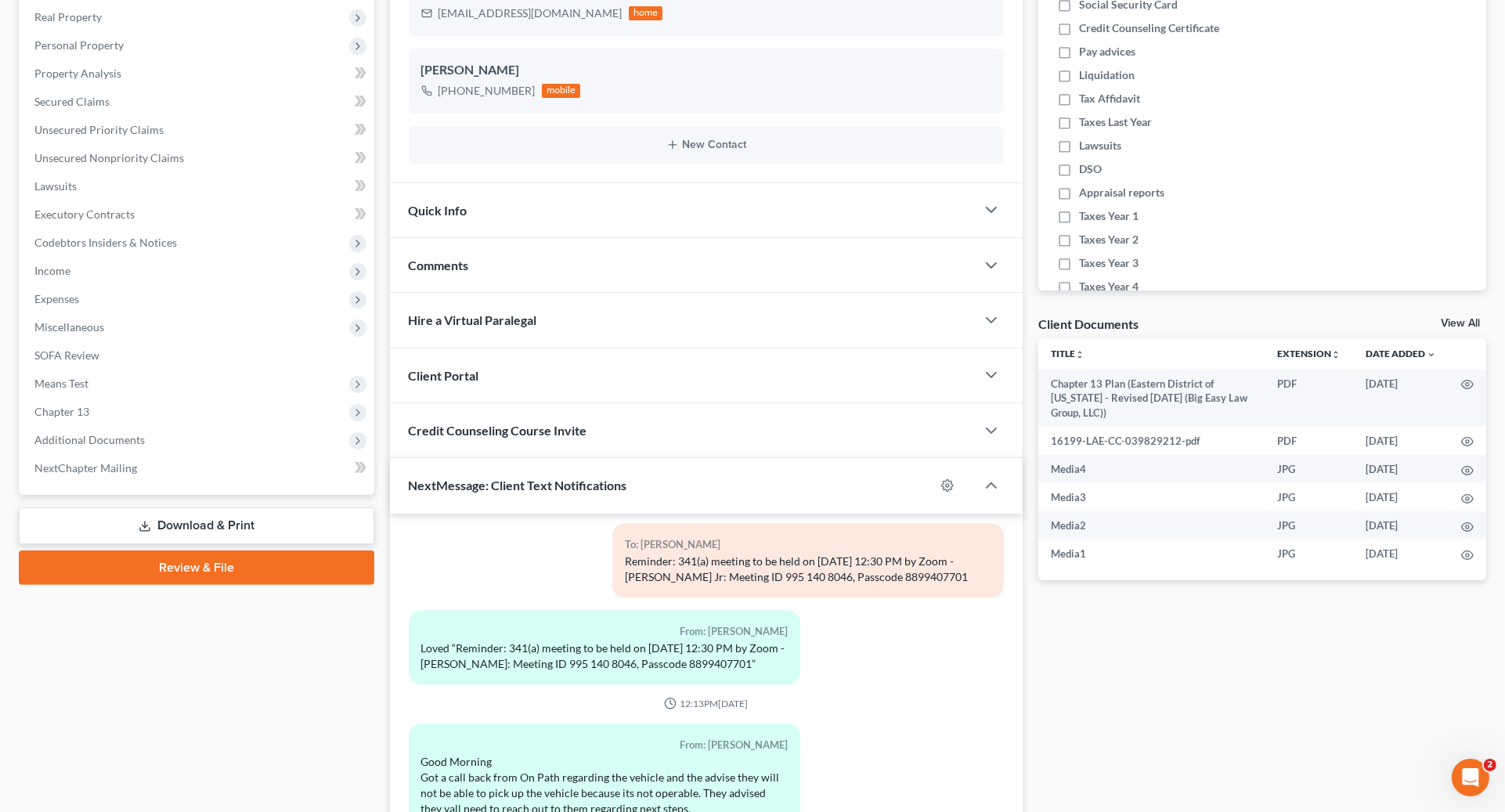
scroll to position [383, 0]
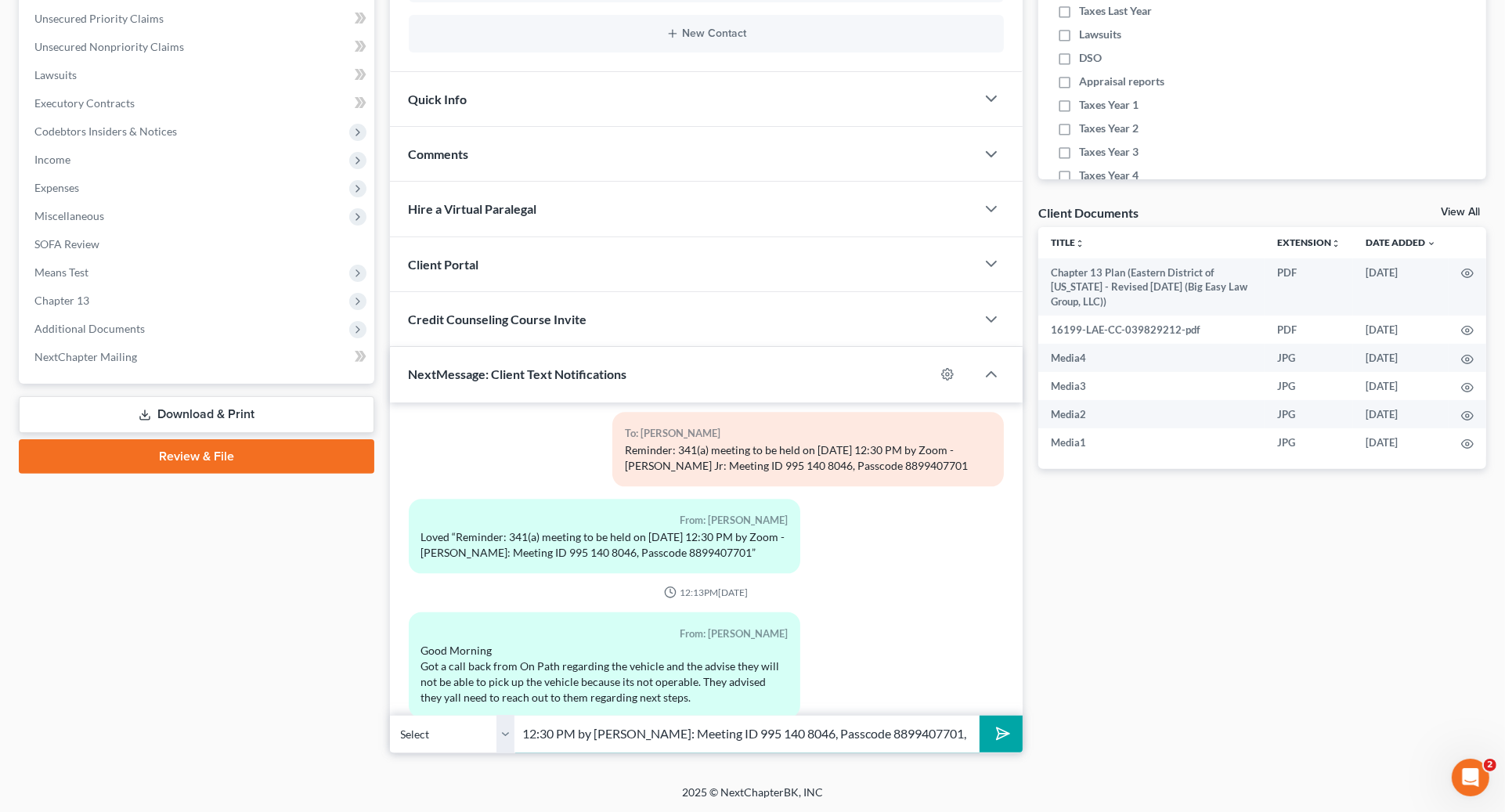
drag, startPoint x: 538, startPoint y: 732, endPoint x: 580, endPoint y: 748, distance: 44.9
click at [542, 732] on input "[DATE] 12:30 PM by [PERSON_NAME]: Meeting ID 995 140 8046, Passcode 8899407701," at bounding box center [748, 734] width 464 height 39
type input "[DATE] 12:30 PM by [PERSON_NAME]: Meeting ID 995 140 8046, Passcode 8899407701,"
click at [980, 716] on button "submit" at bounding box center [1001, 734] width 43 height 37
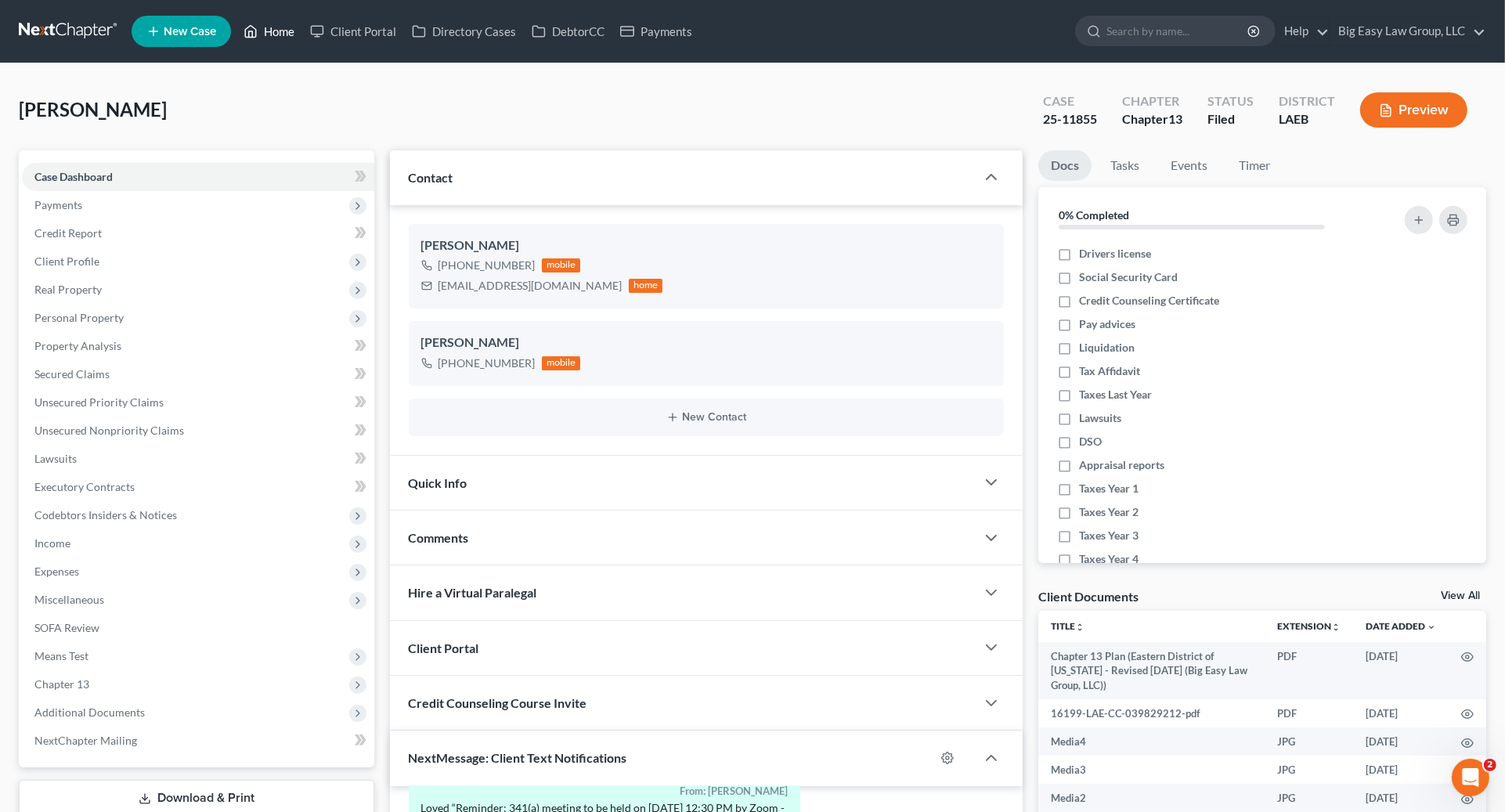
click at [289, 41] on link "Home" at bounding box center [269, 31] width 66 height 28
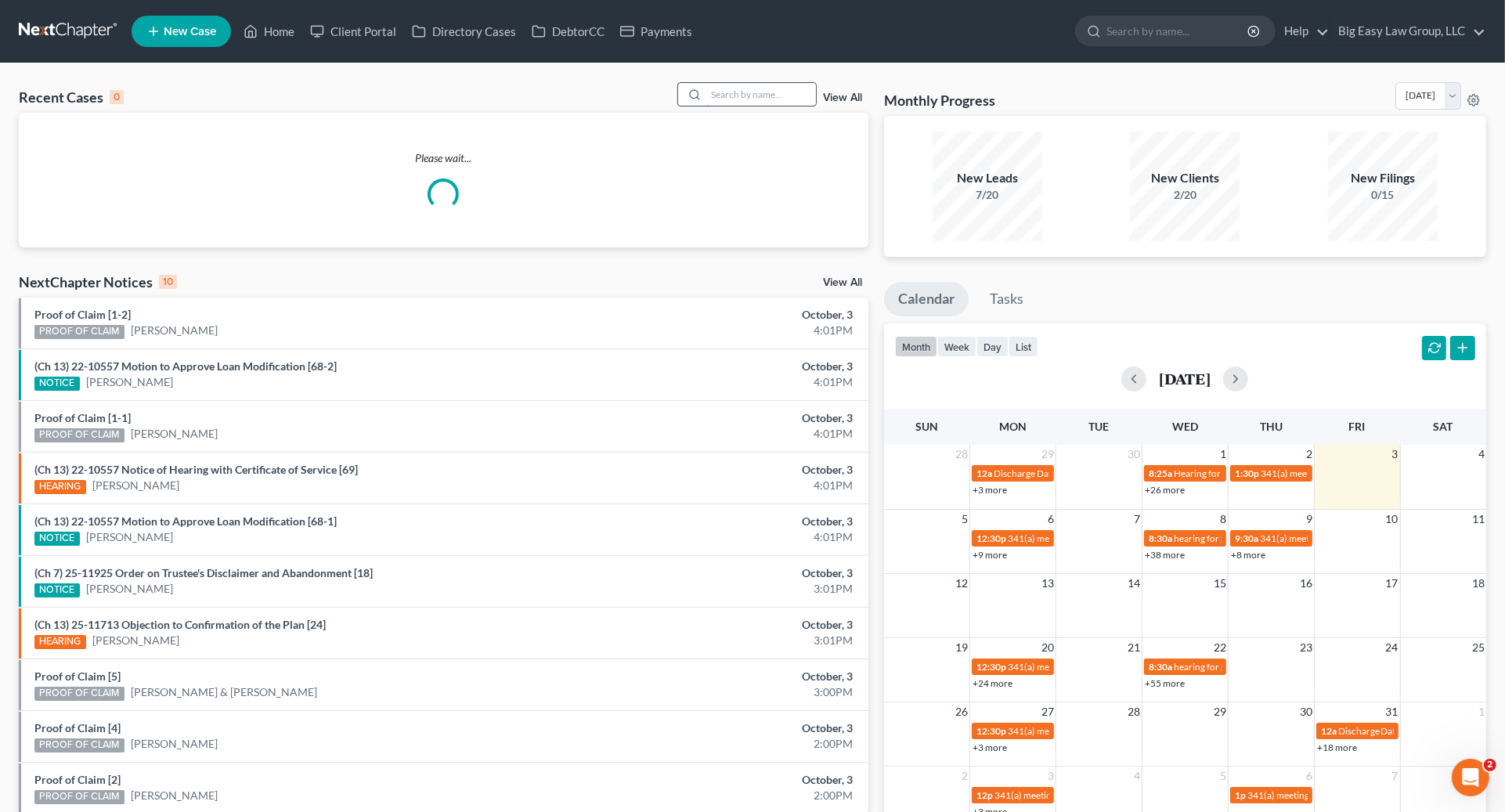
click at [806, 100] on input "search" at bounding box center [761, 94] width 110 height 23
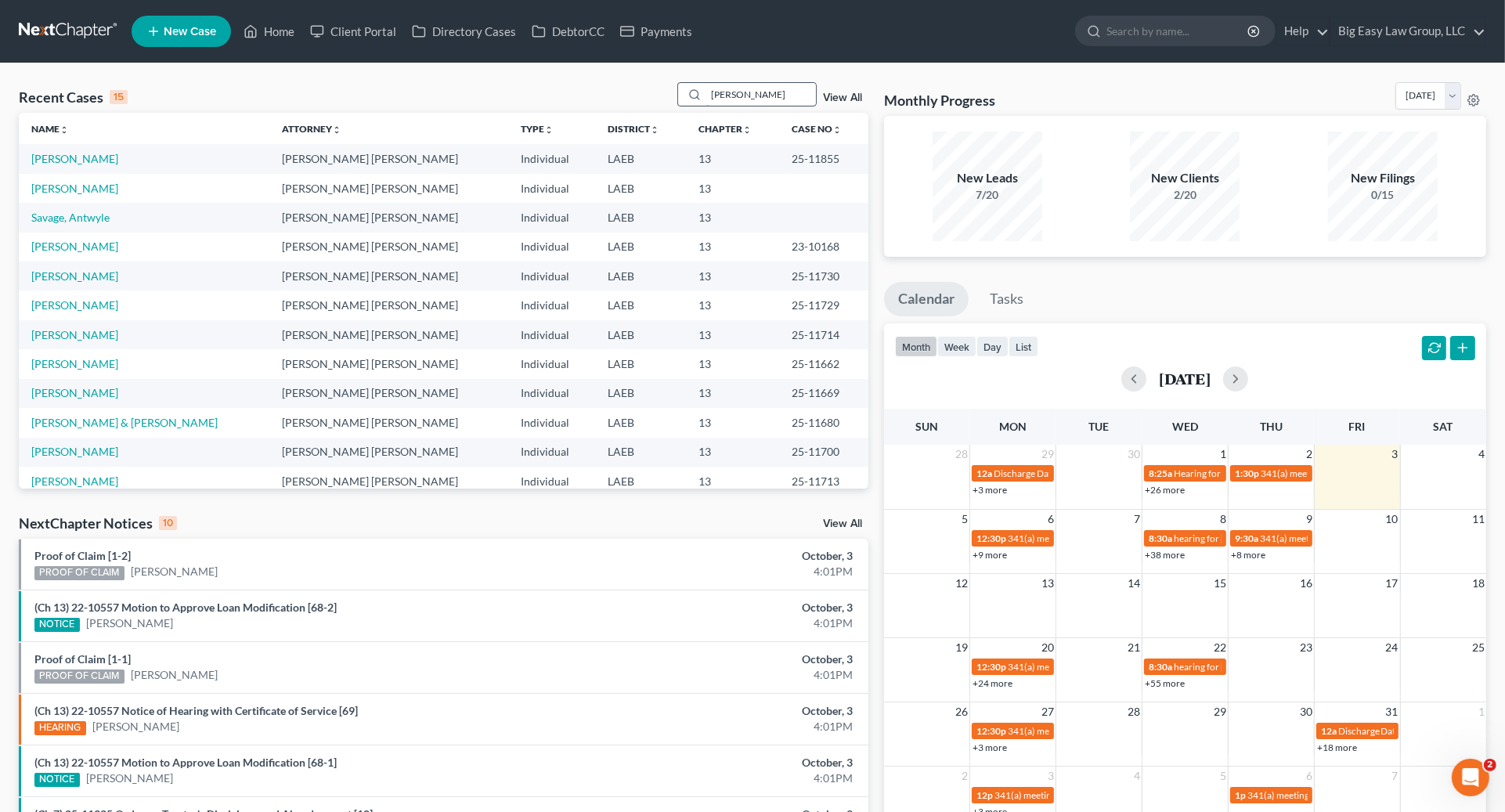
type input "[PERSON_NAME]"
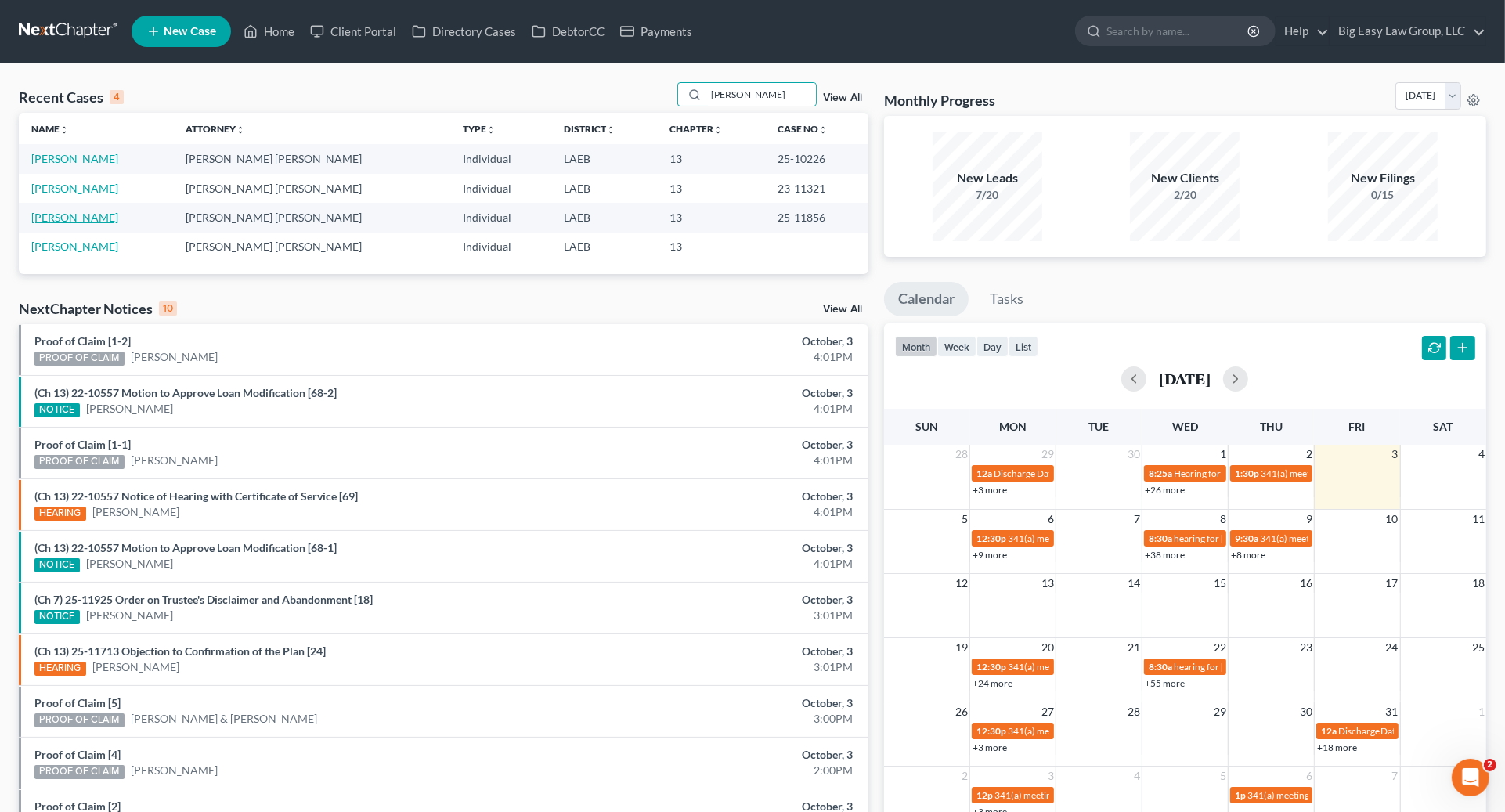
click at [65, 220] on link "[PERSON_NAME]" at bounding box center [75, 218] width 87 height 13
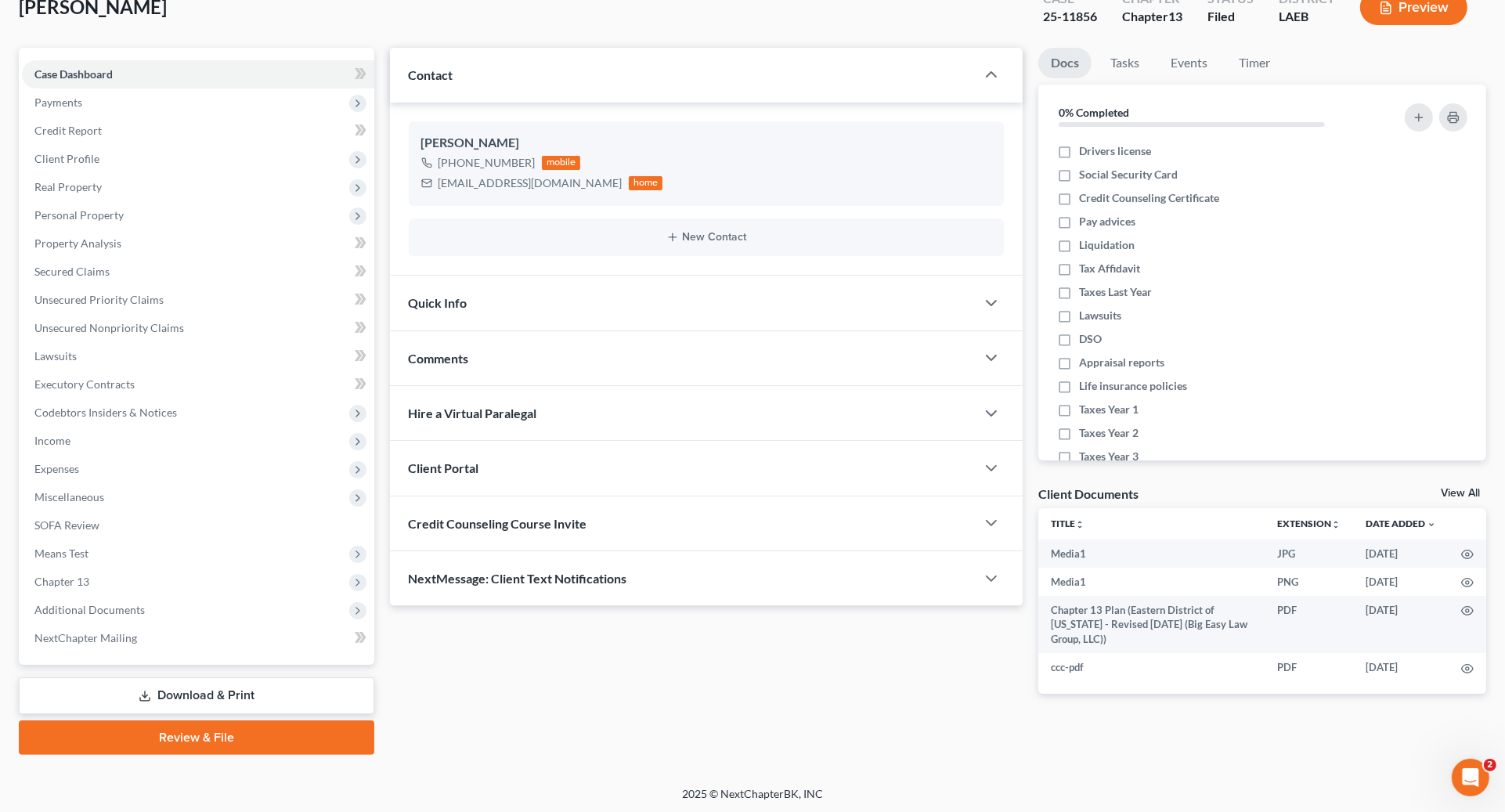
click at [824, 583] on div "NextMessage: Client Text Notifications" at bounding box center [683, 578] width 587 height 54
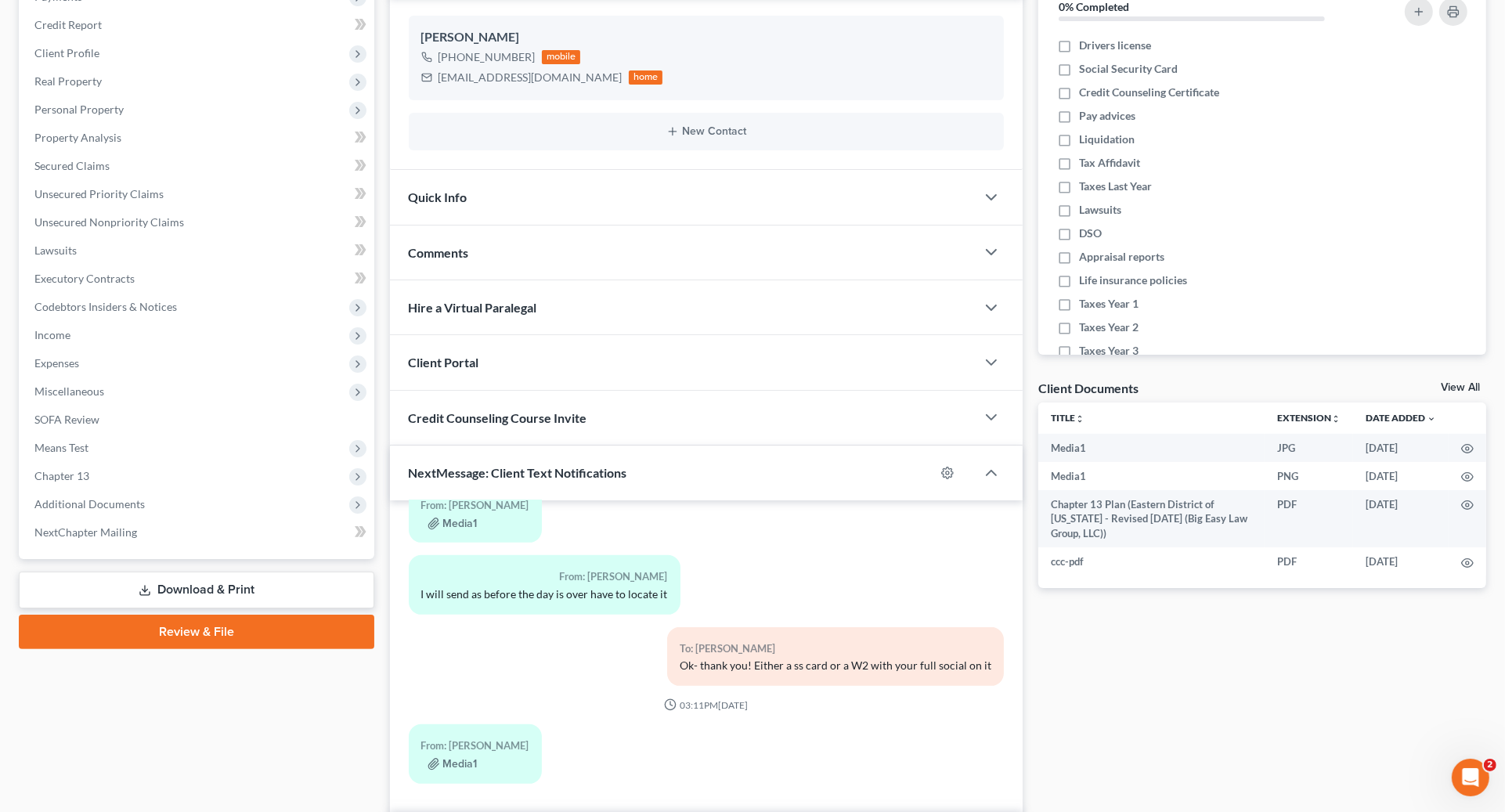
scroll to position [307, 0]
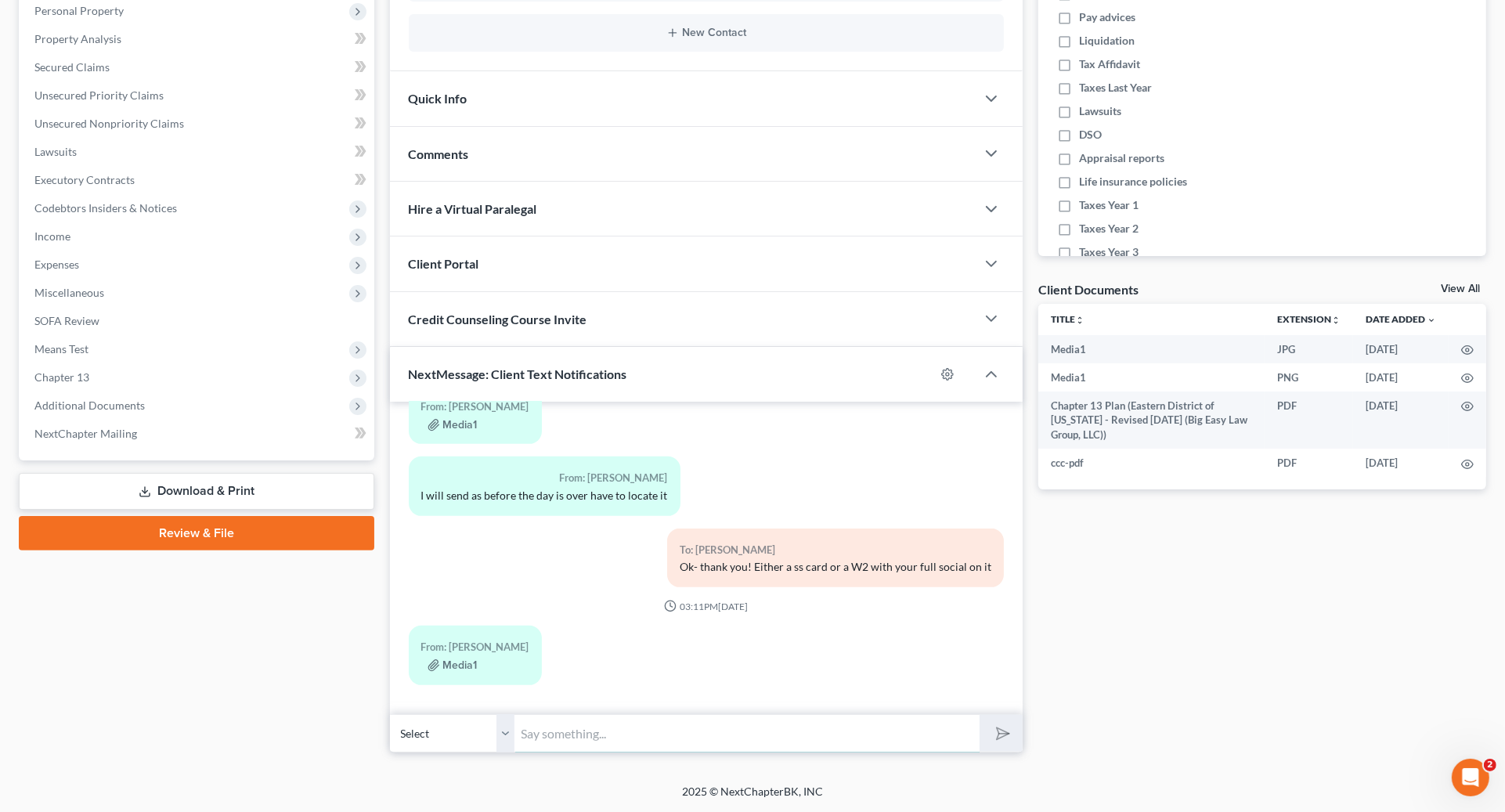
click at [895, 741] on input "text" at bounding box center [748, 733] width 464 height 39
paste input "[DATE] 12:30 PM by [PERSON_NAME]: Meeting ID 995 140 8046, Passcode 8899407701,"
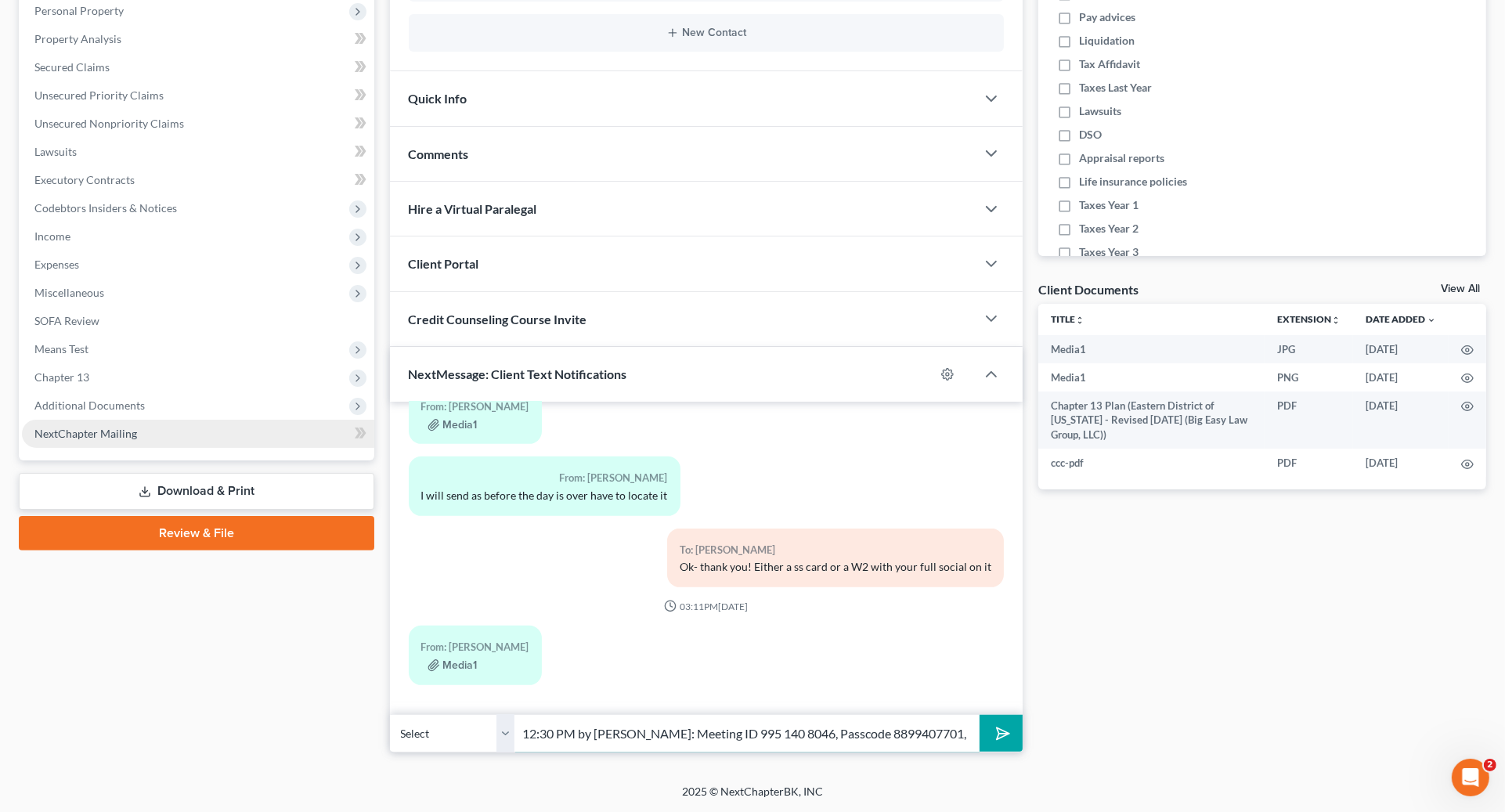
type input "[DATE] 12:30 PM by [PERSON_NAME]: Meeting ID 995 140 8046, Passcode 8899407701,"
click at [152, 425] on link "NextChapter Mailing" at bounding box center [198, 433] width 353 height 28
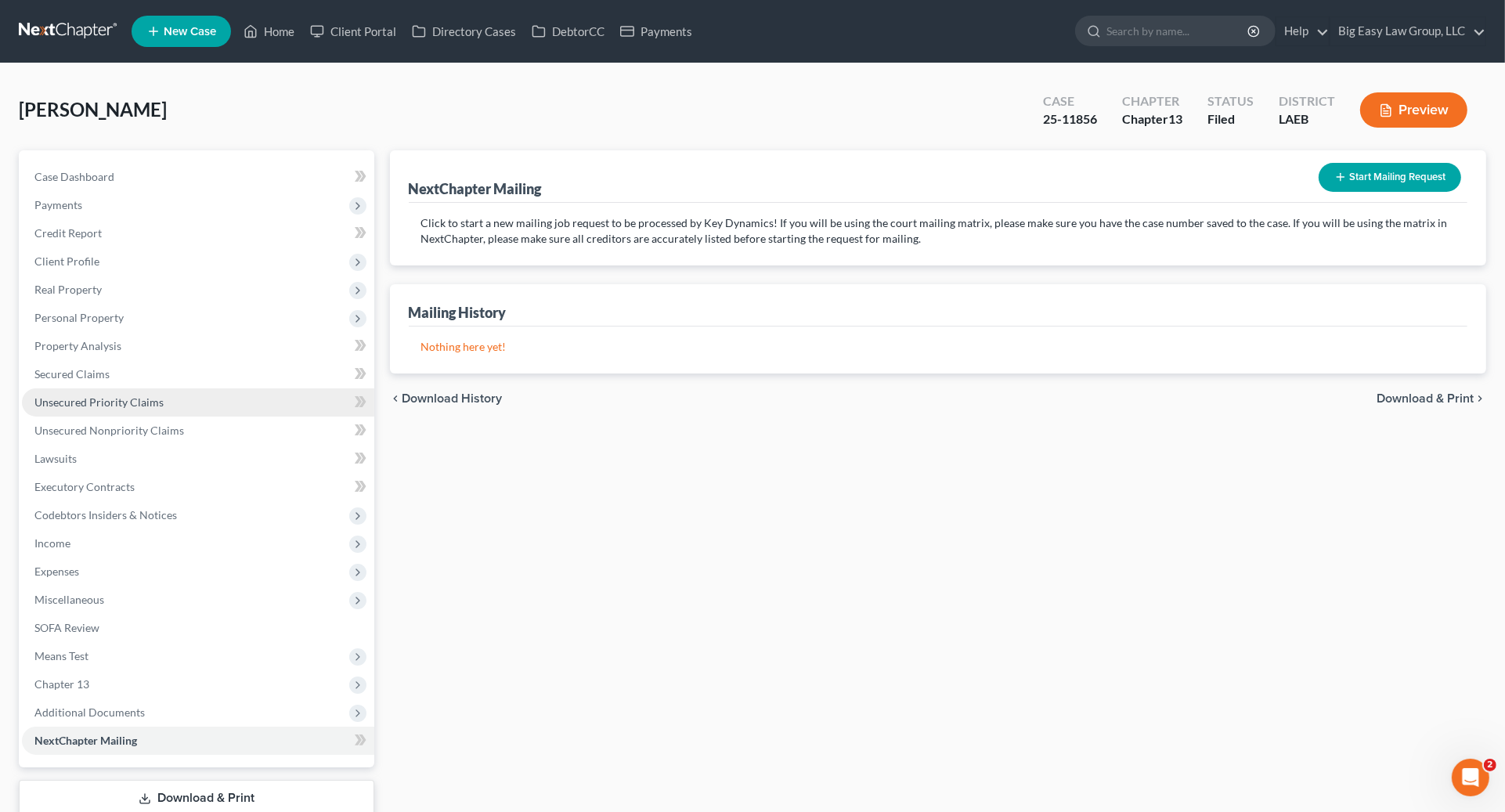
click at [152, 398] on span "Unsecured Priority Claims" at bounding box center [99, 402] width 129 height 13
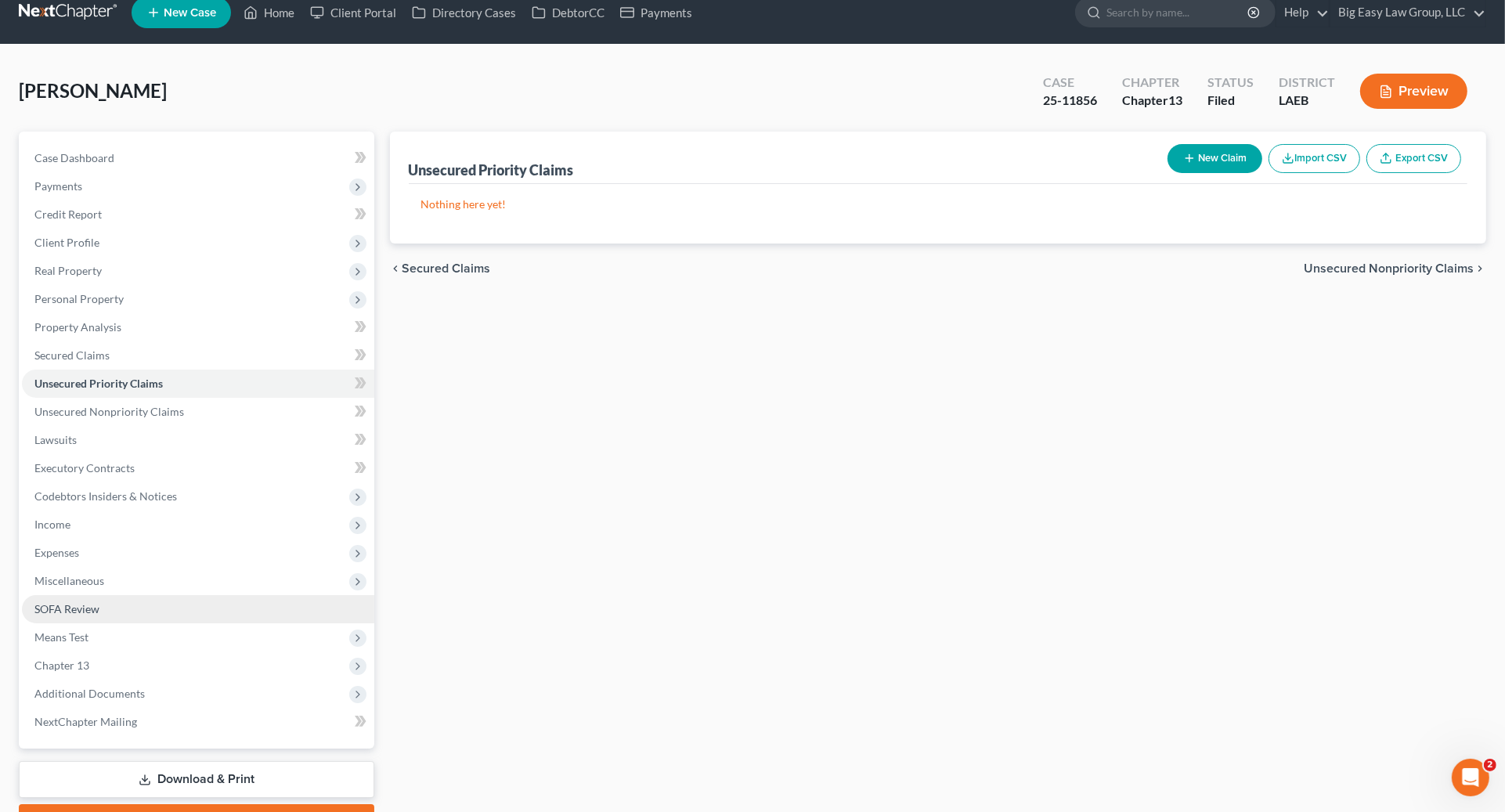
scroll to position [102, 0]
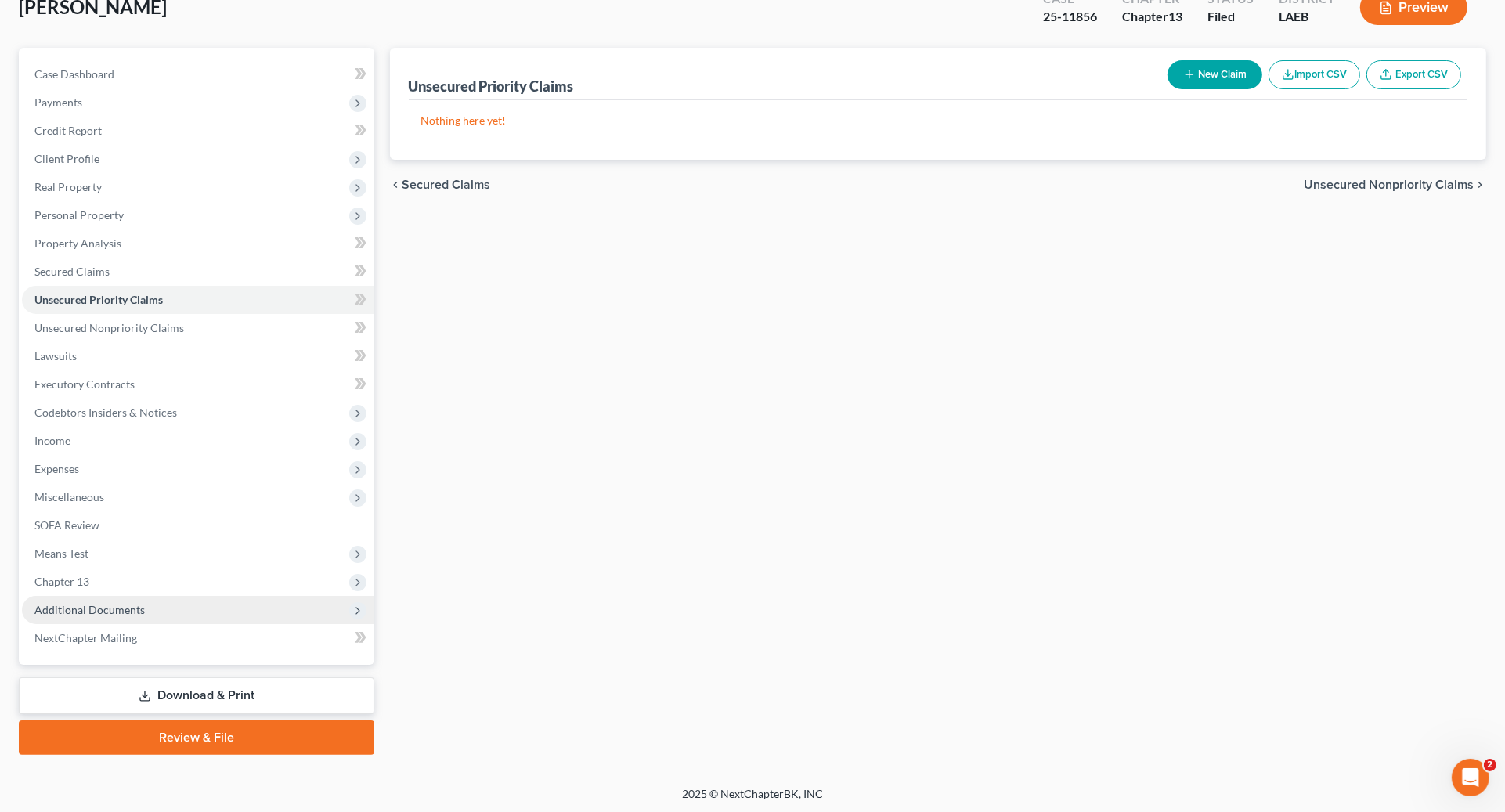
click at [146, 603] on span "Additional Documents" at bounding box center [198, 609] width 353 height 28
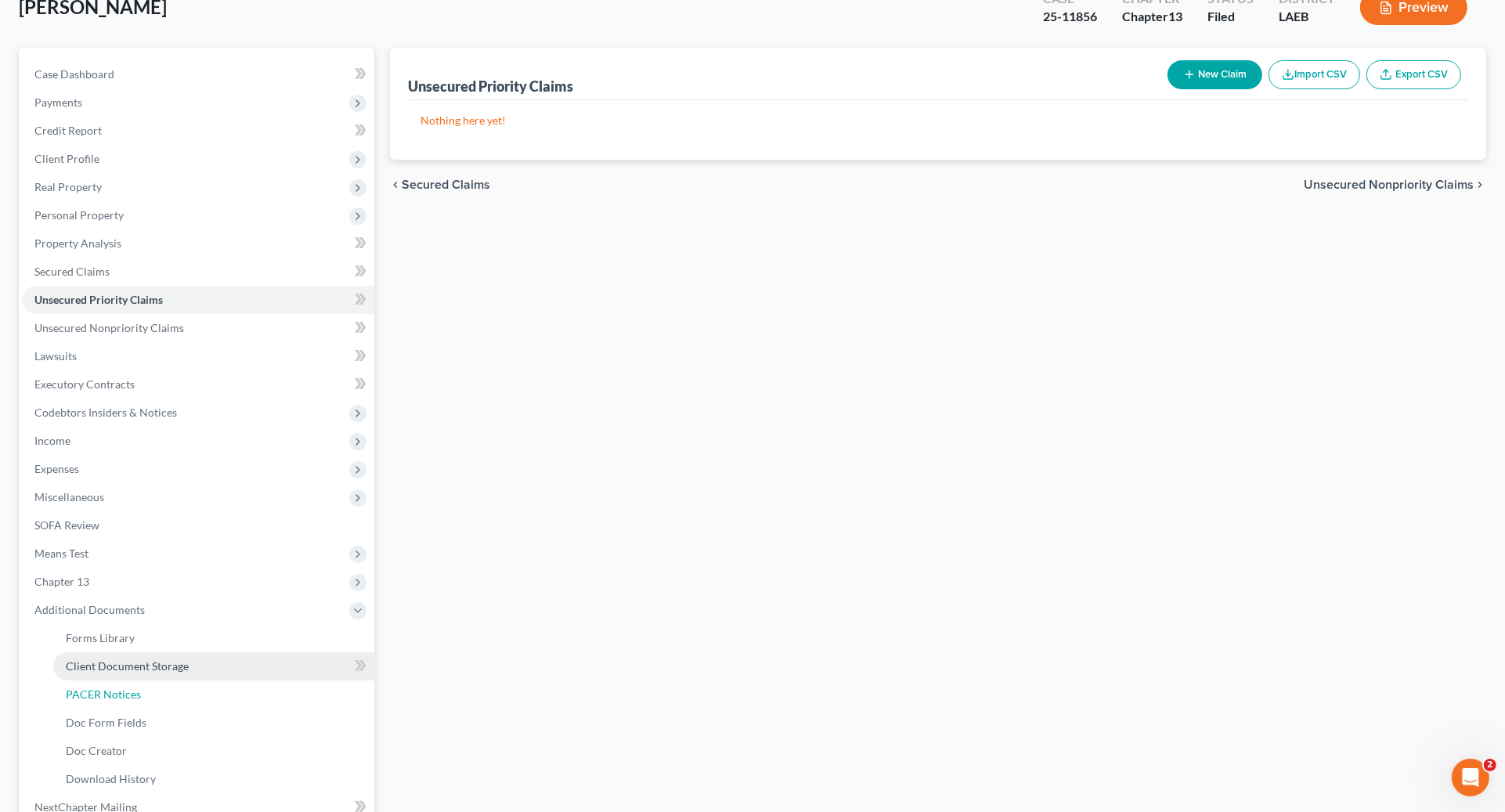
drag, startPoint x: 184, startPoint y: 687, endPoint x: 313, endPoint y: 664, distance: 131.0
click at [185, 687] on link "PACER Notices" at bounding box center [213, 694] width 321 height 28
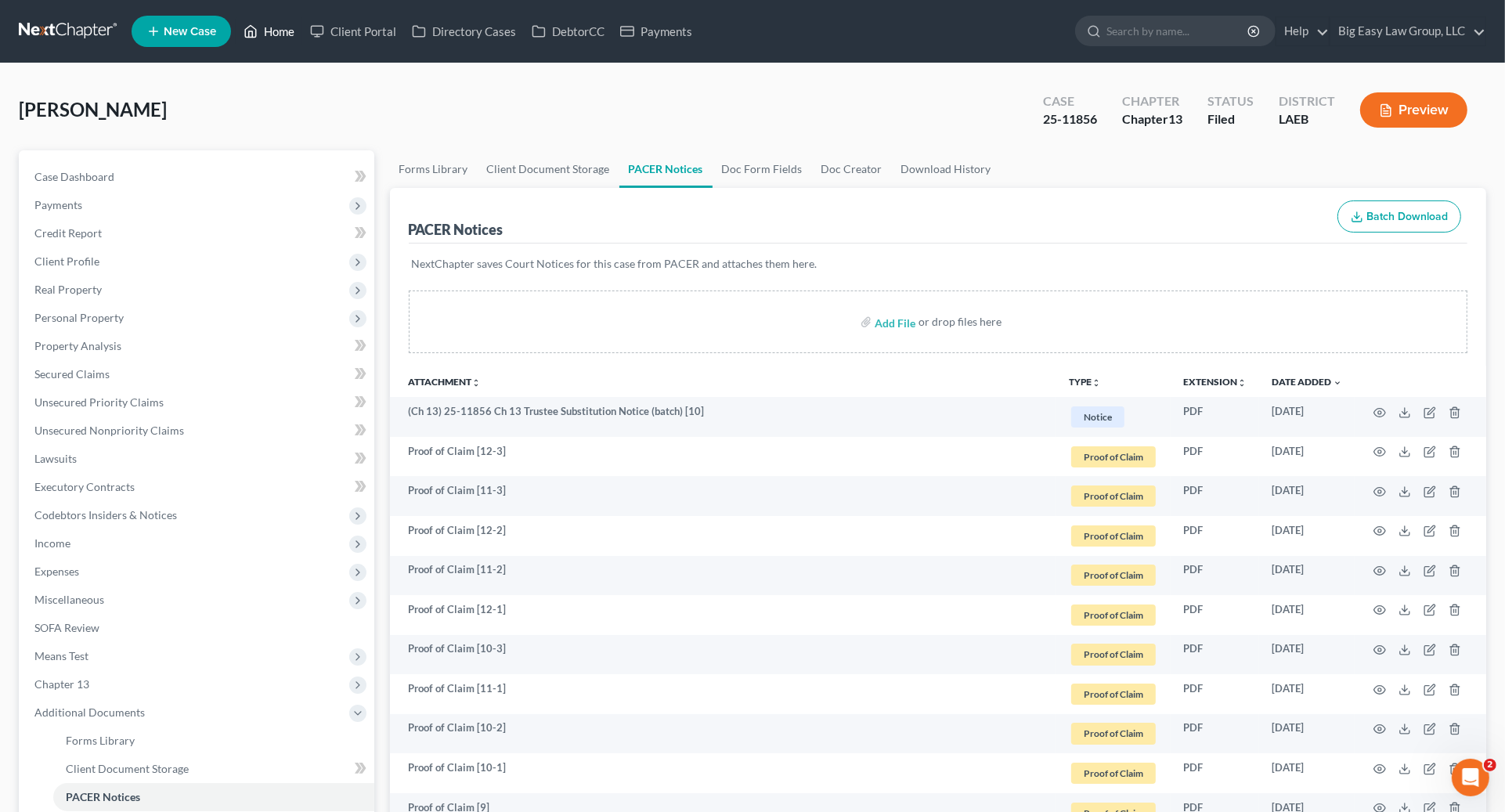
click at [274, 37] on link "Home" at bounding box center [269, 31] width 66 height 28
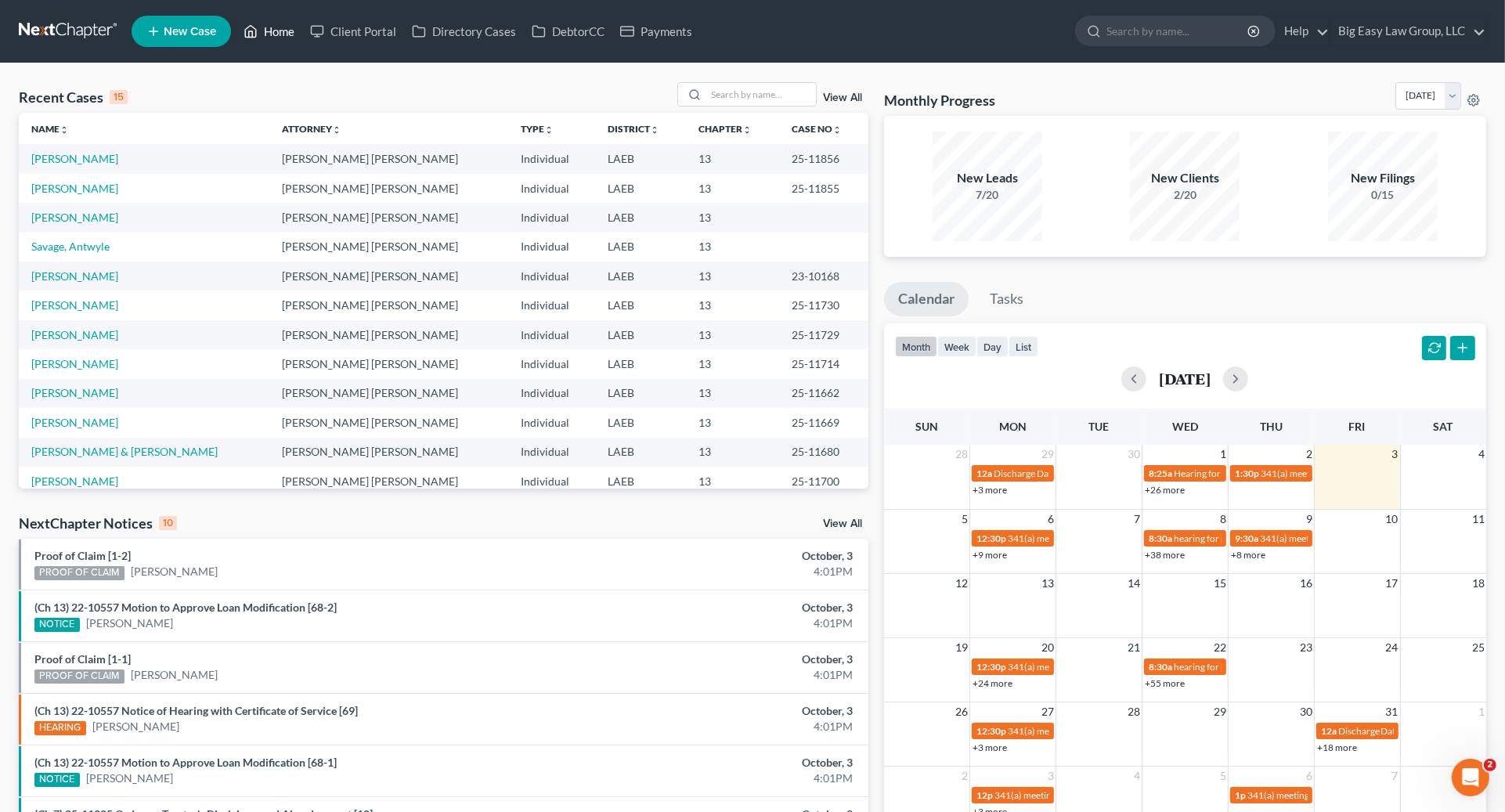
drag, startPoint x: 274, startPoint y: 19, endPoint x: 257, endPoint y: 36, distance: 24.0
click at [275, 19] on link "Home" at bounding box center [269, 31] width 66 height 28
click at [805, 102] on input "search" at bounding box center [761, 94] width 110 height 23
type input "[PERSON_NAME]"
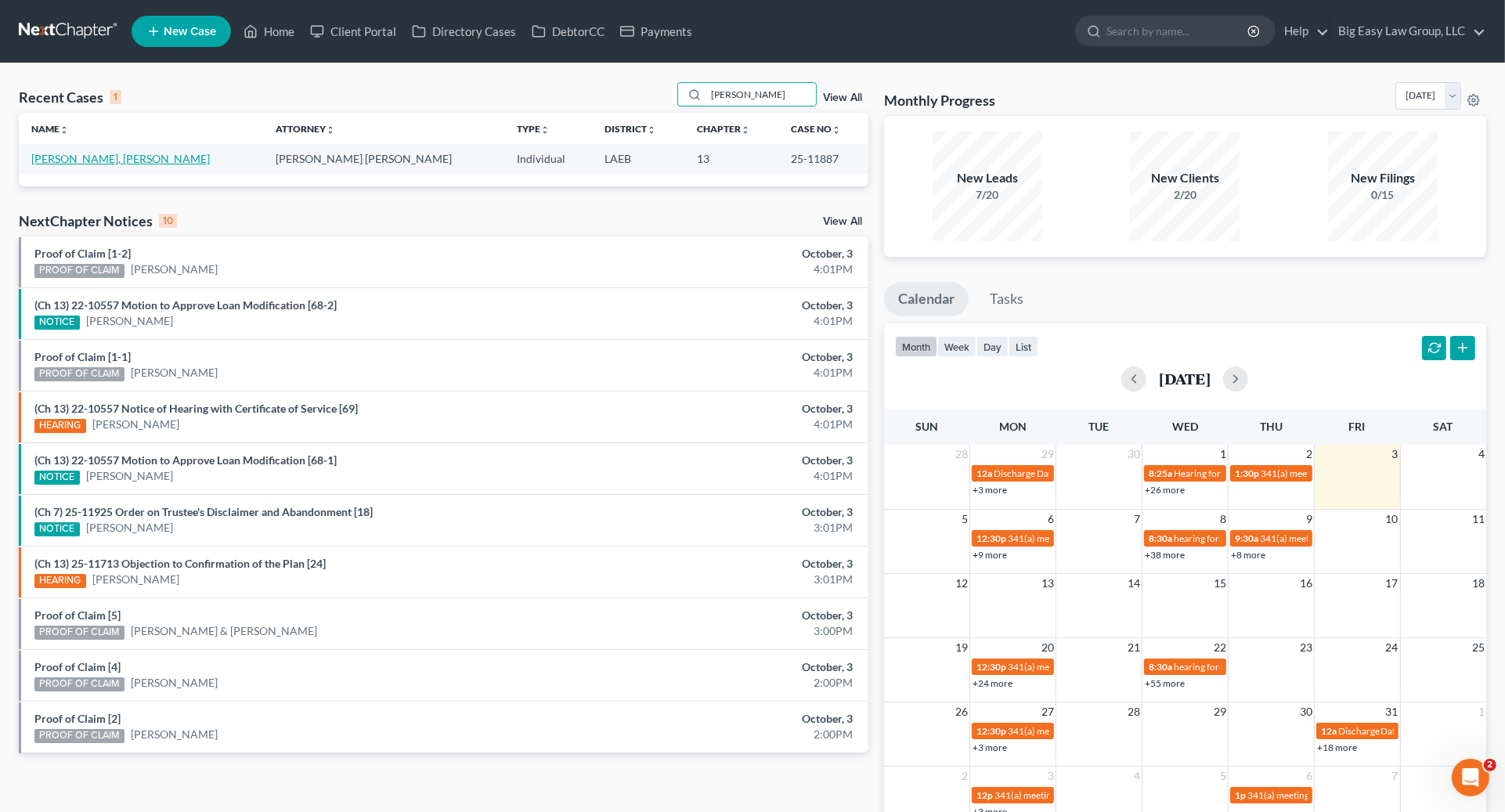
click at [94, 161] on link "[PERSON_NAME], [PERSON_NAME]" at bounding box center [120, 159] width 178 height 13
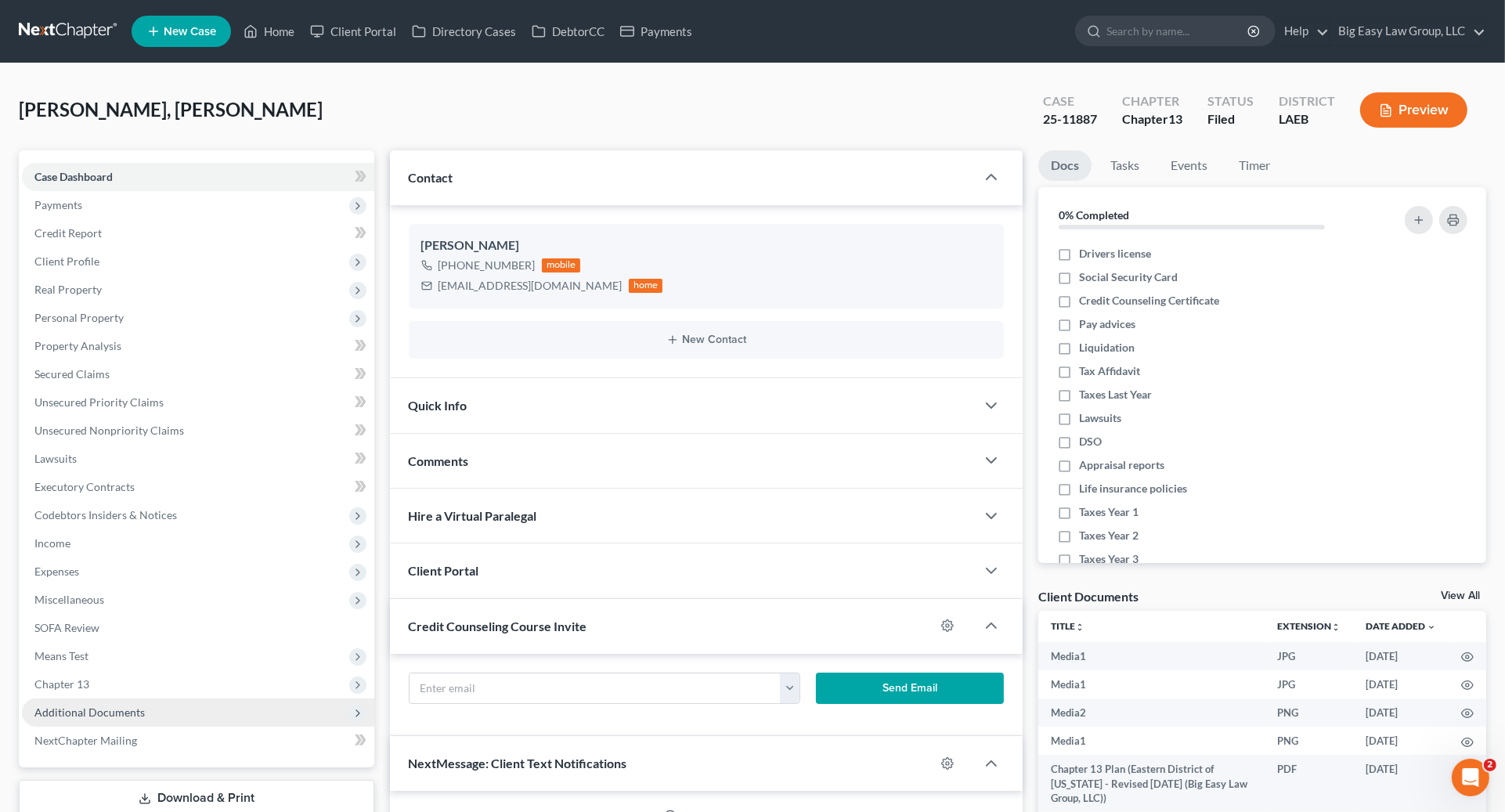
drag, startPoint x: 127, startPoint y: 700, endPoint x: 148, endPoint y: 701, distance: 21.0
click at [132, 698] on span "Additional Documents" at bounding box center [198, 712] width 353 height 28
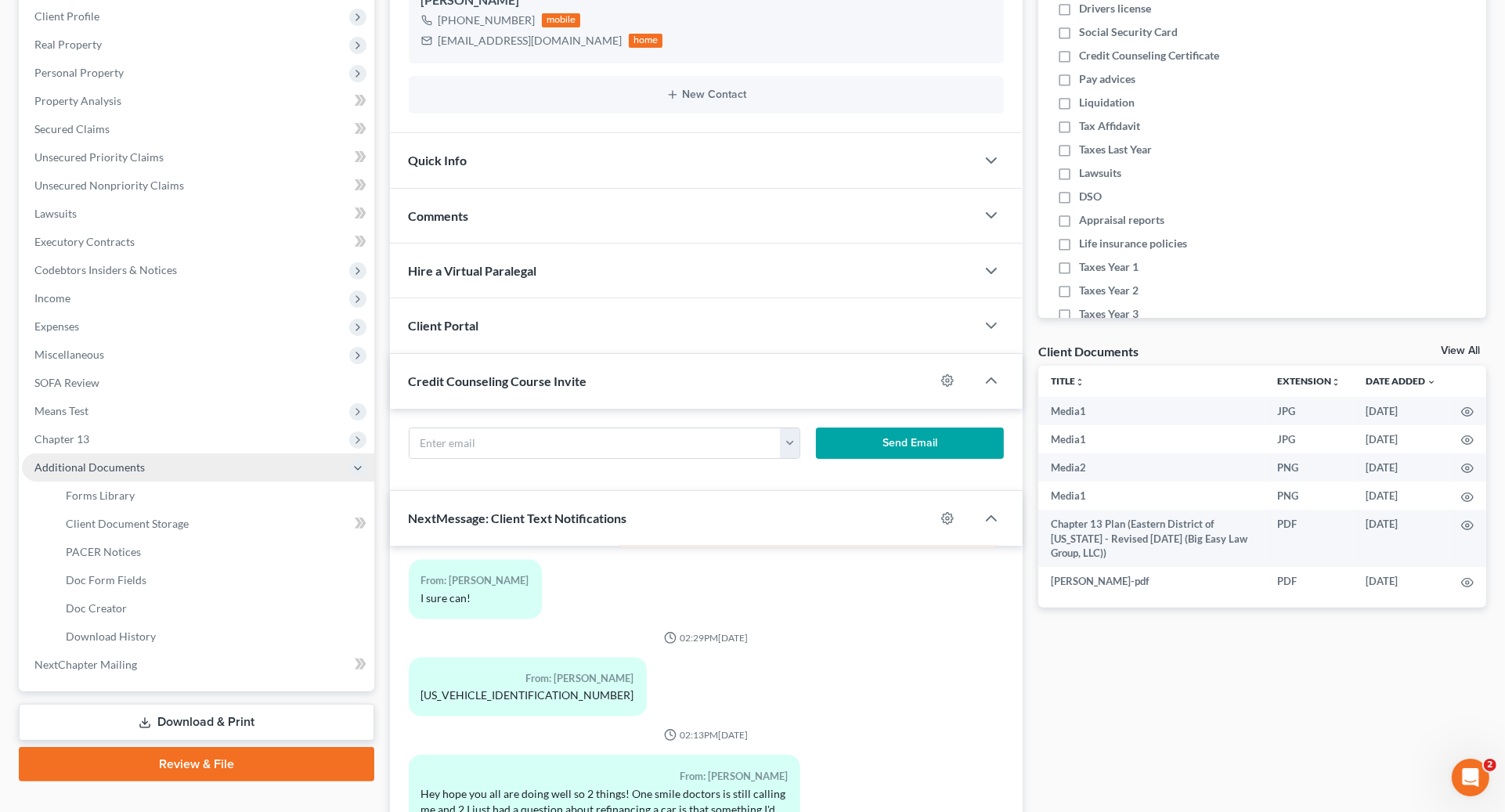
scroll to position [373, 0]
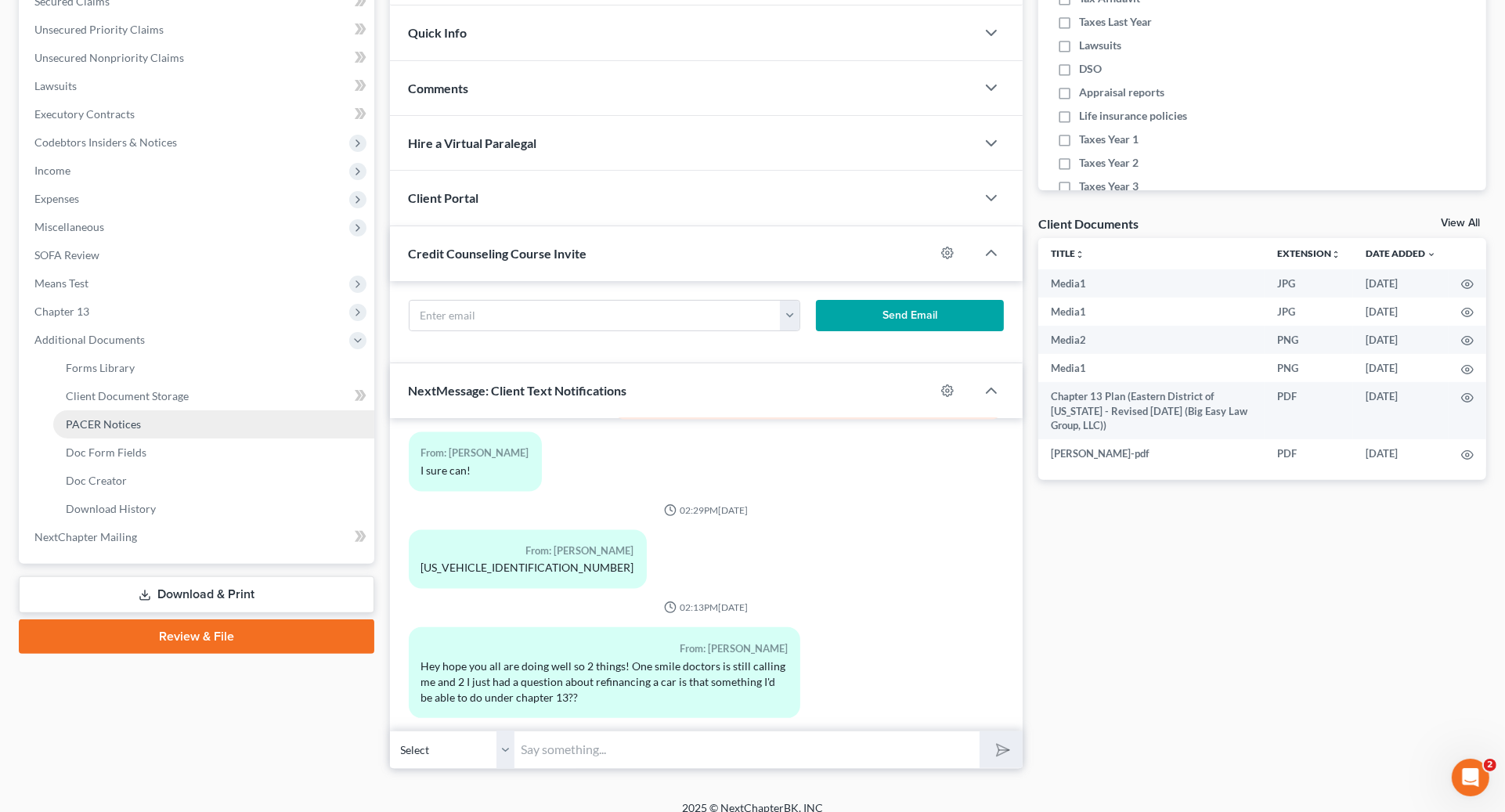
click at [143, 430] on link "PACER Notices" at bounding box center [213, 424] width 321 height 28
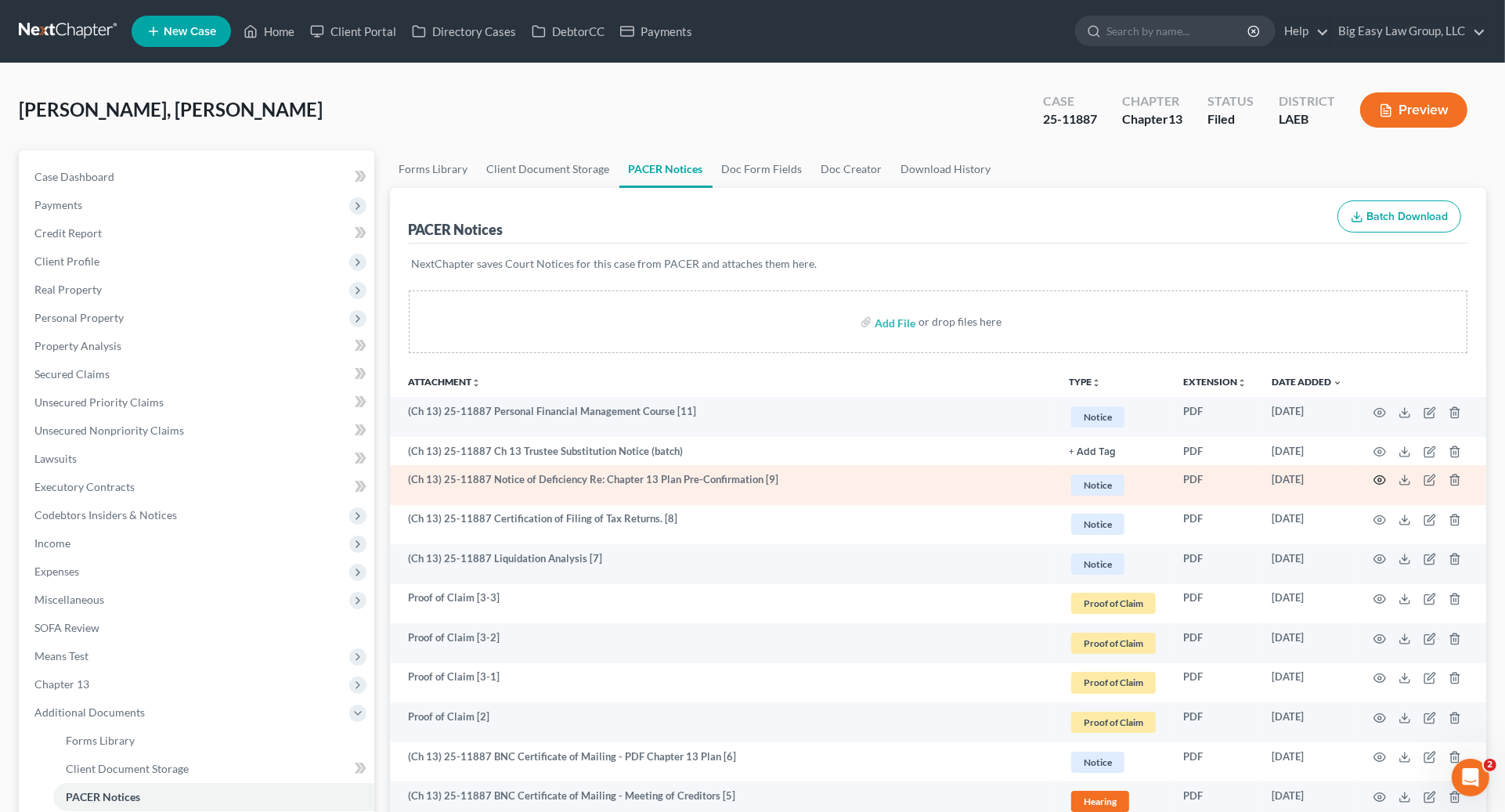
click at [1377, 484] on icon "button" at bounding box center [1380, 480] width 12 height 9
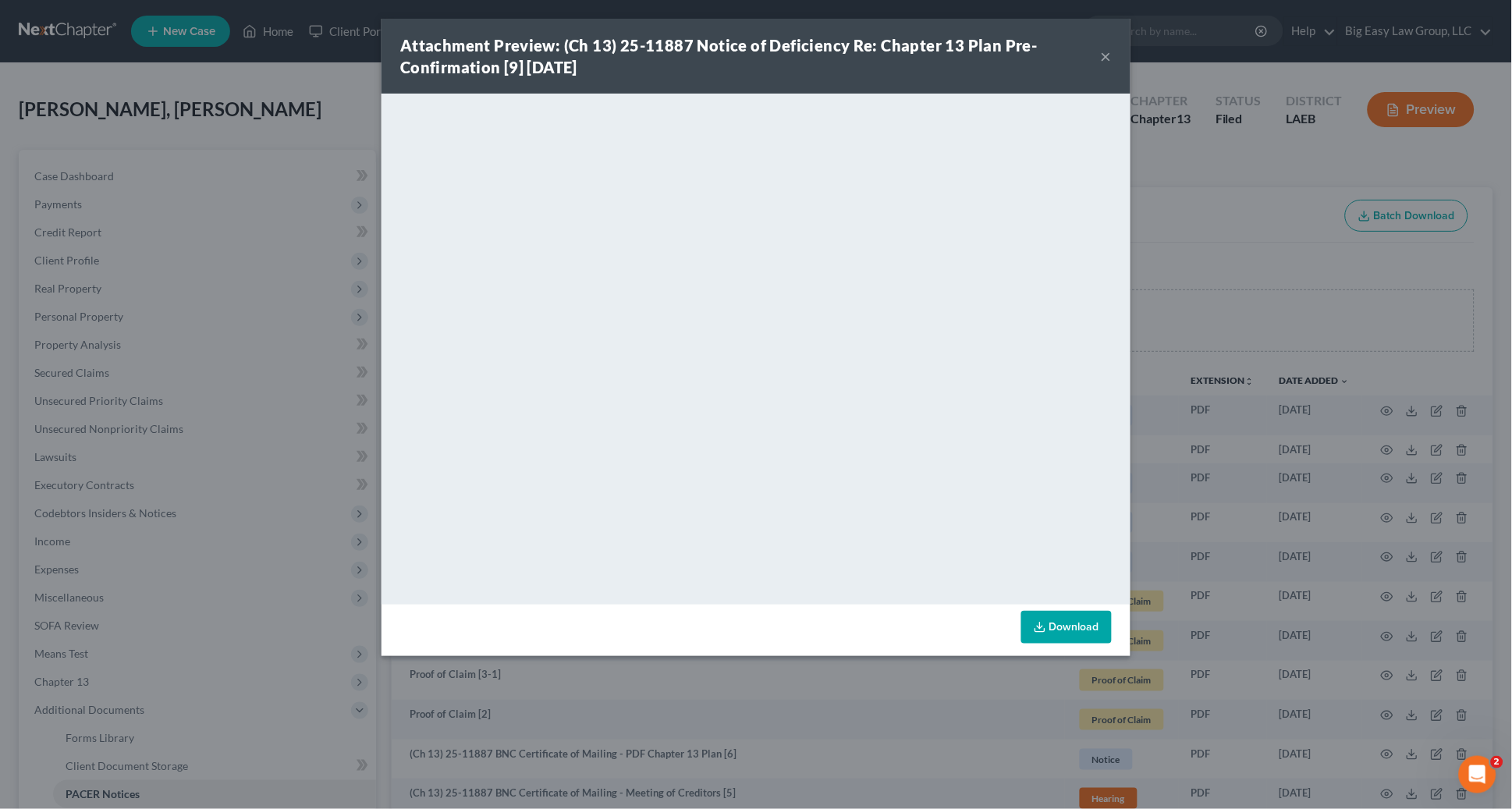
click at [312, 102] on div "Attachment Preview: (Ch 13) 25-11887 Notice of Deficiency Re: Chapter 13 Plan P…" at bounding box center [756, 404] width 1512 height 809
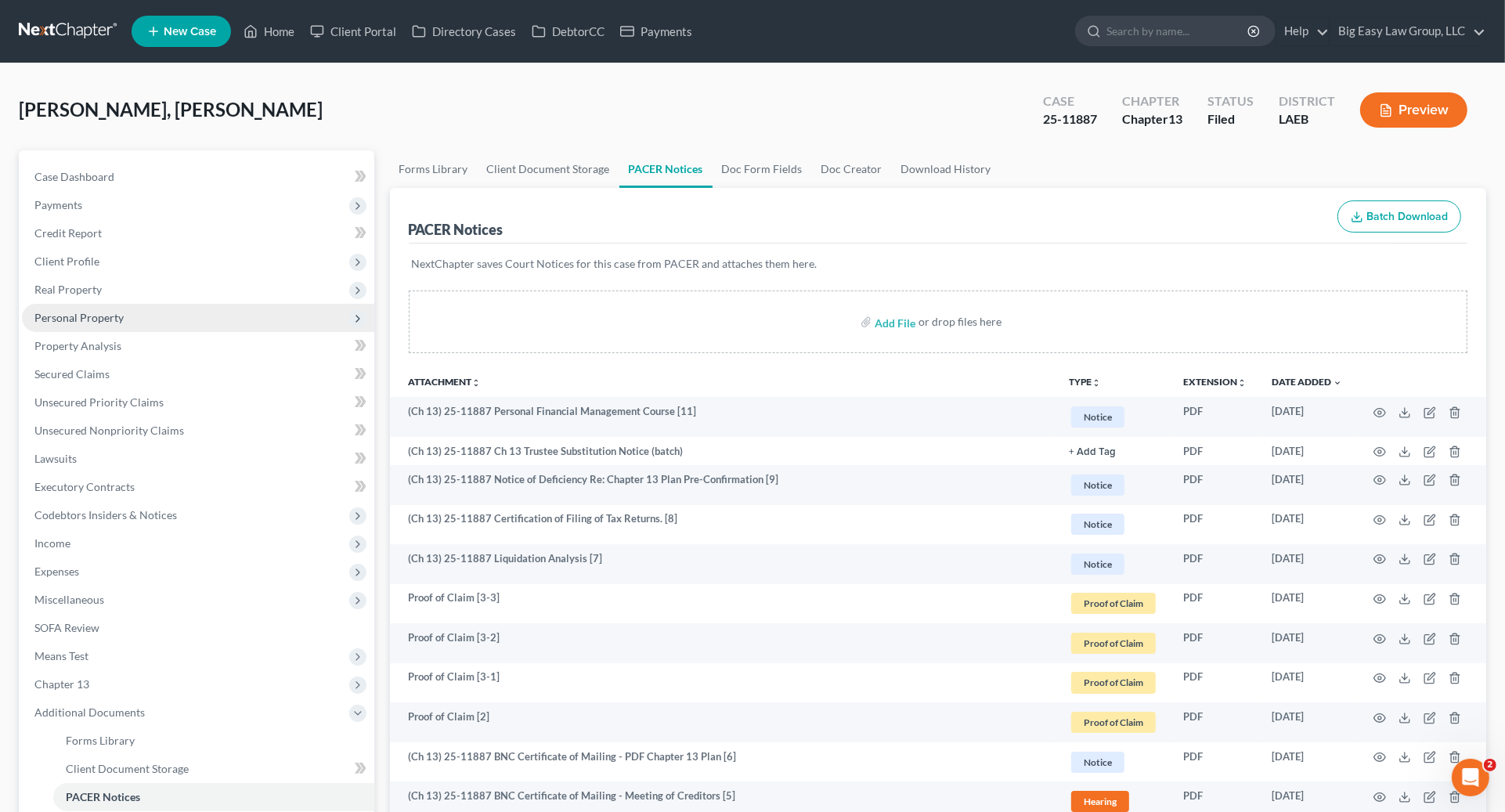
drag, startPoint x: 119, startPoint y: 321, endPoint x: 148, endPoint y: 332, distance: 31.0
click at [119, 322] on span "Personal Property" at bounding box center [79, 318] width 90 height 13
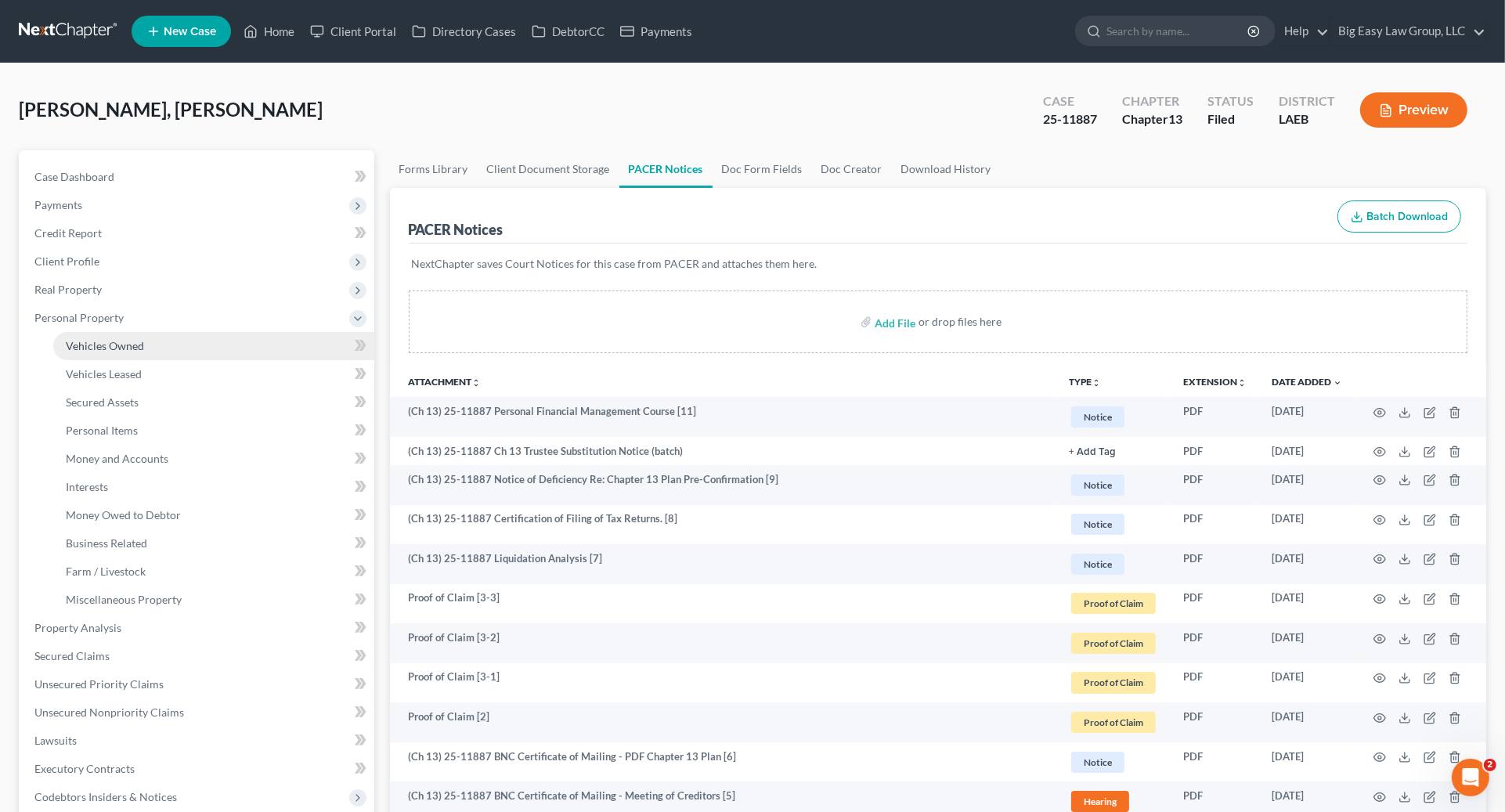
click at [156, 355] on link "Vehicles Owned" at bounding box center [213, 346] width 321 height 28
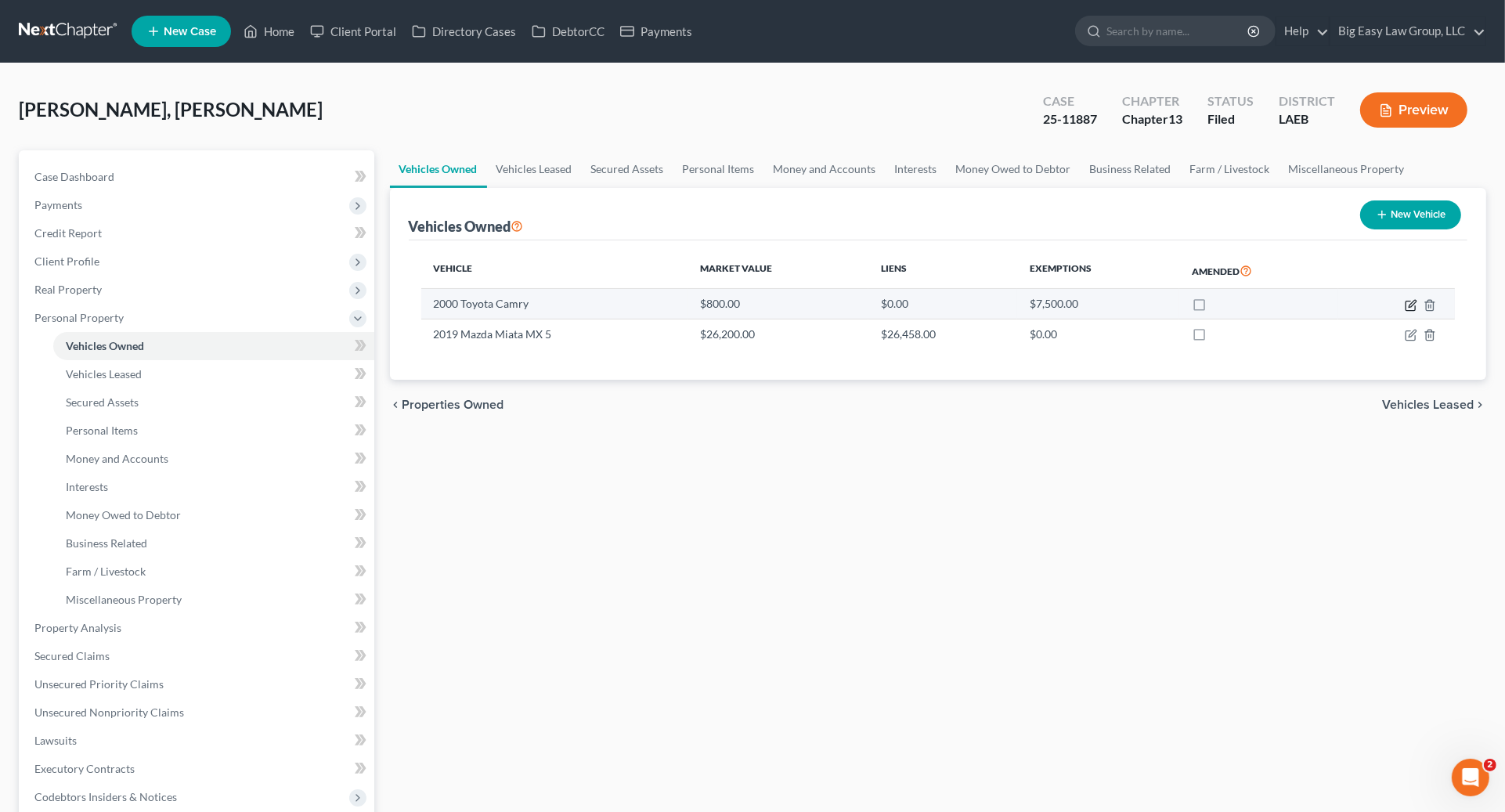
click at [1413, 303] on icon "button" at bounding box center [1412, 302] width 7 height 7
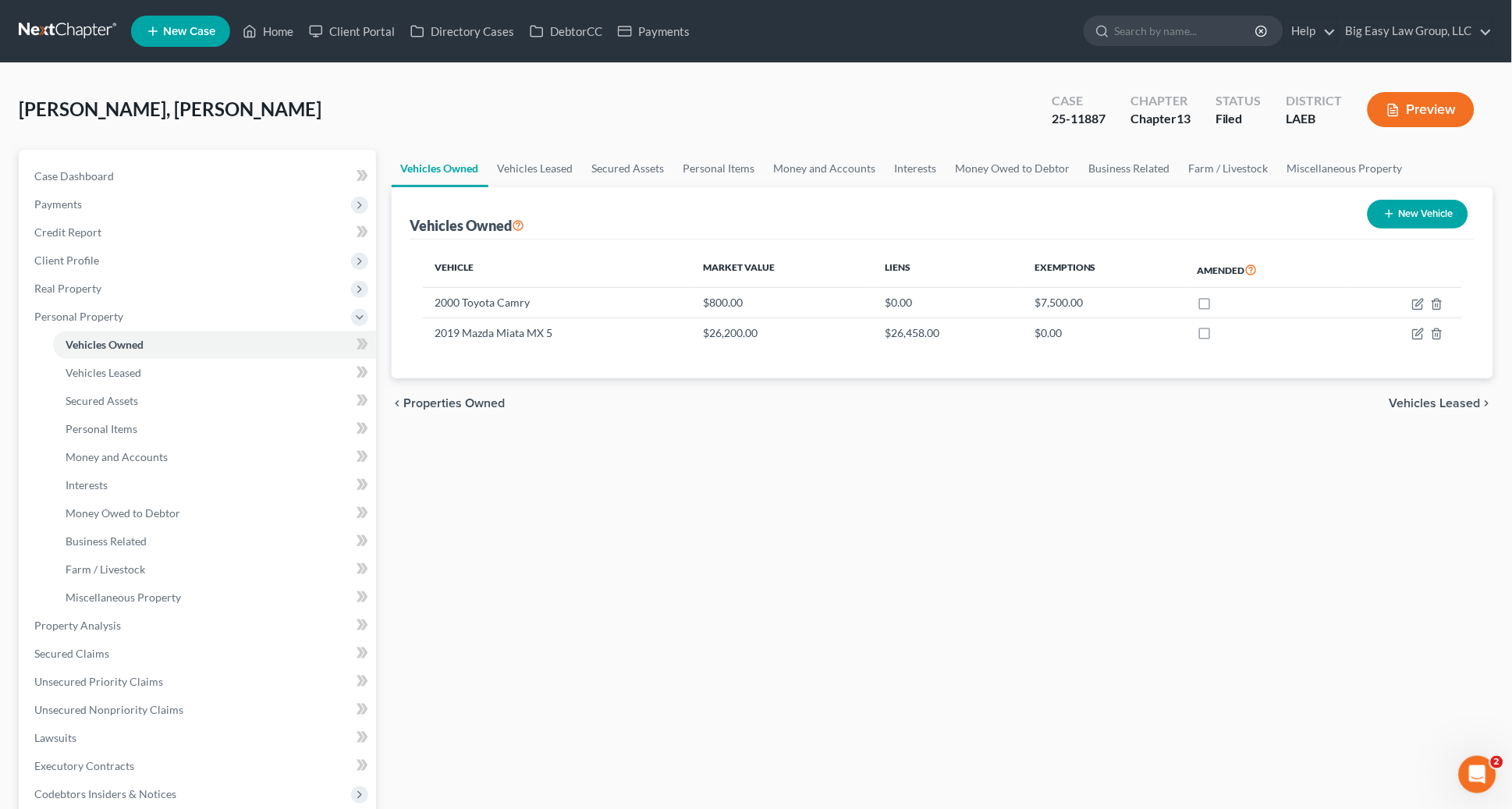
select select "0"
select select "26"
select select "3"
select select "0"
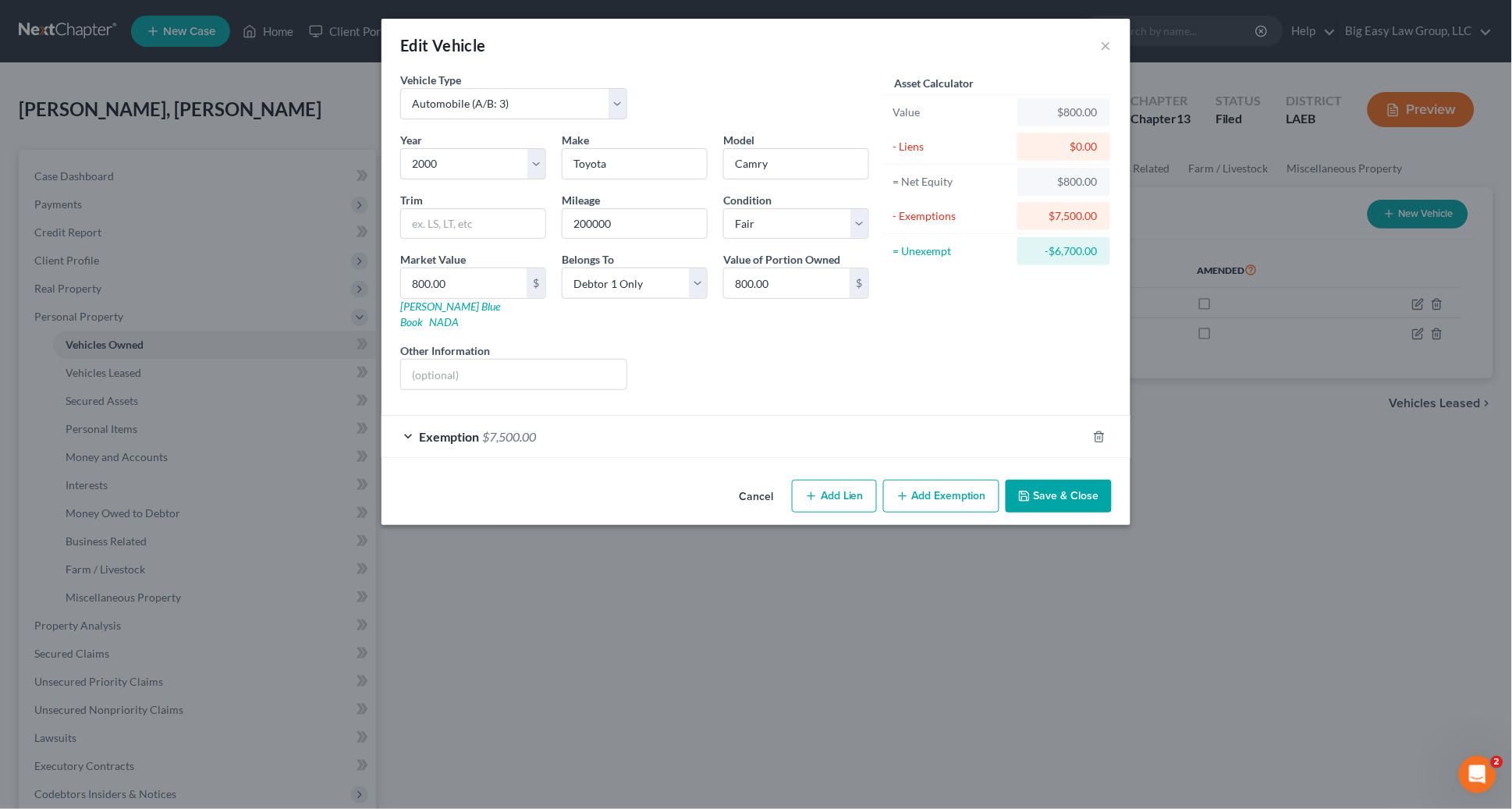
click at [1073, 481] on button "Save & Close" at bounding box center [1059, 496] width 107 height 33
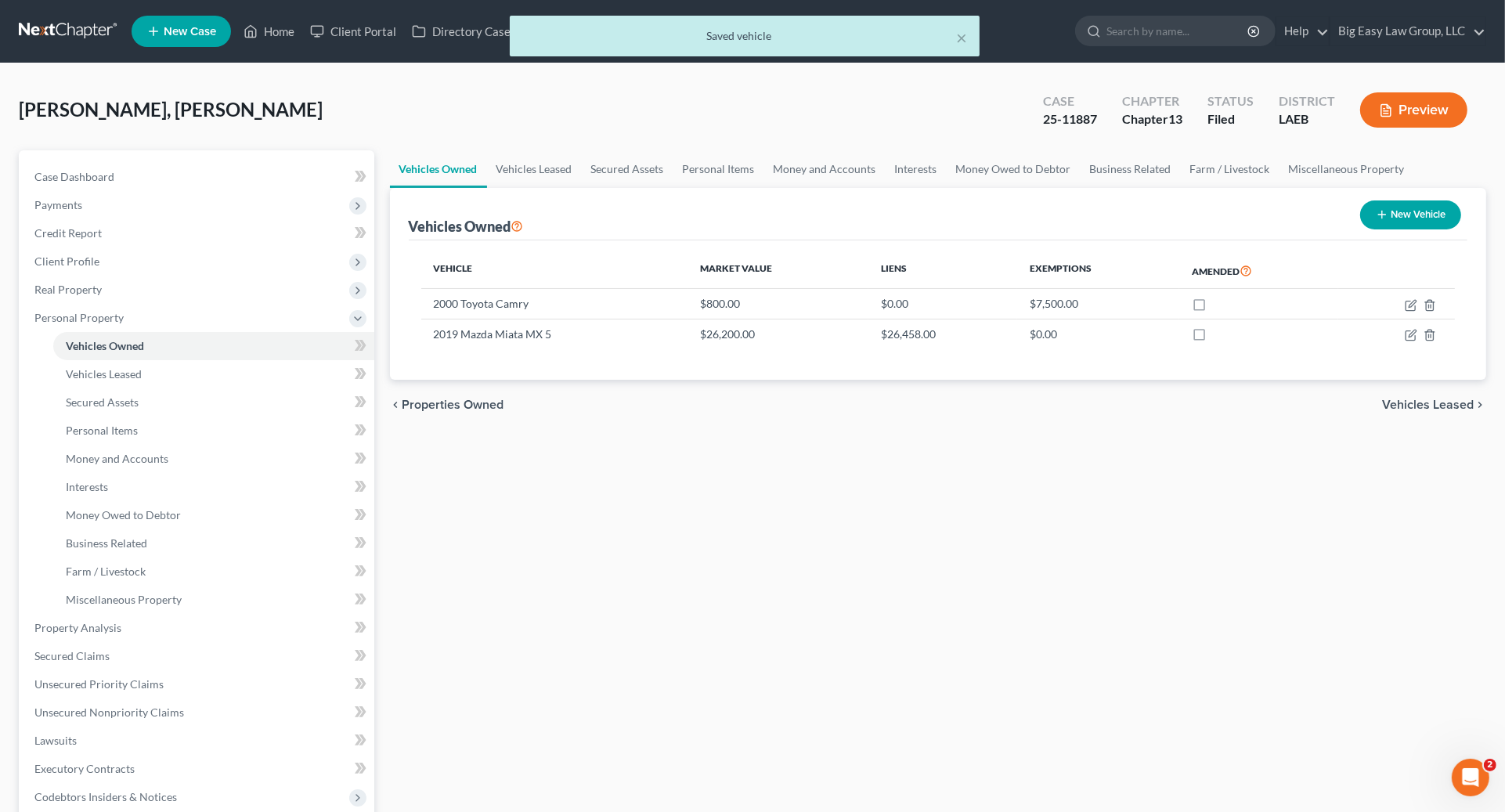
click at [1417, 95] on button "Preview" at bounding box center [1413, 110] width 107 height 36
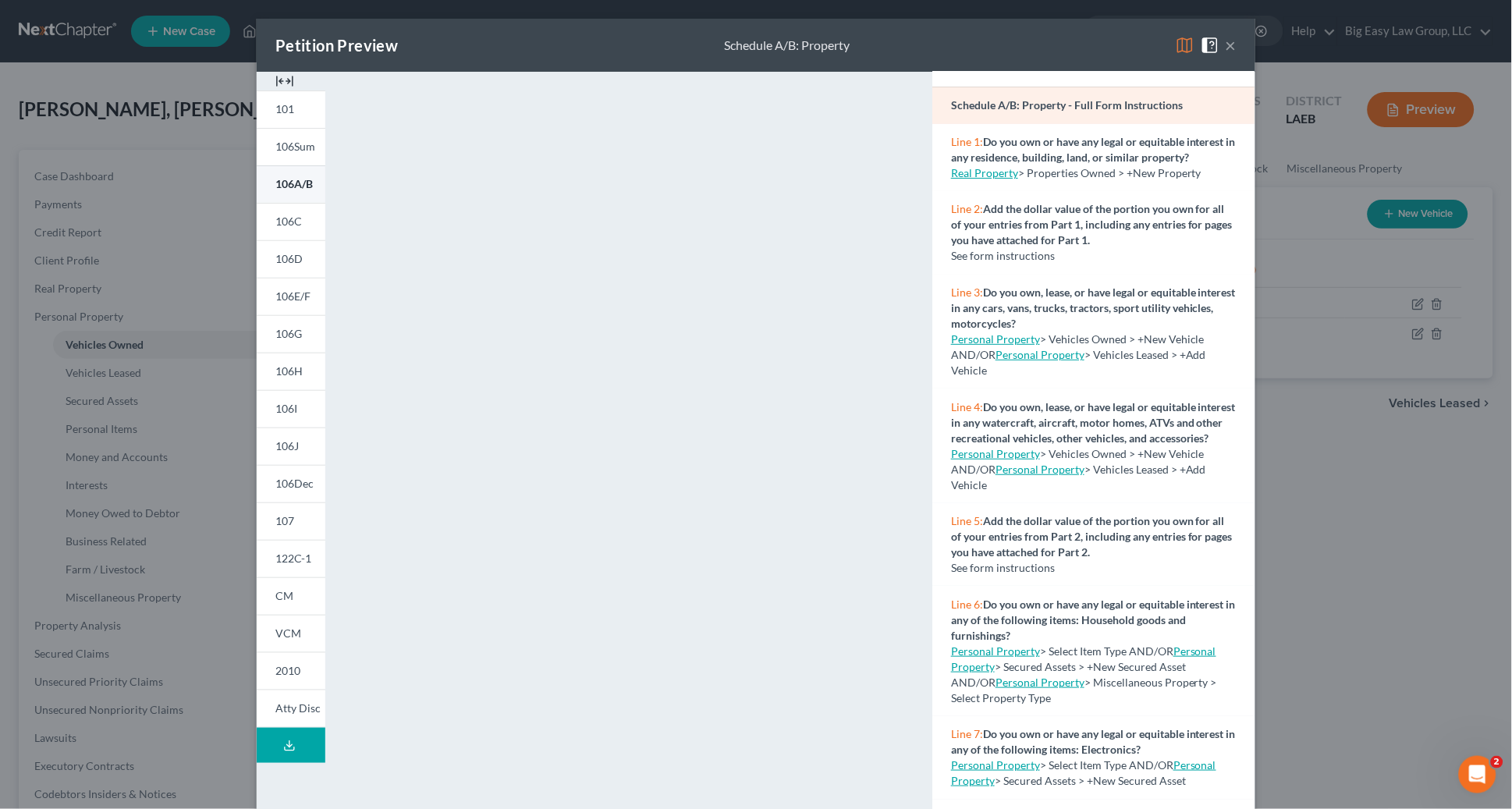
click at [305, 188] on span "106A/B" at bounding box center [294, 183] width 37 height 13
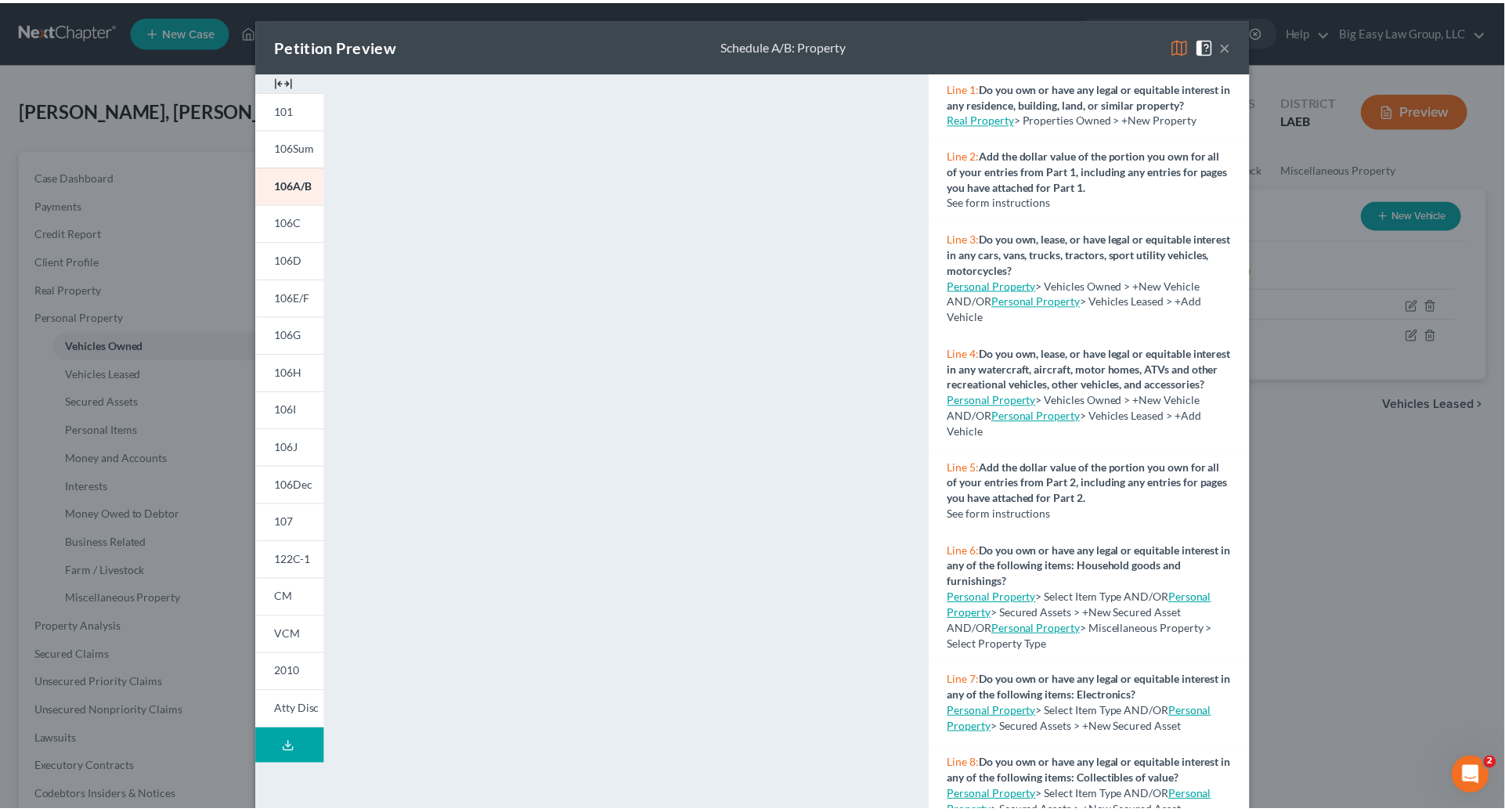
scroll to position [205, 0]
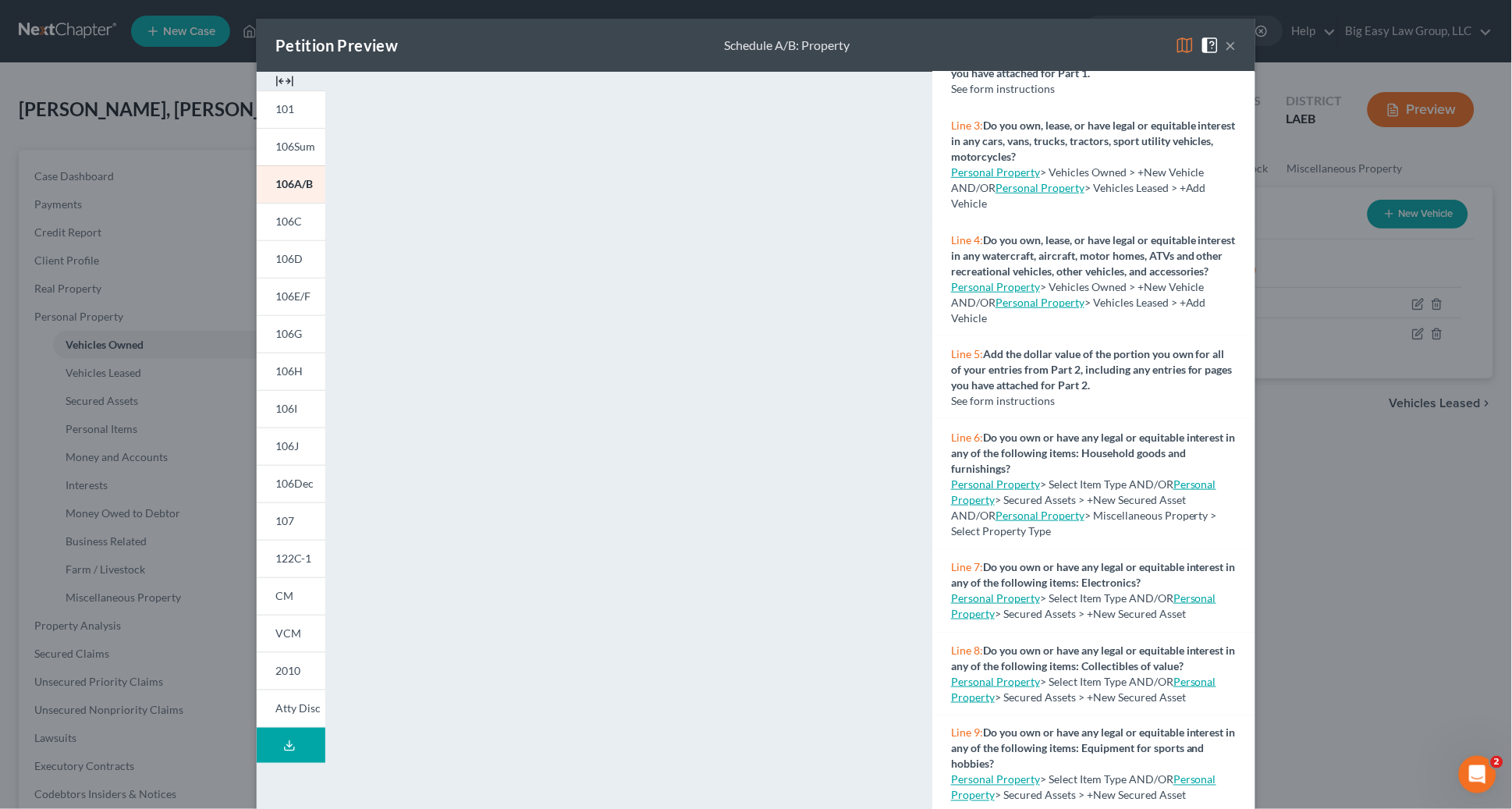
click at [1241, 526] on div "NextChapter Map Schedule A/B: Property - Full Form Instructions Line 1: Do you …" at bounding box center [1094, 459] width 338 height 774
drag, startPoint x: 1311, startPoint y: 495, endPoint x: 828, endPoint y: 425, distance: 488.0
click at [1296, 495] on div "Petition Preview Schedule A/B: Property × 101 106Sum 106A/B 106C 106D 106E/F 10…" at bounding box center [756, 404] width 1512 height 809
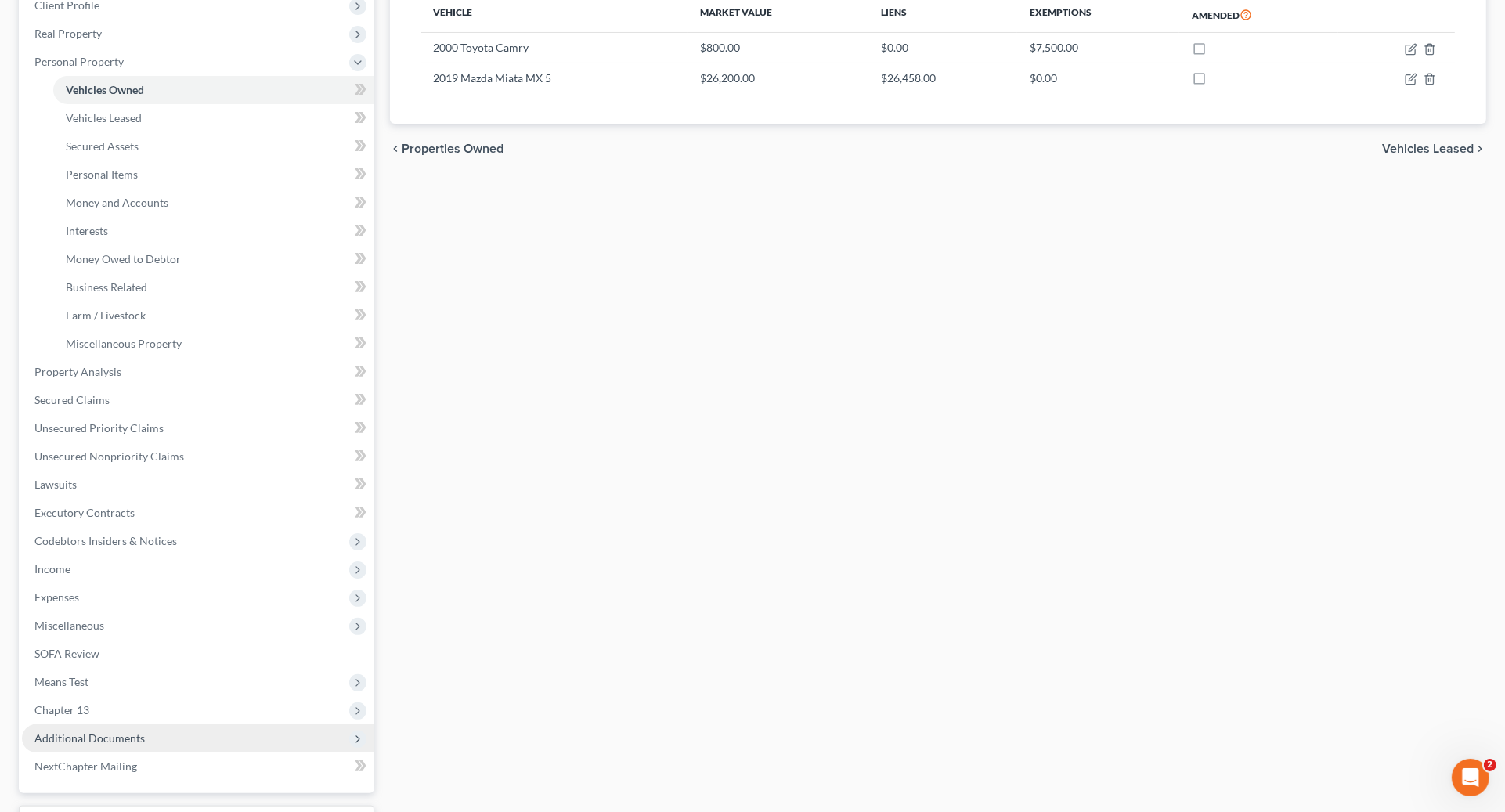
scroll to position [384, 0]
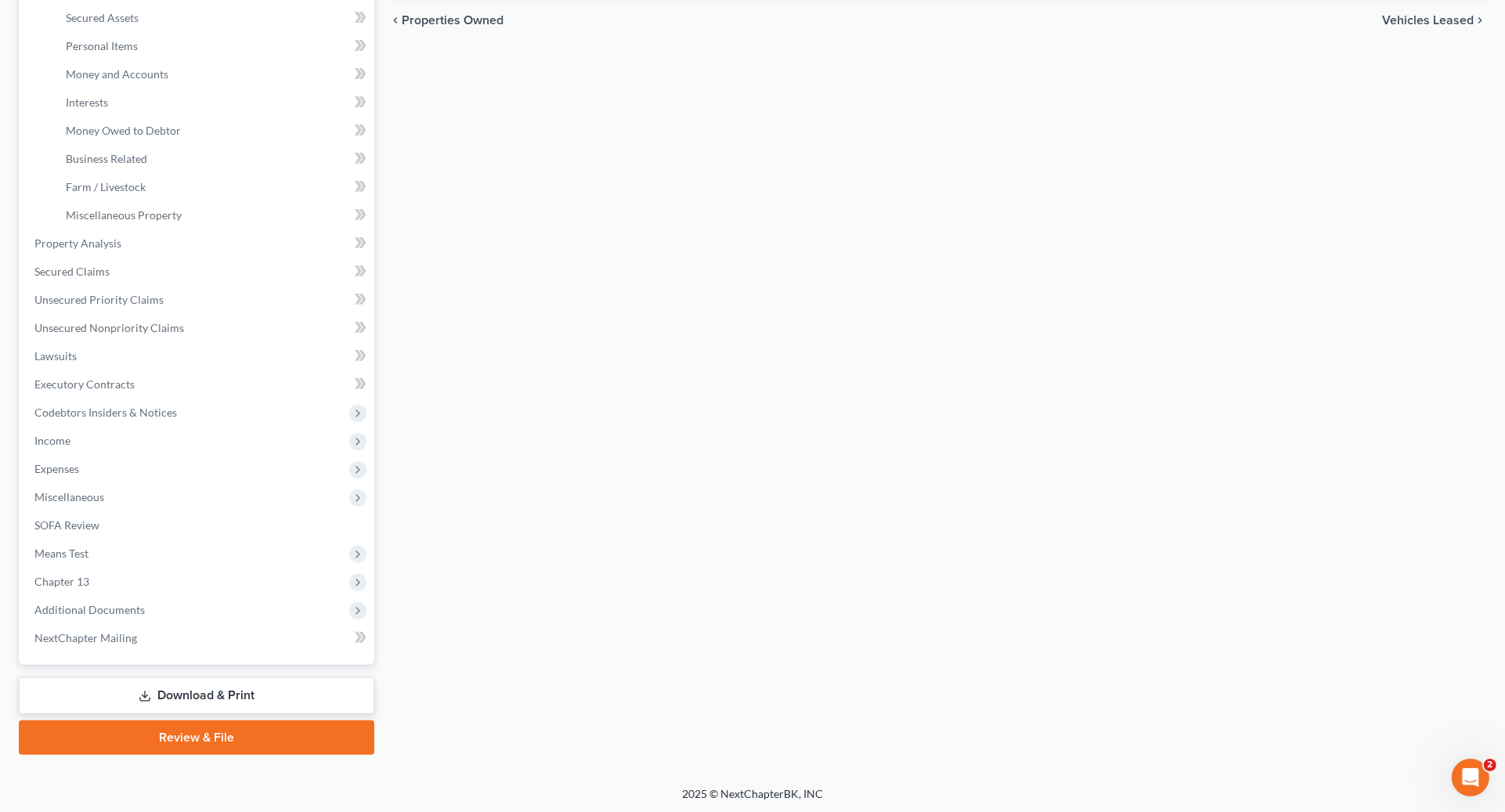
drag, startPoint x: 227, startPoint y: 676, endPoint x: 238, endPoint y: 687, distance: 15.6
click at [228, 677] on link "Download & Print" at bounding box center [197, 695] width 356 height 37
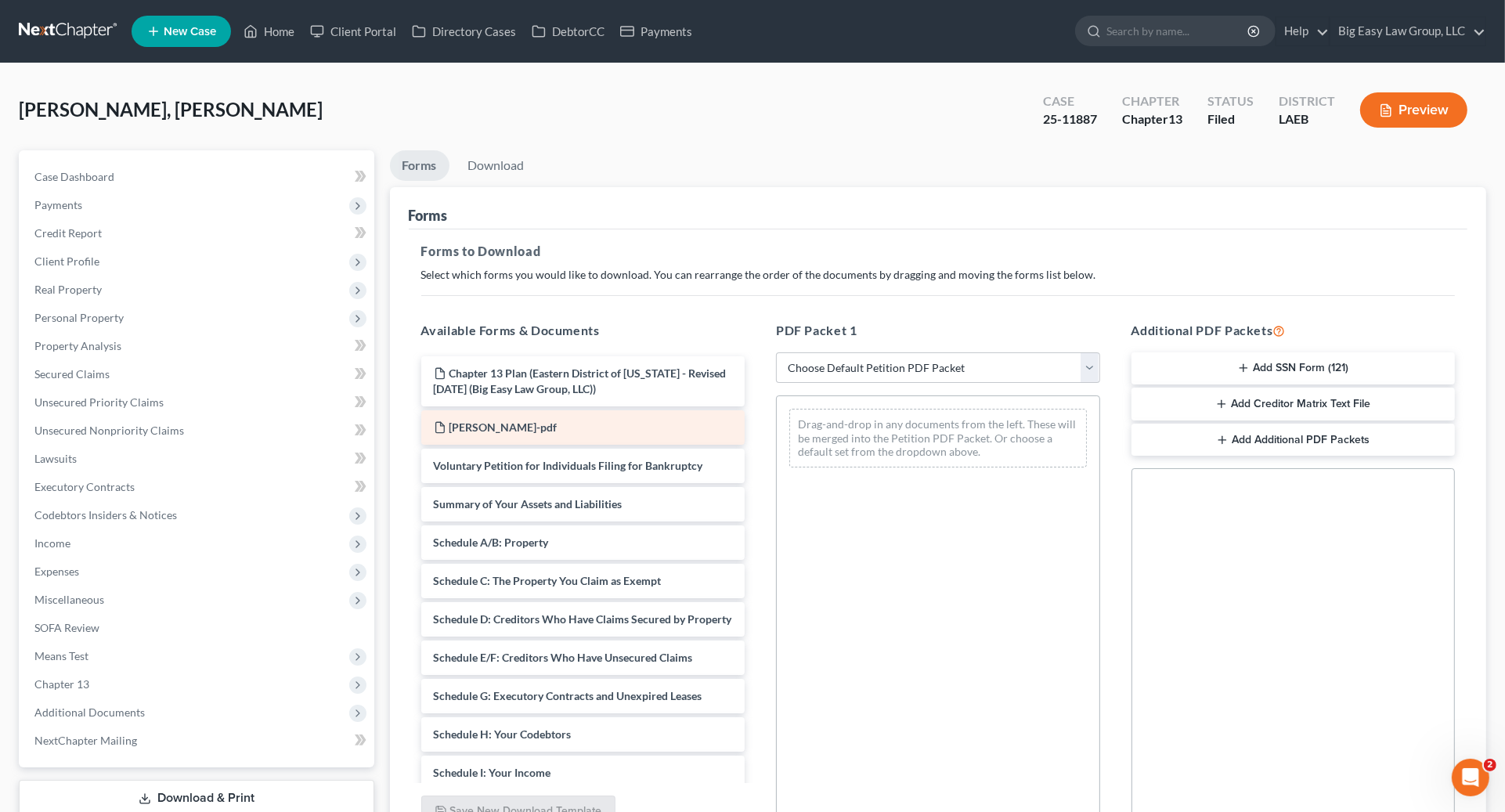
scroll to position [3, 0]
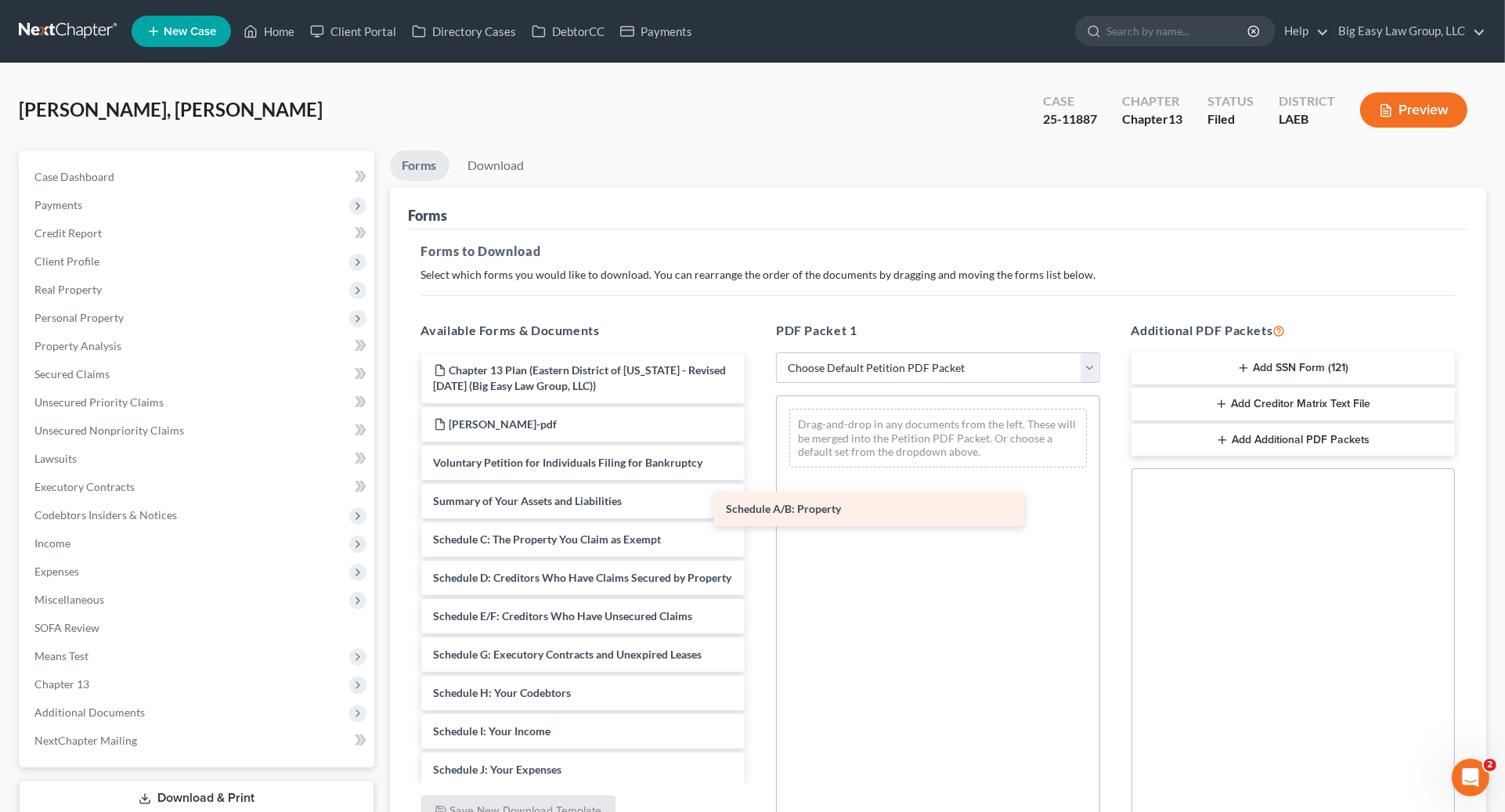
drag, startPoint x: 530, startPoint y: 538, endPoint x: 825, endPoint y: 509, distance: 296.4
click at [758, 509] on div "Schedule A/B: Property Chapter 13 Plan (Eastern District of [US_STATE] - Revise…" at bounding box center [583, 720] width 349 height 734
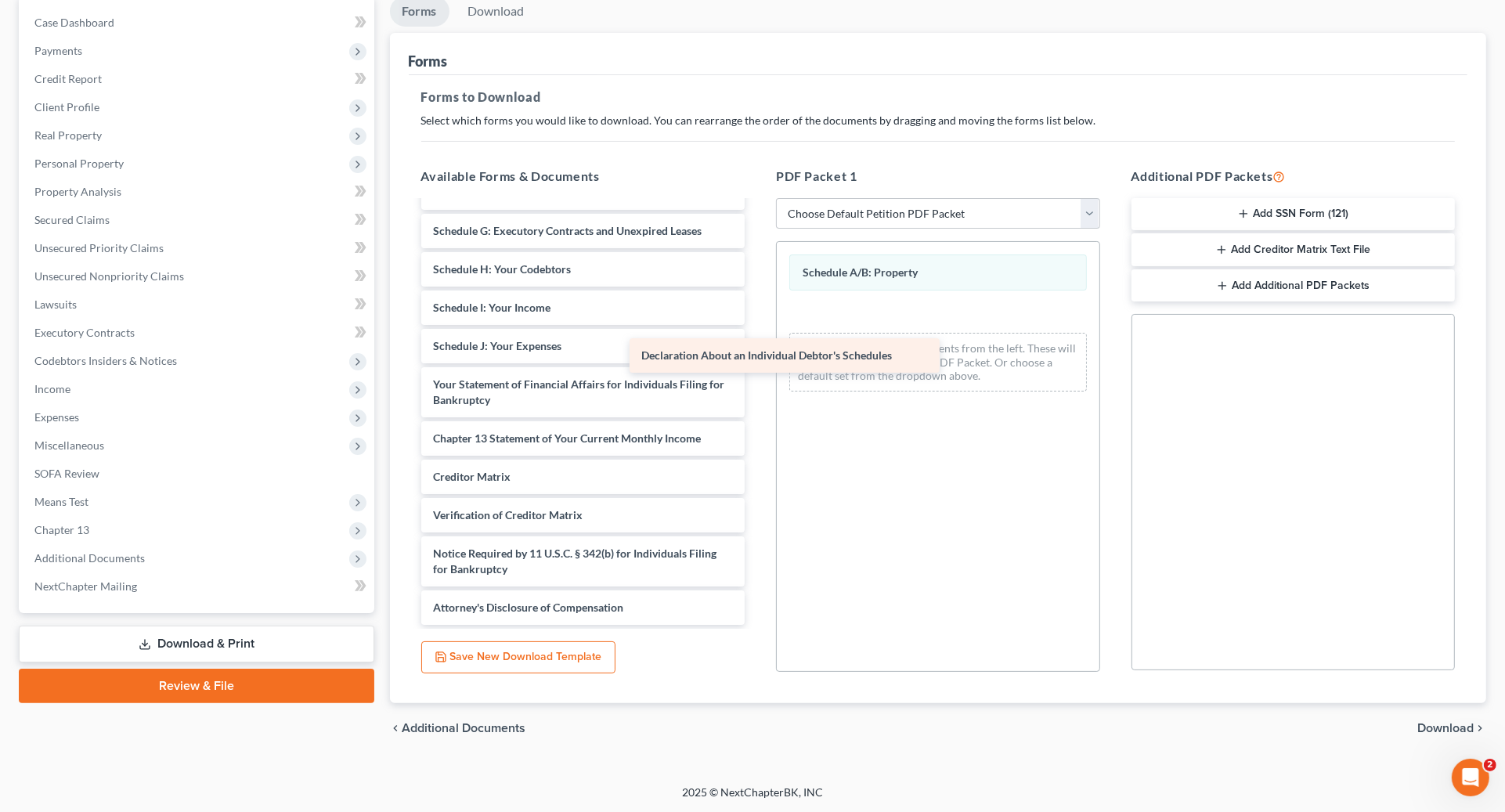
scroll to position [287, 0]
drag, startPoint x: 612, startPoint y: 334, endPoint x: 918, endPoint y: 345, distance: 306.2
click at [758, 345] on div "Declaration About an Individual Debtor's Schedules Chapter 13 Plan (Eastern Dis…" at bounding box center [583, 277] width 349 height 695
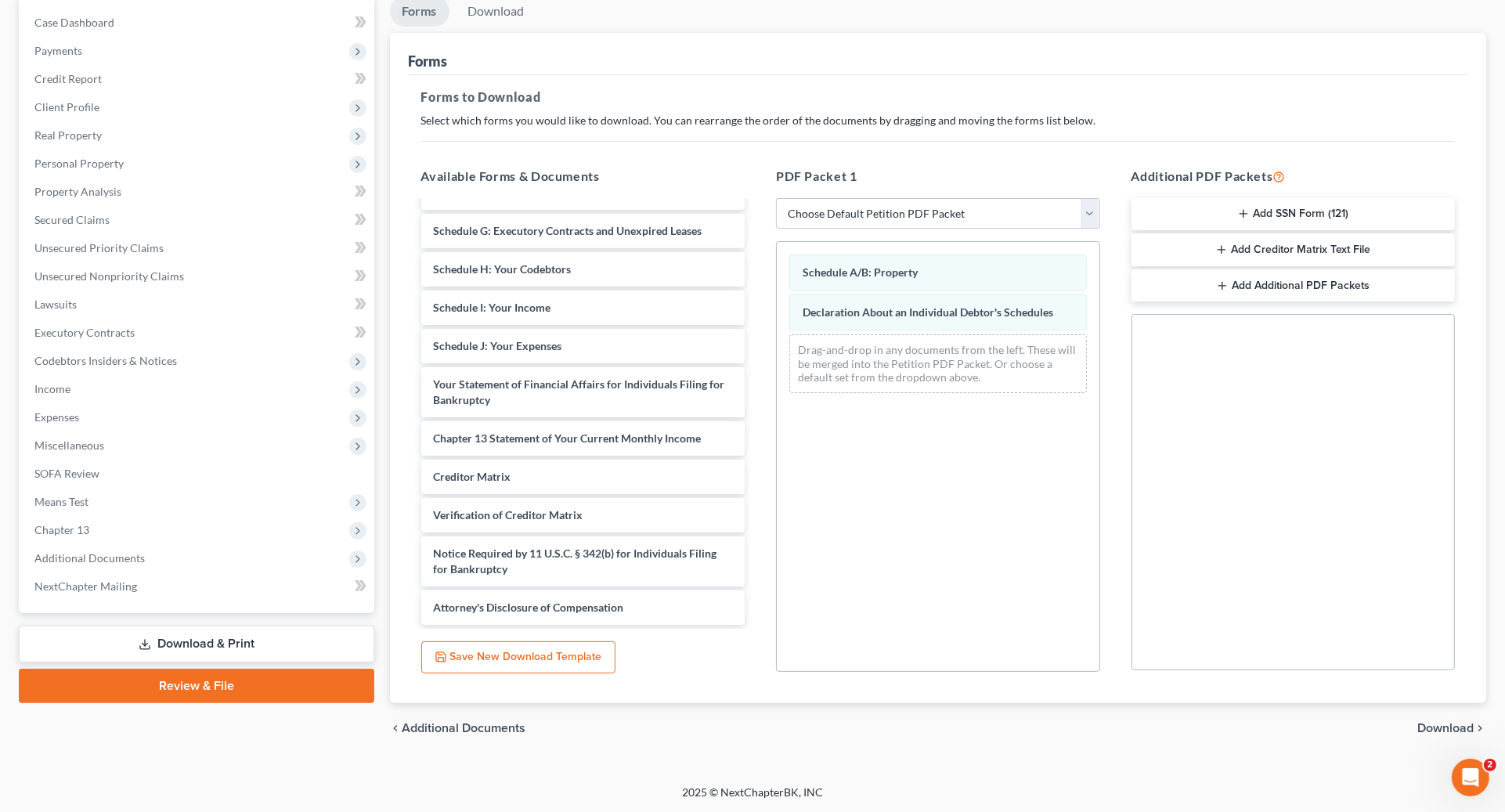
click at [246, 638] on link "Download & Print" at bounding box center [197, 643] width 356 height 37
click at [241, 647] on link "Download & Print" at bounding box center [197, 643] width 356 height 37
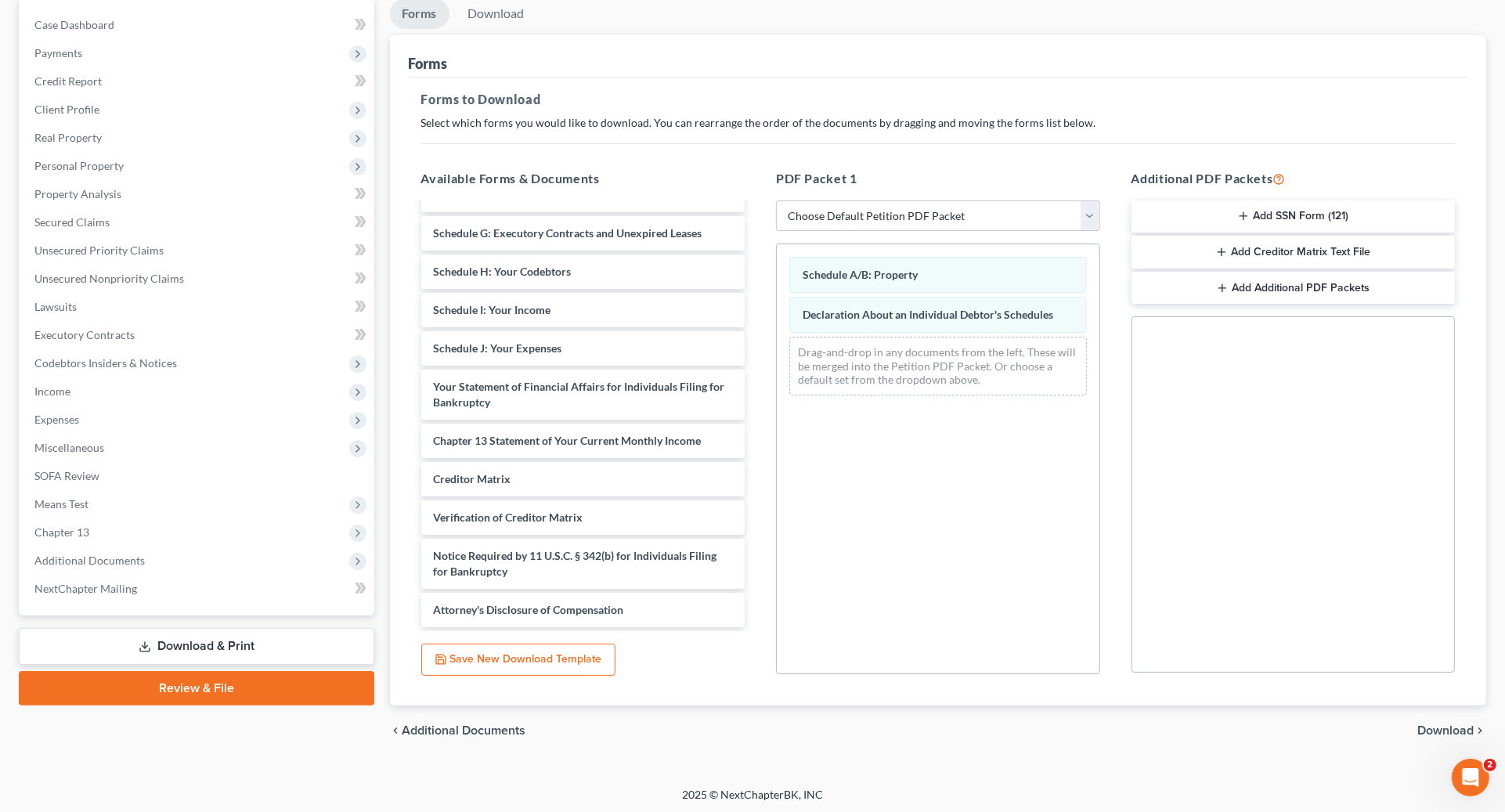
scroll to position [154, 0]
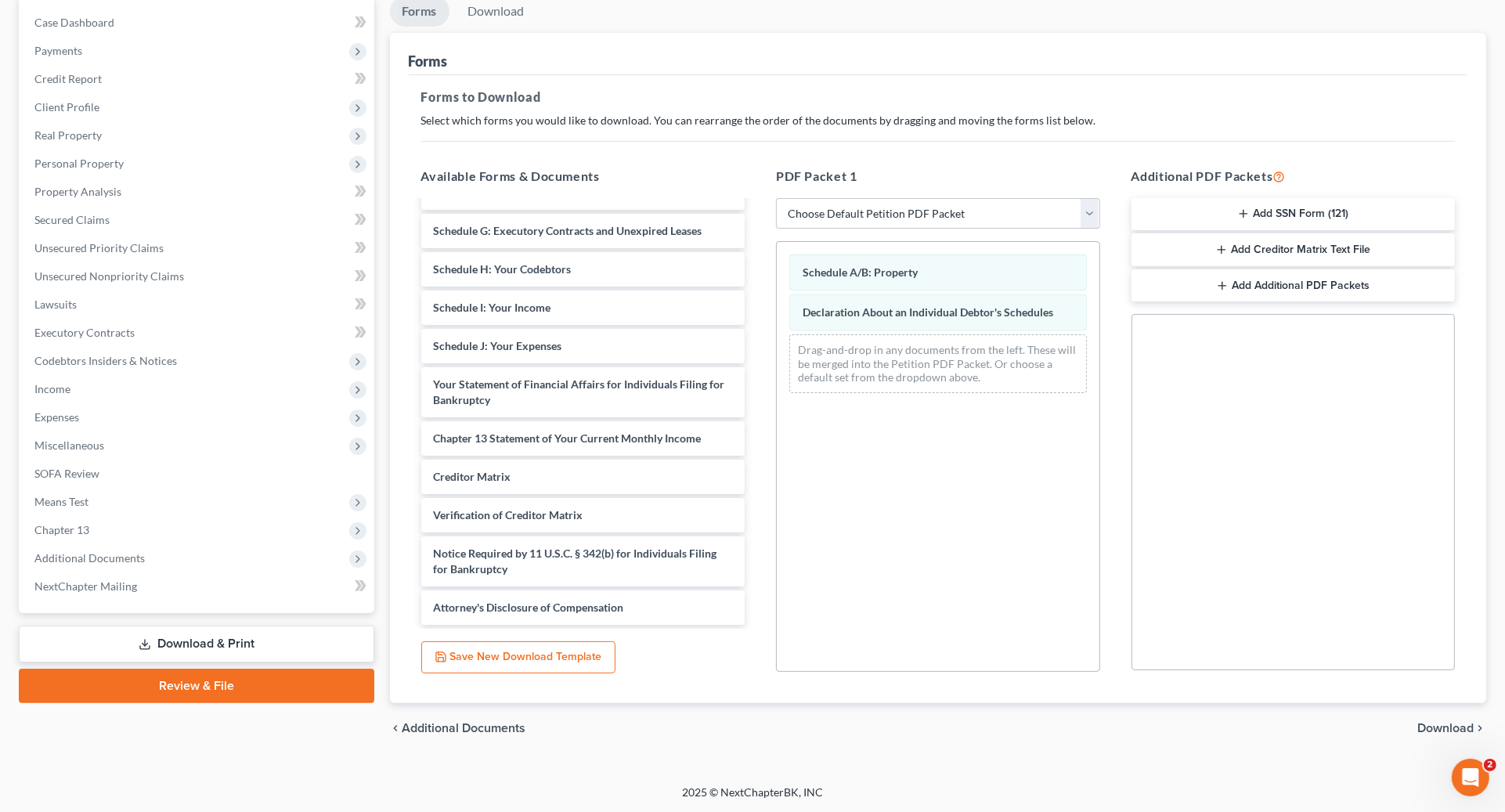
click at [180, 634] on link "Download & Print" at bounding box center [197, 643] width 356 height 37
click at [944, 282] on div "Schedule A/B: Property" at bounding box center [937, 272] width 298 height 36
click at [946, 317] on span "Declaration About an Individual Debtor's Schedules" at bounding box center [928, 312] width 251 height 13
drag, startPoint x: 948, startPoint y: 404, endPoint x: 1259, endPoint y: 478, distance: 319.7
click at [956, 406] on div "Schedule A/B: Property Declaration About an Individual Debtor's Schedules Drag-…" at bounding box center [937, 456] width 324 height 431
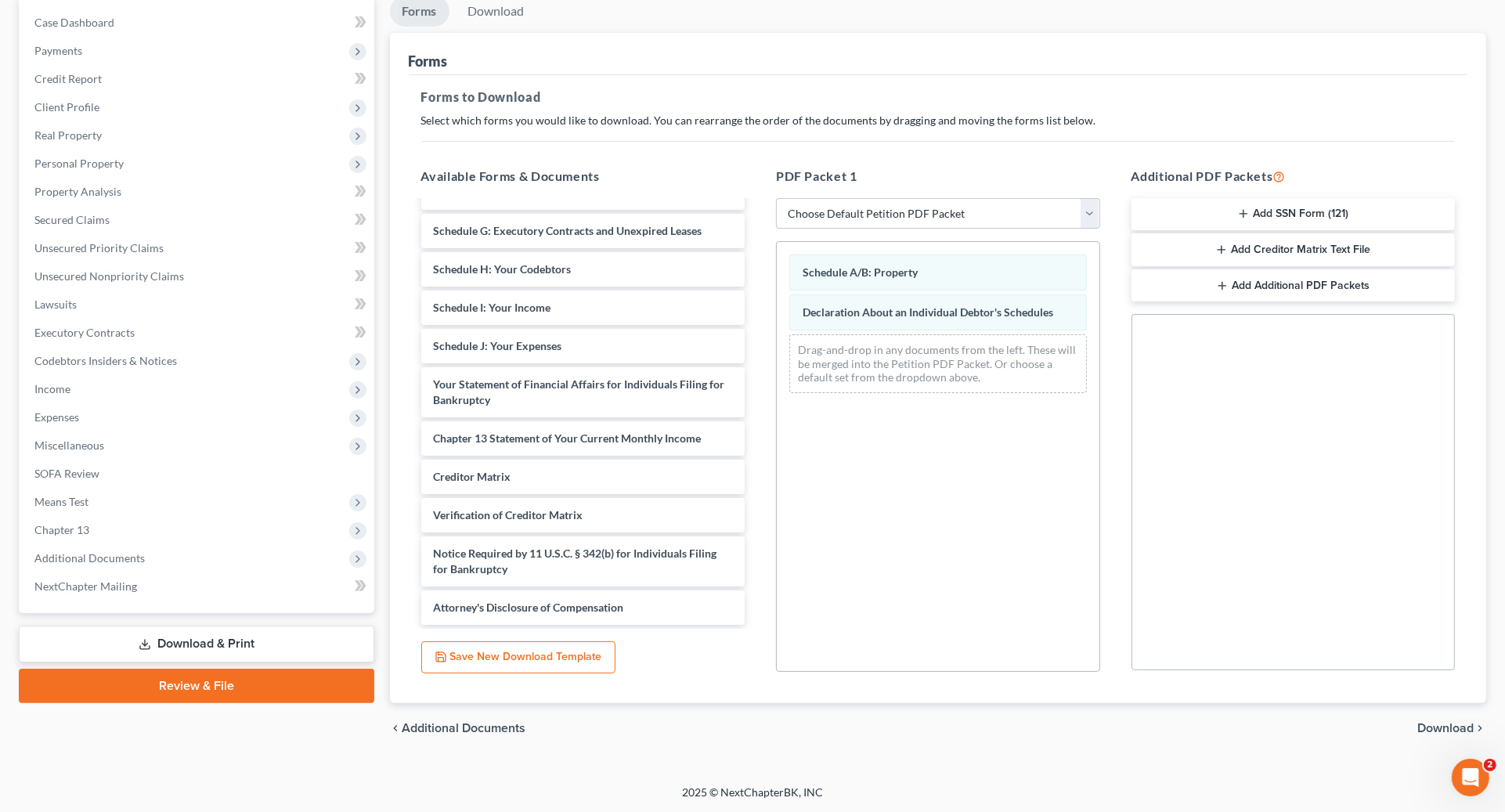
drag, startPoint x: 1326, startPoint y: 487, endPoint x: 1324, endPoint y: 266, distance: 221.0
click at [1321, 481] on div "Social Security Number Statement of Social Security Number Creditor Matrix Text…" at bounding box center [1293, 492] width 324 height 356
click at [1030, 222] on select "Choose Default Petition PDF Packet Complete Bankruptcy Petition (all forms and …" at bounding box center [937, 214] width 324 height 32
click at [776, 198] on select "Choose Default Petition PDF Packet Complete Bankruptcy Petition (all forms and …" at bounding box center [937, 214] width 324 height 32
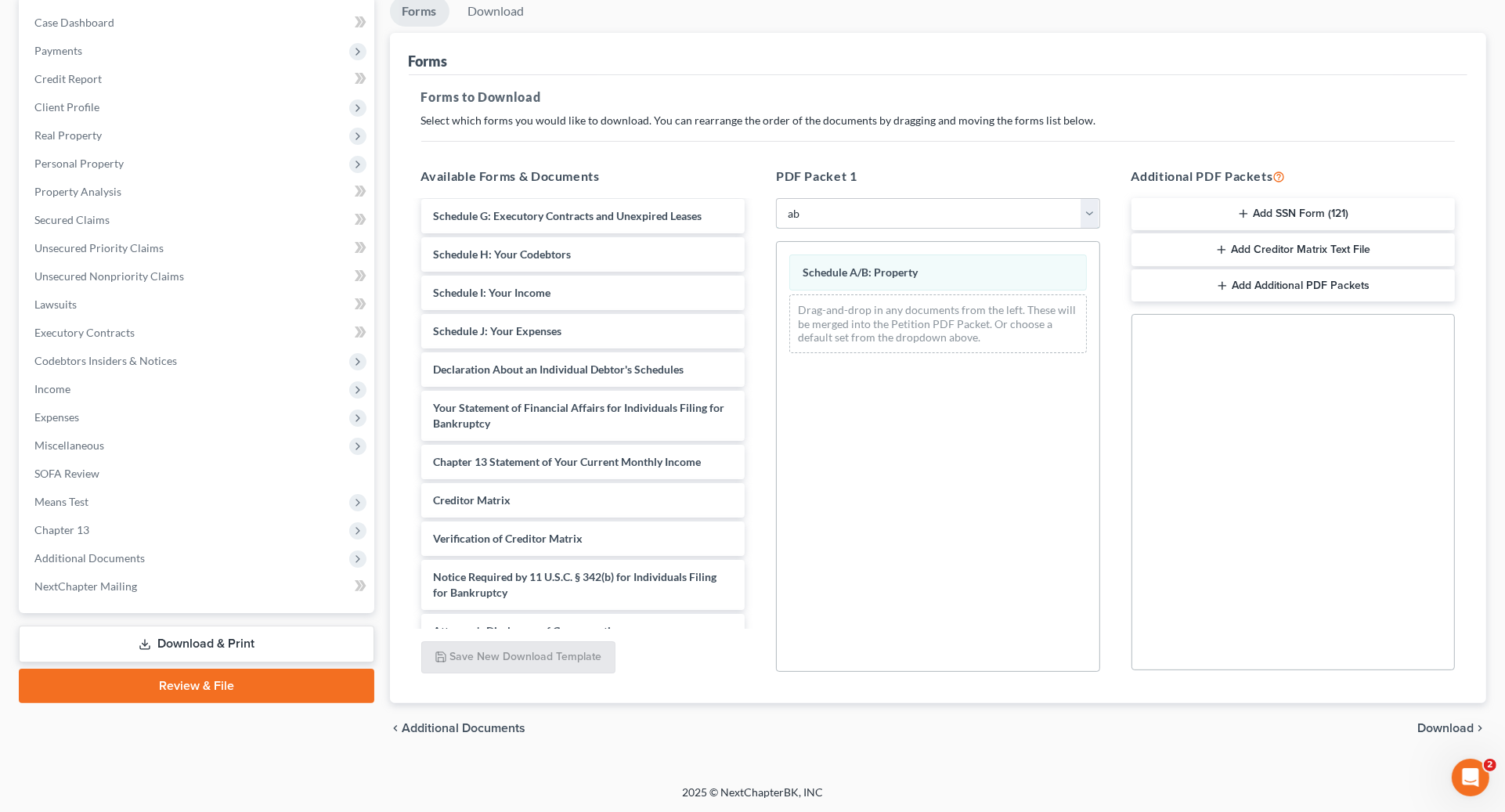
click at [939, 204] on select "Choose Default Petition PDF Packet Complete Bankruptcy Petition (all forms and …" at bounding box center [937, 214] width 324 height 32
select select "8"
click at [776, 198] on select "Choose Default Petition PDF Packet Complete Bankruptcy Petition (all forms and …" at bounding box center [937, 214] width 324 height 32
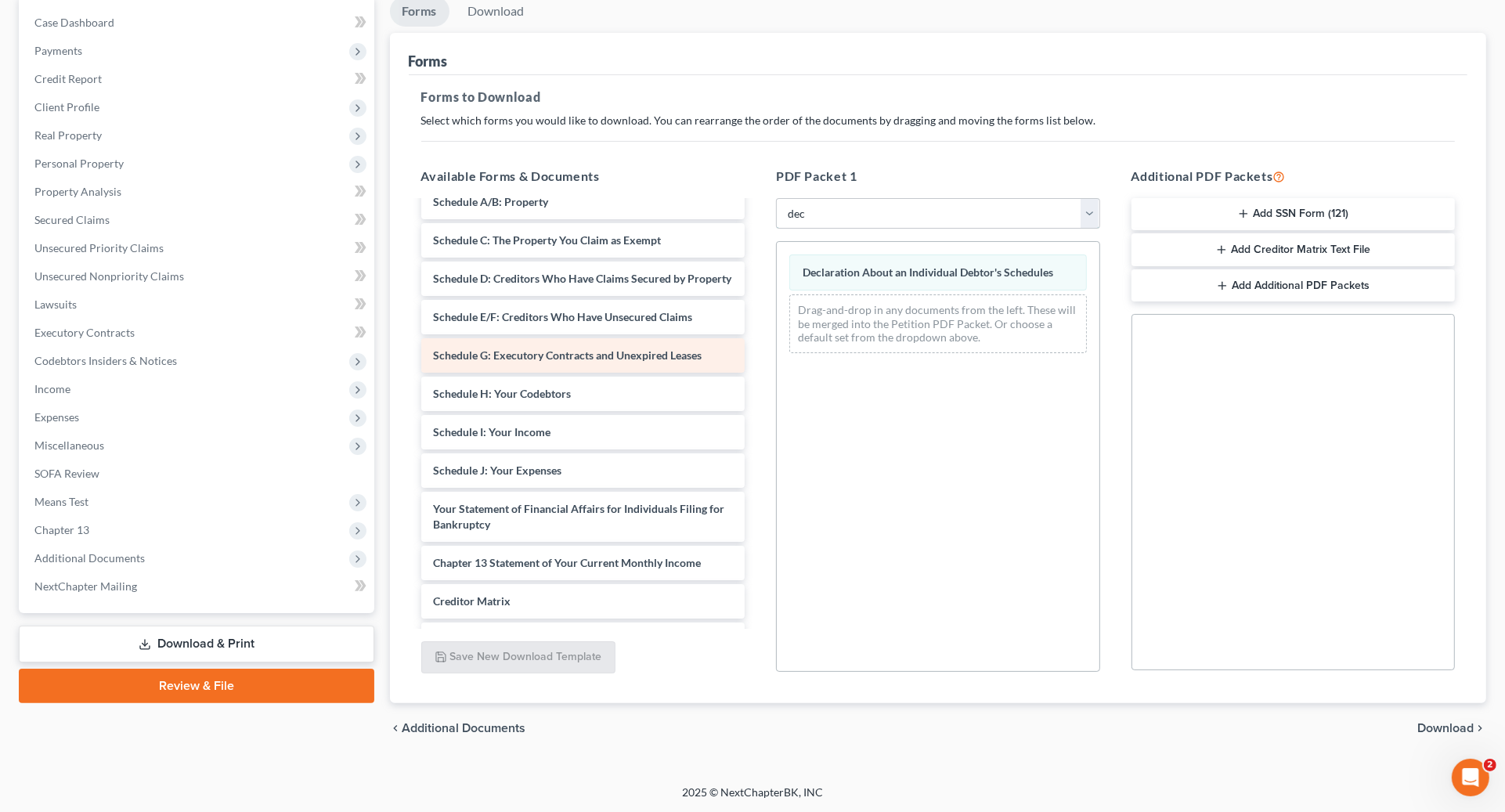
scroll to position [0, 0]
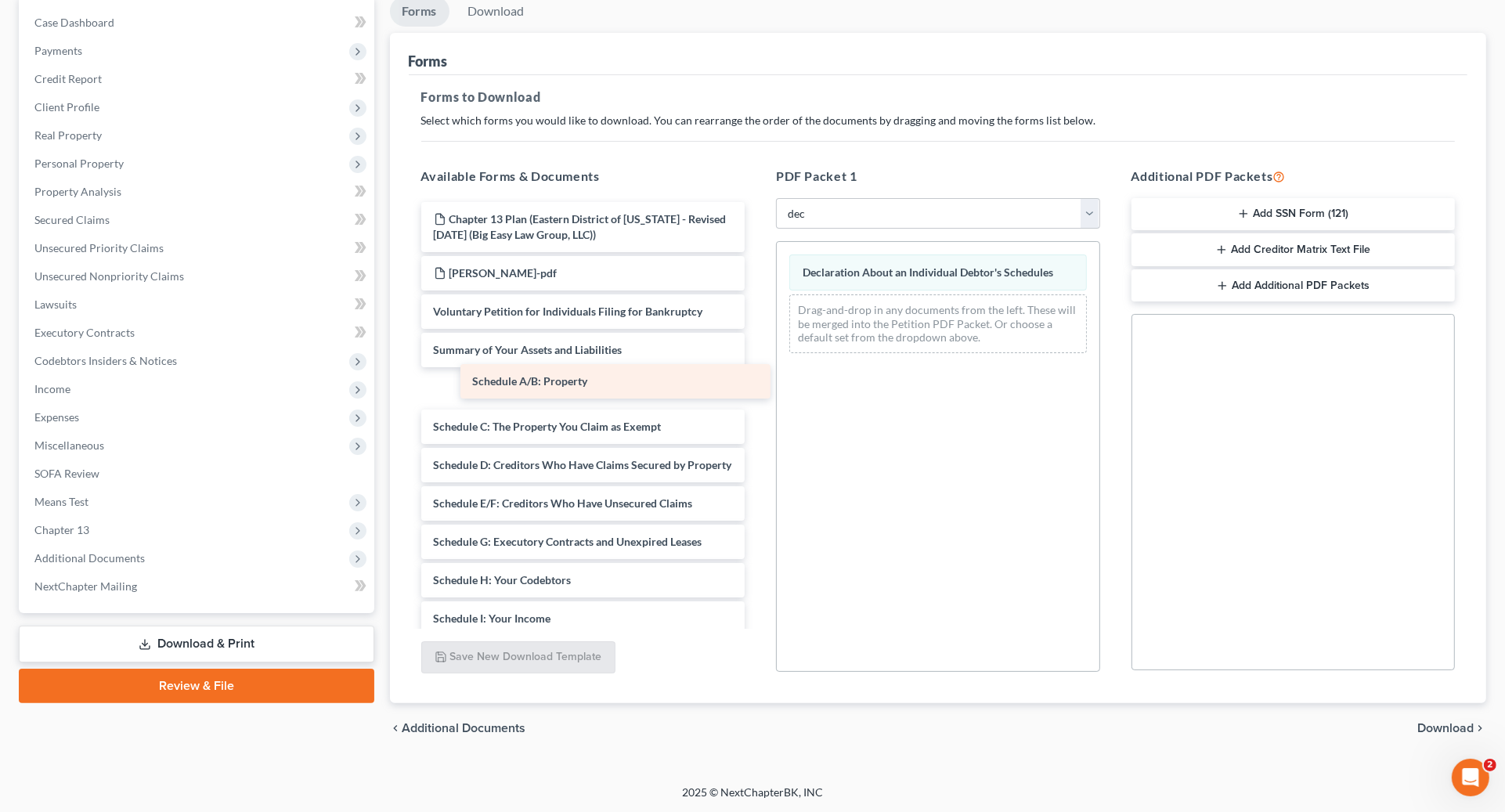
drag, startPoint x: 538, startPoint y: 382, endPoint x: 848, endPoint y: 322, distance: 315.8
click at [758, 321] on div "Schedule A/B: Property Chapter 13 Plan ([GEOGRAPHIC_DATA] of [US_STATE] - Revis…" at bounding box center [583, 569] width 349 height 734
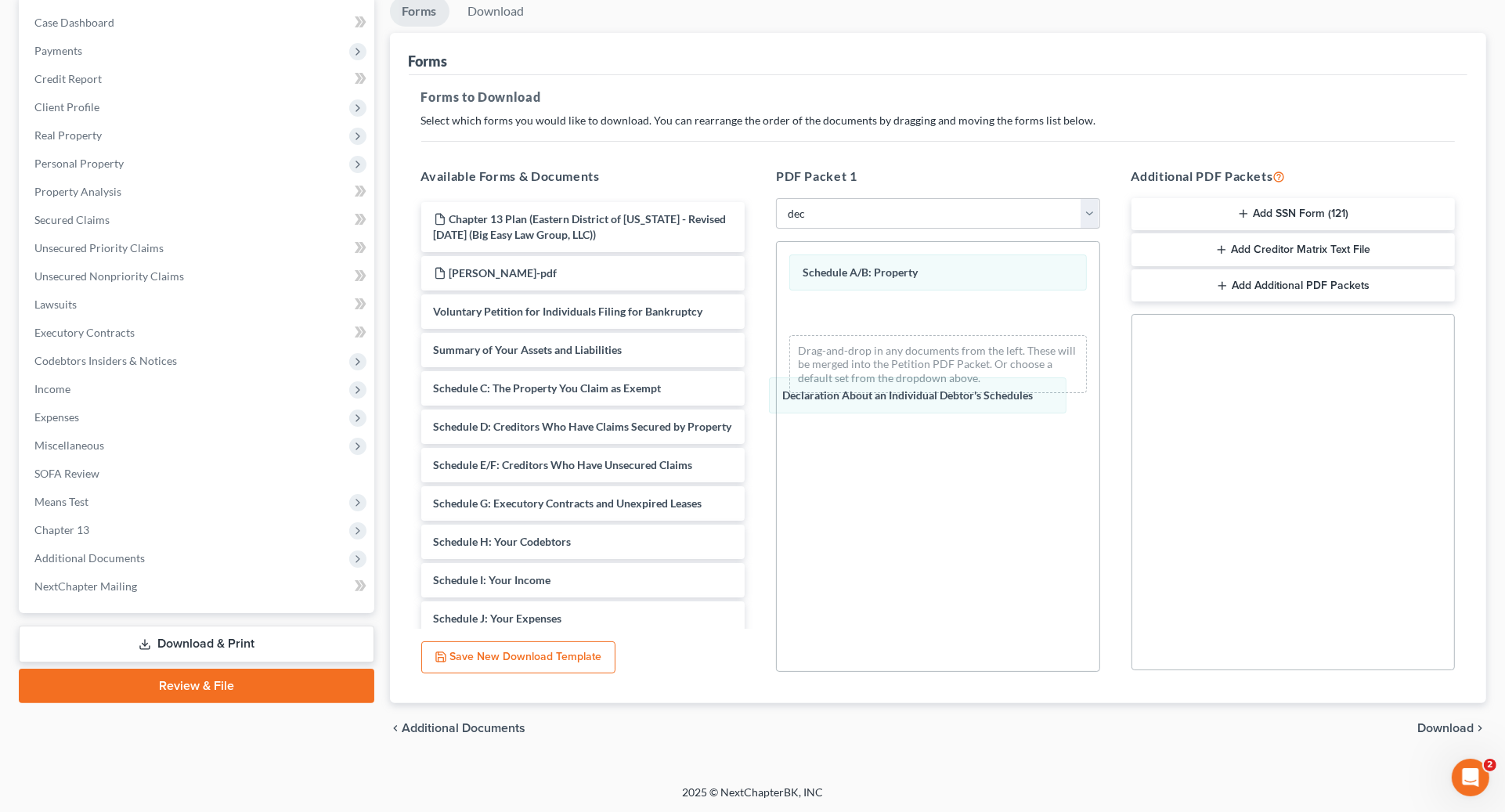
drag, startPoint x: 926, startPoint y: 273, endPoint x: 913, endPoint y: 356, distance: 84.0
click at [907, 394] on div "Declaration About an Individual Debtor's Schedules Declaration About an Individ…" at bounding box center [937, 324] width 323 height 164
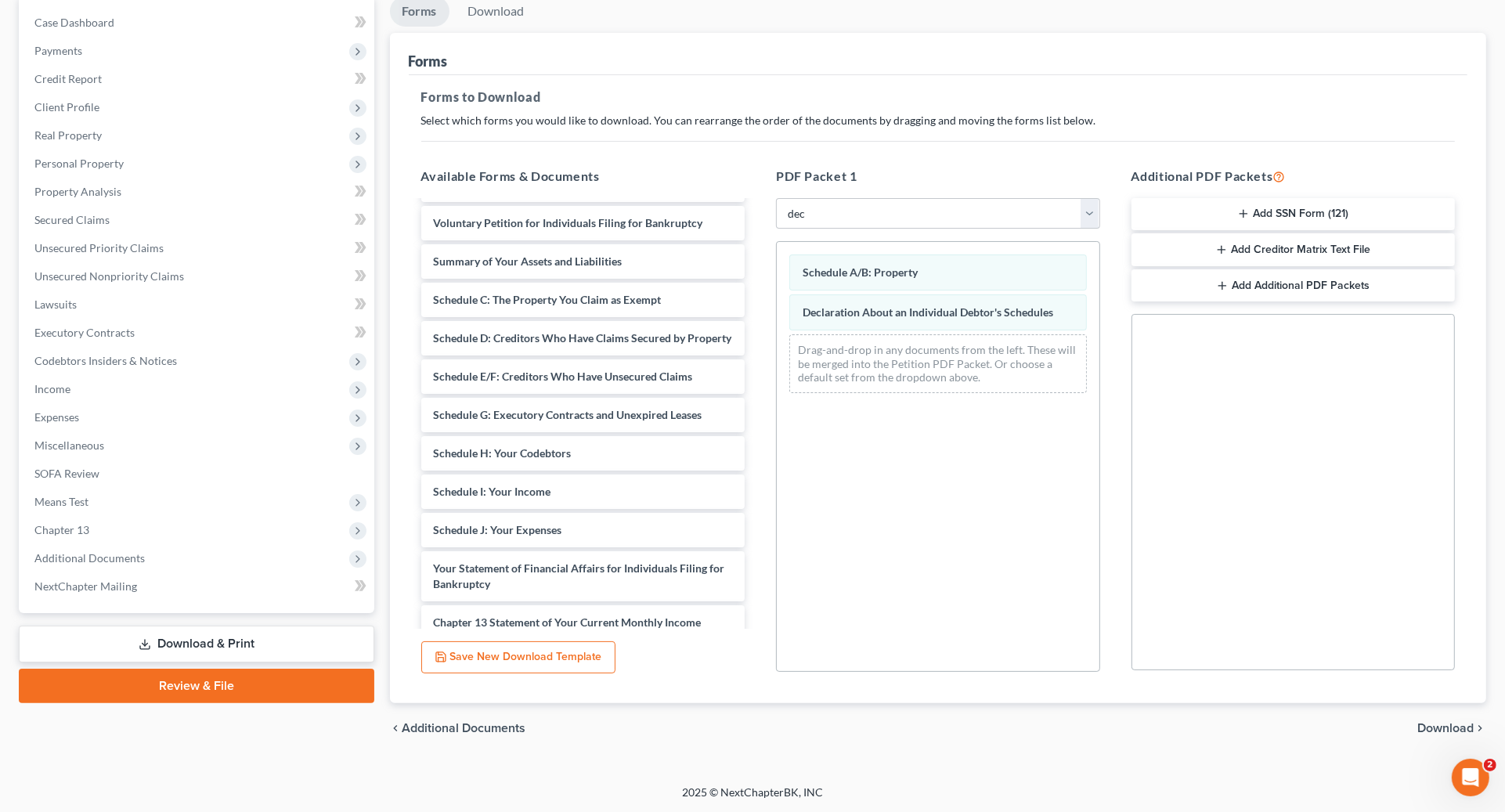
scroll to position [160, 0]
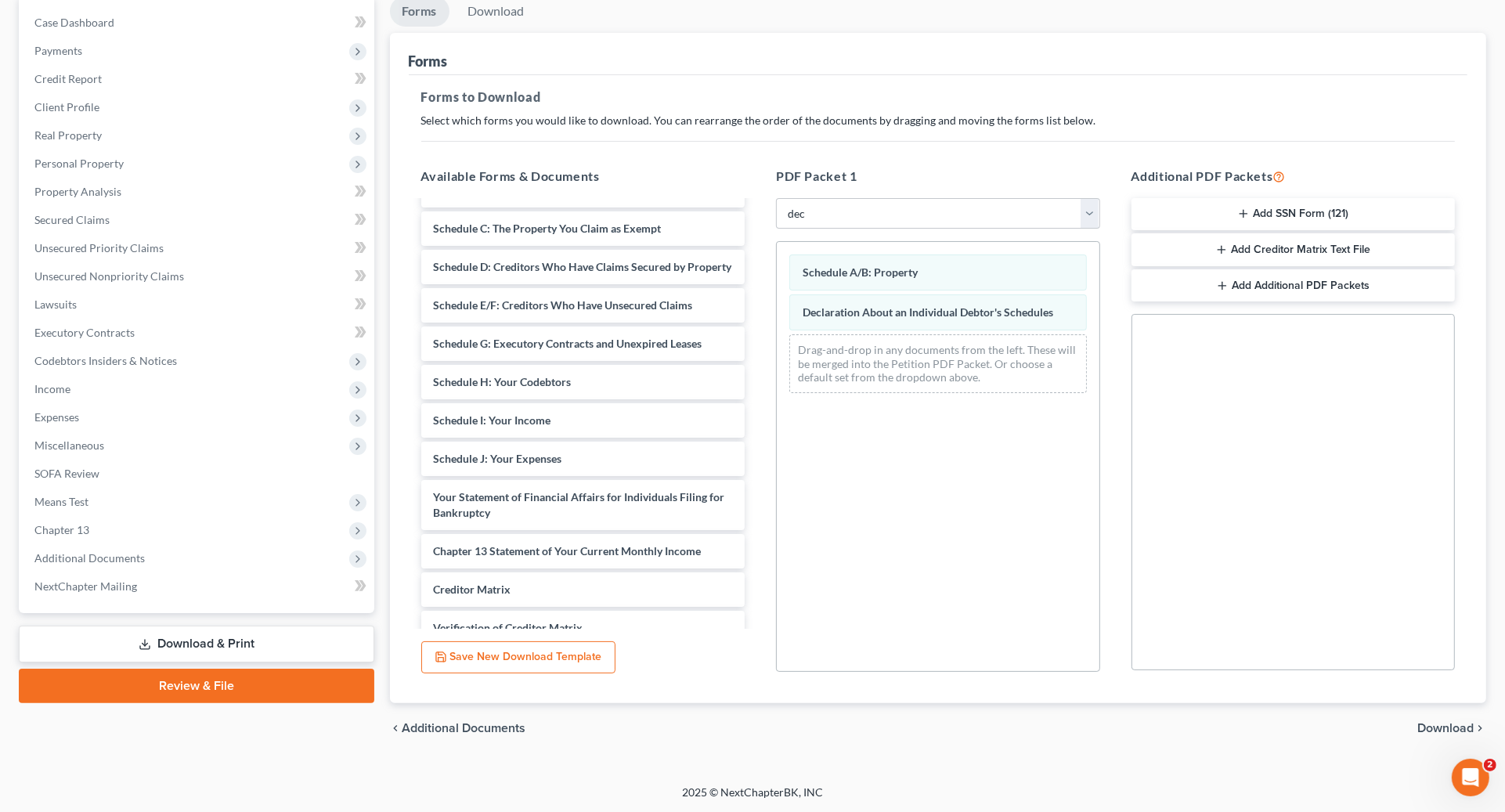
click at [268, 638] on link "Download & Print" at bounding box center [197, 643] width 356 height 37
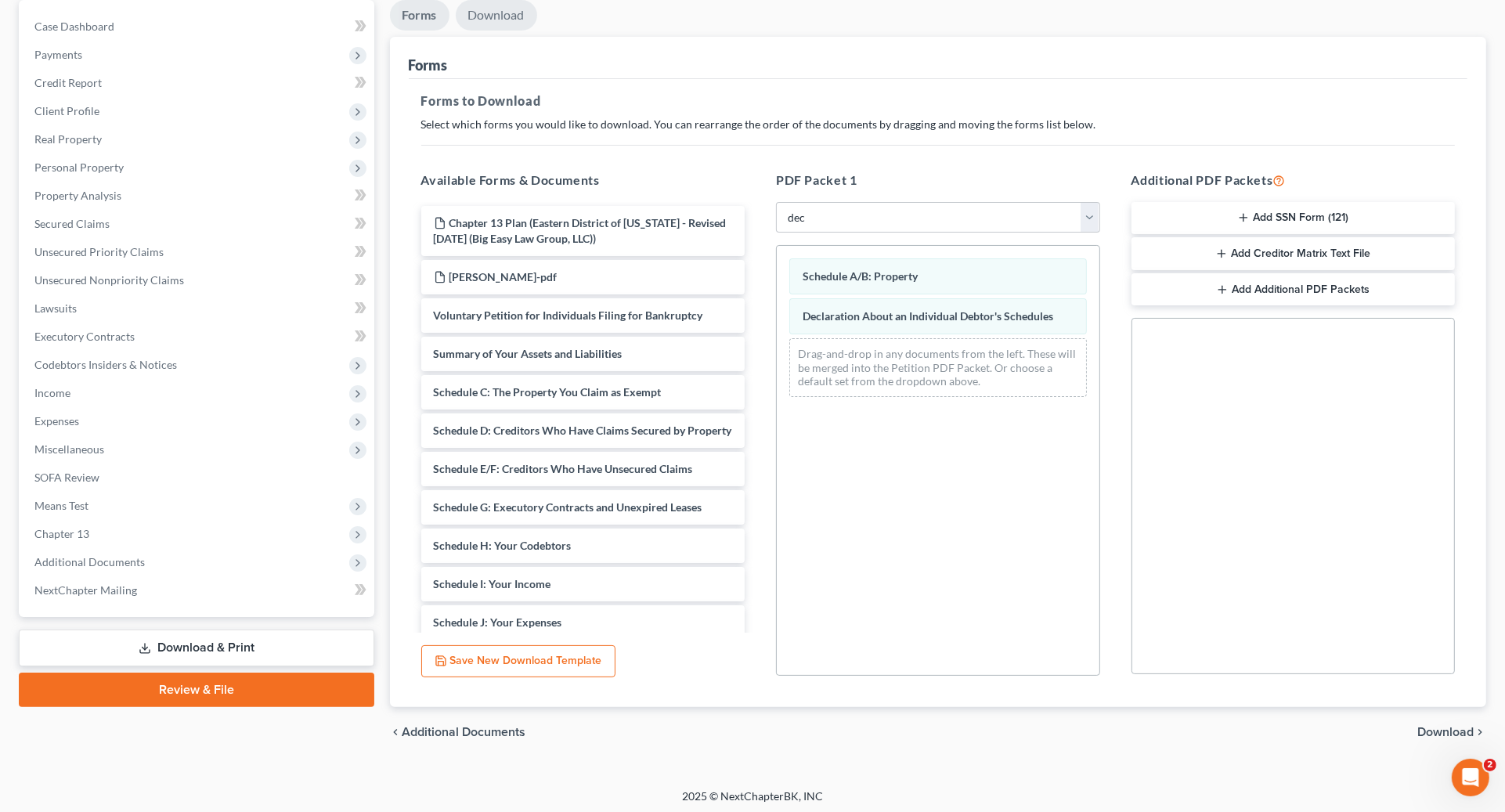
scroll to position [154, 0]
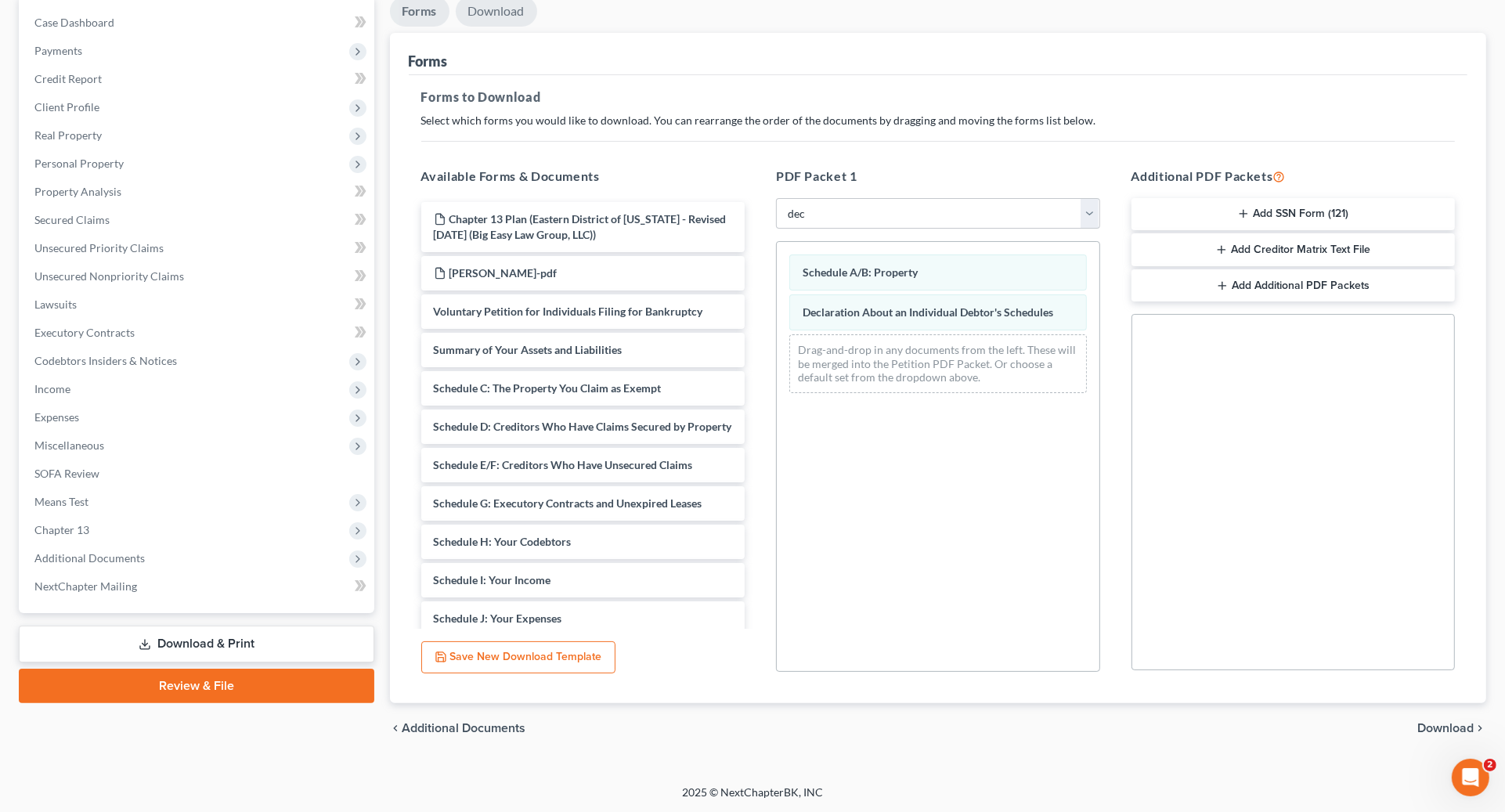
click at [497, 24] on link "Download" at bounding box center [496, 12] width 82 height 31
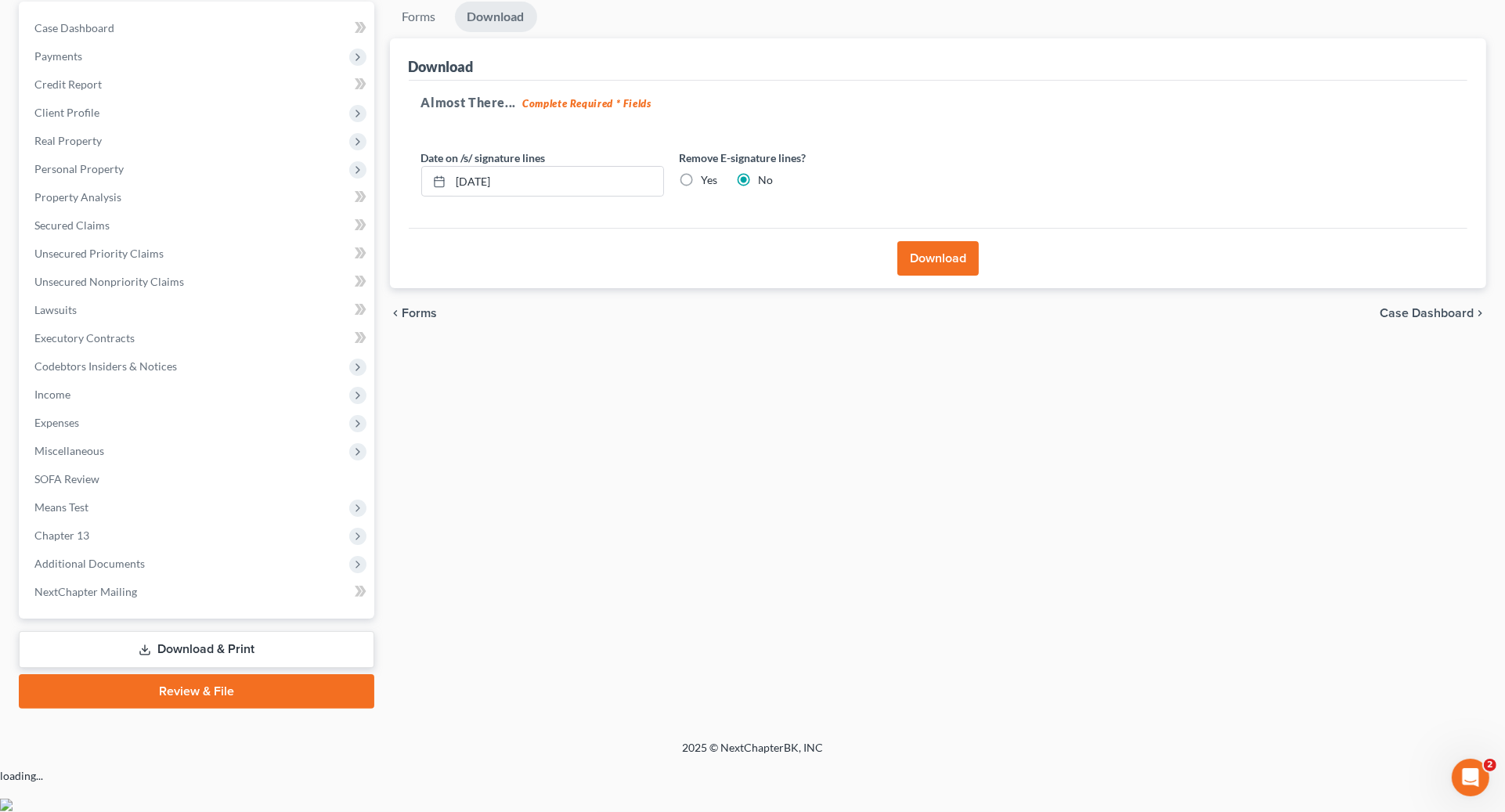
scroll to position [102, 0]
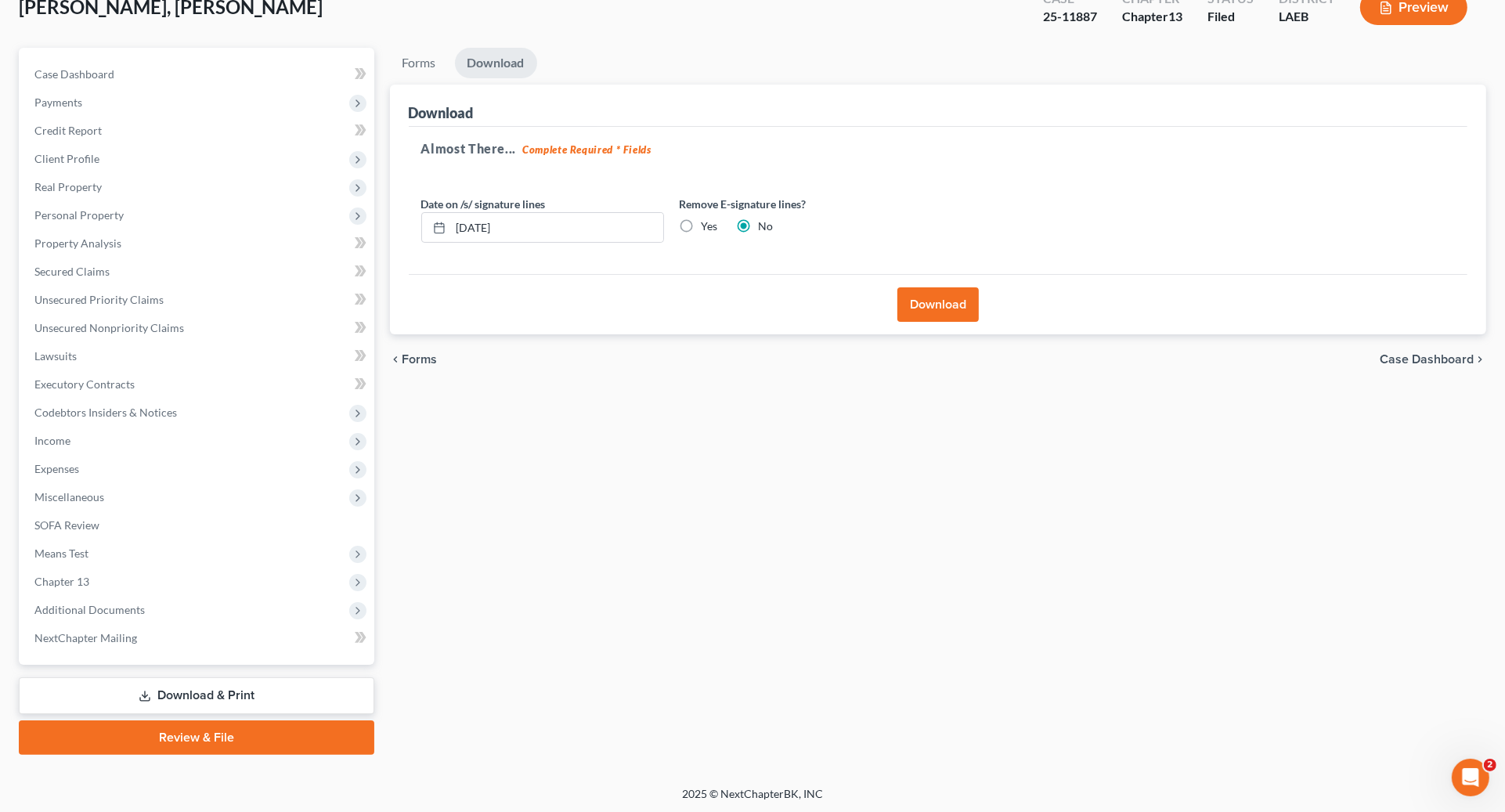
click at [964, 305] on button "Download" at bounding box center [937, 304] width 82 height 35
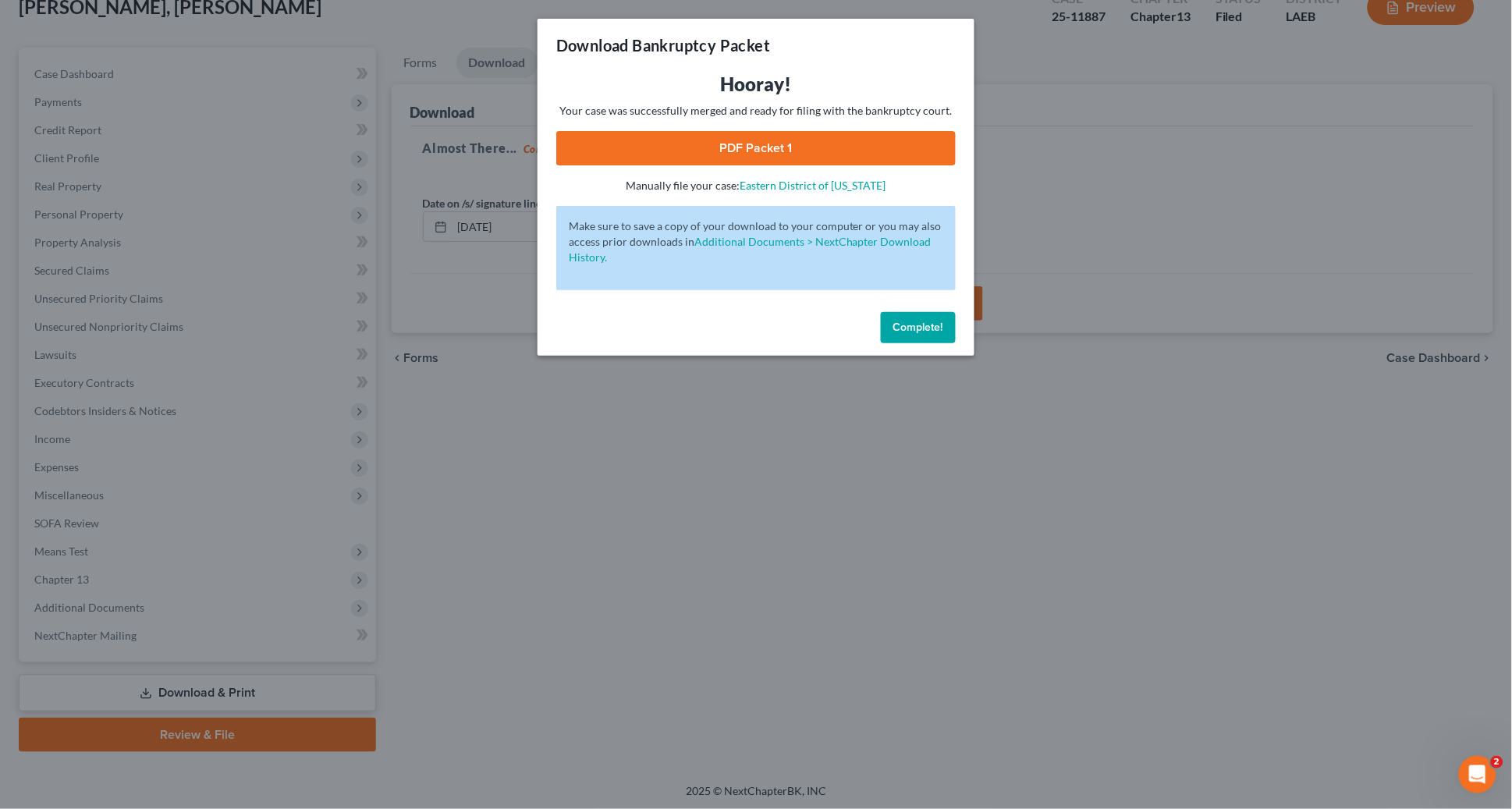
click at [912, 322] on span "Complete!" at bounding box center [919, 327] width 50 height 13
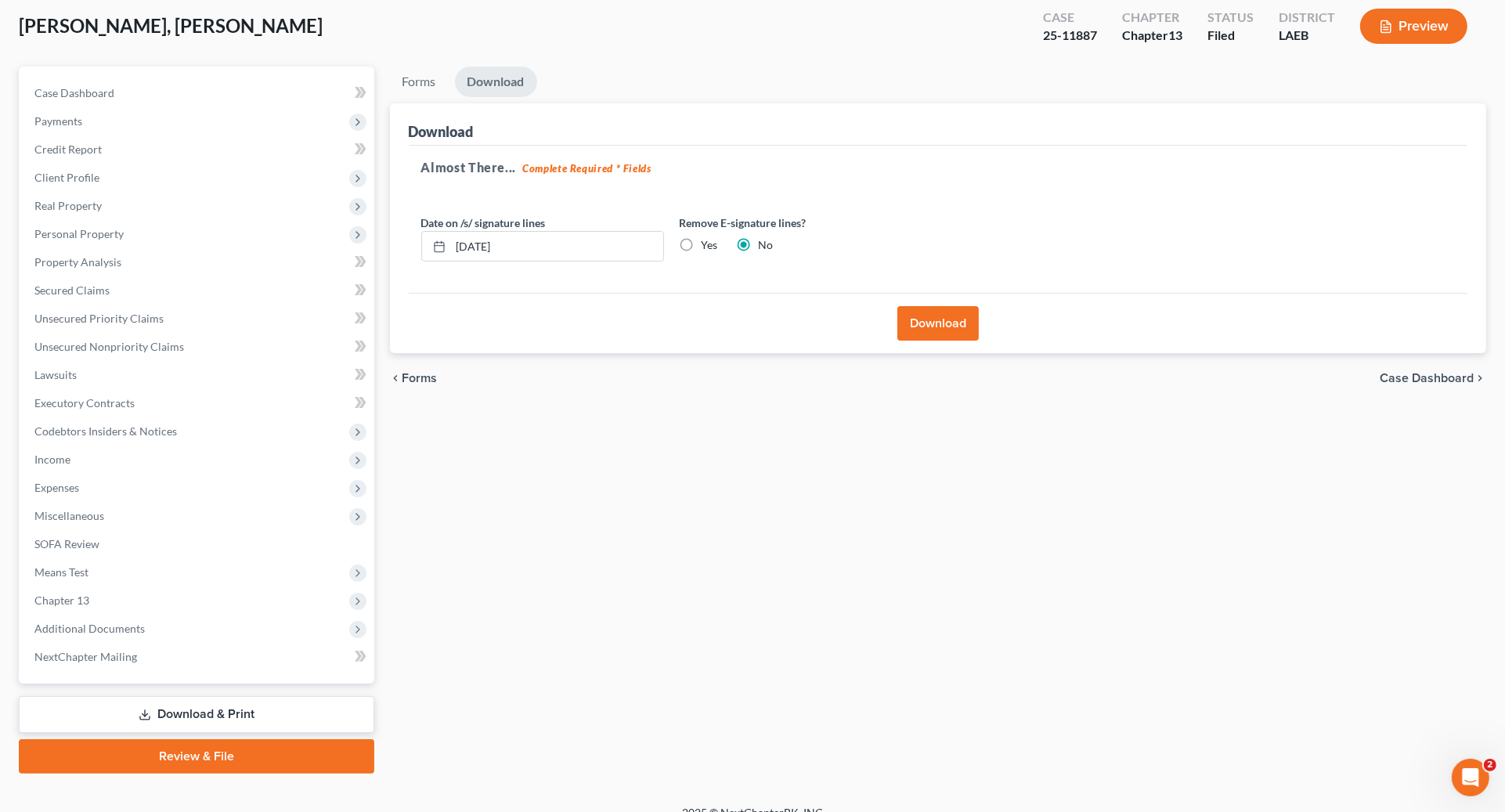
scroll to position [0, 0]
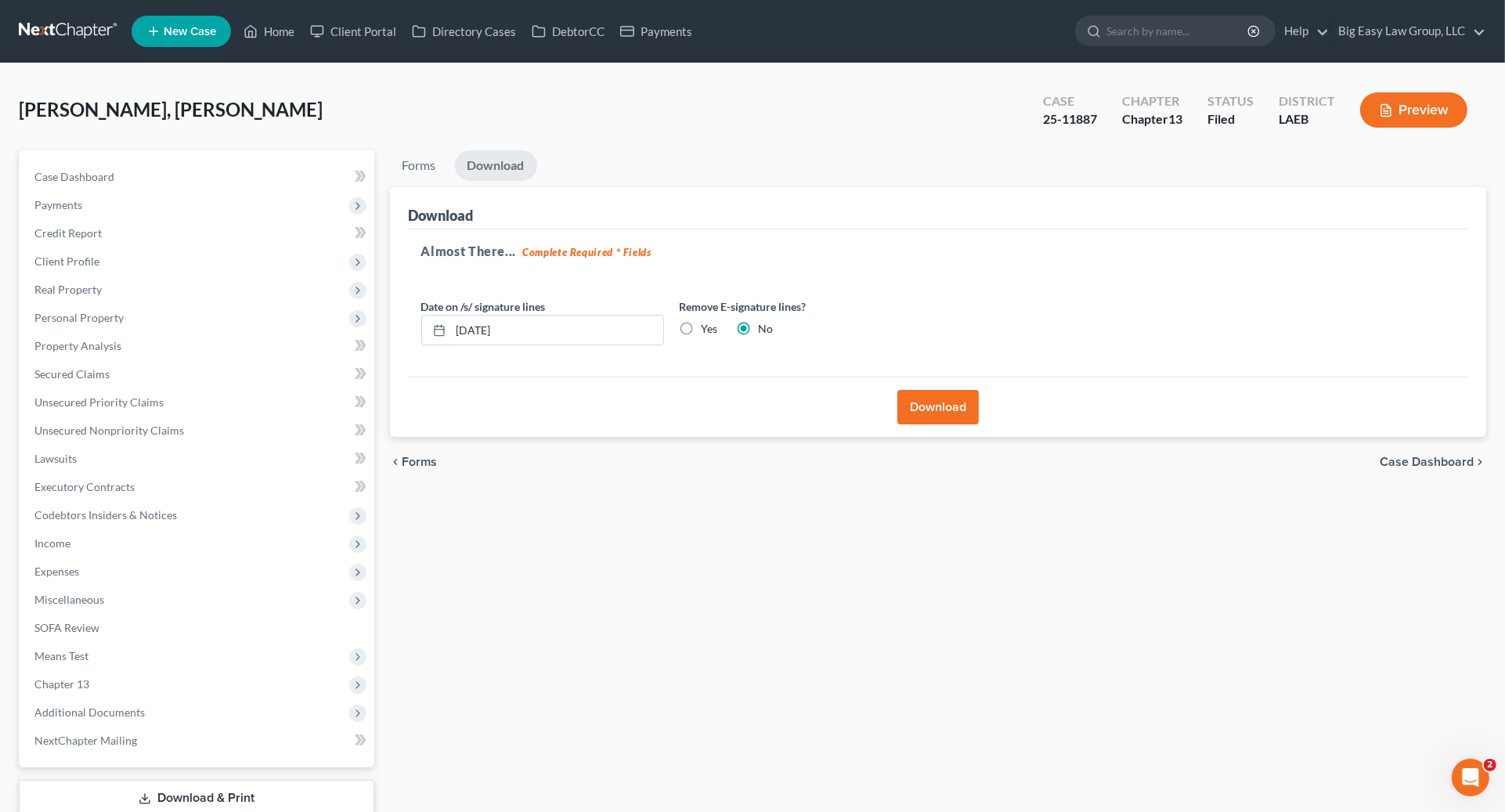
click at [455, 161] on link "Download" at bounding box center [495, 166] width 82 height 31
click at [422, 160] on link "Forms" at bounding box center [419, 166] width 59 height 31
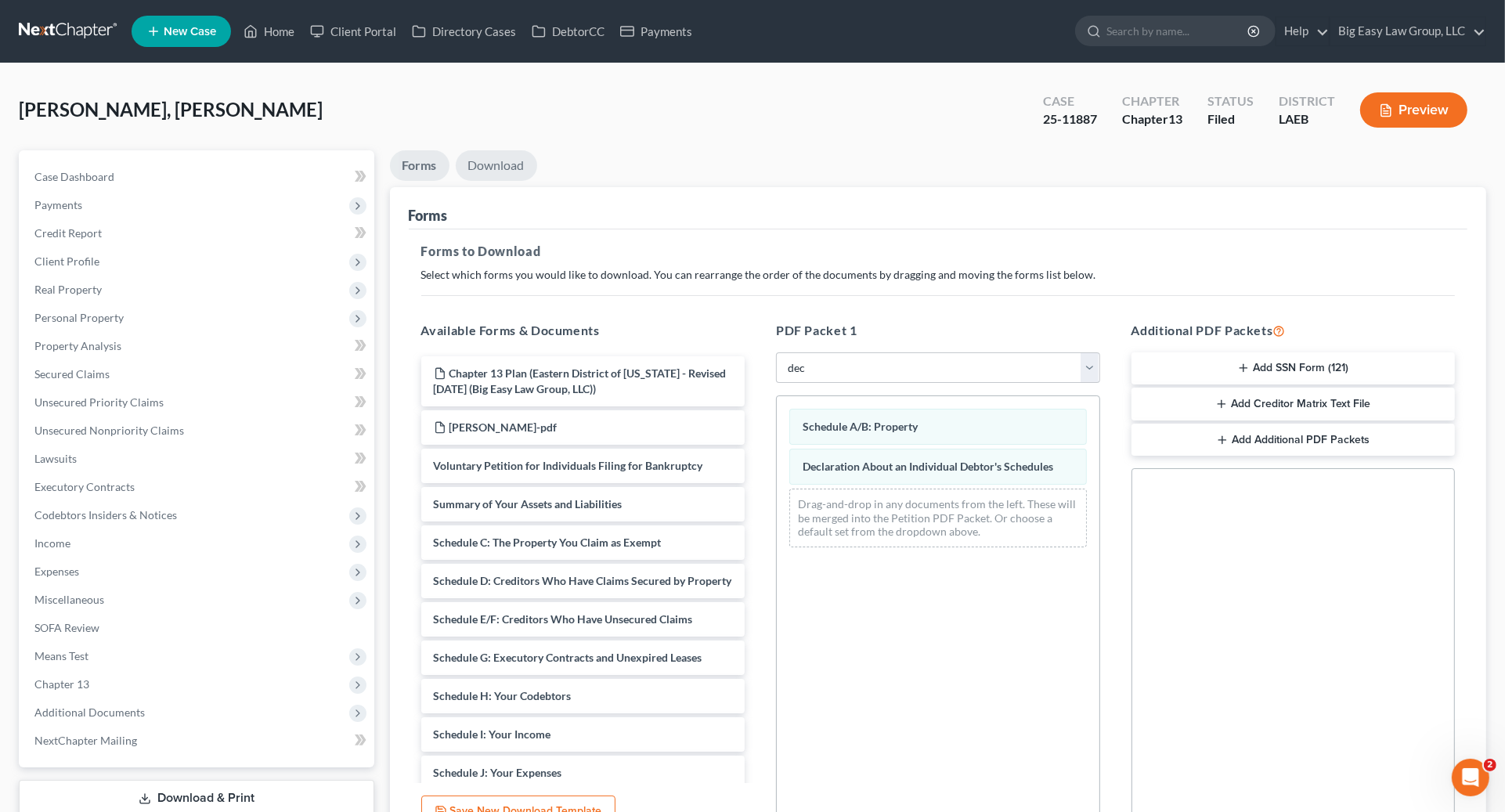
drag, startPoint x: 500, startPoint y: 173, endPoint x: 468, endPoint y: 253, distance: 86.2
click at [500, 173] on link "Download" at bounding box center [496, 166] width 82 height 31
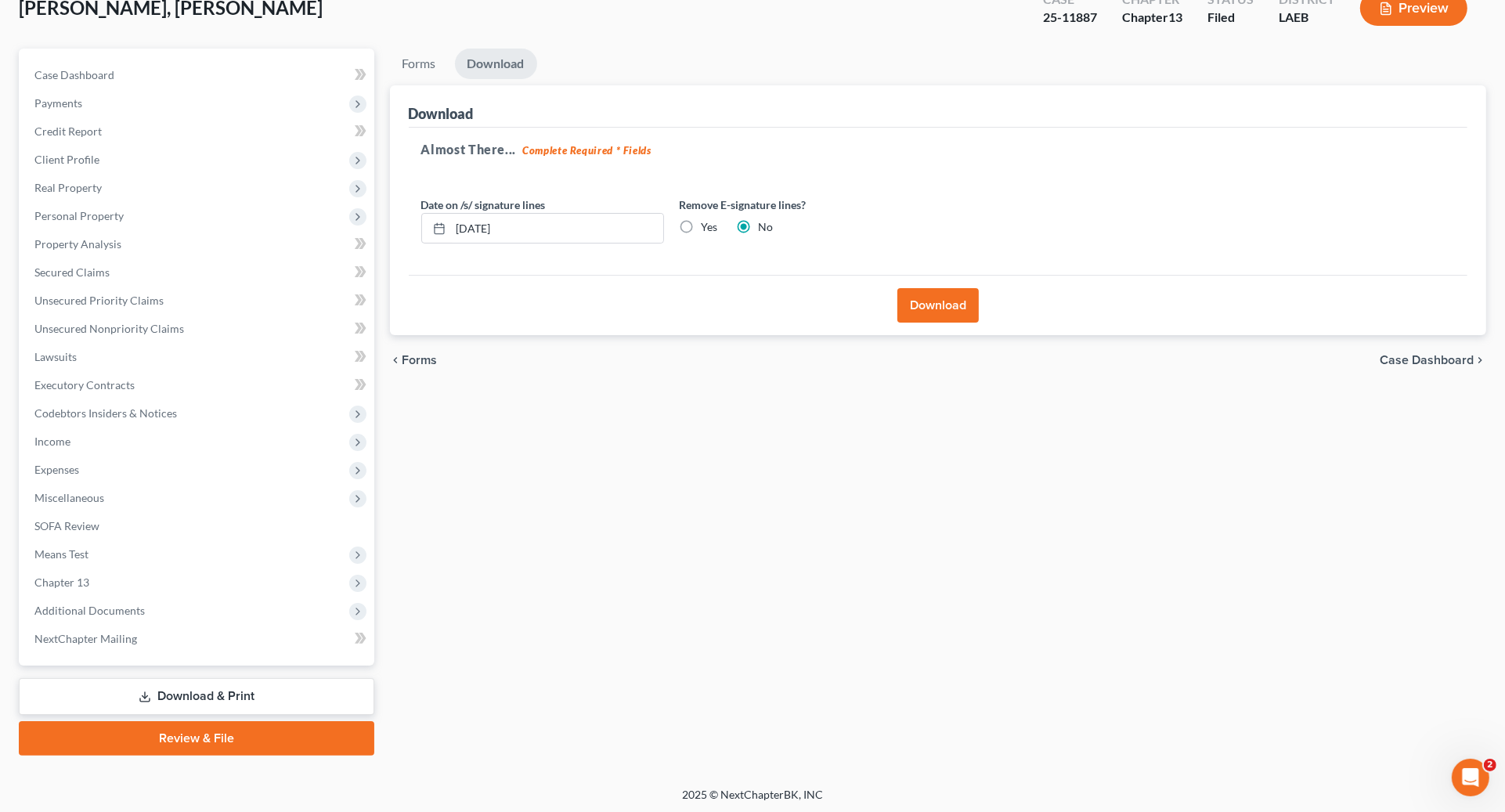
scroll to position [102, 0]
click at [191, 595] on span "Additional Documents" at bounding box center [198, 609] width 353 height 28
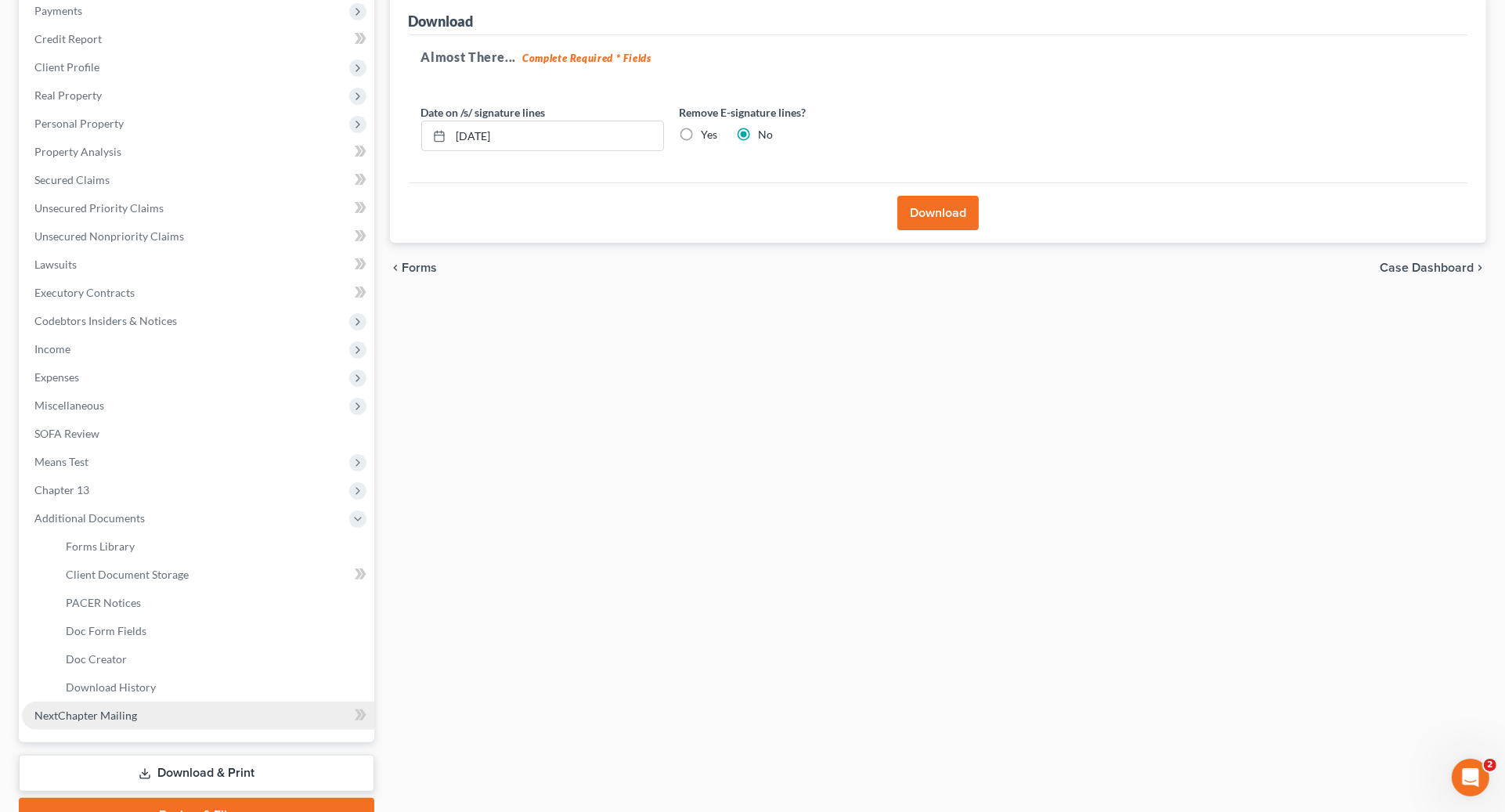
scroll to position [271, 0]
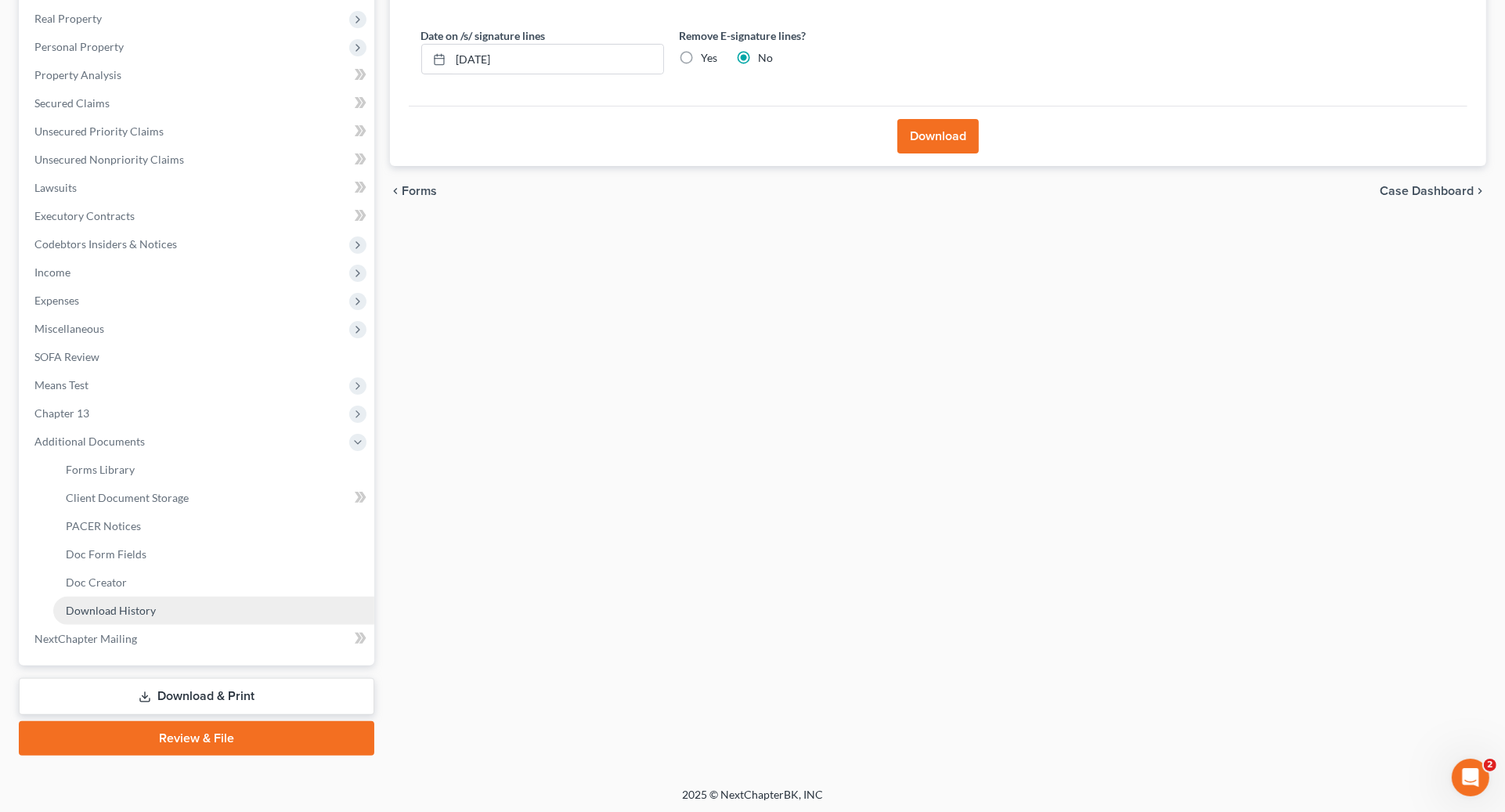
click at [182, 602] on link "Download History" at bounding box center [213, 610] width 321 height 28
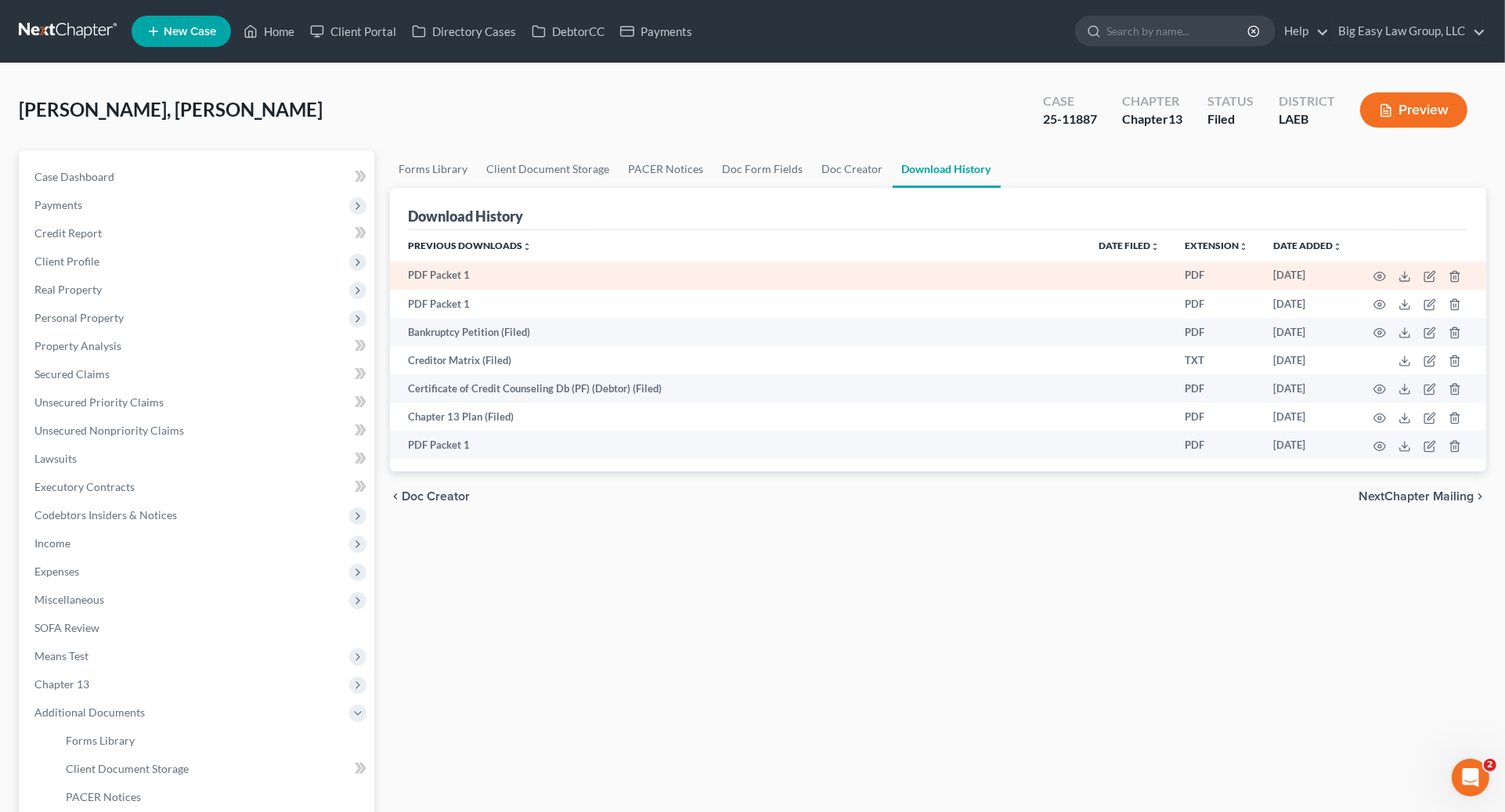
click at [1386, 275] on td at bounding box center [1420, 275] width 132 height 28
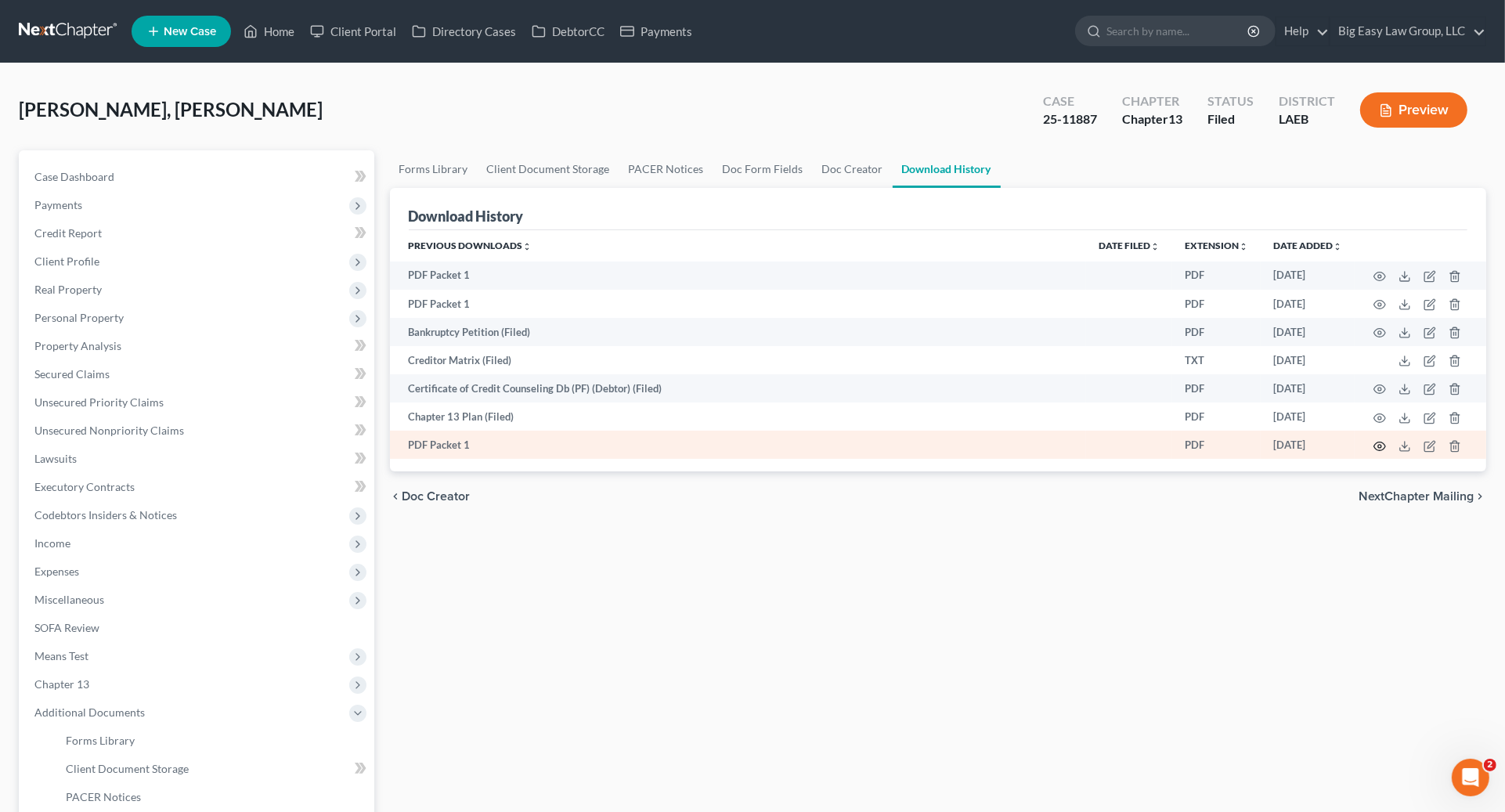
click at [1379, 442] on icon "button" at bounding box center [1380, 446] width 13 height 13
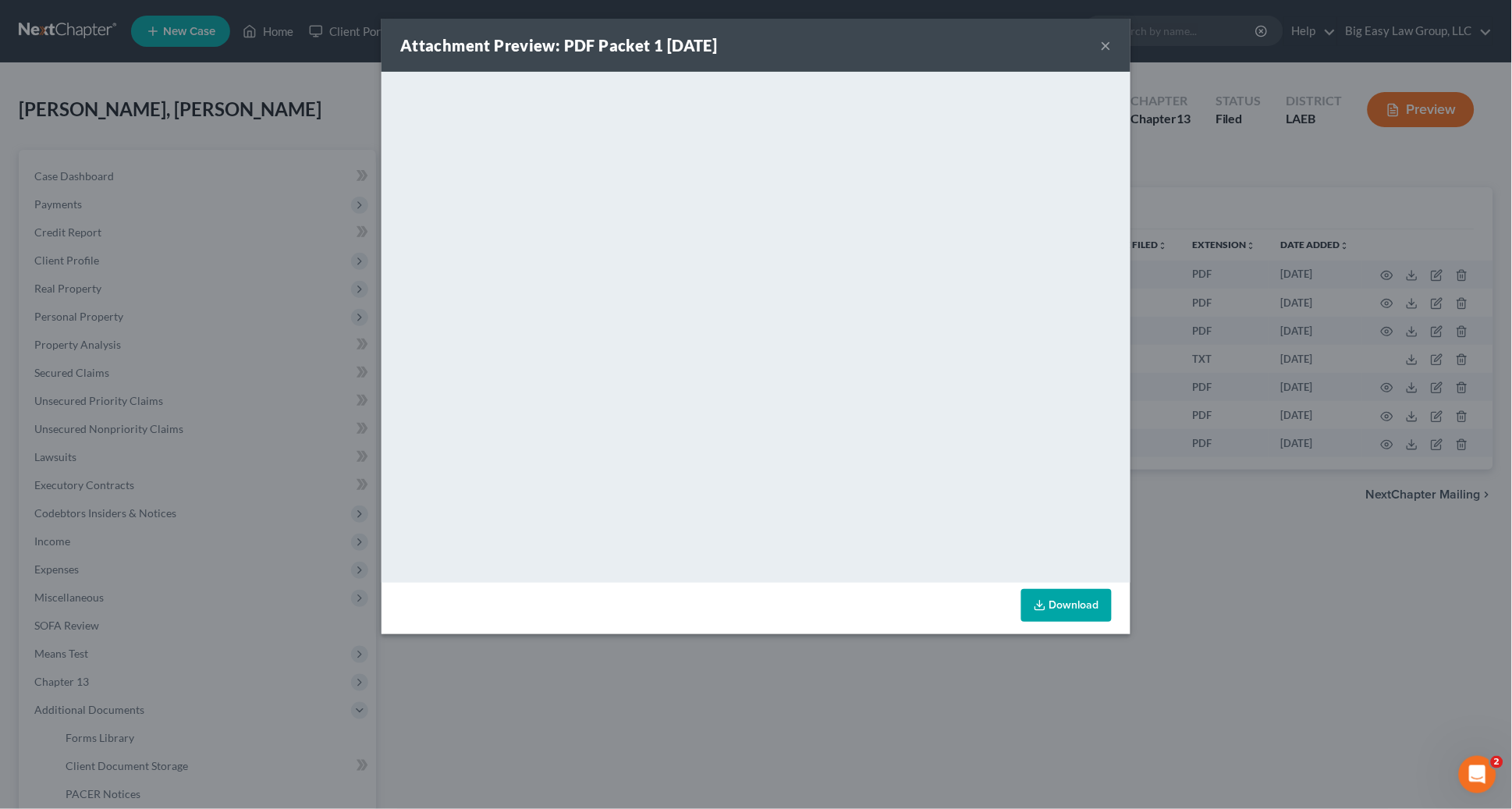
click at [1044, 606] on icon at bounding box center [1040, 605] width 12 height 12
click at [352, 169] on div "Attachment Preview: PDF Packet 1 [DATE] × <object ng-attr-data='[URL][DOMAIN_NA…" at bounding box center [756, 404] width 1512 height 809
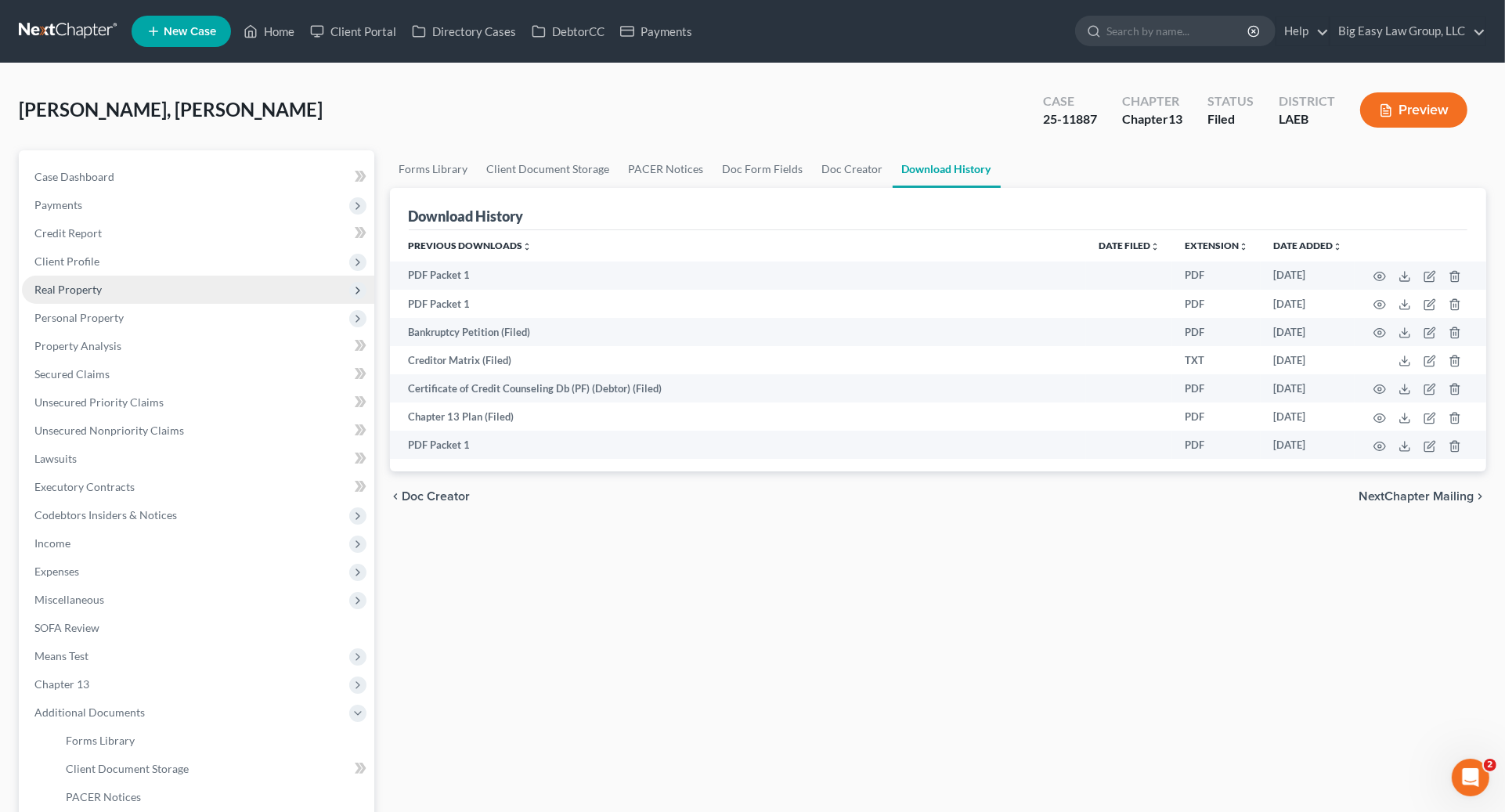
click at [165, 281] on span "Real Property" at bounding box center [198, 289] width 353 height 28
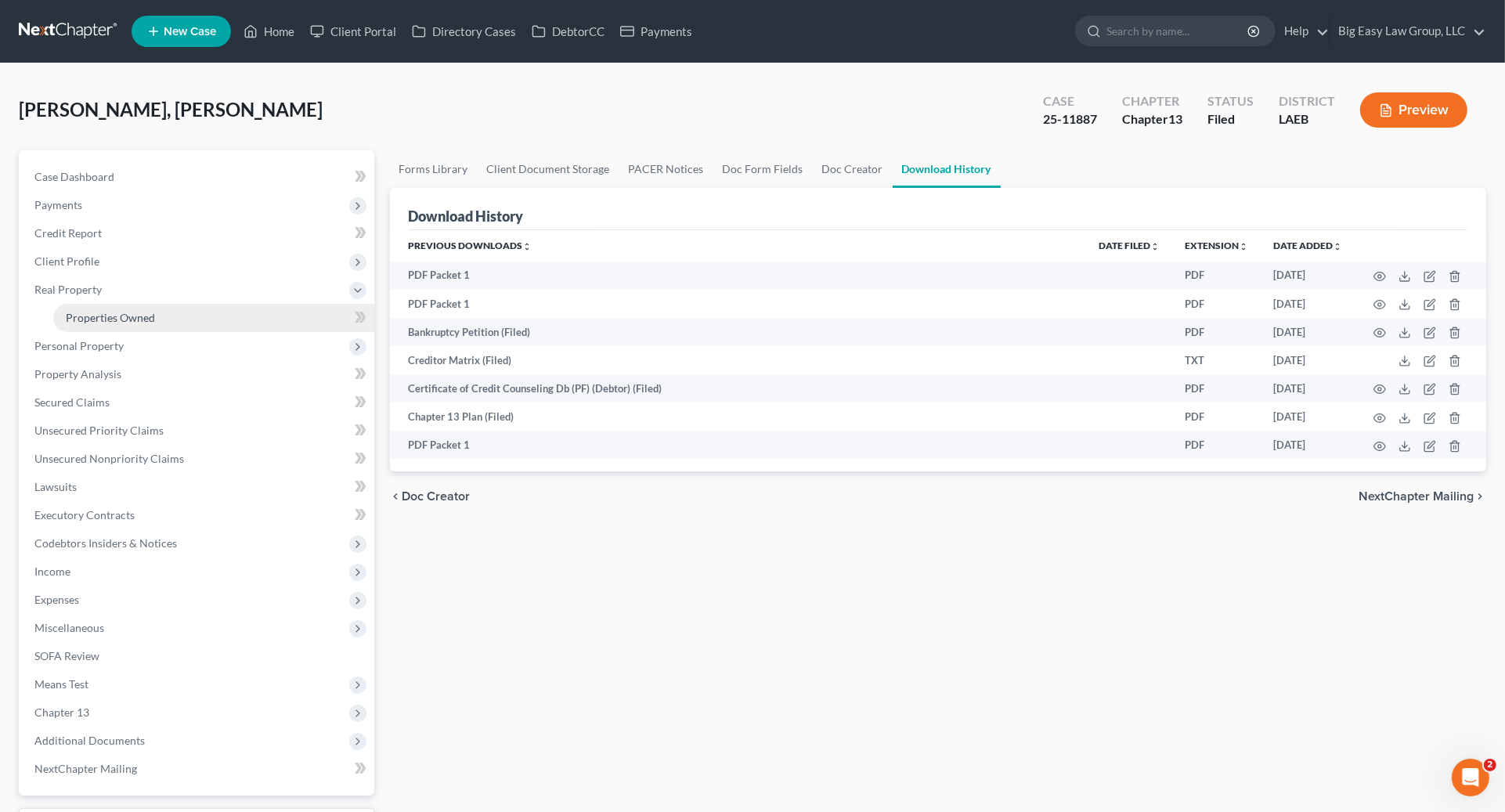
click at [171, 303] on link "Properties Owned" at bounding box center [213, 317] width 321 height 28
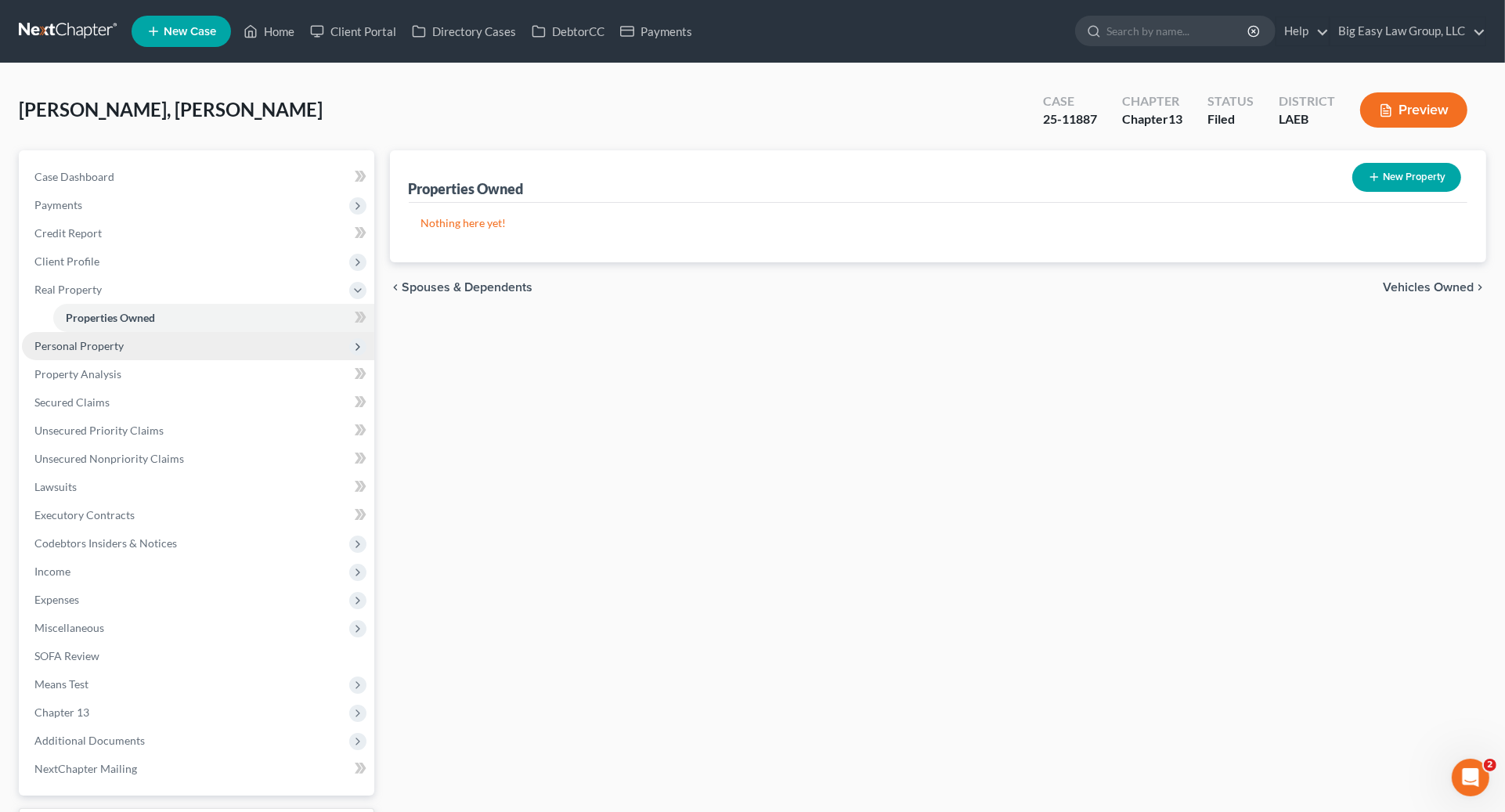
drag, startPoint x: 142, startPoint y: 343, endPoint x: 151, endPoint y: 342, distance: 9.1
click at [142, 343] on span "Personal Property" at bounding box center [198, 346] width 353 height 28
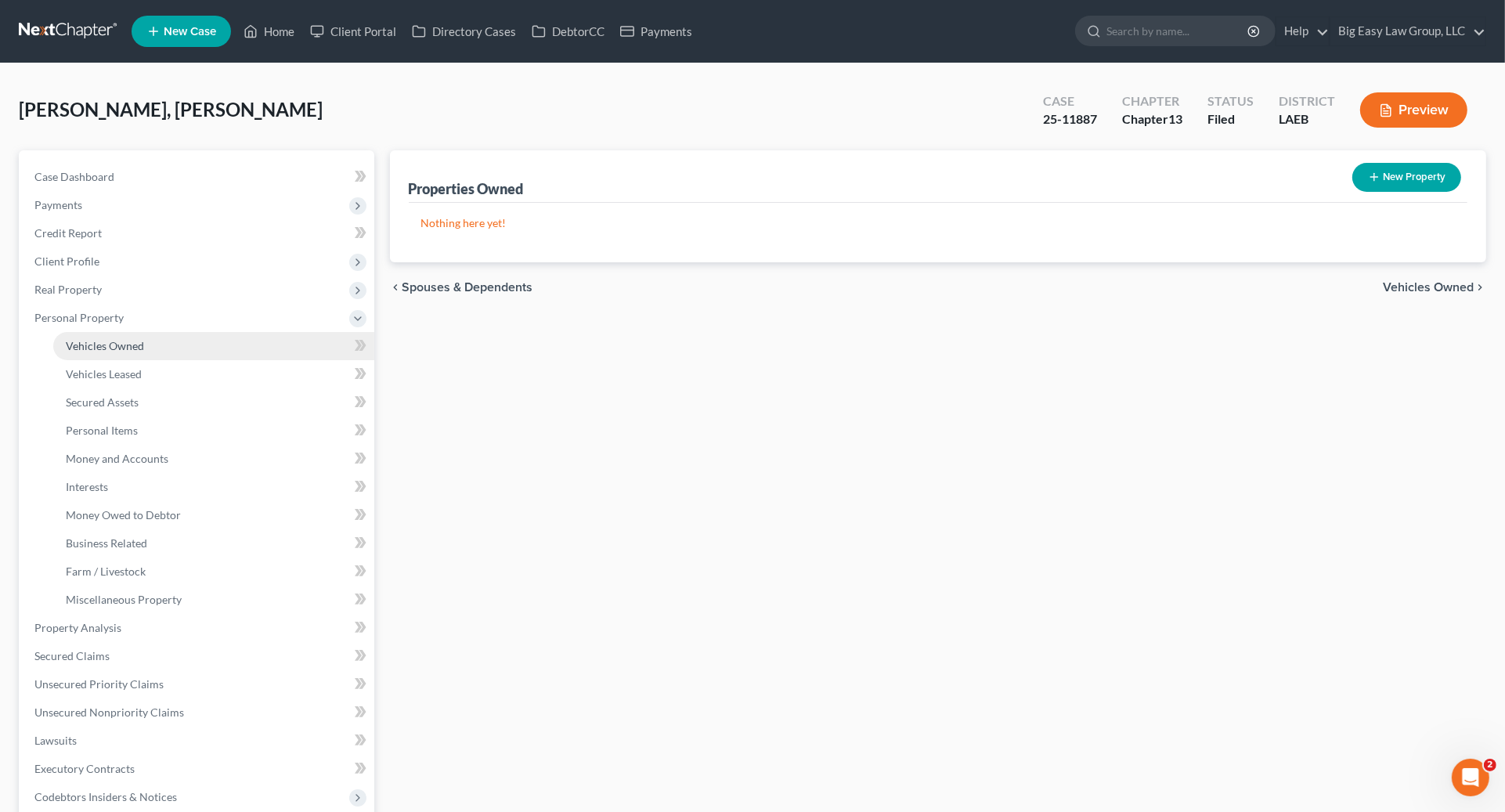
drag, startPoint x: 213, startPoint y: 347, endPoint x: 253, endPoint y: 346, distance: 40.0
click at [213, 348] on link "Vehicles Owned" at bounding box center [213, 346] width 321 height 28
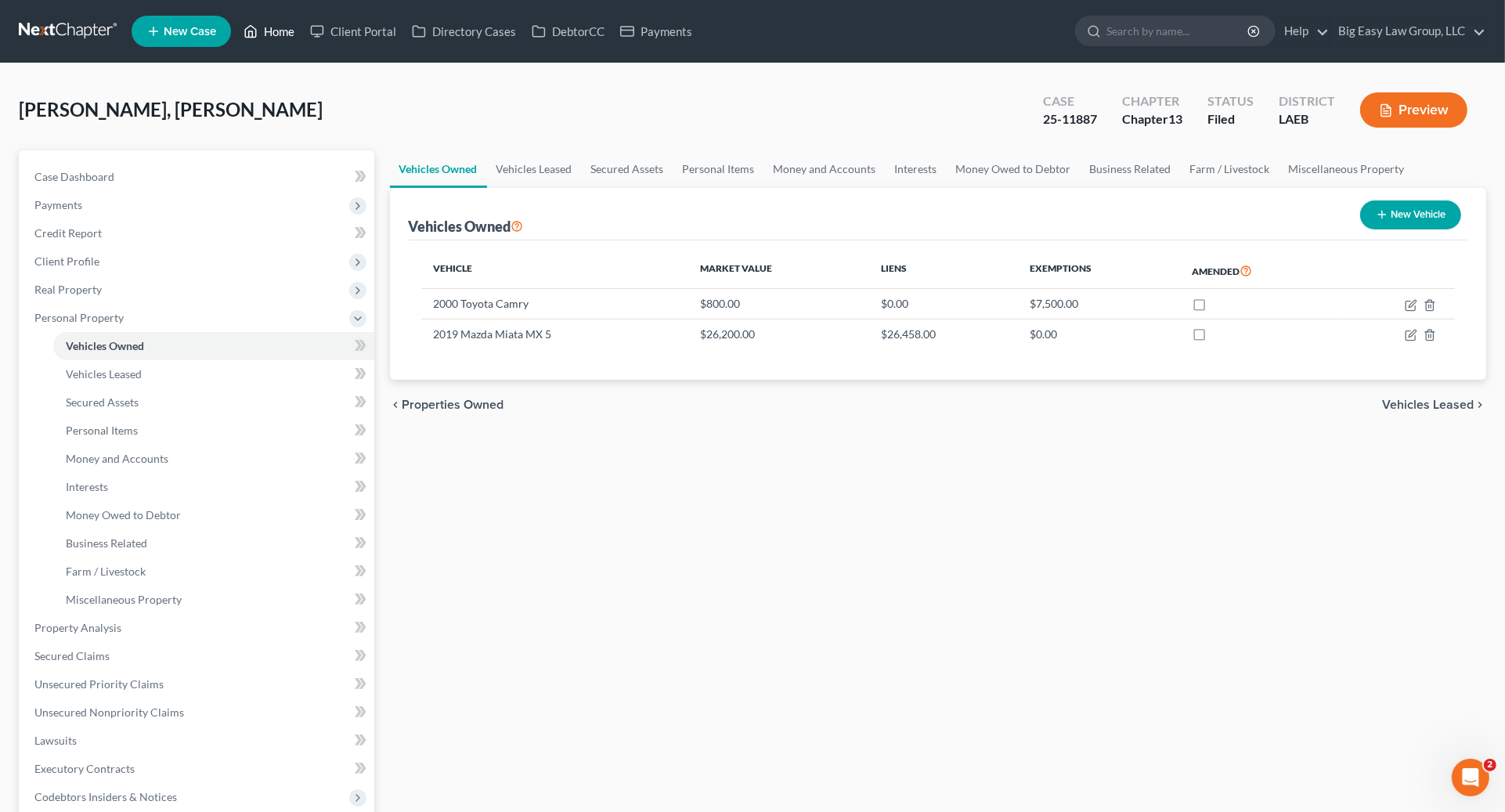
drag, startPoint x: 273, startPoint y: 26, endPoint x: 283, endPoint y: 22, distance: 10.8
